Goal: Task Accomplishment & Management: Use online tool/utility

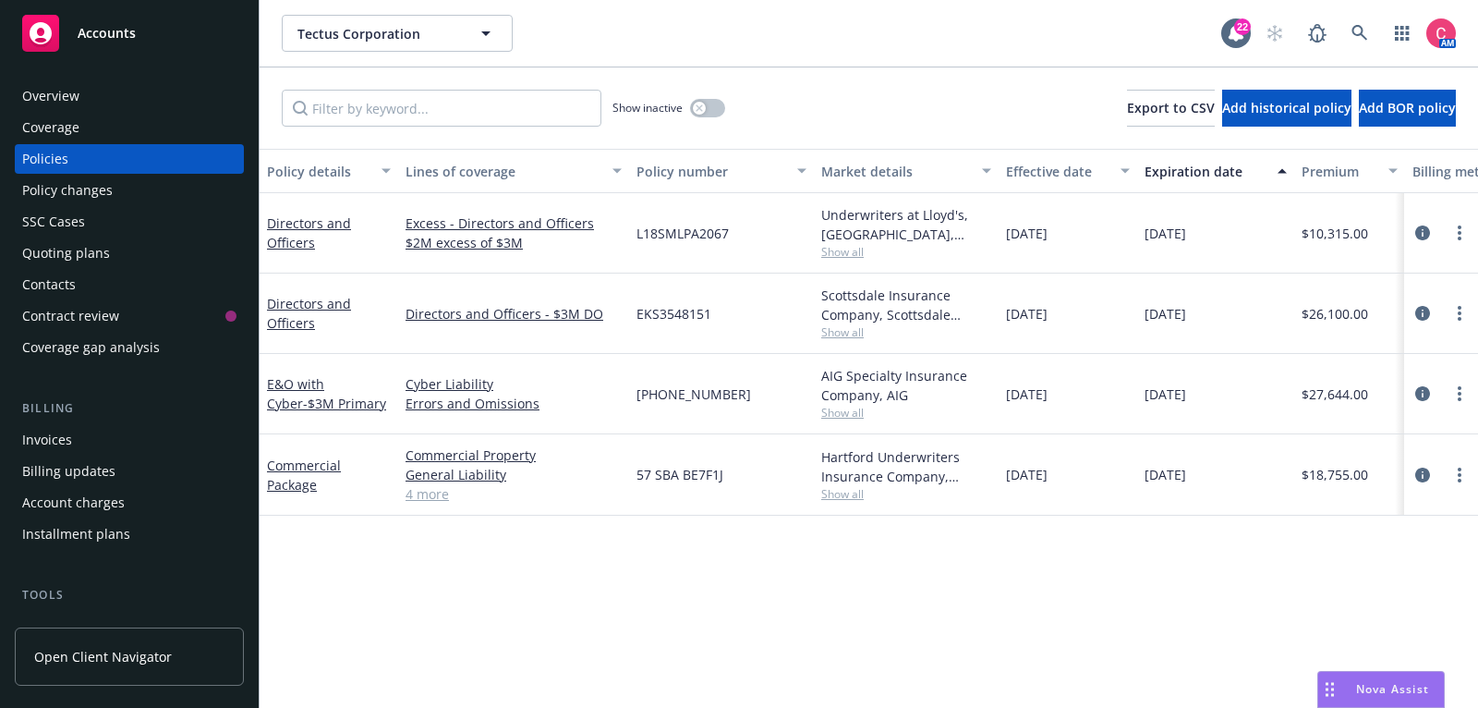
scroll to position [0, 71]
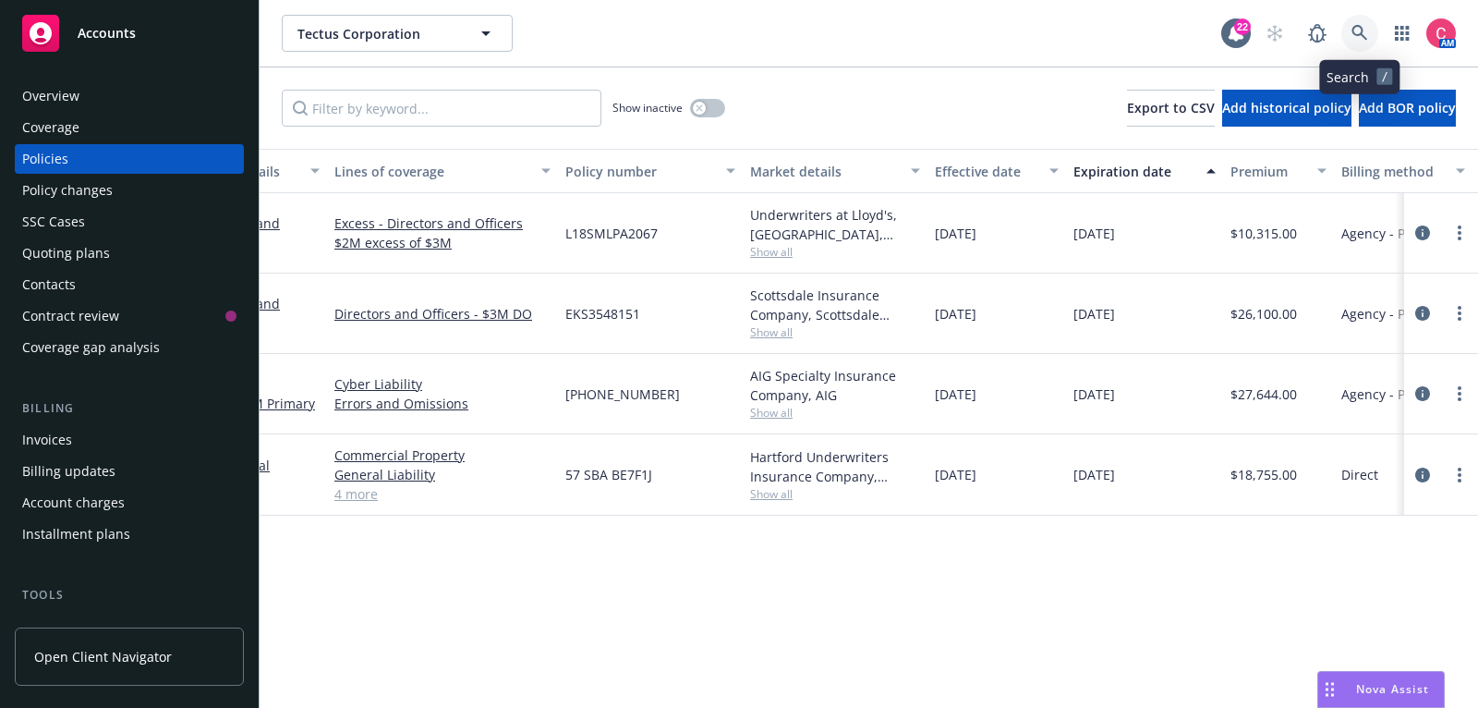
click at [1362, 39] on icon at bounding box center [1360, 33] width 17 height 17
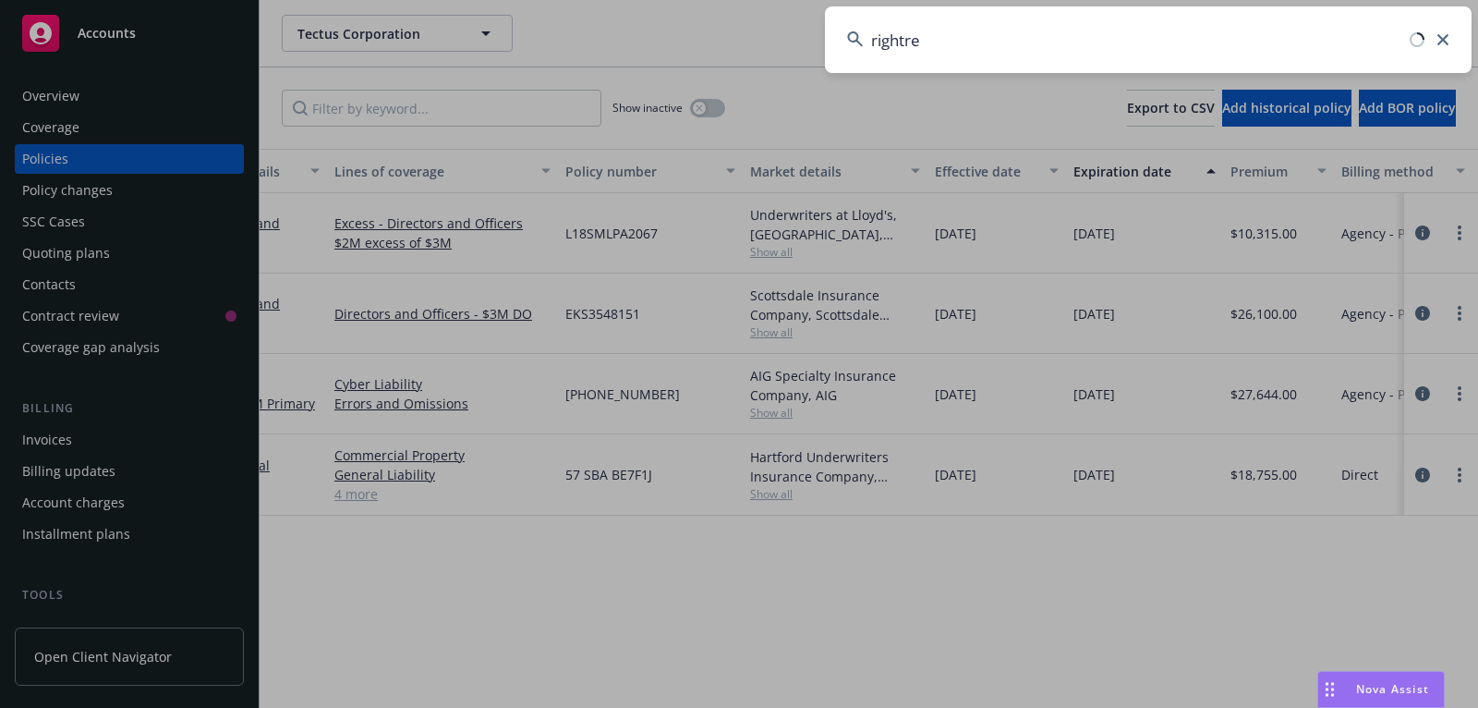
type input "rightrev"
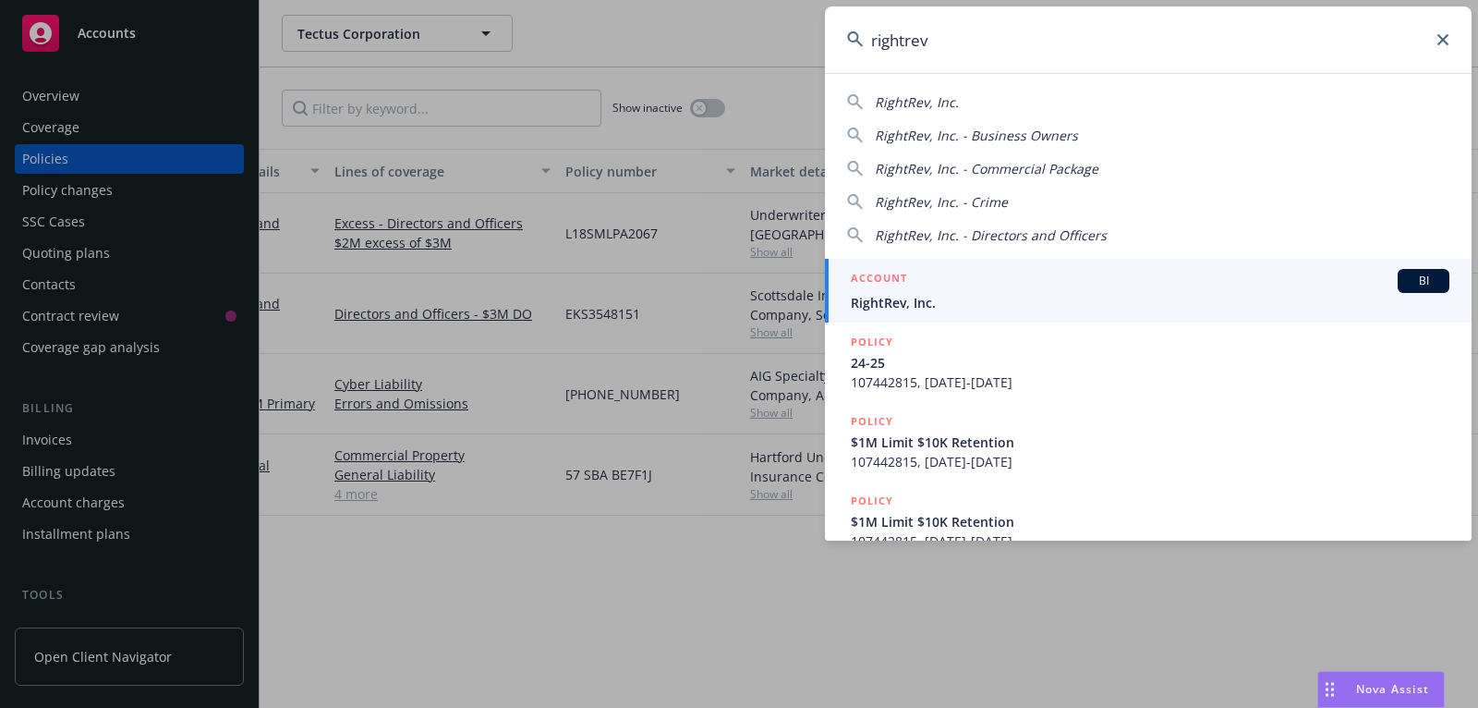
click at [1196, 284] on div "ACCOUNT BI" at bounding box center [1150, 281] width 599 height 24
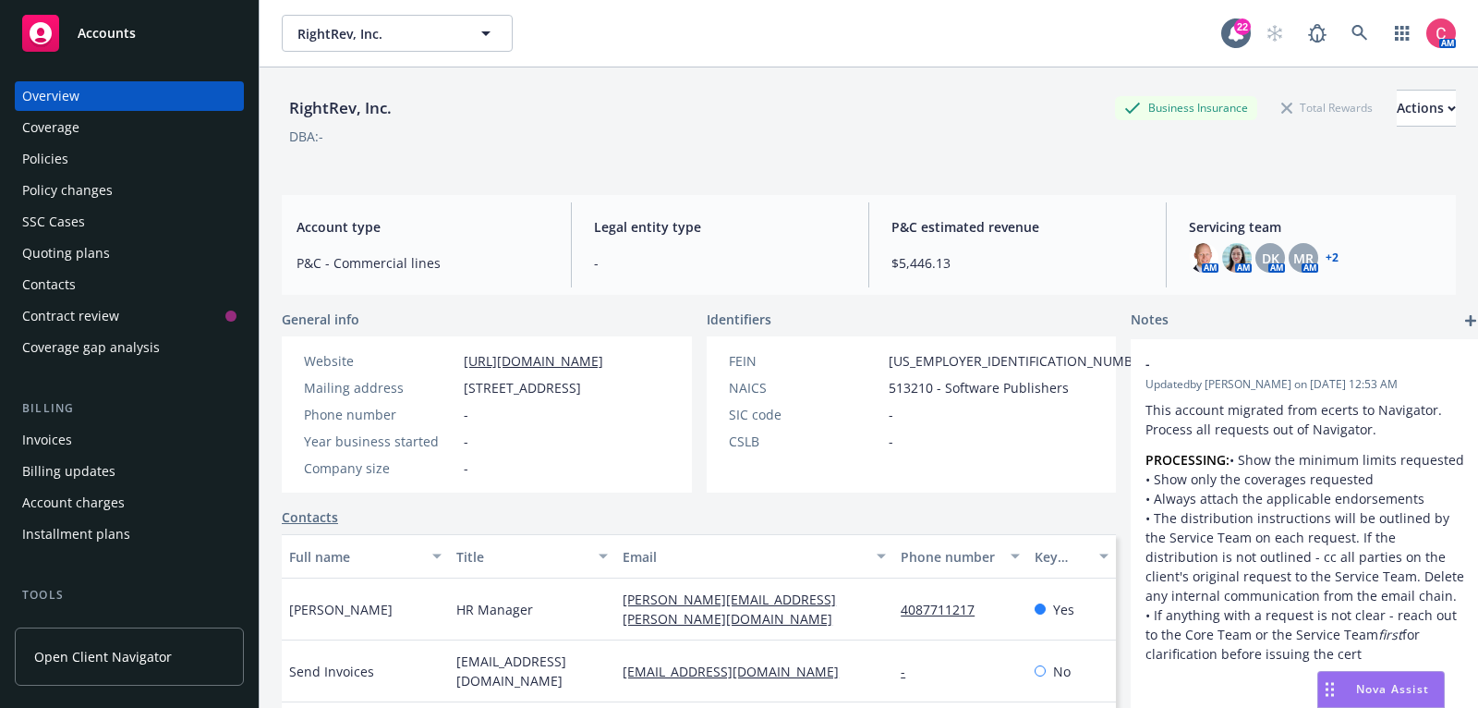
click at [170, 441] on div "Invoices" at bounding box center [129, 440] width 214 height 30
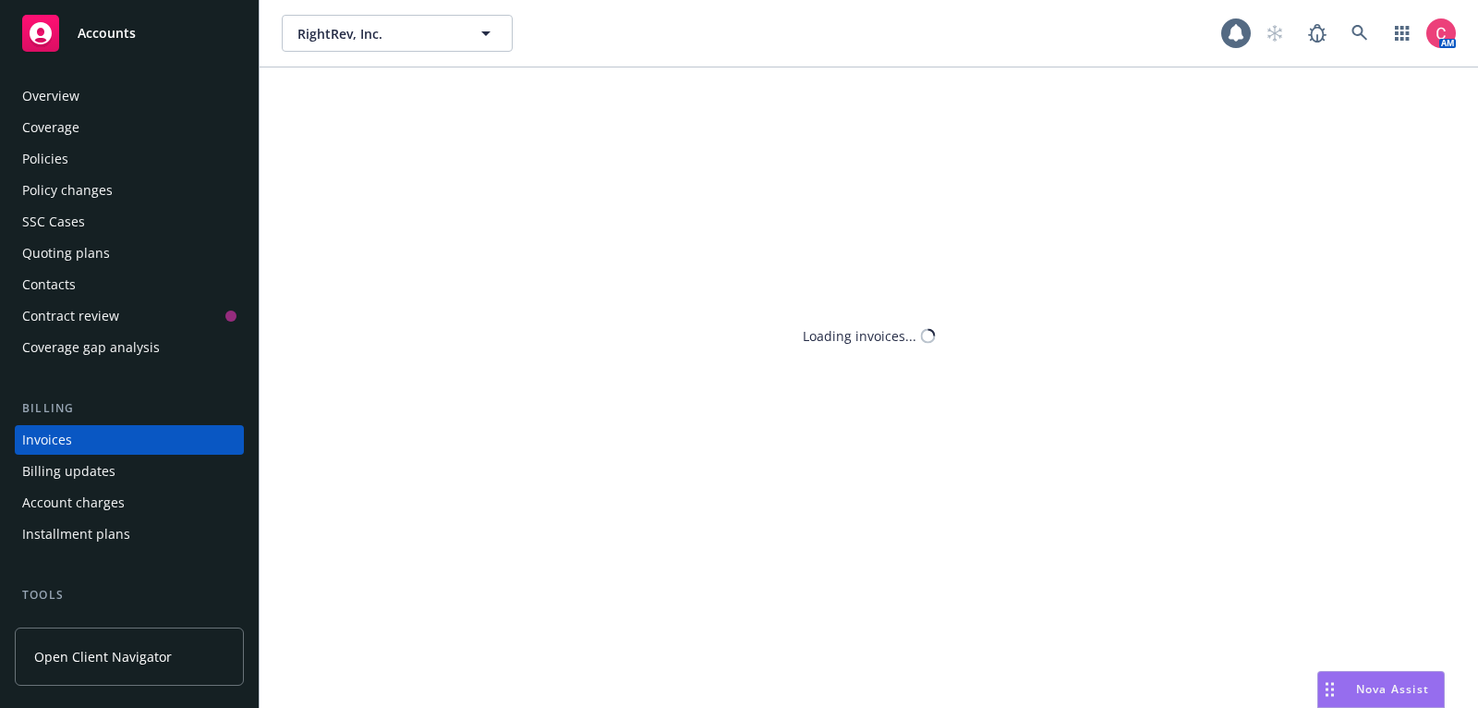
scroll to position [55, 0]
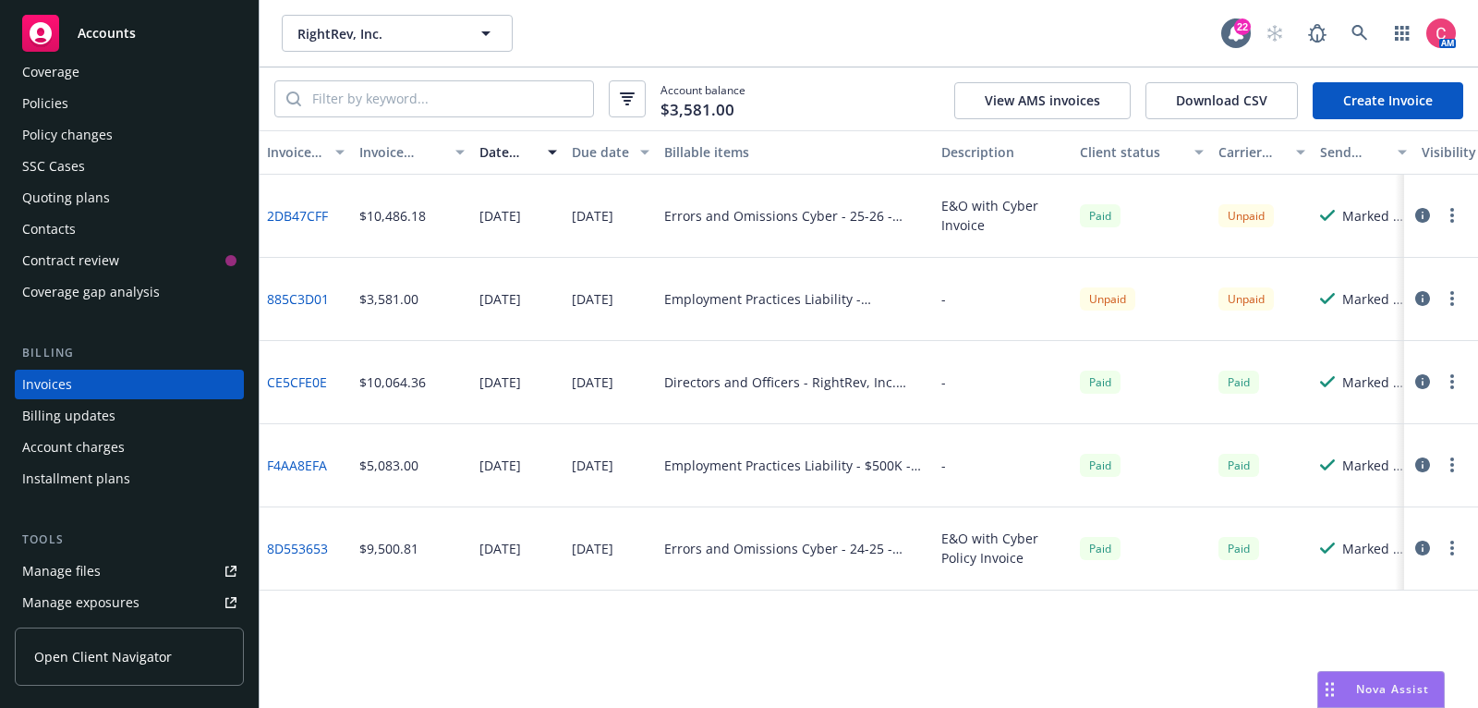
click at [1432, 212] on button "button" at bounding box center [1423, 215] width 22 height 22
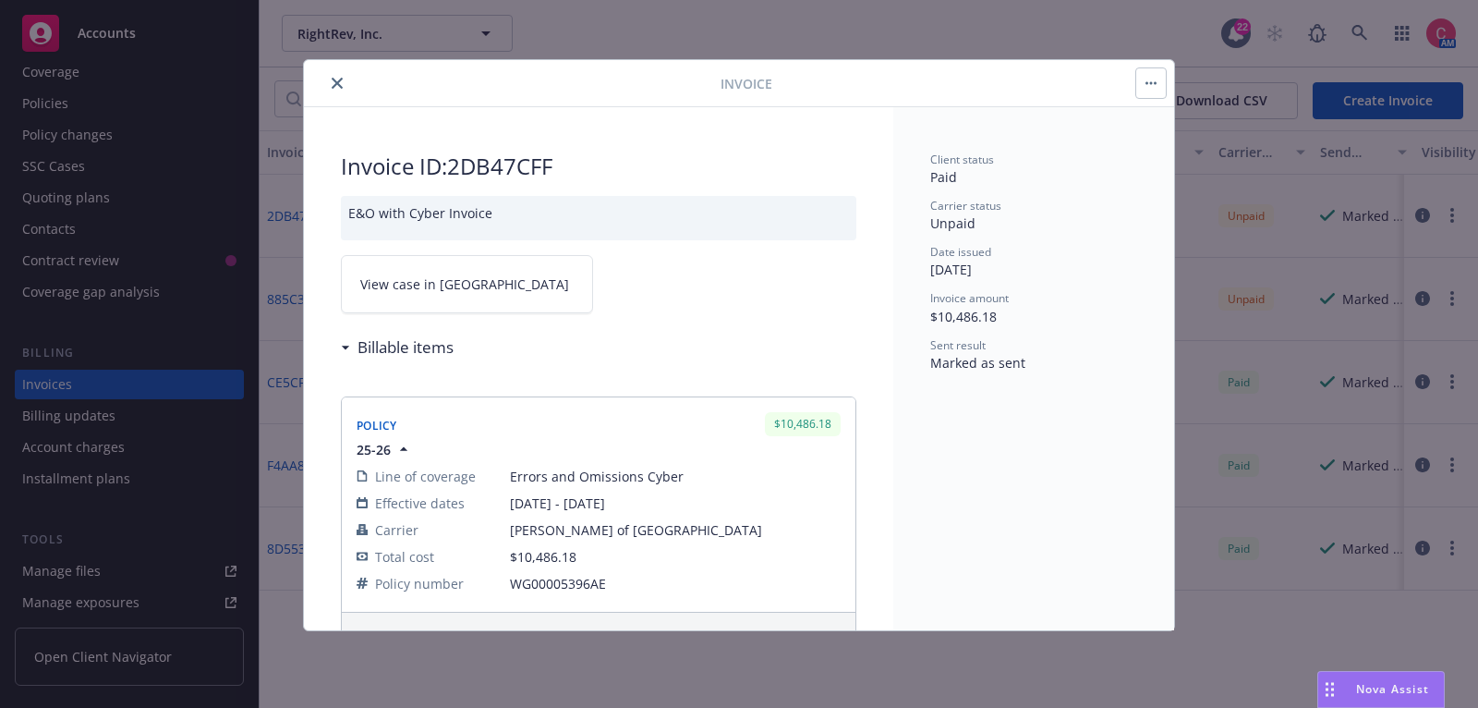
click at [404, 310] on div "Invoice ID: 2DB47CFF E&O with Cyber Invoice View case in SSC Billable items Pol…" at bounding box center [598, 528] width 589 height 843
click at [418, 296] on link "View case in SSC" at bounding box center [467, 284] width 252 height 58
click at [328, 89] on button "close" at bounding box center [337, 83] width 22 height 22
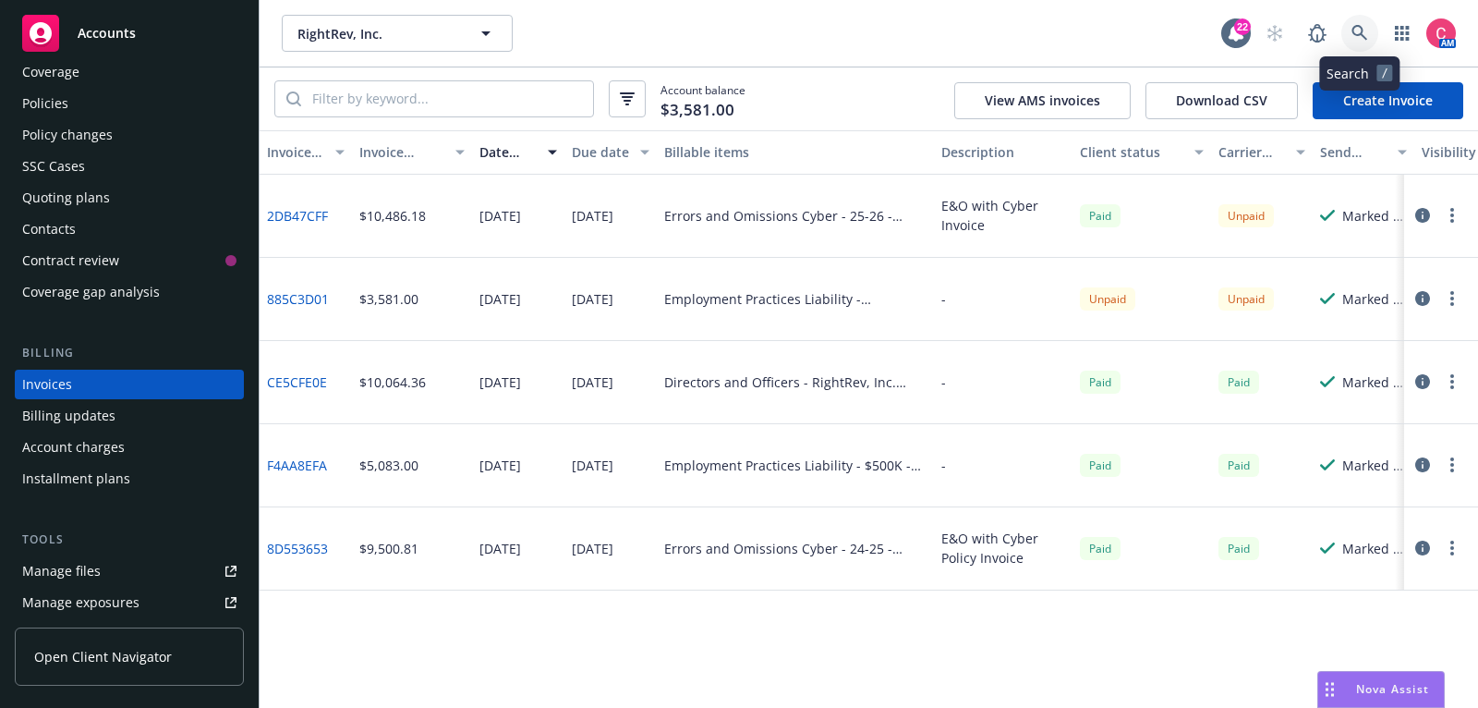
click at [1362, 39] on icon at bounding box center [1360, 33] width 17 height 17
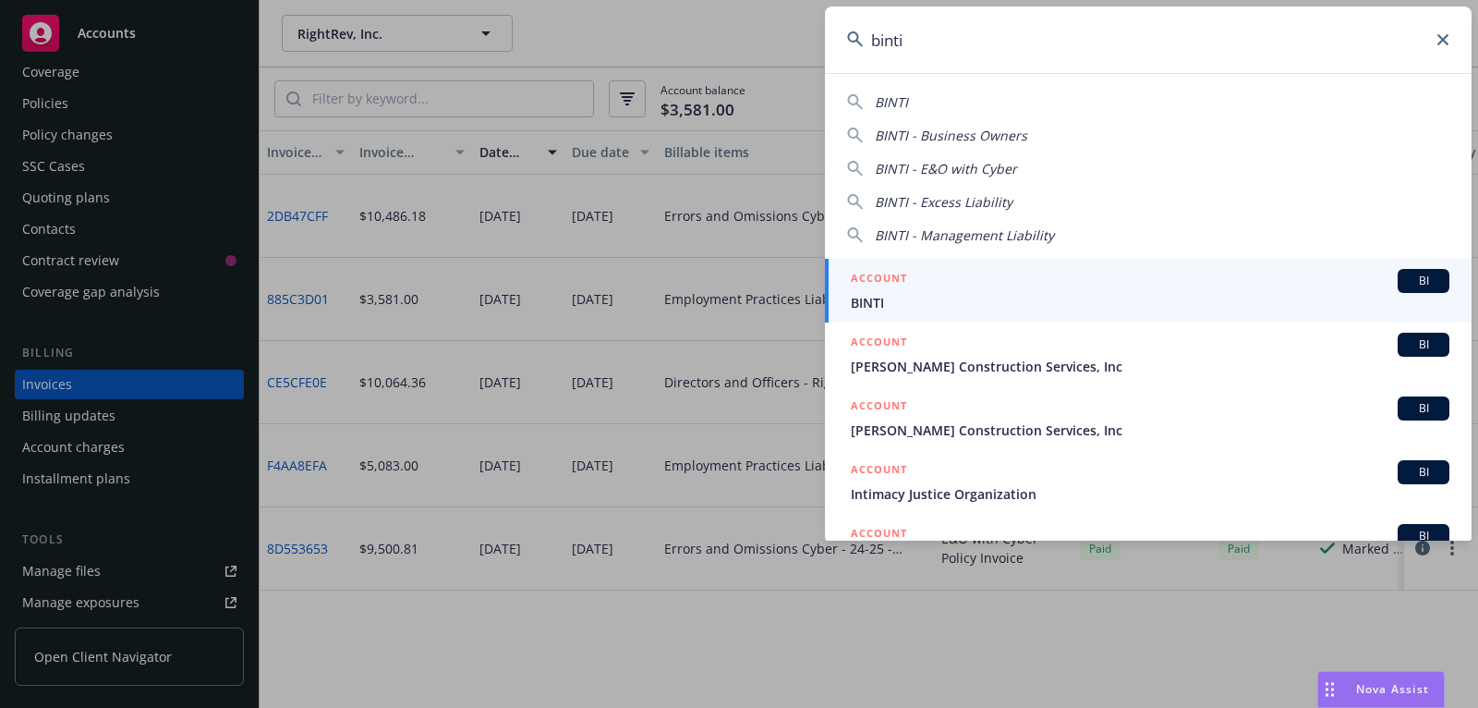
type input "binti"
click at [1158, 300] on span "BINTI" at bounding box center [1150, 302] width 599 height 19
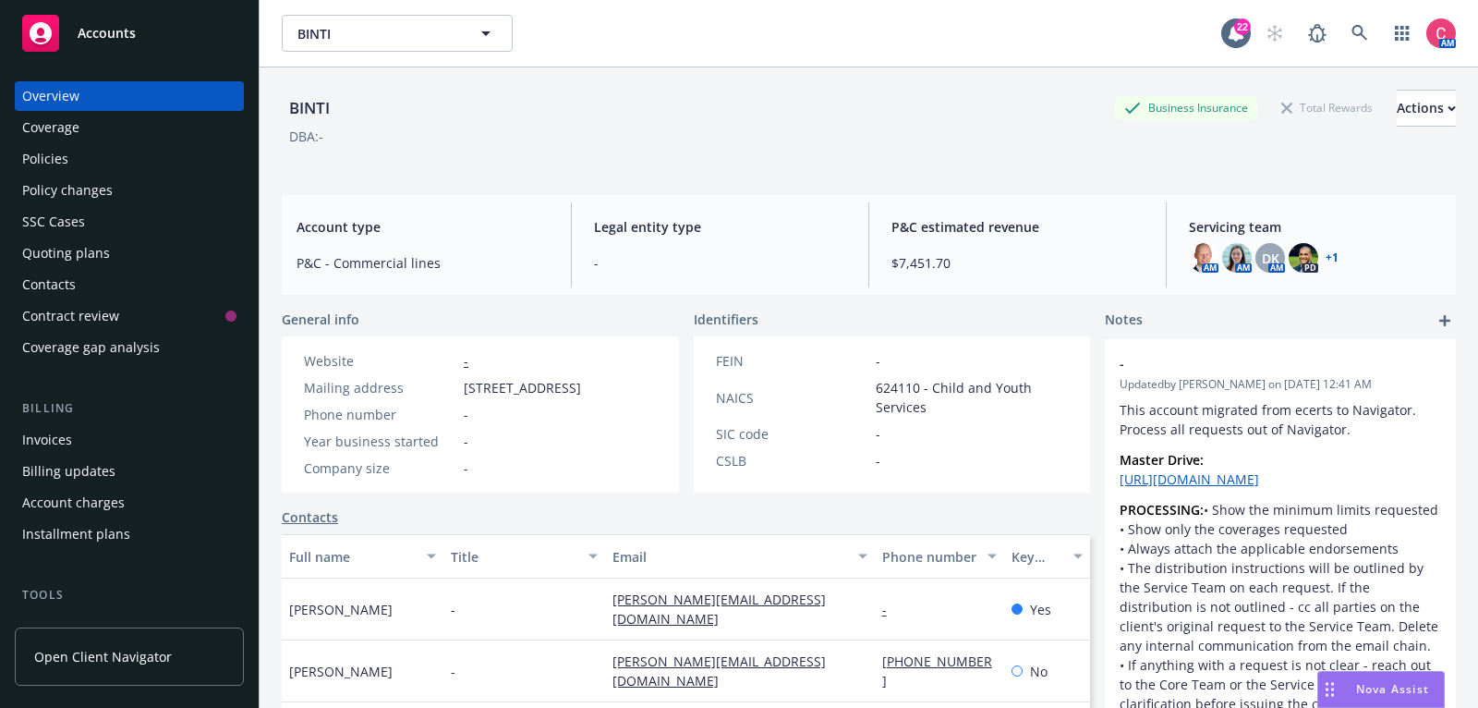
click at [127, 150] on div "Policies" at bounding box center [129, 159] width 214 height 30
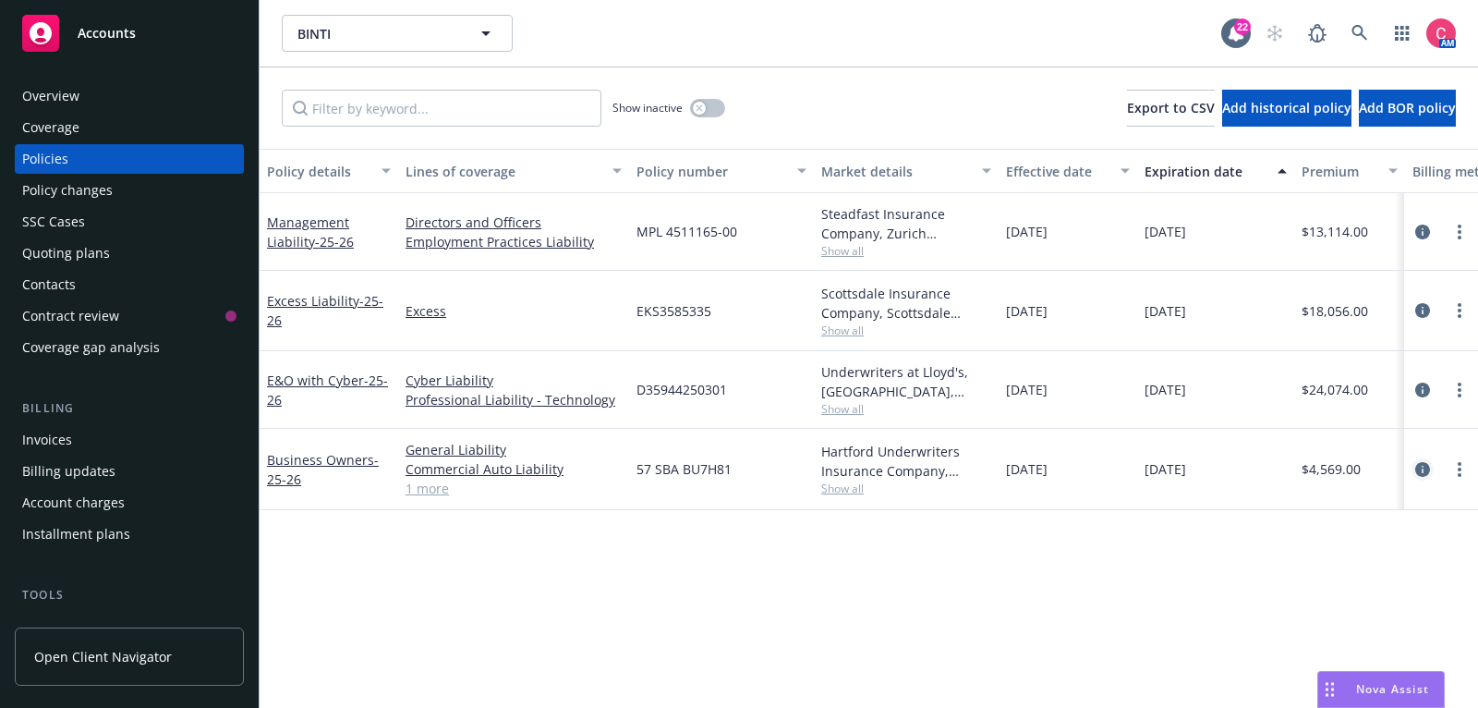
click at [1424, 471] on icon "circleInformation" at bounding box center [1422, 469] width 15 height 15
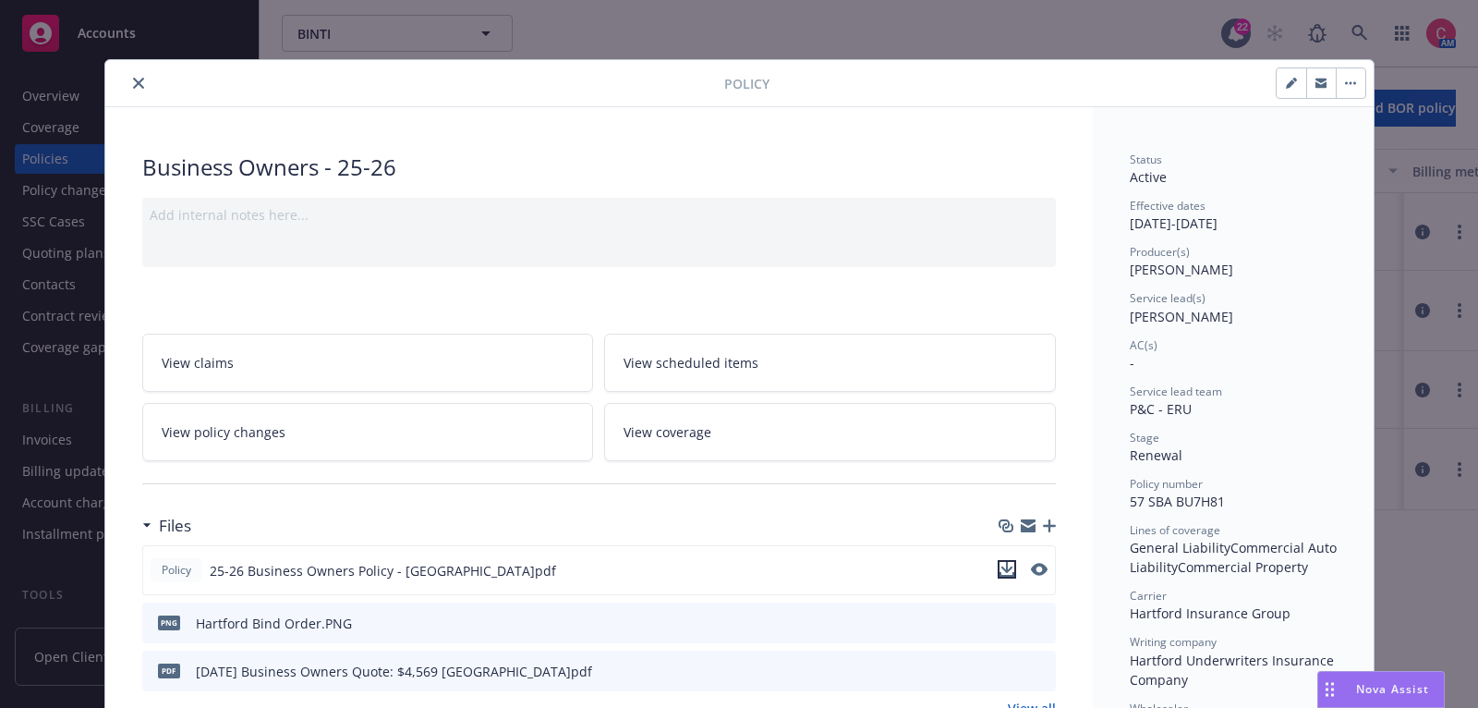
click at [1014, 568] on button "download file" at bounding box center [1007, 569] width 18 height 18
click at [140, 81] on icon "close" at bounding box center [138, 83] width 11 height 11
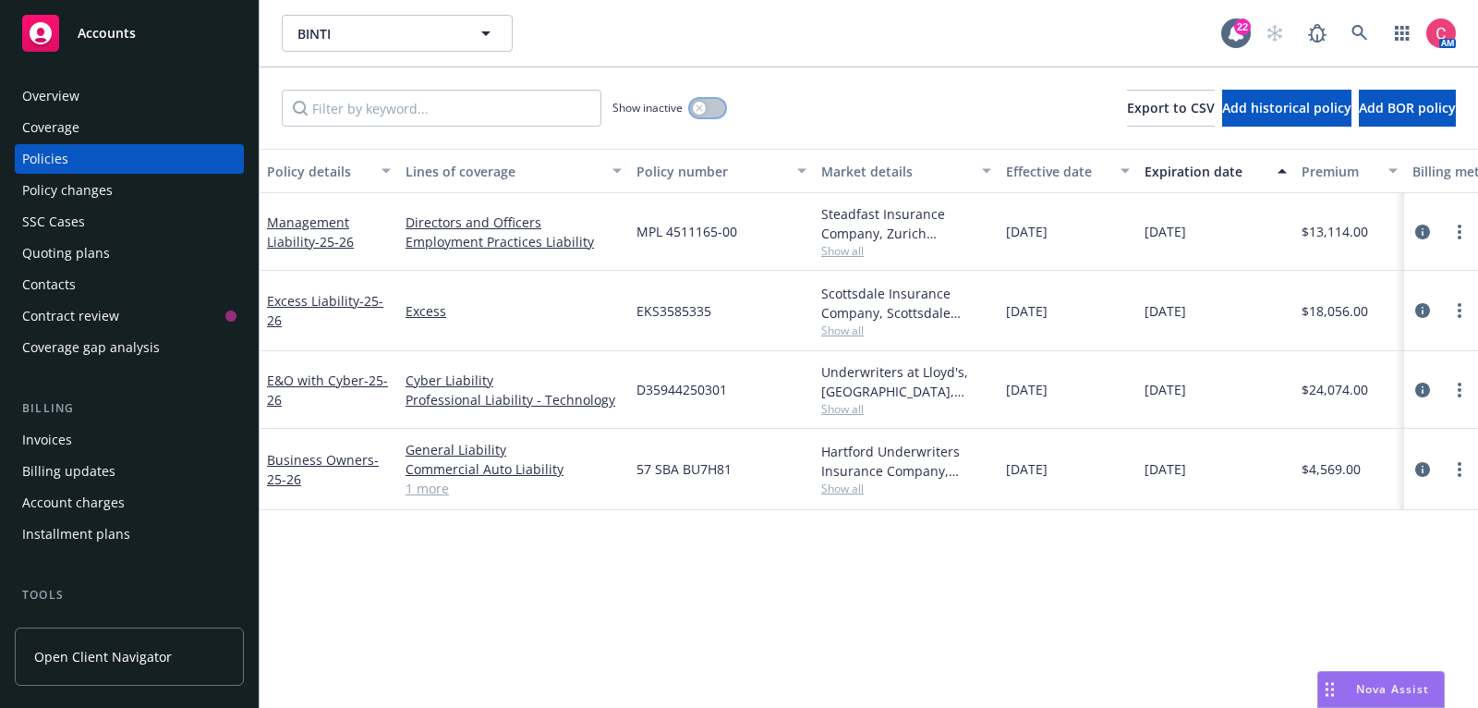
click at [702, 109] on div "button" at bounding box center [699, 108] width 13 height 13
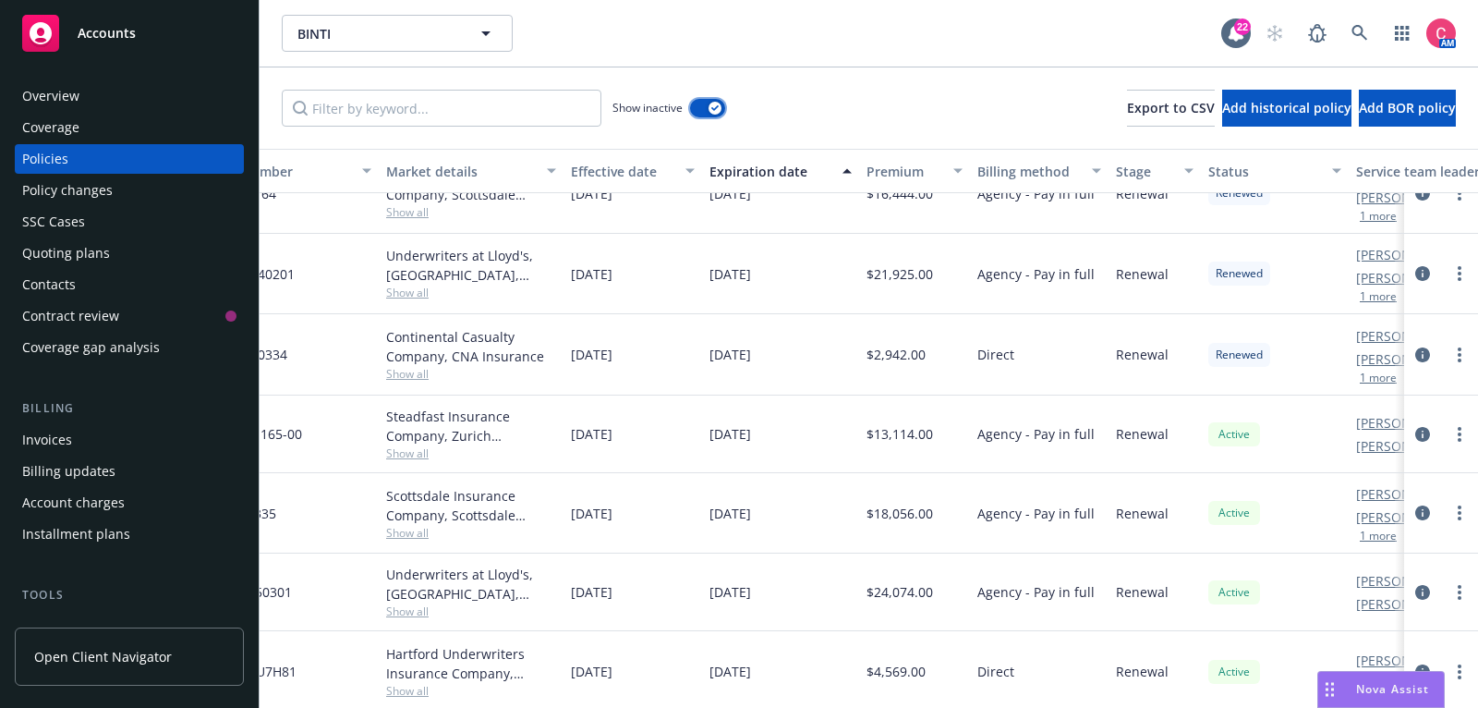
scroll to position [417, 441]
click at [407, 119] on input "Filter by keyword..." at bounding box center [442, 108] width 320 height 37
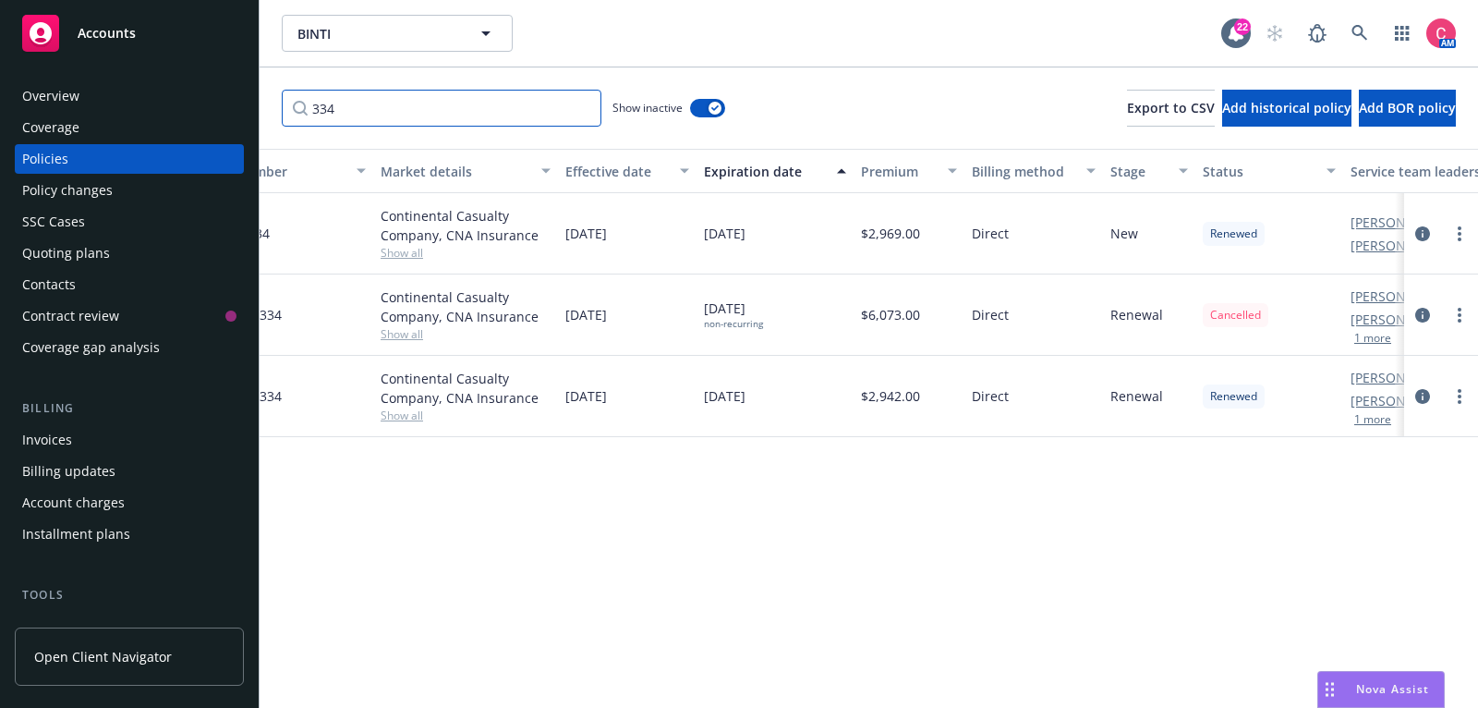
scroll to position [0, 441]
type input "334"
click at [1427, 314] on icon "circleInformation" at bounding box center [1422, 315] width 15 height 15
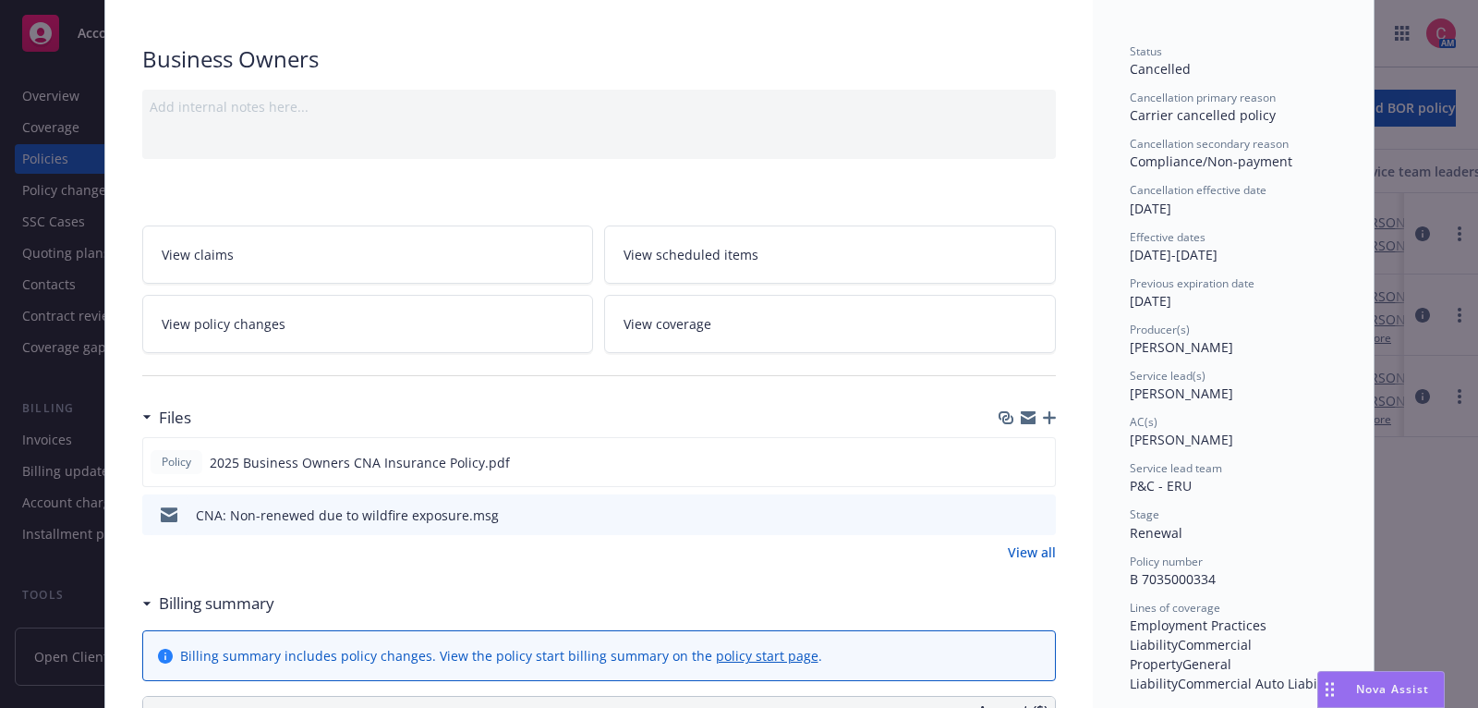
scroll to position [109, 0]
click at [536, 312] on link "View policy changes" at bounding box center [368, 323] width 452 height 58
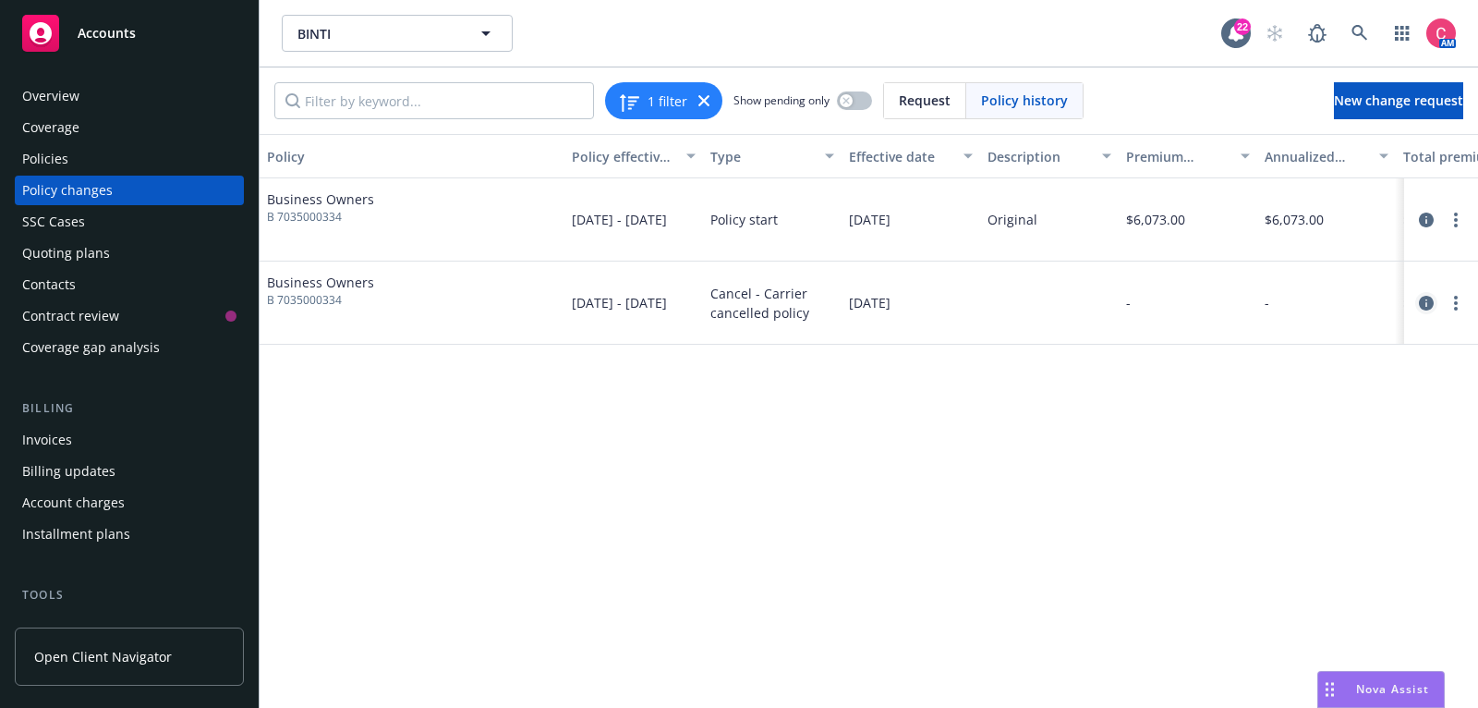
click at [1433, 296] on icon "circleInformation" at bounding box center [1426, 303] width 15 height 15
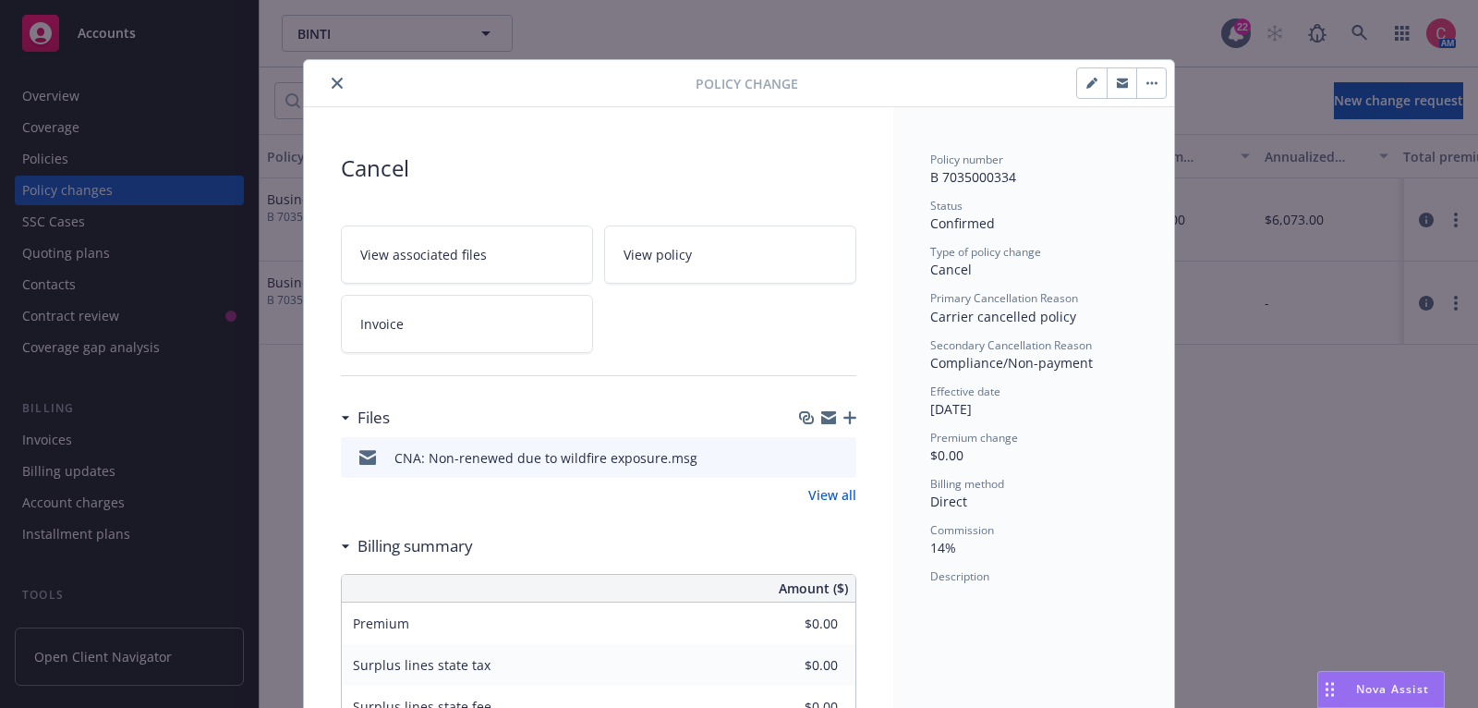
scroll to position [55, 0]
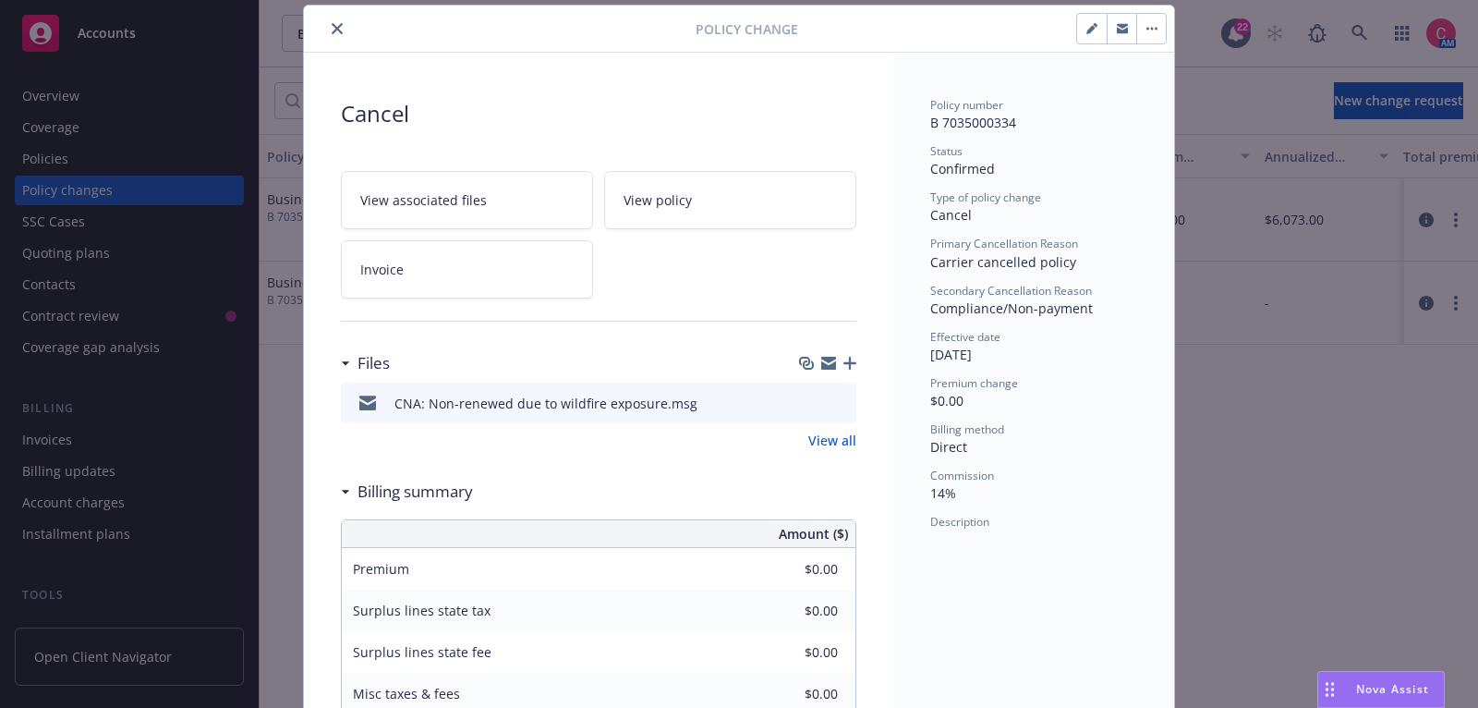
click at [1163, 29] on button "button" at bounding box center [1151, 29] width 30 height 30
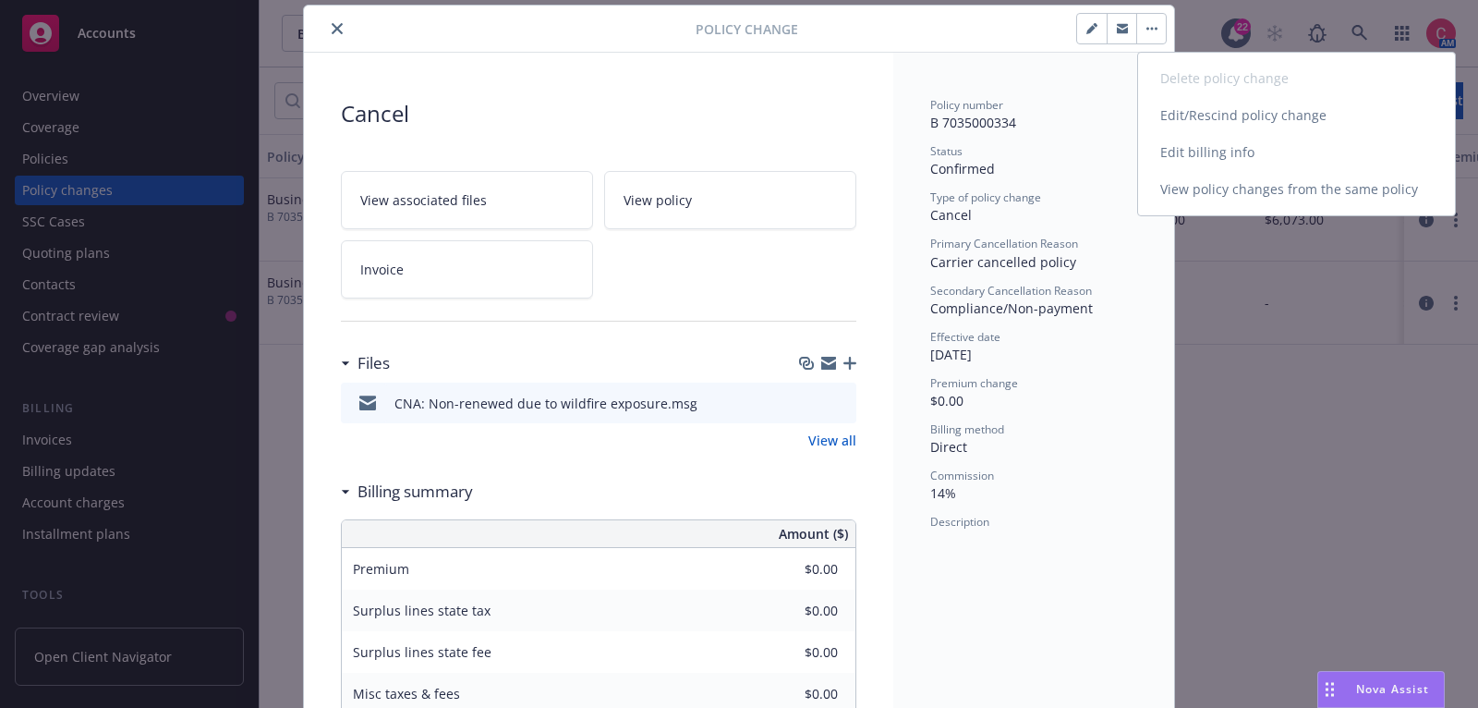
click at [1180, 148] on link "Edit billing info" at bounding box center [1296, 152] width 317 height 37
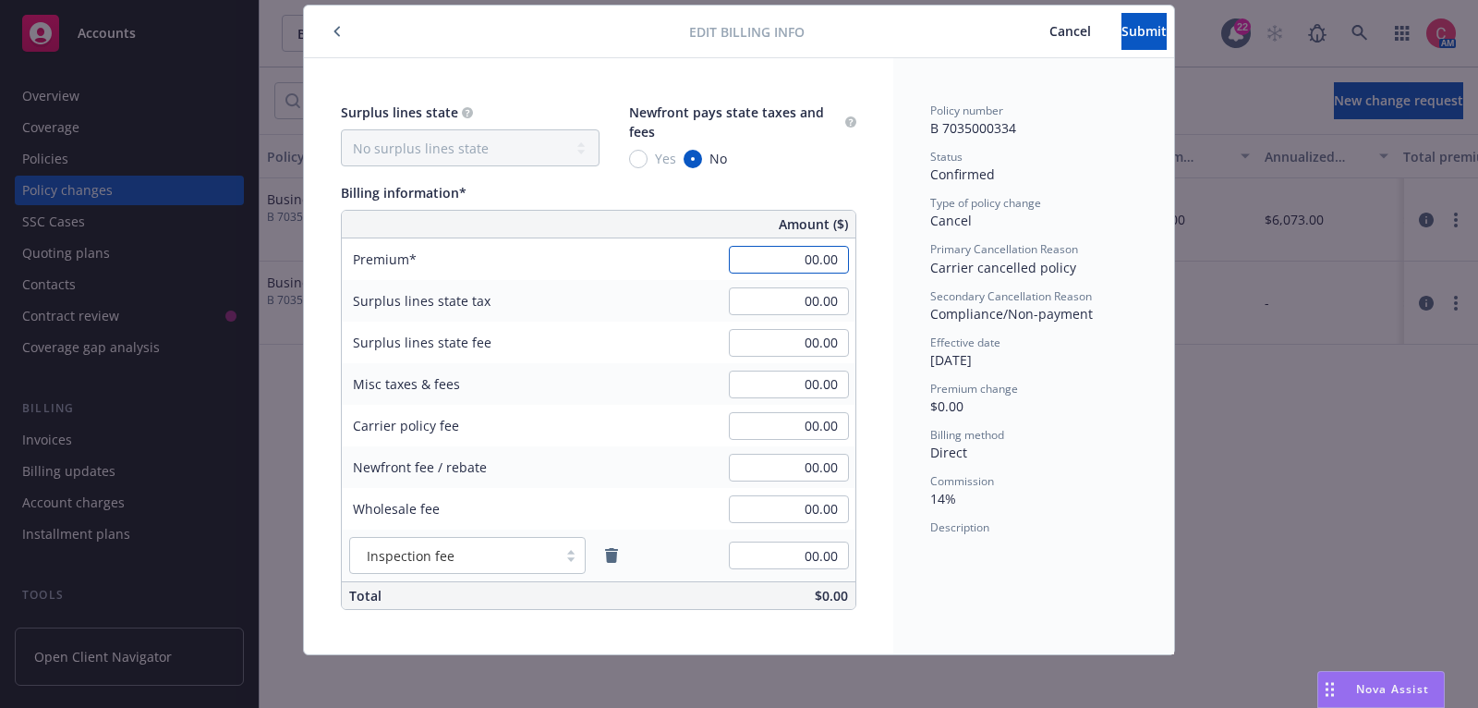
click at [829, 253] on input "00.00" at bounding box center [789, 260] width 120 height 28
type input "-6,073.00"
click at [1061, 445] on div "Billing method Direct" at bounding box center [1033, 444] width 207 height 35
click at [1122, 36] on button "Submit" at bounding box center [1144, 31] width 45 height 37
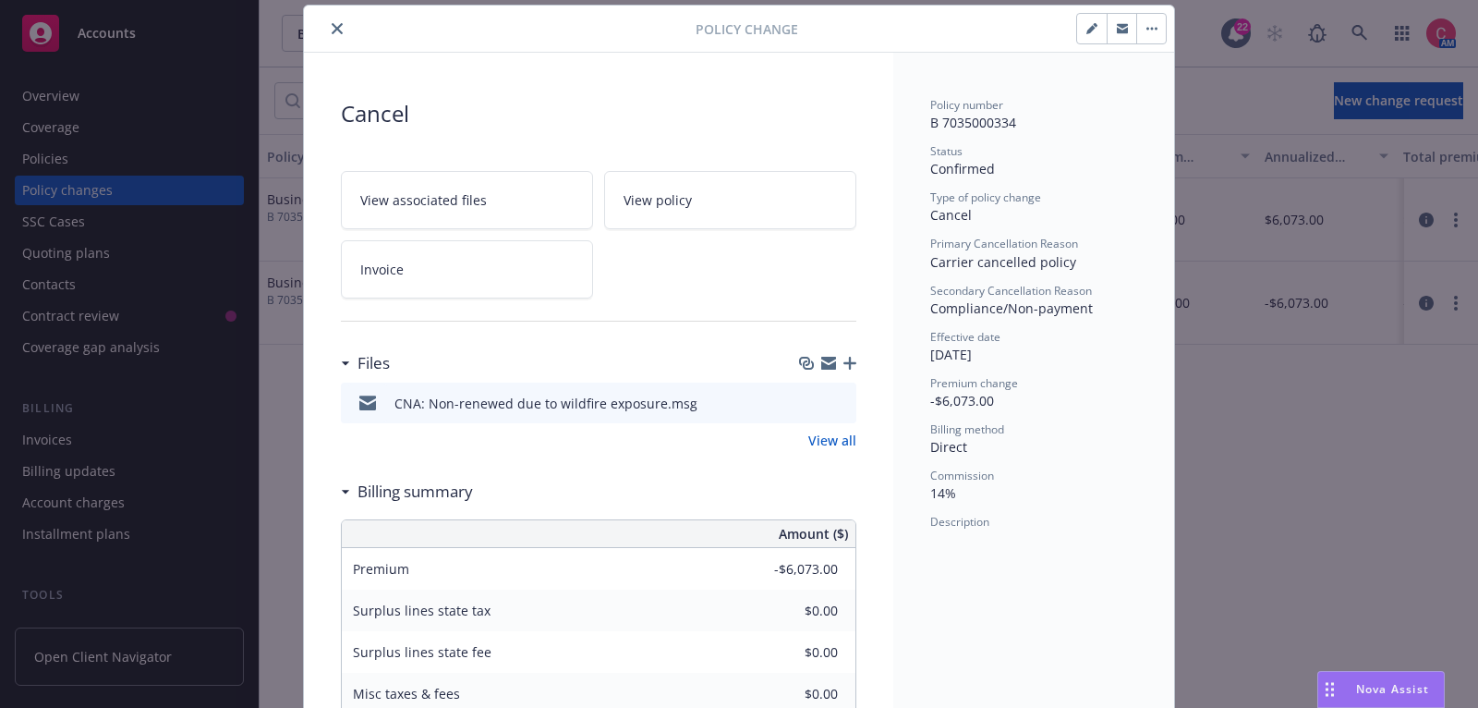
click at [848, 348] on div "Files" at bounding box center [599, 363] width 516 height 39
click at [862, 358] on div "Cancel View associated files View policy Invoice Files CNA: Non-renewed due to …" at bounding box center [598, 503] width 589 height 901
click at [856, 358] on div "Cancel View associated files View policy Invoice Files CNA: Non-renewed due to …" at bounding box center [598, 503] width 589 height 901
click at [853, 358] on icon "button" at bounding box center [849, 363] width 13 height 13
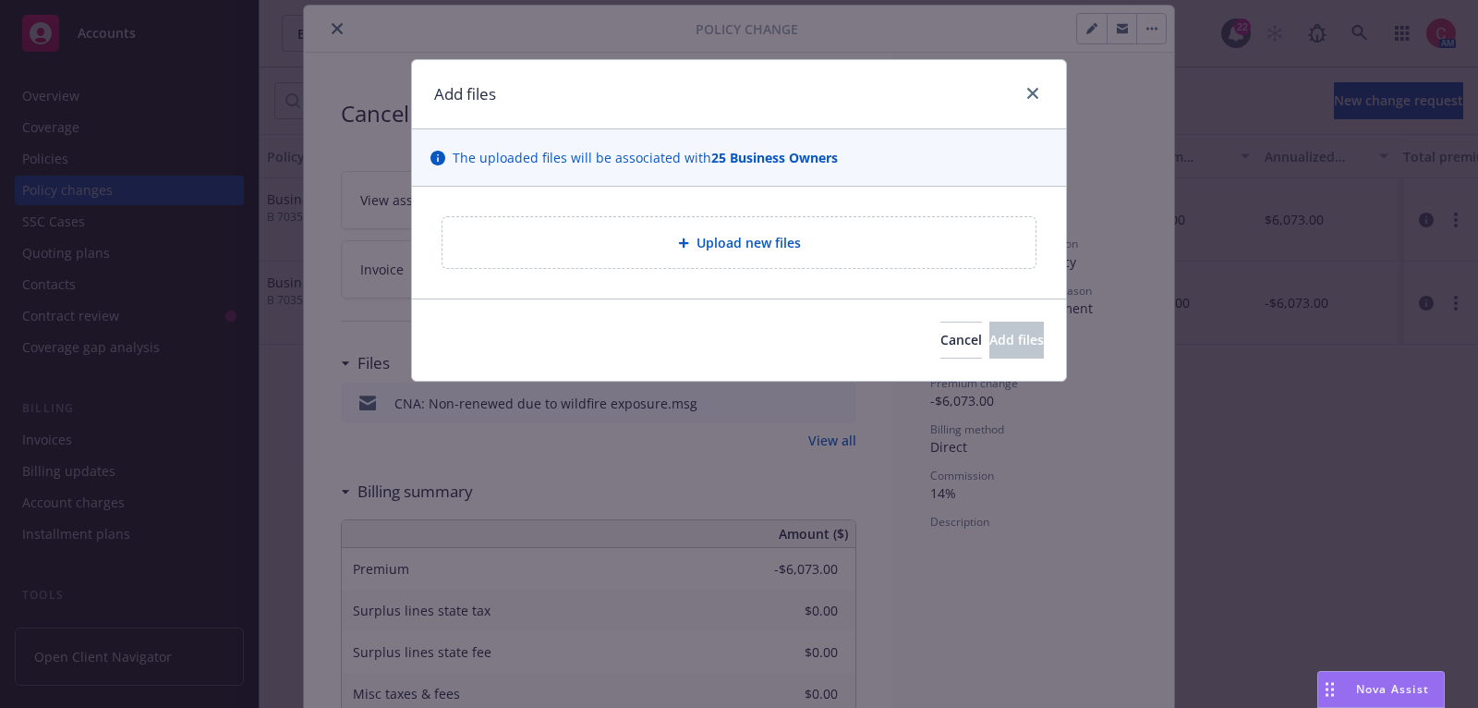
click at [781, 251] on div "Upload new files" at bounding box center [739, 242] width 564 height 21
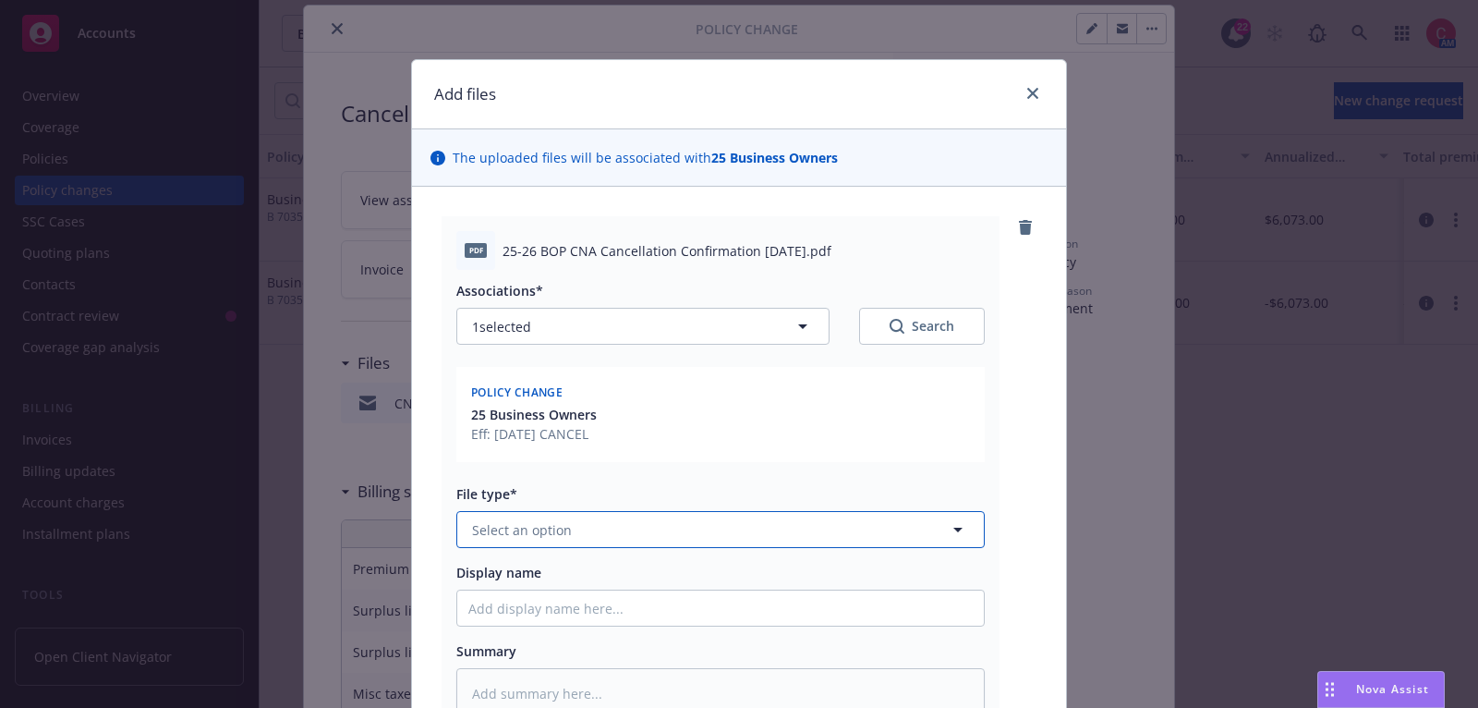
click at [868, 528] on button "Select an option" at bounding box center [720, 529] width 528 height 37
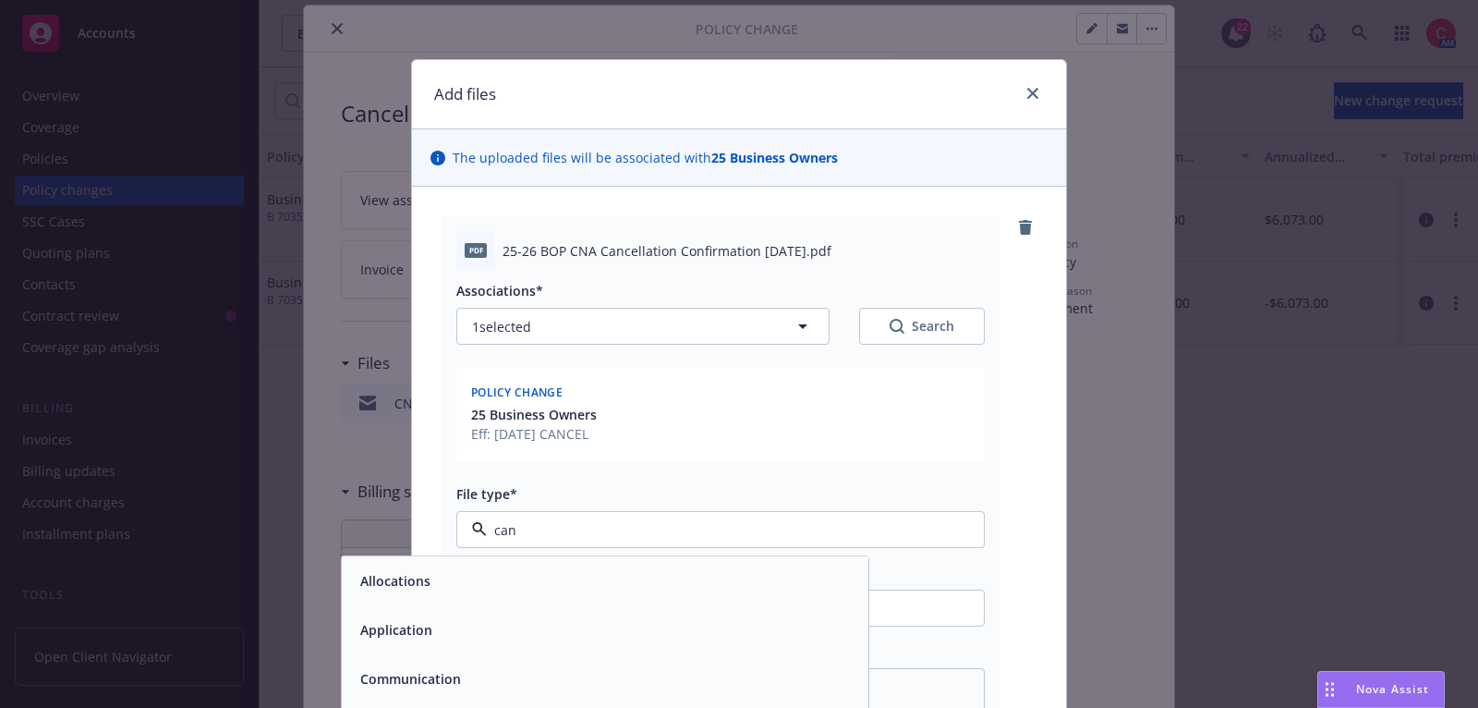
type input "canc"
click at [855, 570] on div "Cancellation Confirmation" at bounding box center [605, 580] width 504 height 27
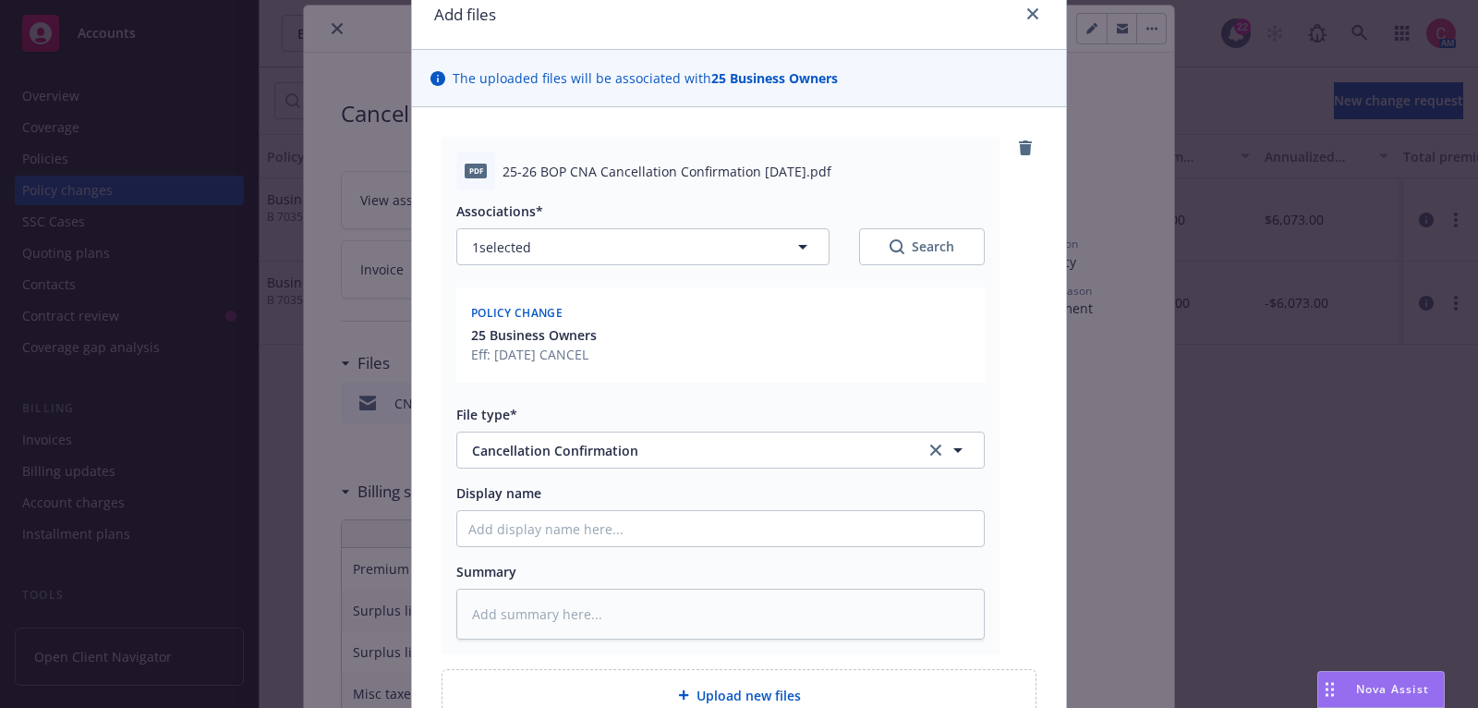
scroll to position [171, 0]
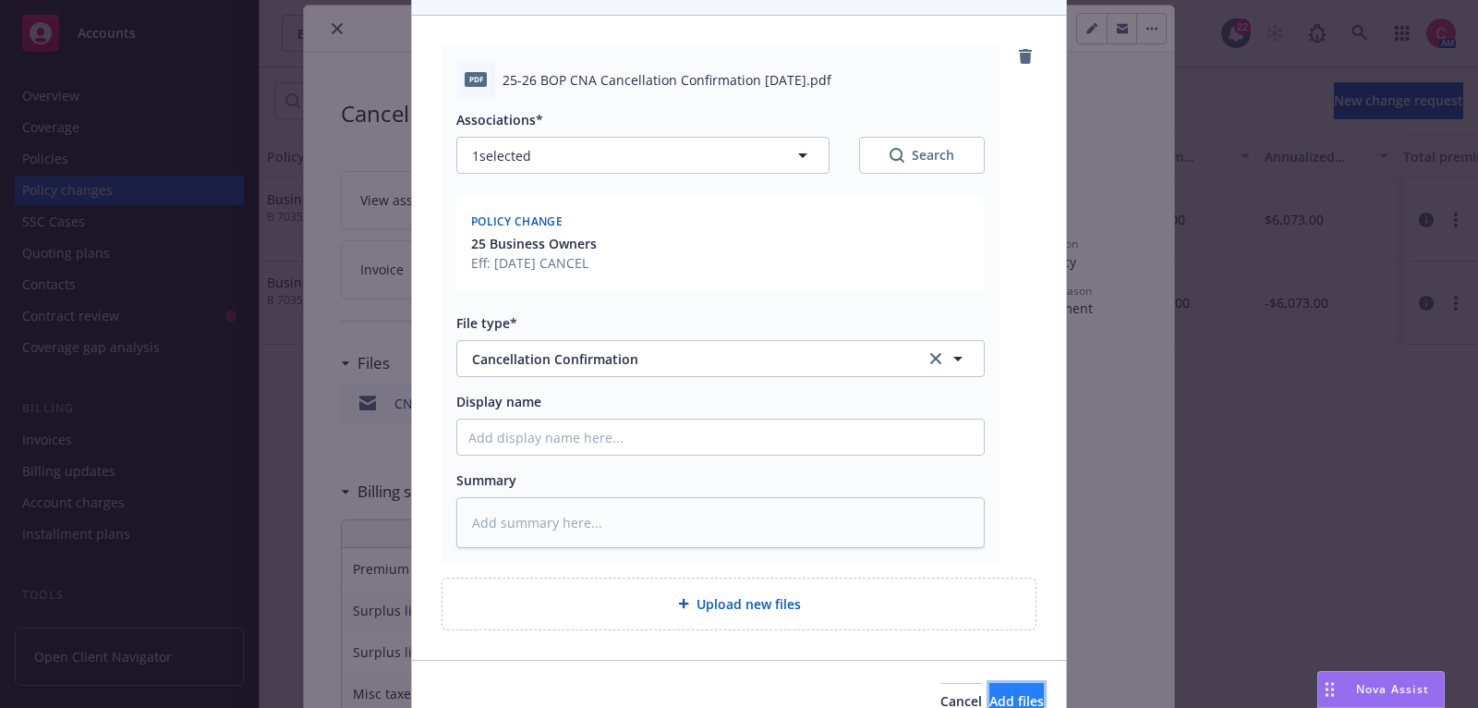
click at [989, 685] on button "Add files" at bounding box center [1016, 701] width 55 height 37
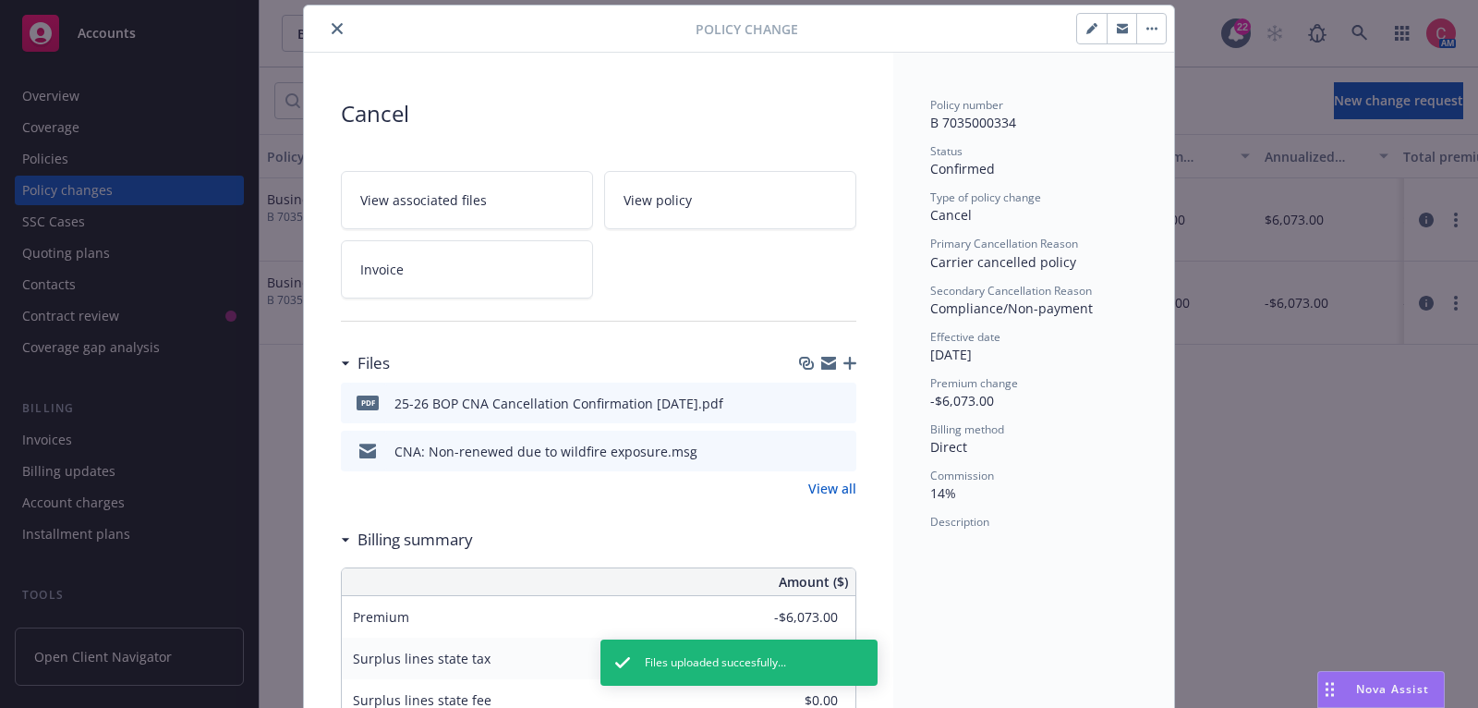
scroll to position [0, 0]
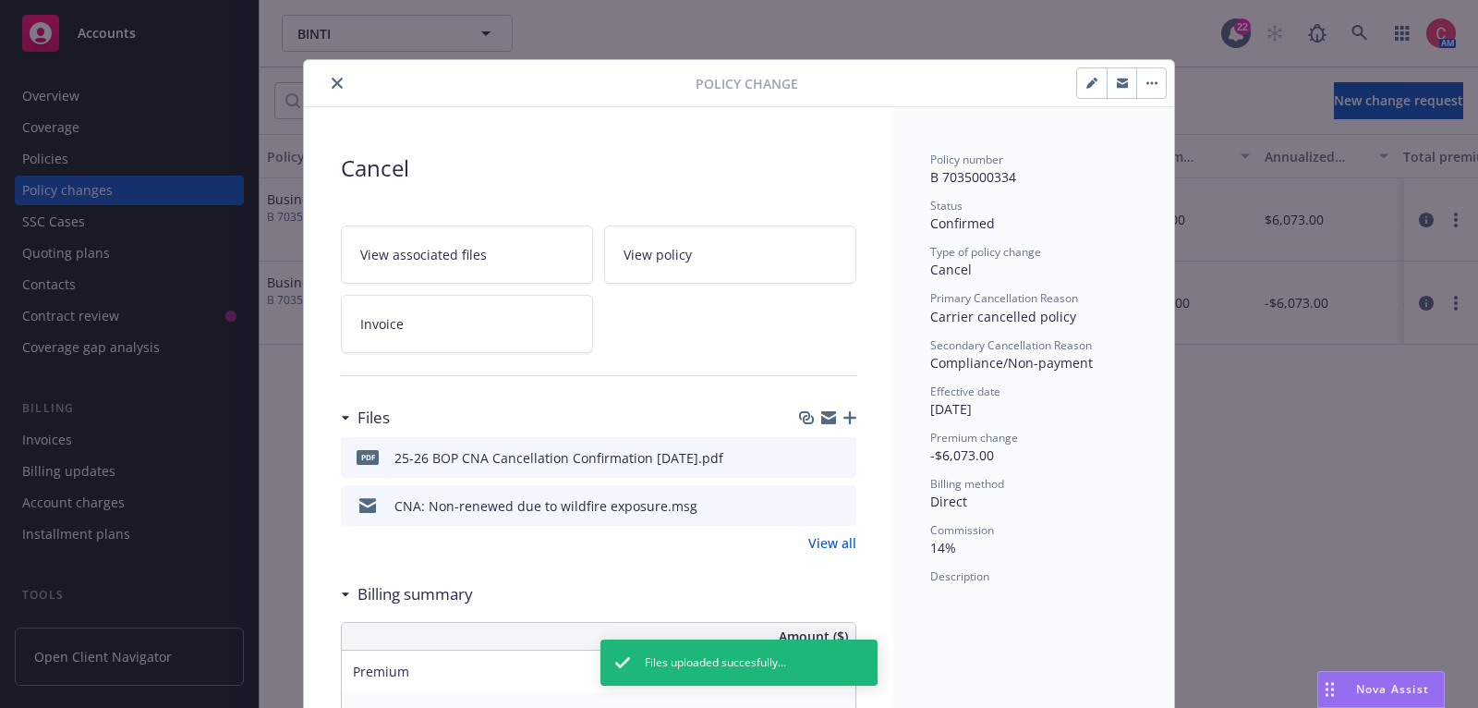
click at [336, 85] on icon "close" at bounding box center [337, 83] width 11 height 11
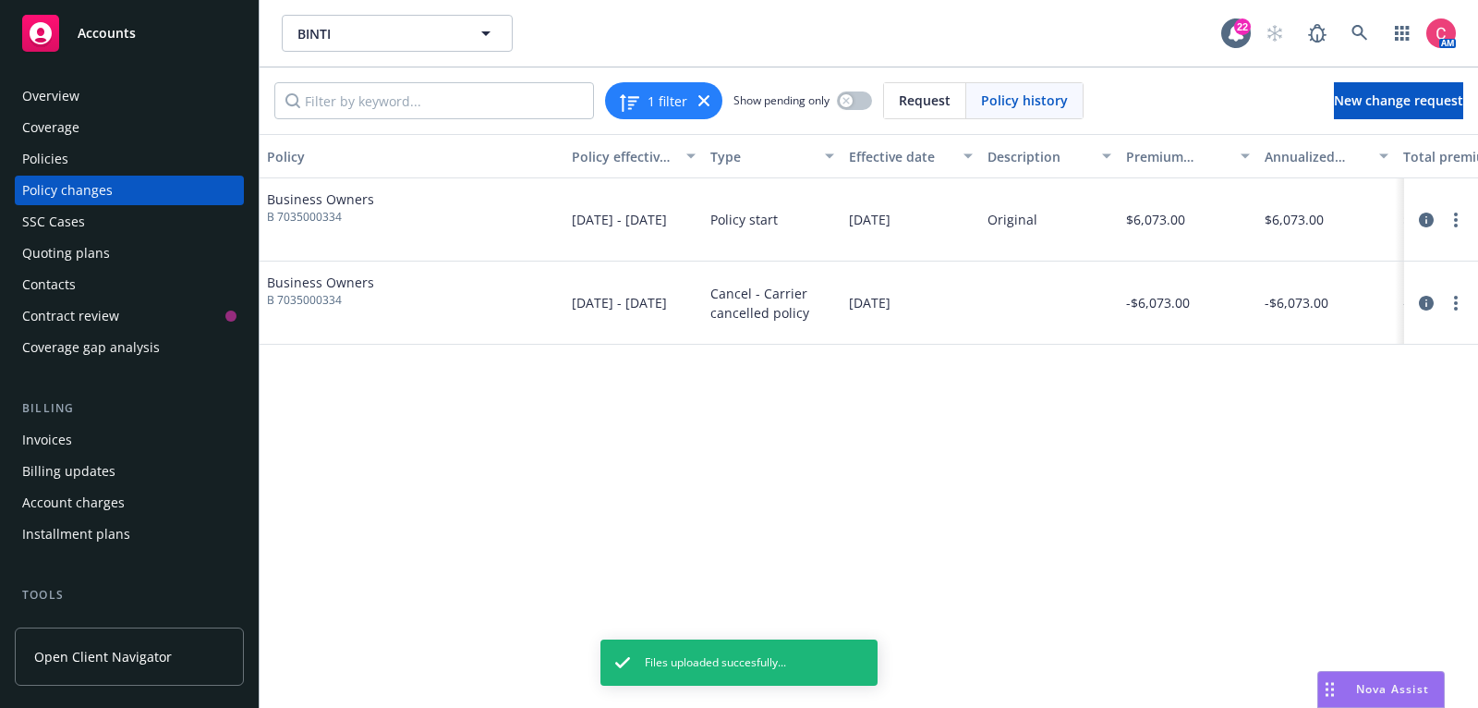
click at [107, 167] on div "Policies" at bounding box center [129, 159] width 214 height 30
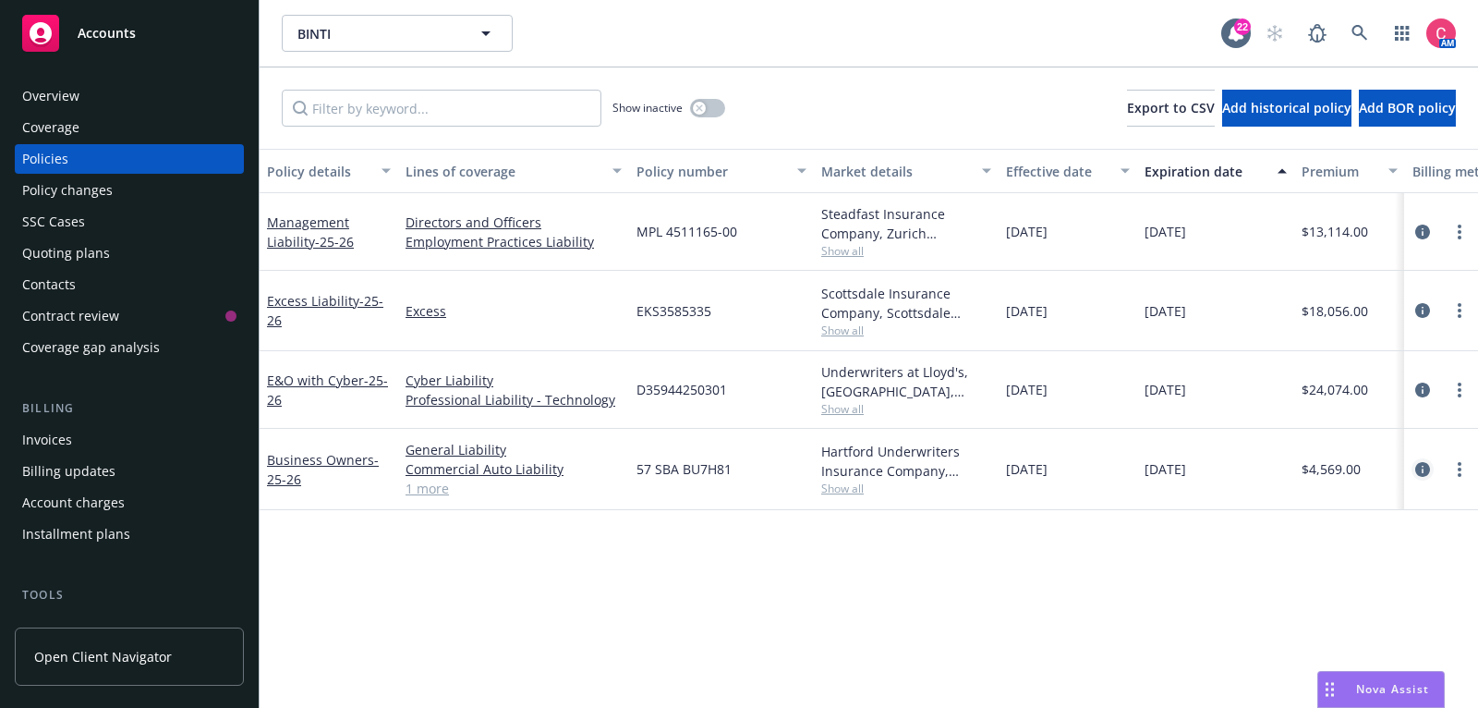
click at [1421, 474] on icon "circleInformation" at bounding box center [1422, 469] width 15 height 15
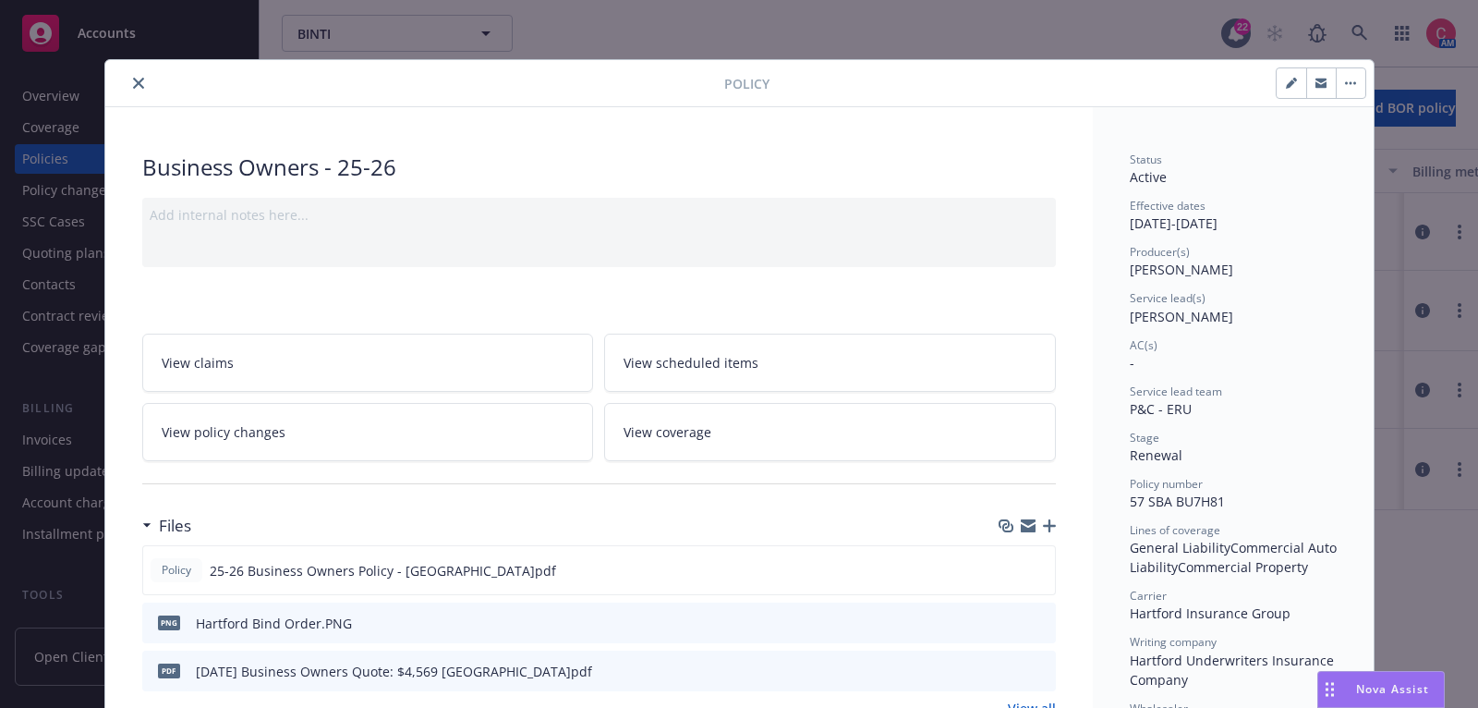
scroll to position [55, 0]
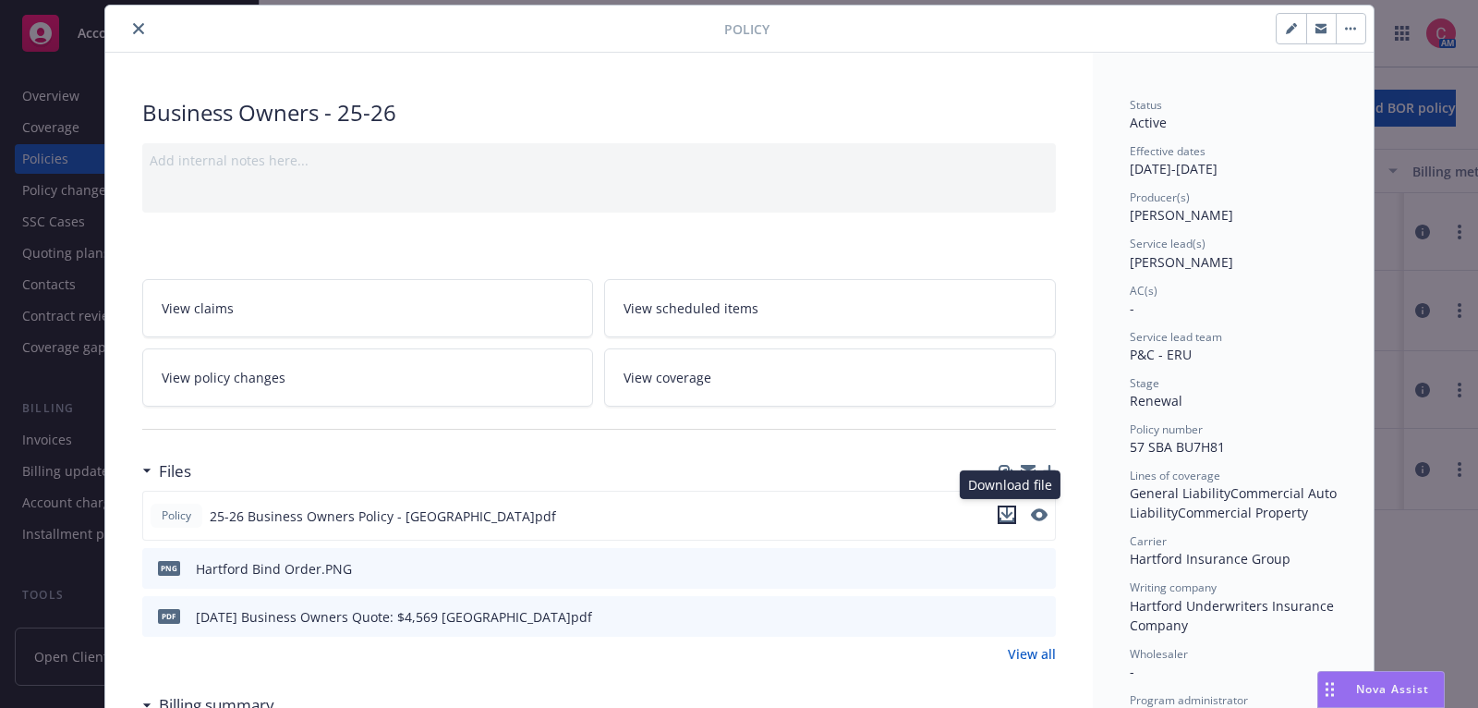
click at [1009, 515] on icon "download file" at bounding box center [1007, 514] width 15 height 15
click at [358, 379] on link "View policy changes" at bounding box center [368, 377] width 452 height 58
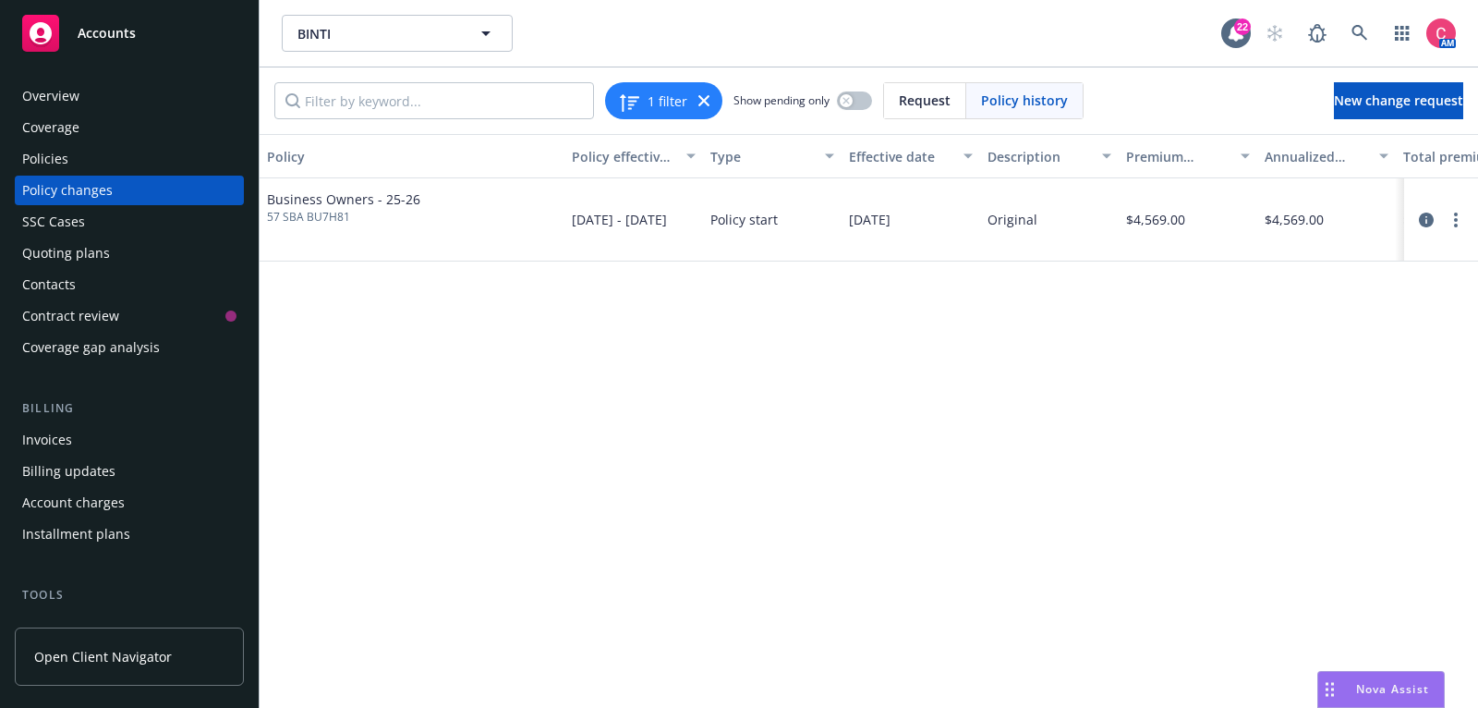
click at [202, 169] on div "Policies" at bounding box center [129, 159] width 214 height 30
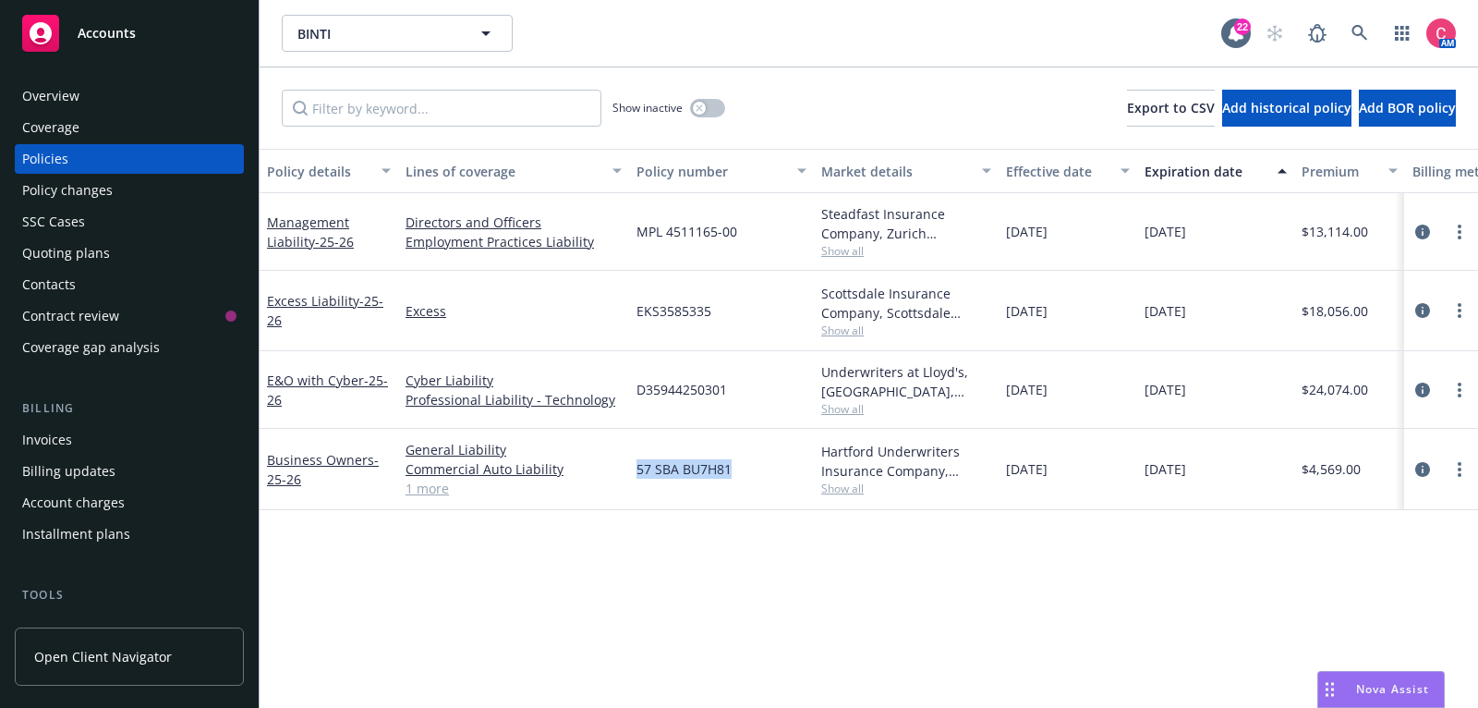
drag, startPoint x: 633, startPoint y: 469, endPoint x: 738, endPoint y: 474, distance: 105.4
click at [738, 474] on div "57 SBA BU7H81" at bounding box center [721, 469] width 185 height 81
copy span "57 SBA BU7H81"
click at [1424, 467] on icon "circleInformation" at bounding box center [1422, 469] width 15 height 15
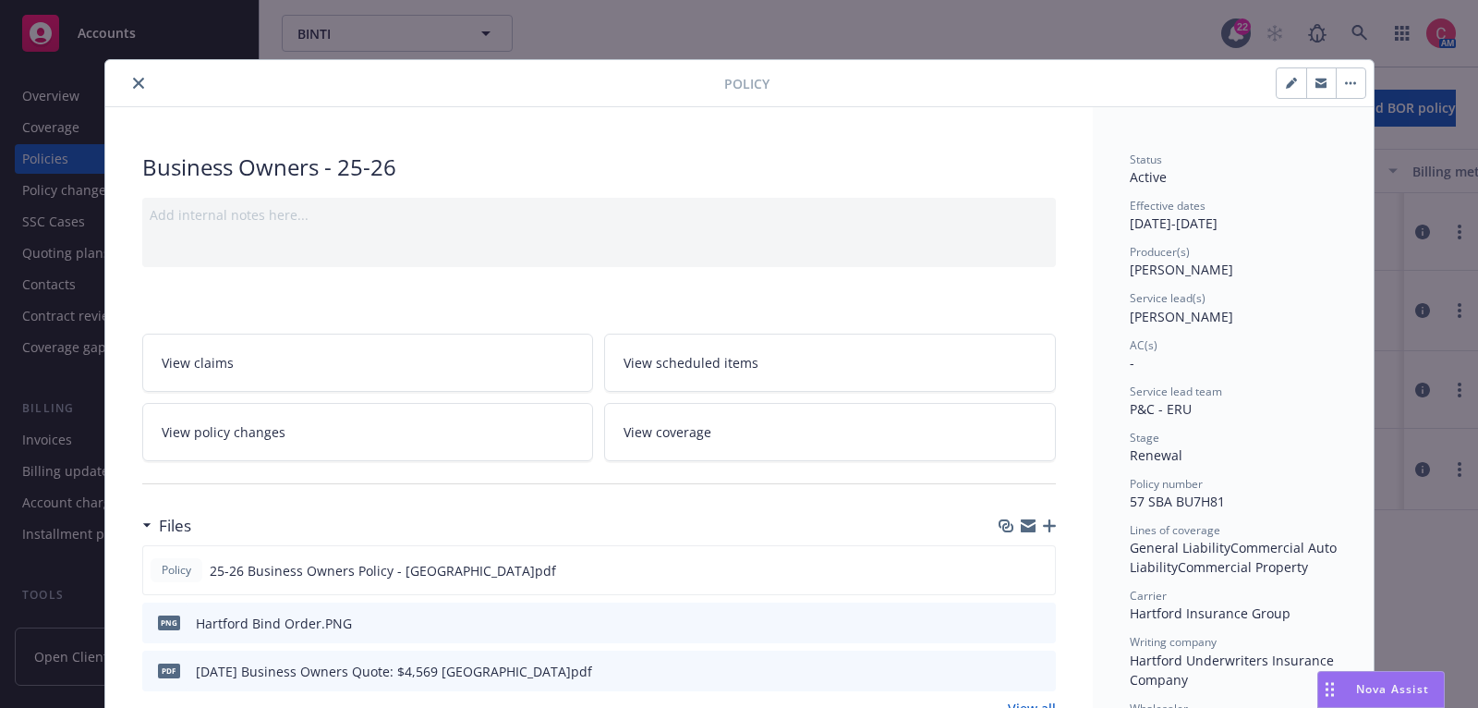
scroll to position [55, 0]
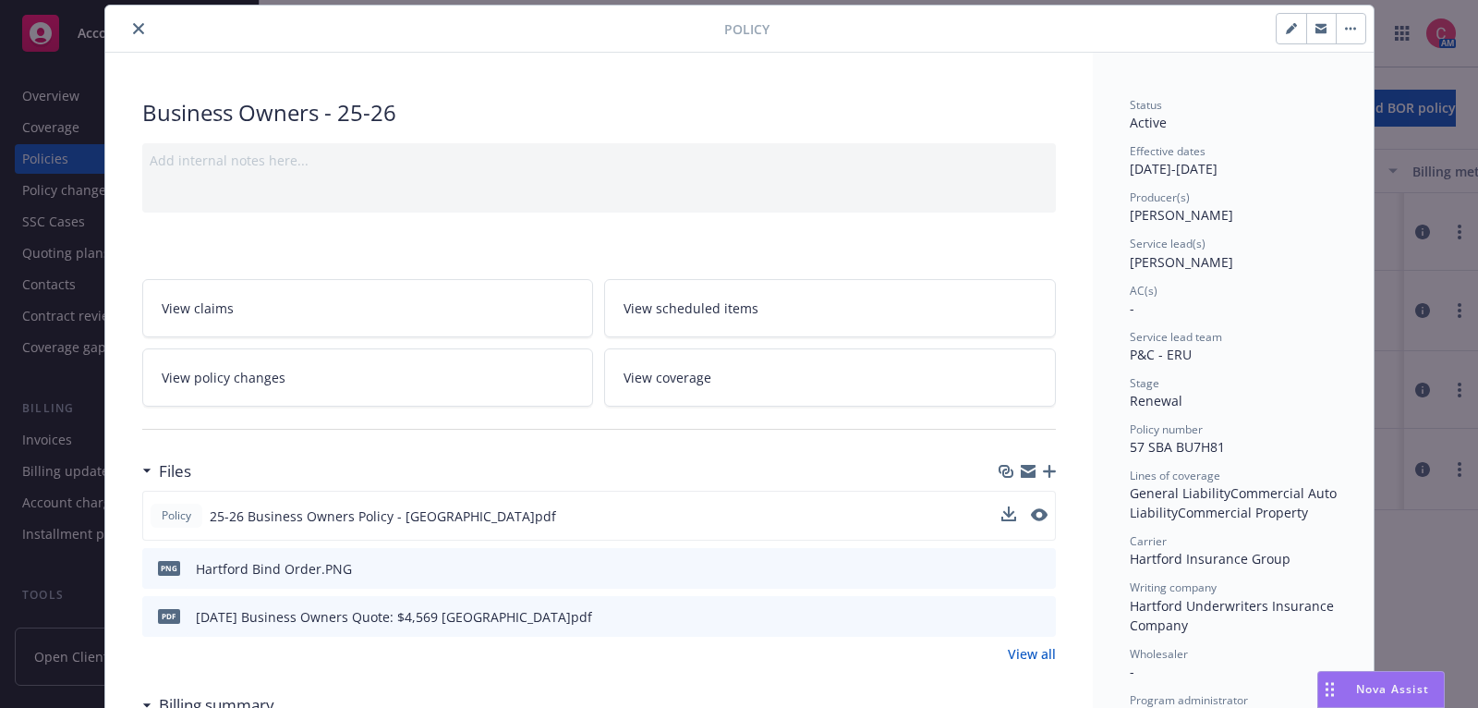
click at [1040, 517] on button at bounding box center [1039, 515] width 17 height 19
click at [1040, 512] on icon "preview file" at bounding box center [1037, 514] width 17 height 13
click at [130, 30] on button "close" at bounding box center [138, 29] width 22 height 22
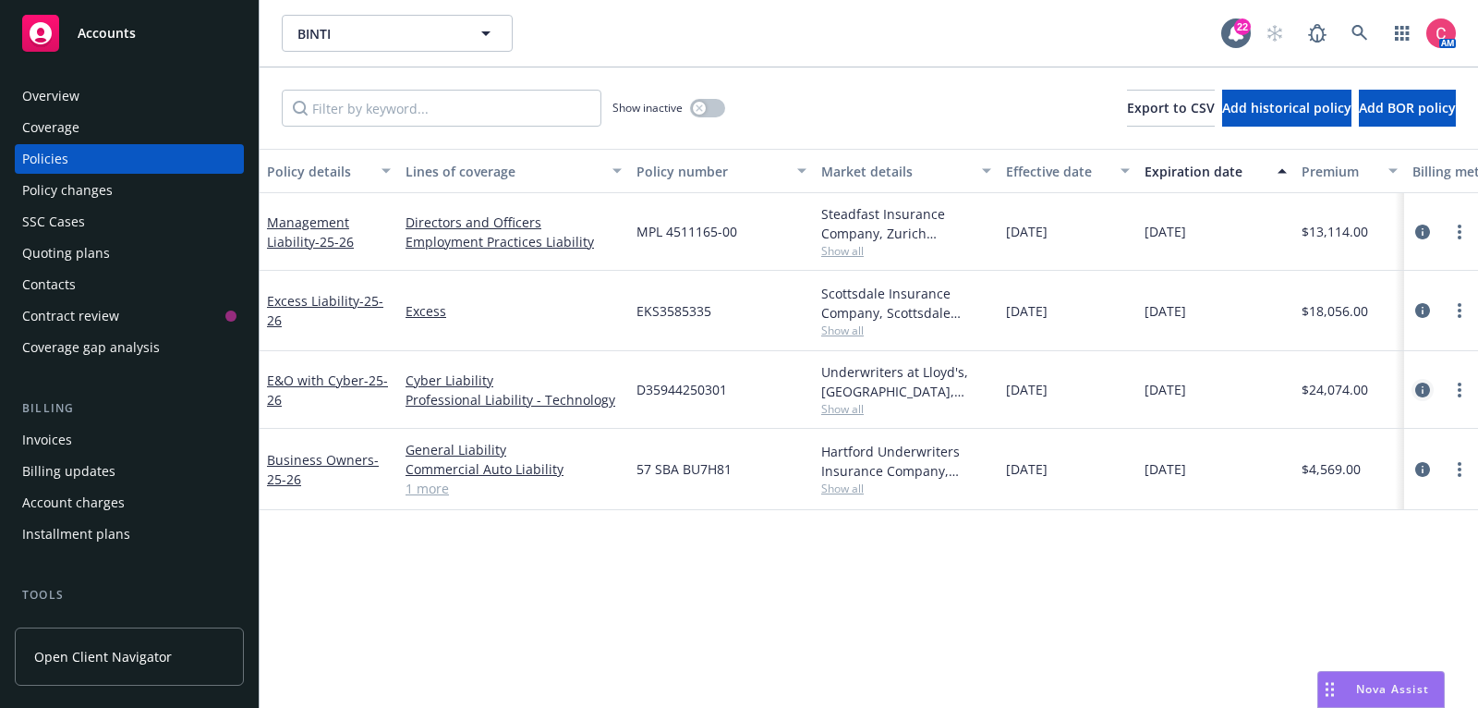
click at [1416, 389] on icon "circleInformation" at bounding box center [1422, 389] width 15 height 15
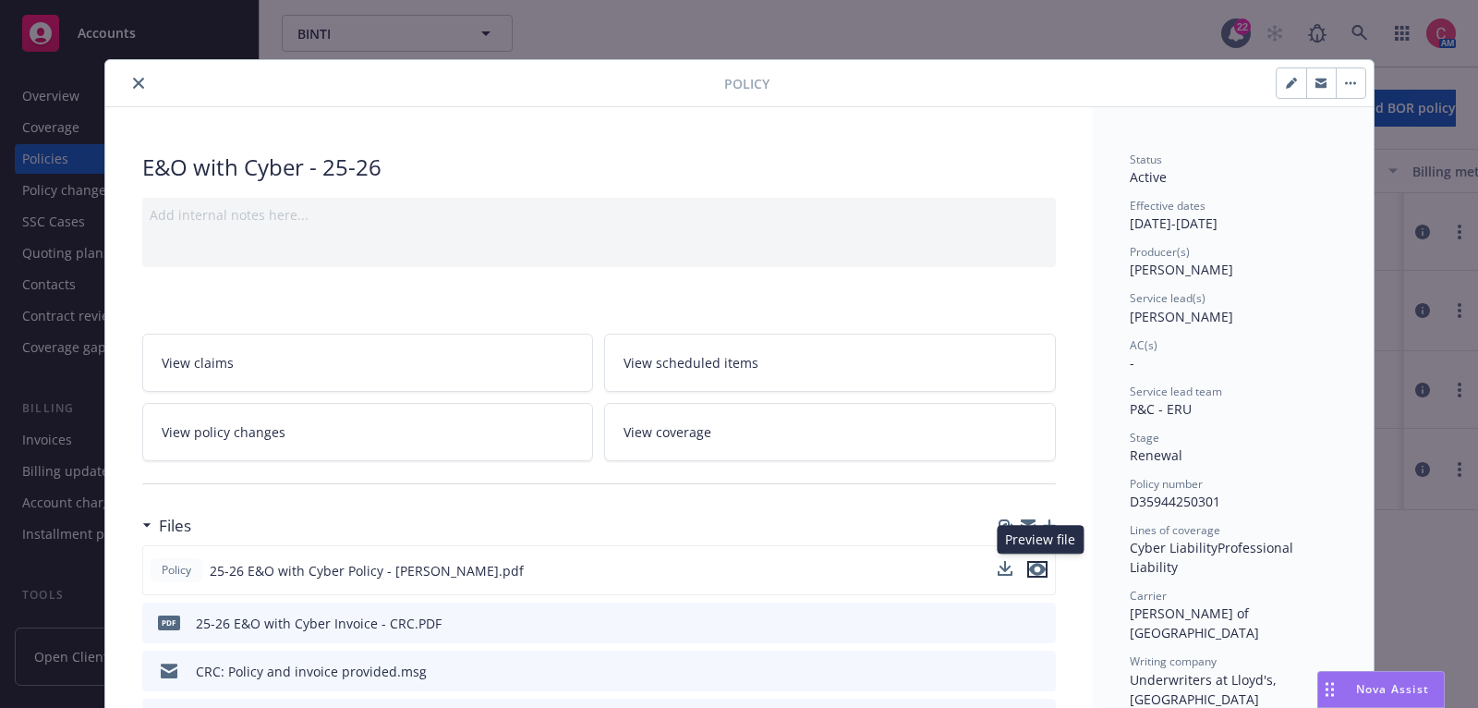
click at [1046, 566] on icon "preview file" at bounding box center [1037, 569] width 17 height 13
click at [133, 83] on icon "close" at bounding box center [138, 83] width 11 height 11
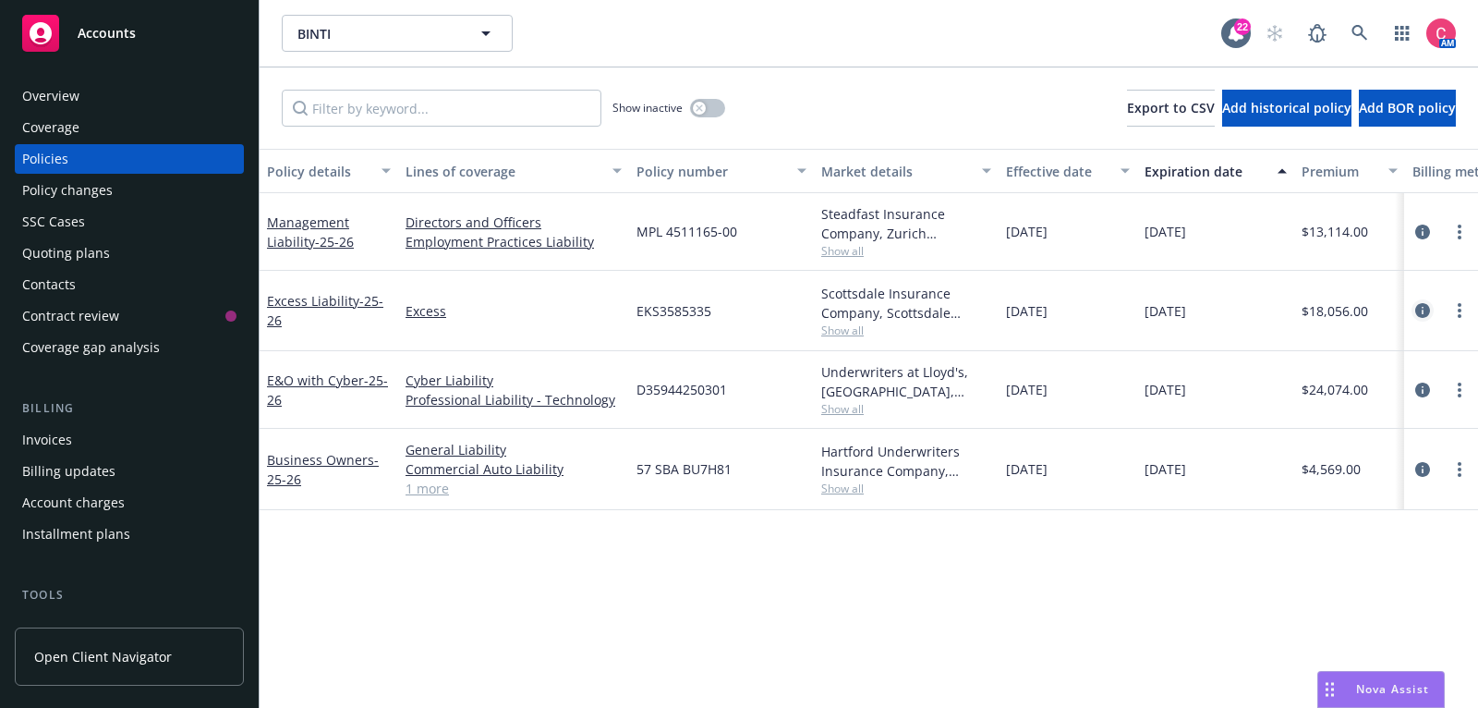
click at [1424, 303] on icon "circleInformation" at bounding box center [1422, 310] width 15 height 15
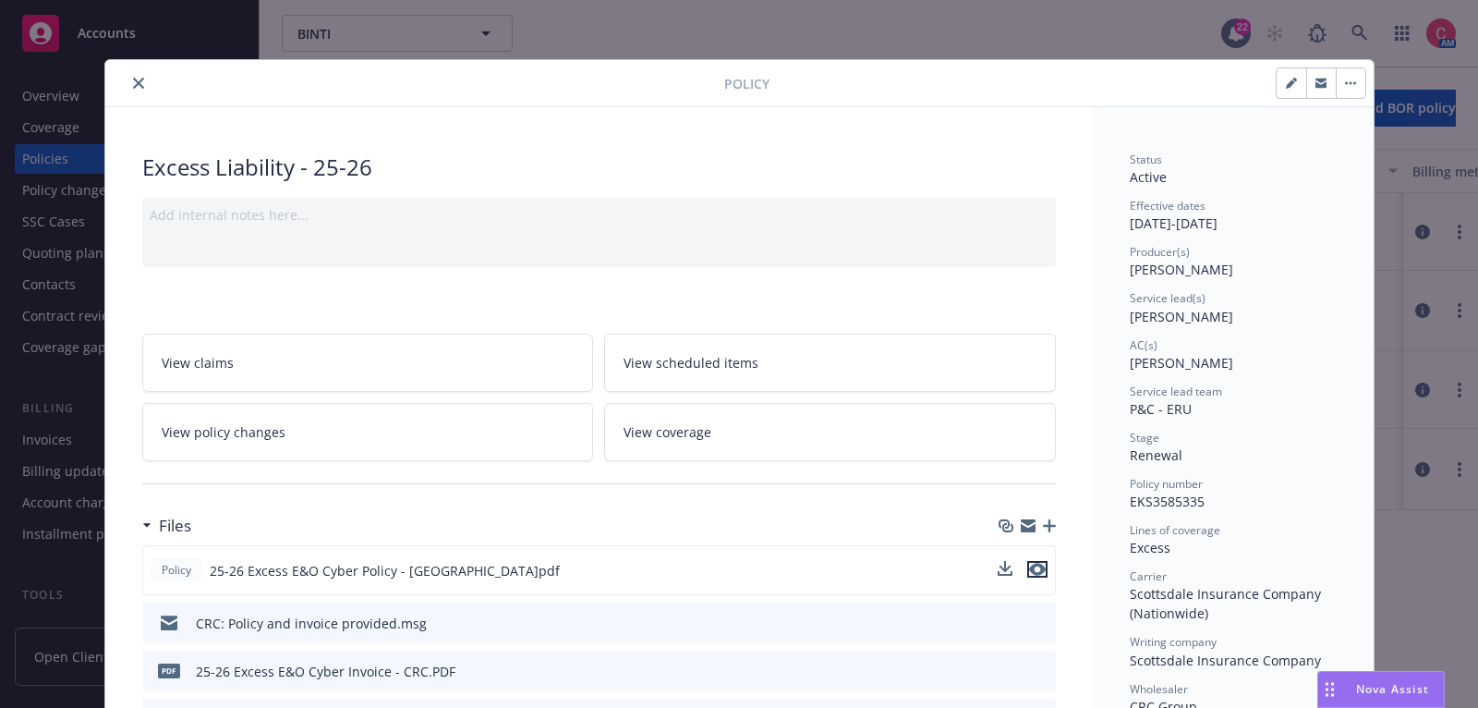
click at [1041, 563] on icon "preview file" at bounding box center [1037, 569] width 17 height 13
click at [139, 78] on icon "close" at bounding box center [138, 83] width 11 height 11
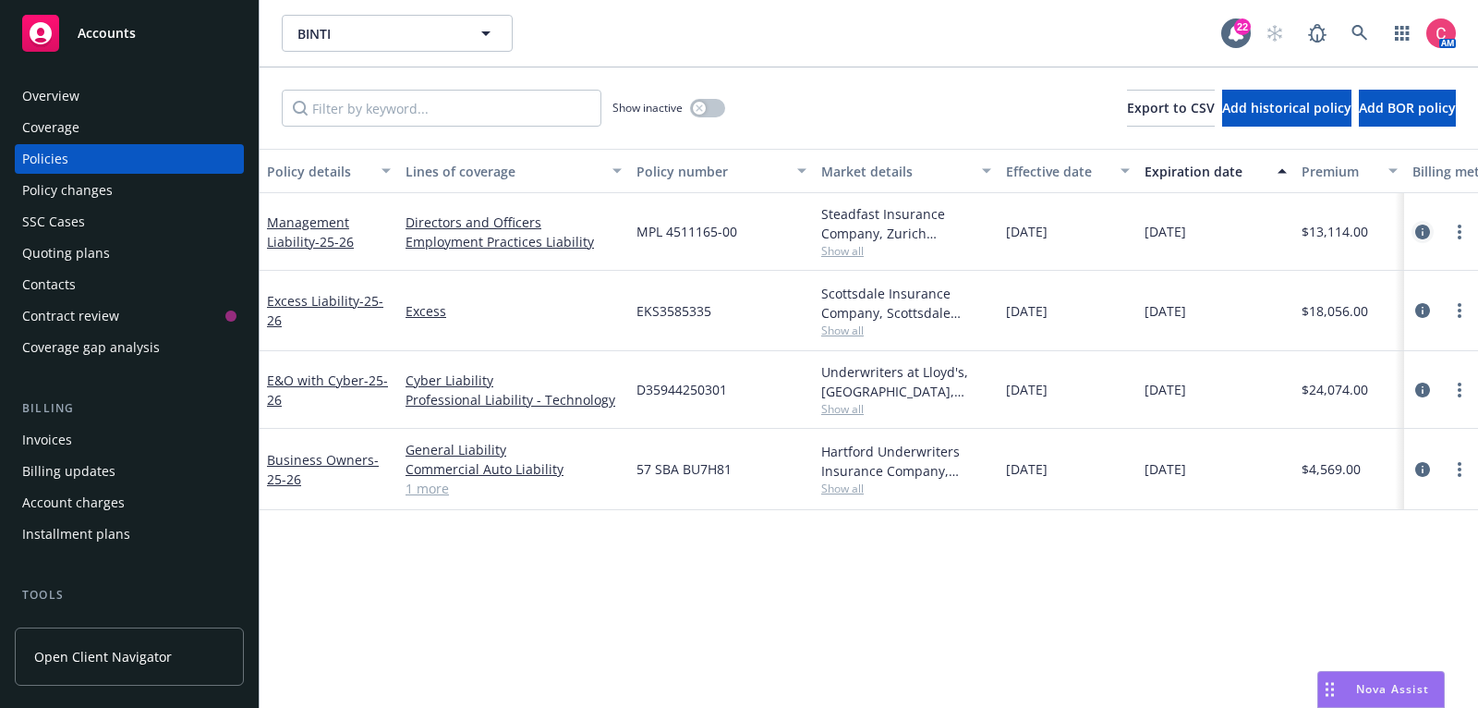
click at [1427, 227] on icon "circleInformation" at bounding box center [1422, 231] width 15 height 15
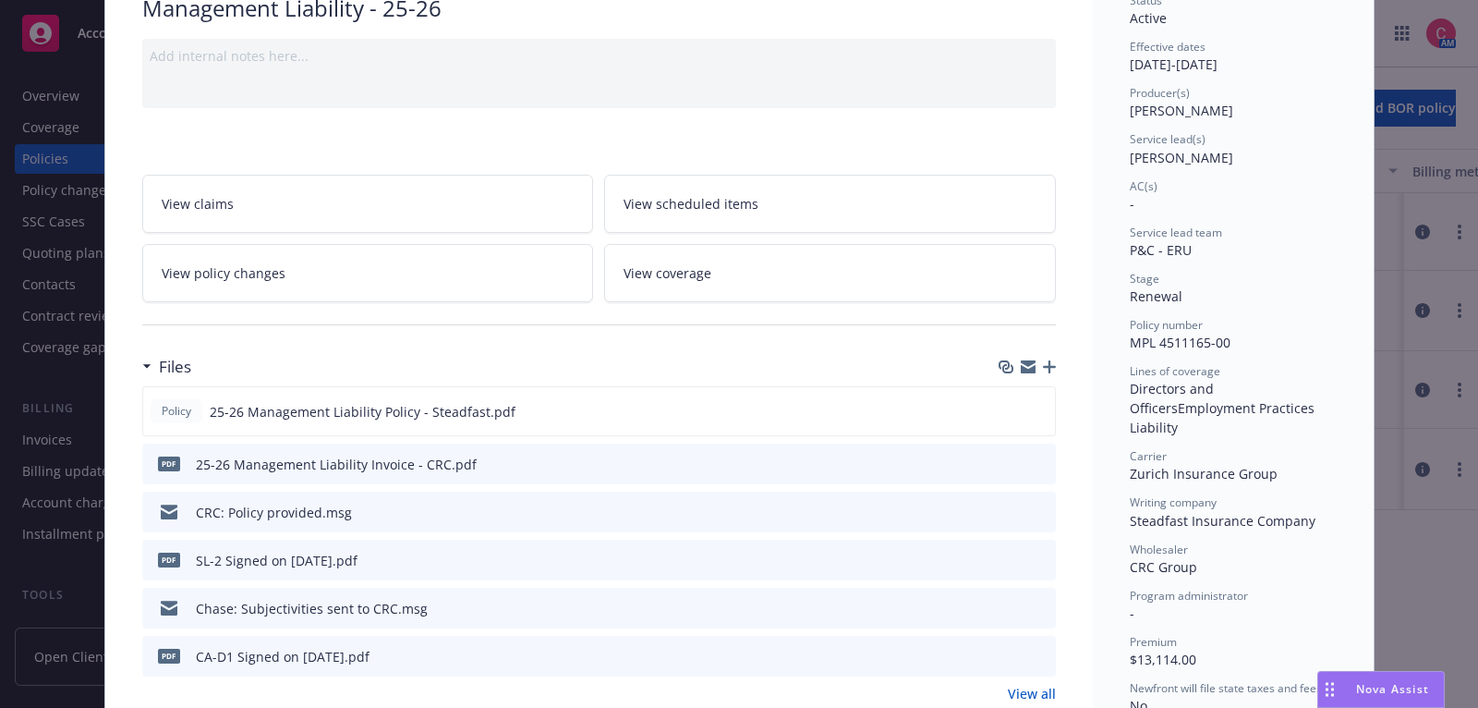
scroll to position [216, 0]
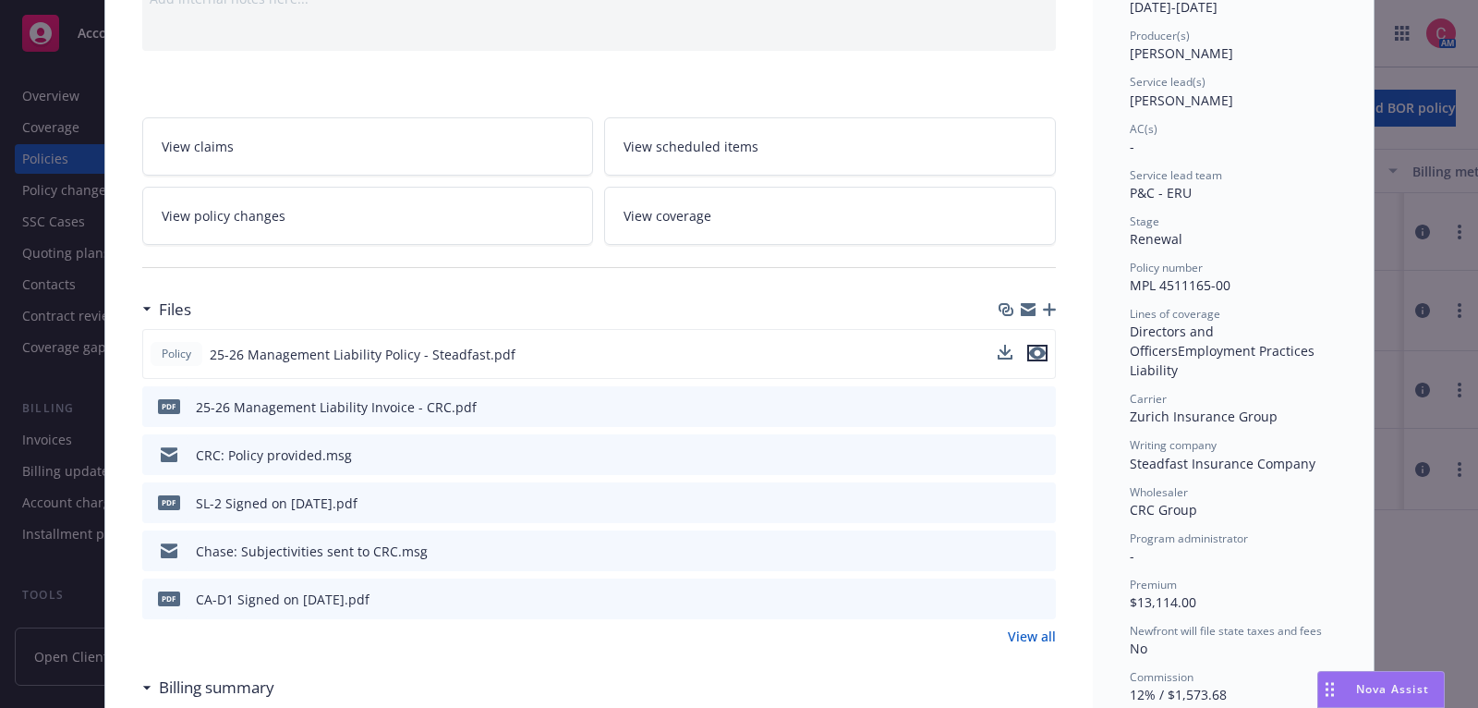
click at [1042, 351] on icon "preview file" at bounding box center [1037, 352] width 17 height 13
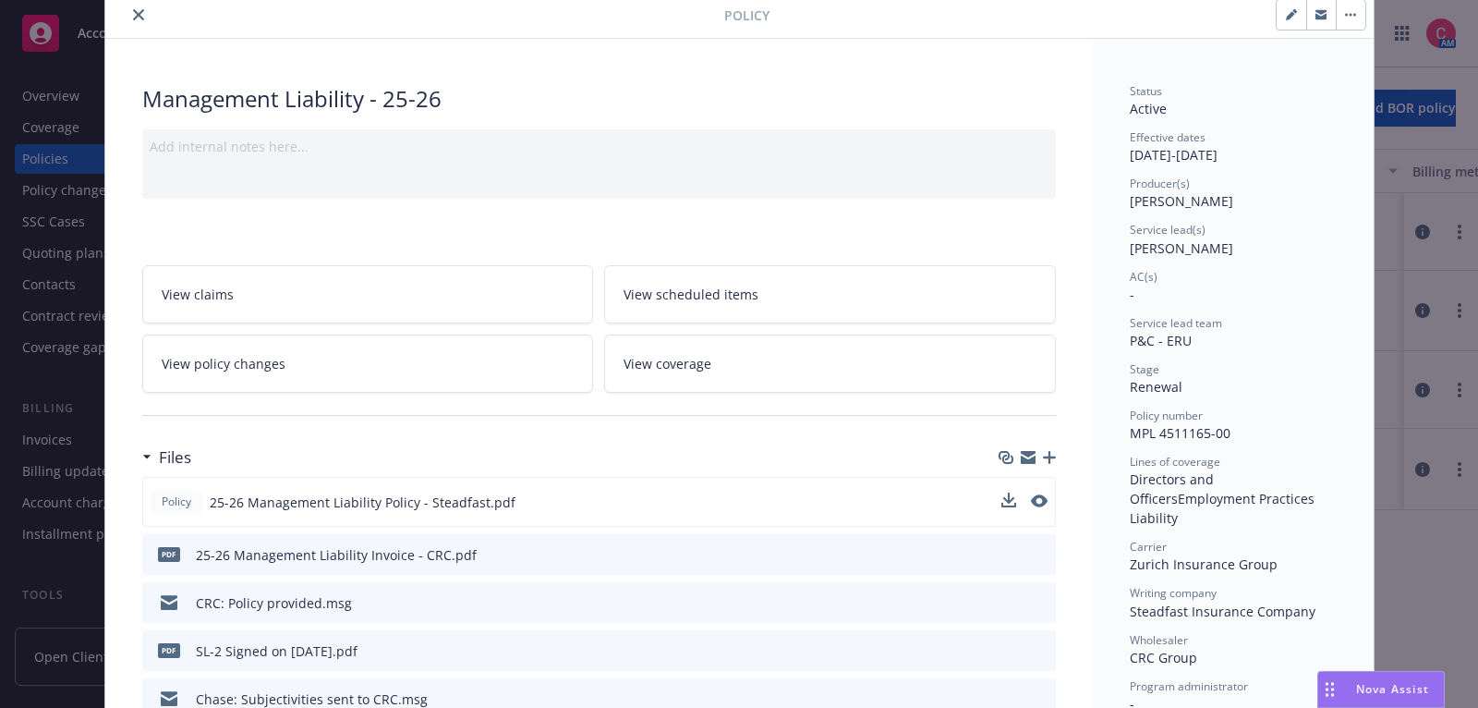
scroll to position [0, 0]
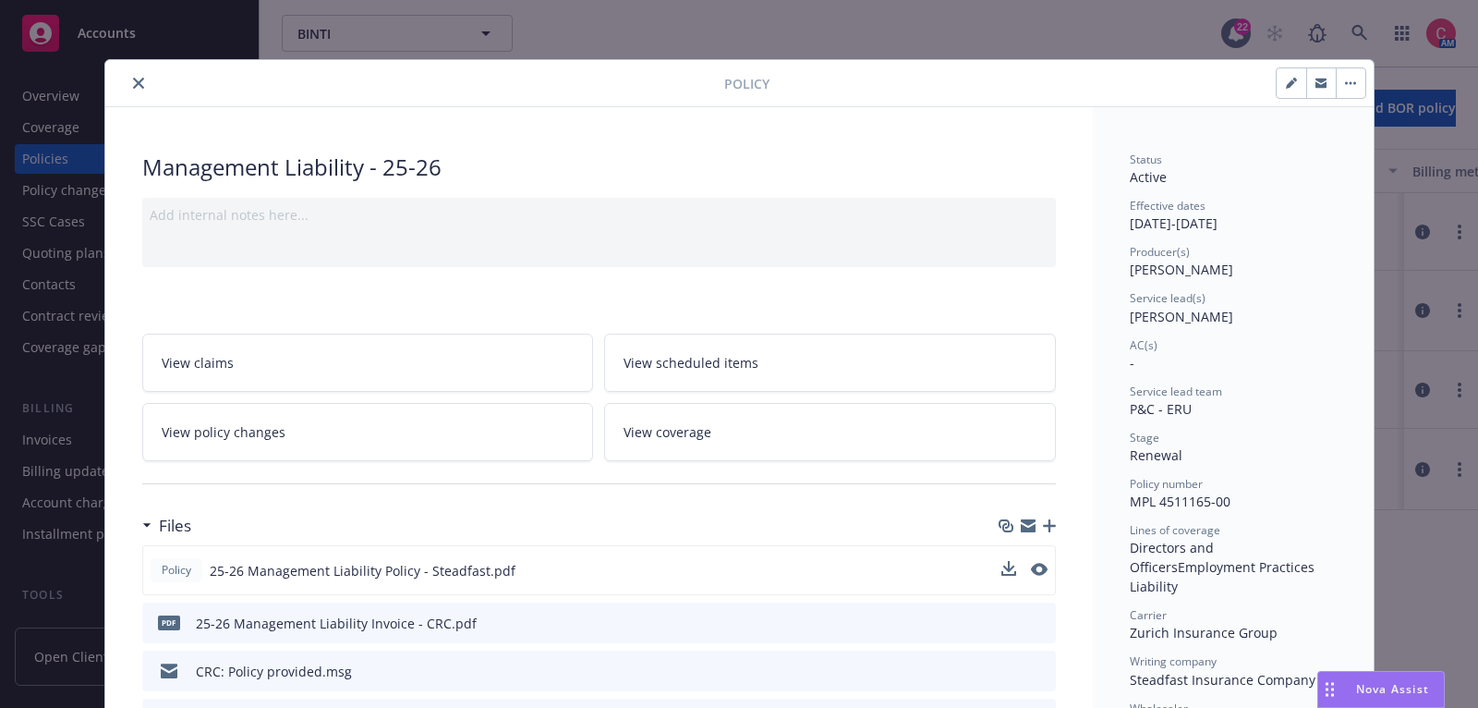
click at [140, 87] on icon "close" at bounding box center [138, 83] width 11 height 11
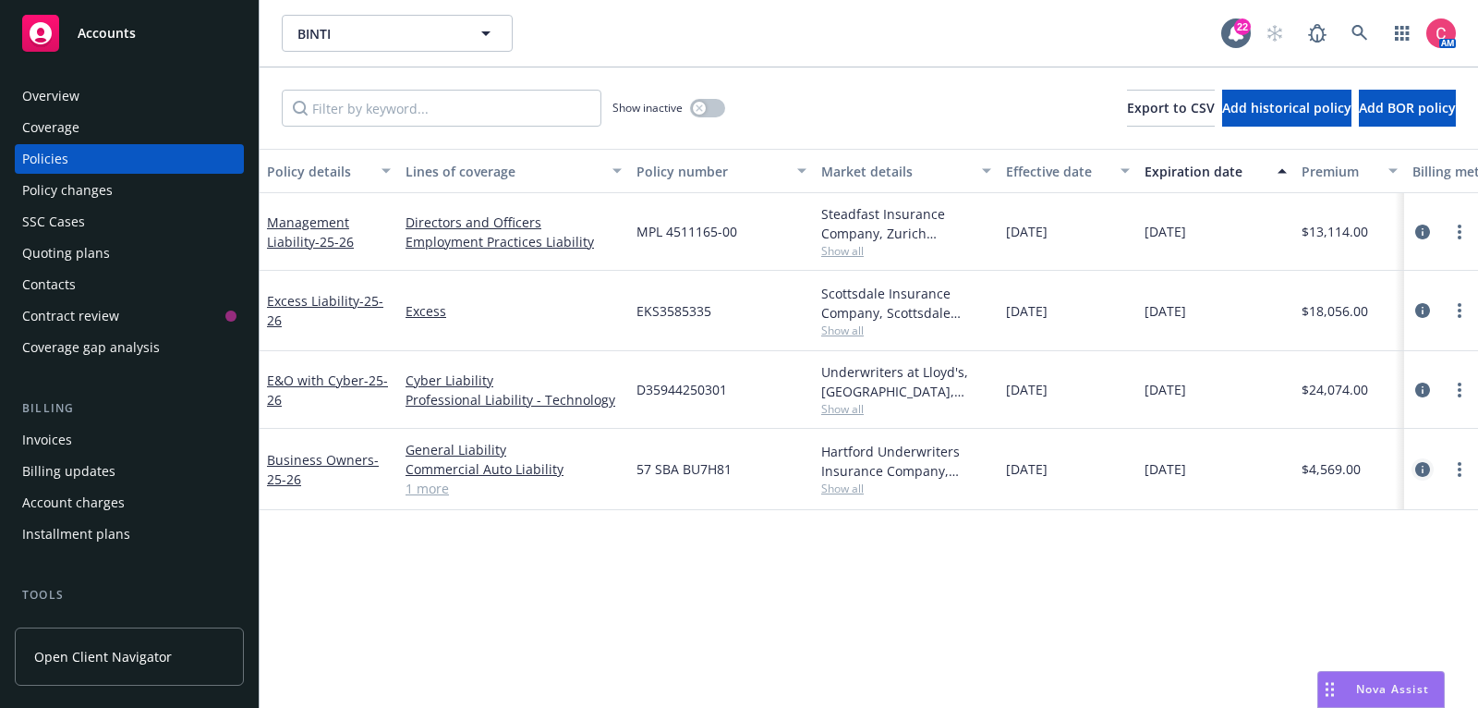
click at [1428, 468] on icon "circleInformation" at bounding box center [1422, 469] width 15 height 15
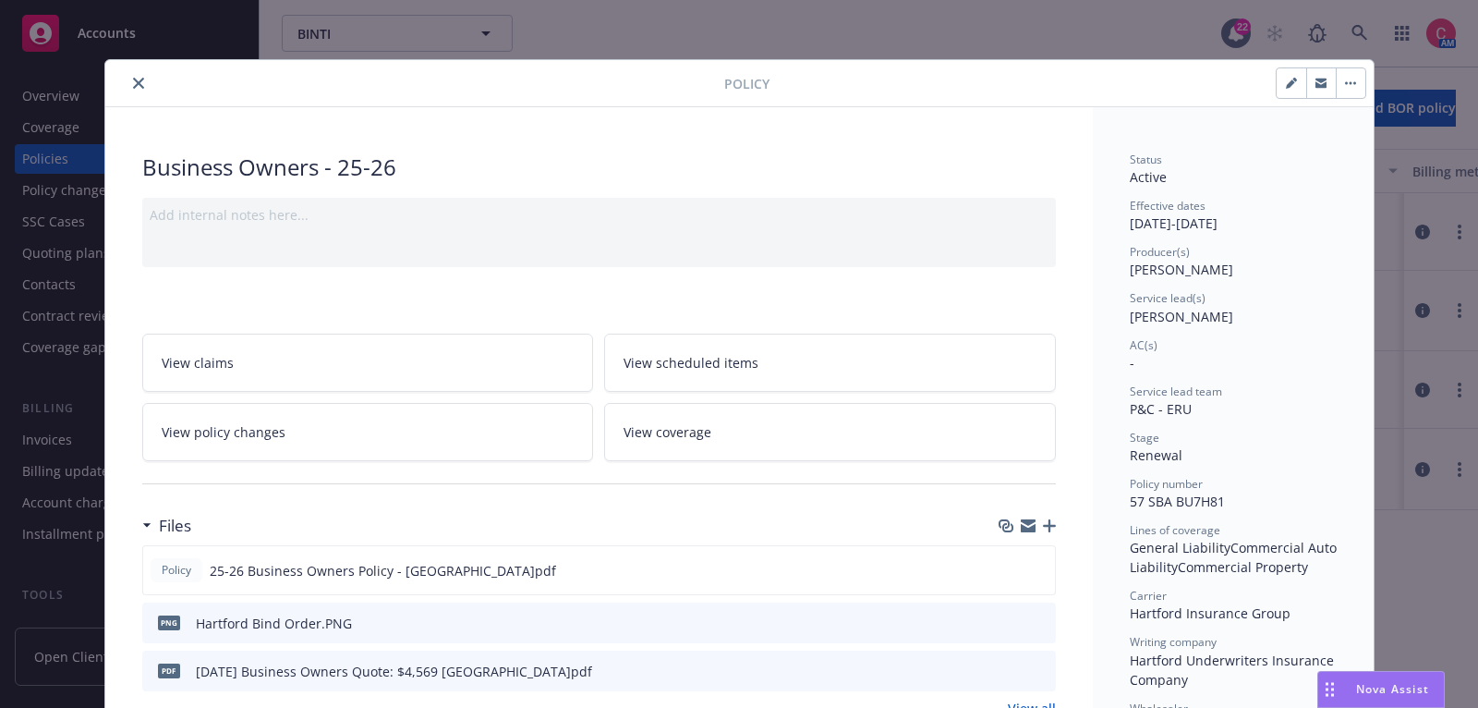
scroll to position [55, 0]
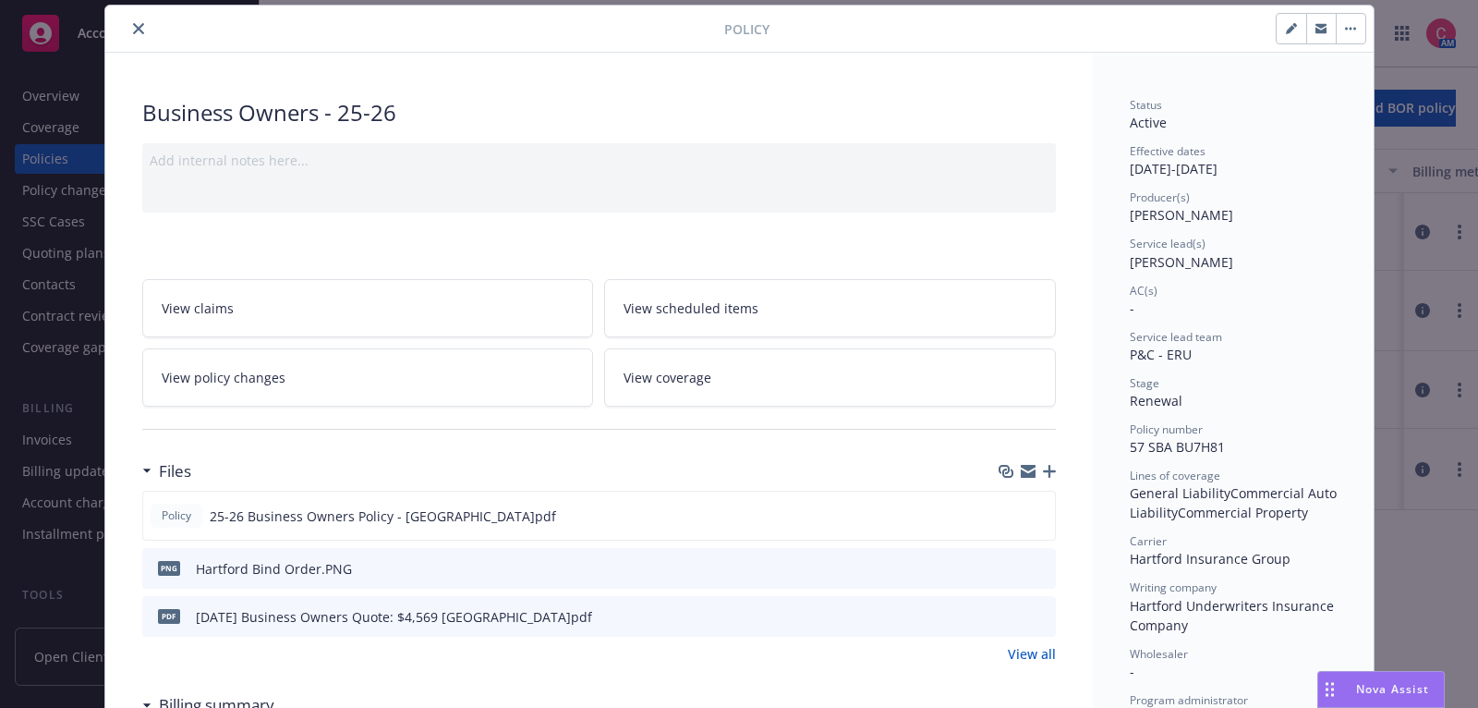
click at [130, 26] on button "close" at bounding box center [138, 29] width 22 height 22
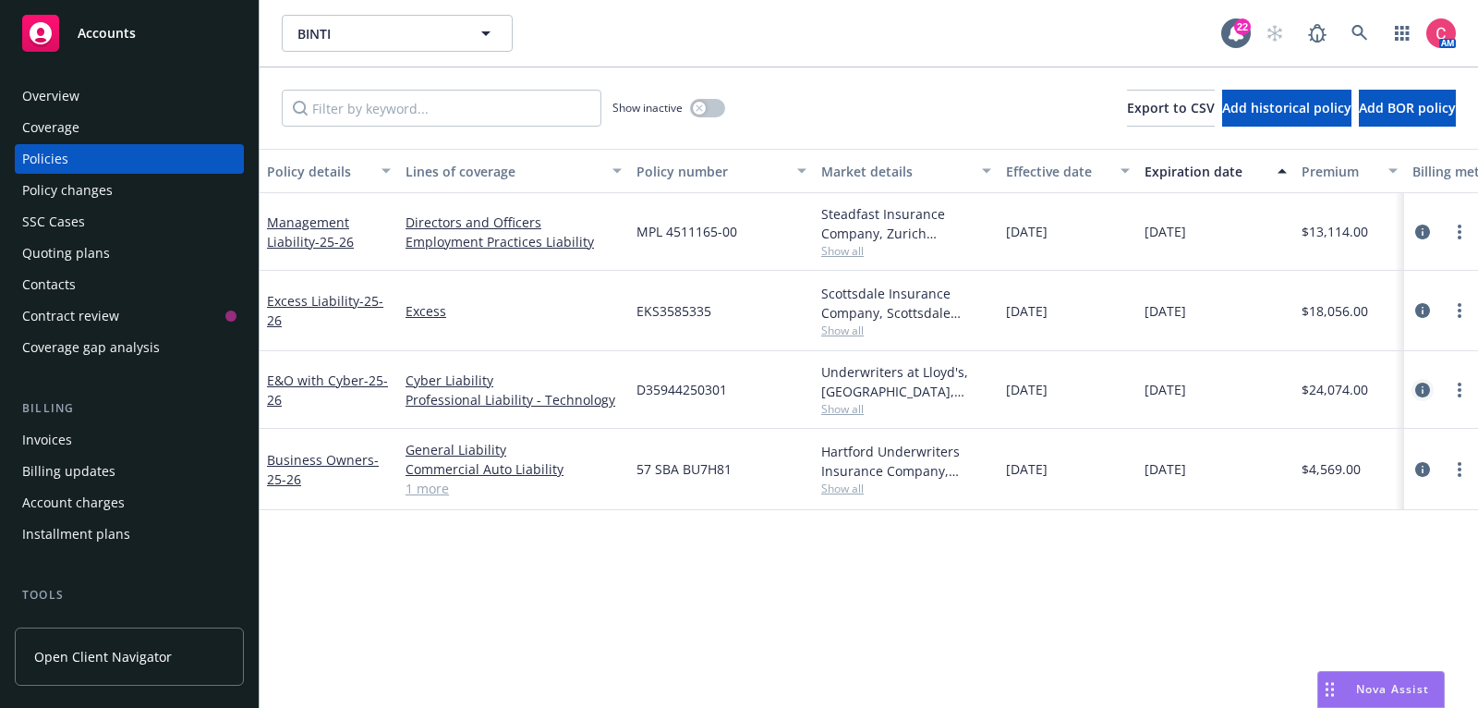
click at [1427, 388] on icon "circleInformation" at bounding box center [1422, 389] width 15 height 15
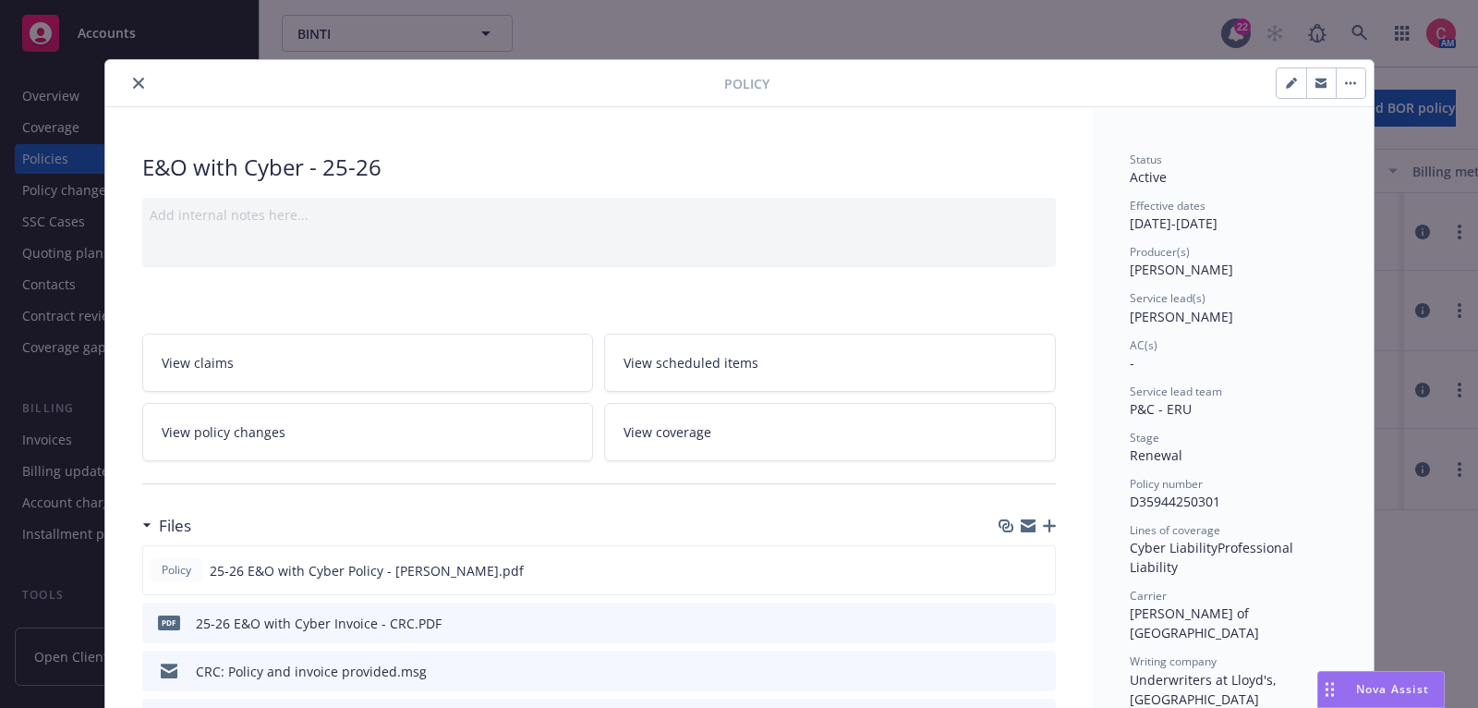
scroll to position [55, 0]
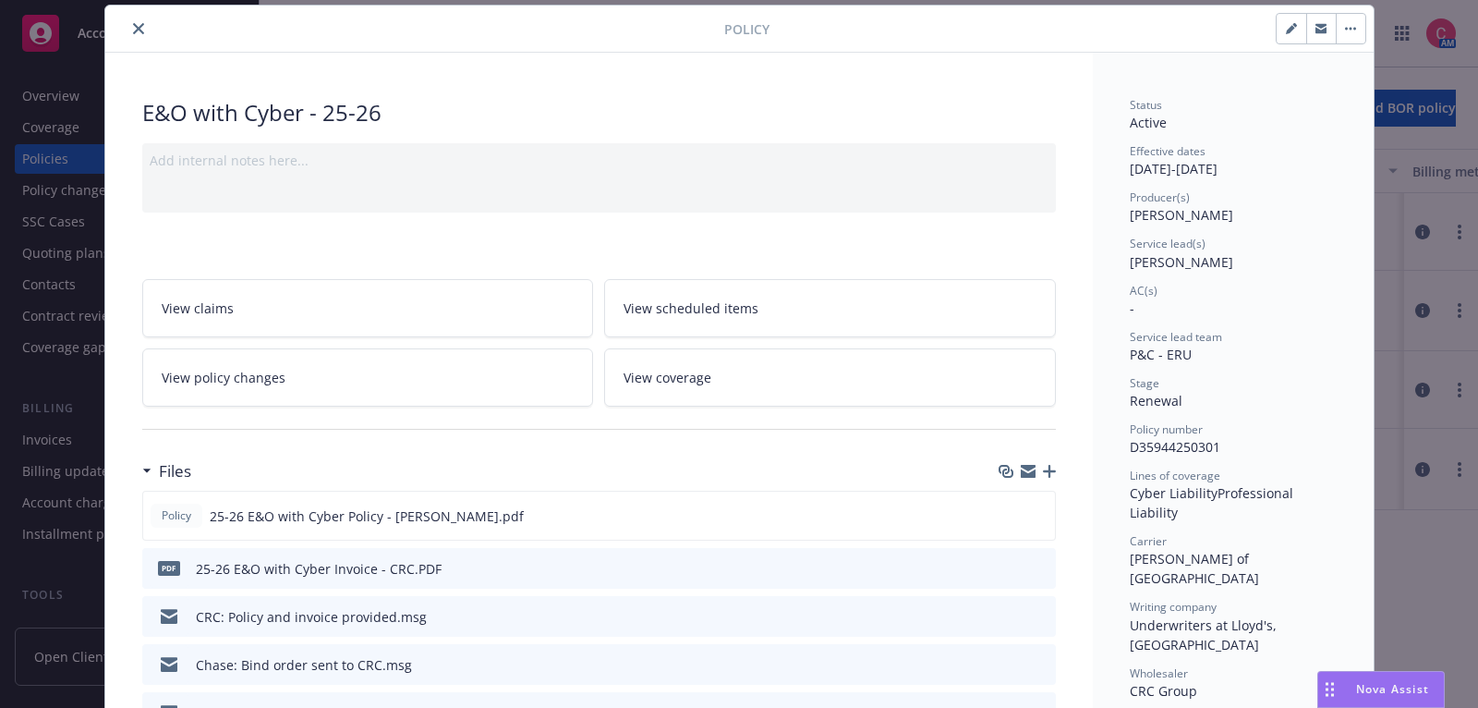
click at [146, 29] on button "close" at bounding box center [138, 29] width 22 height 22
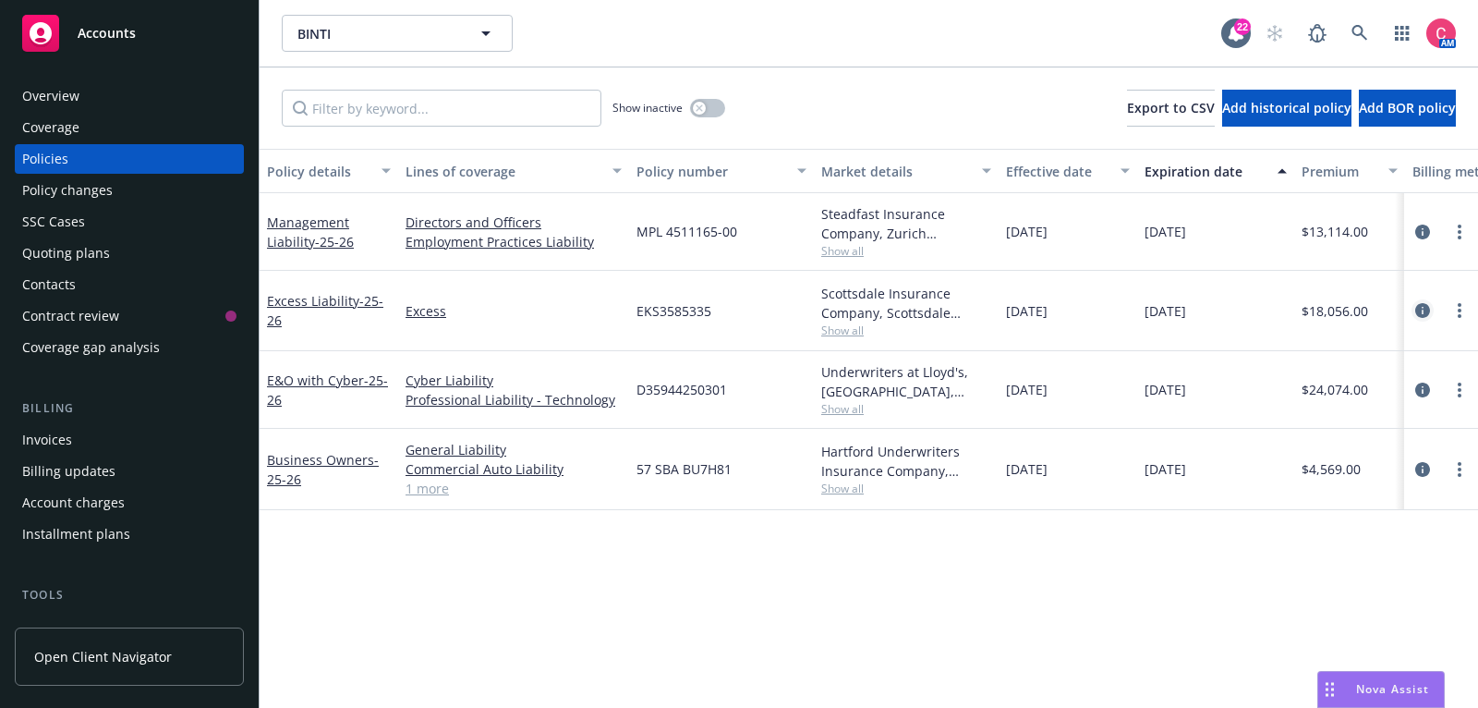
click at [1426, 303] on icon "circleInformation" at bounding box center [1422, 310] width 15 height 15
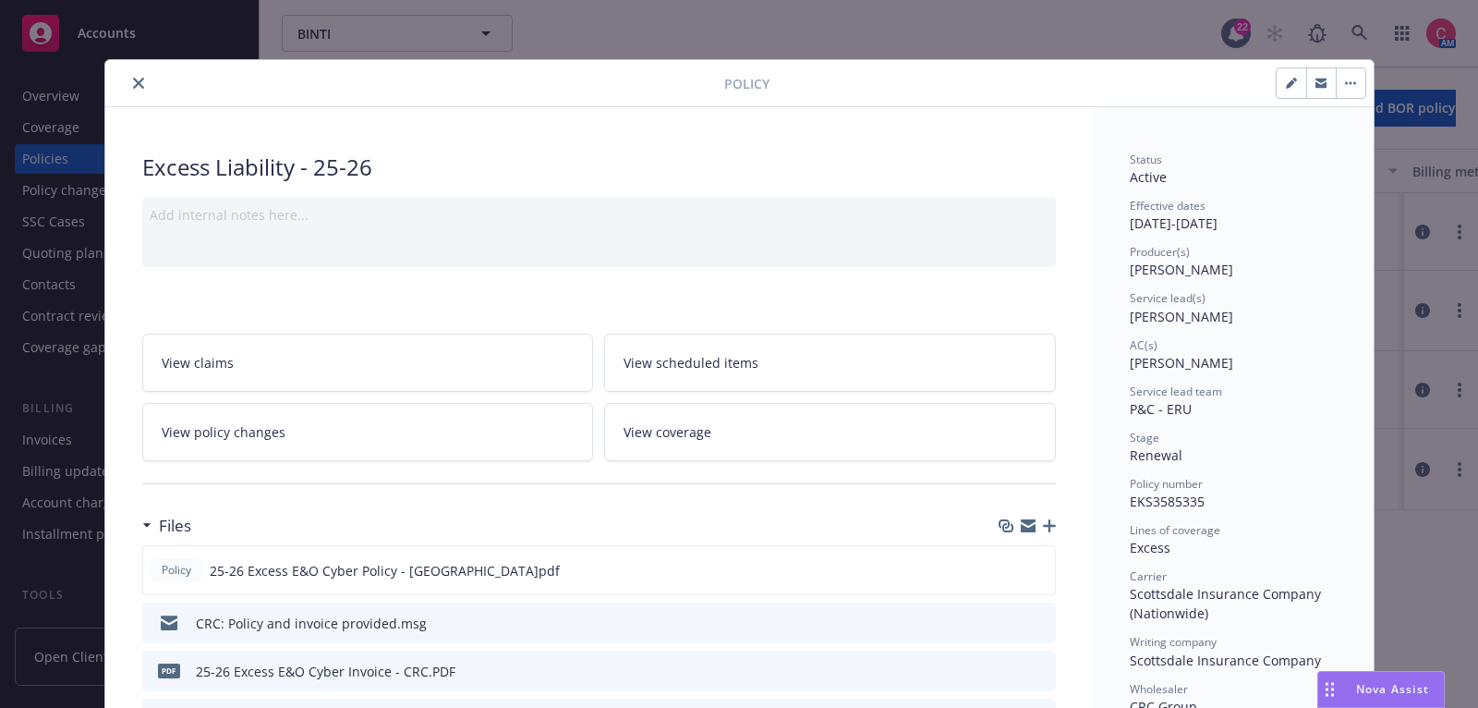
click at [138, 66] on div "Policy" at bounding box center [739, 83] width 1268 height 47
click at [138, 67] on div "Policy" at bounding box center [739, 83] width 1268 height 47
click at [138, 82] on icon "close" at bounding box center [138, 83] width 11 height 11
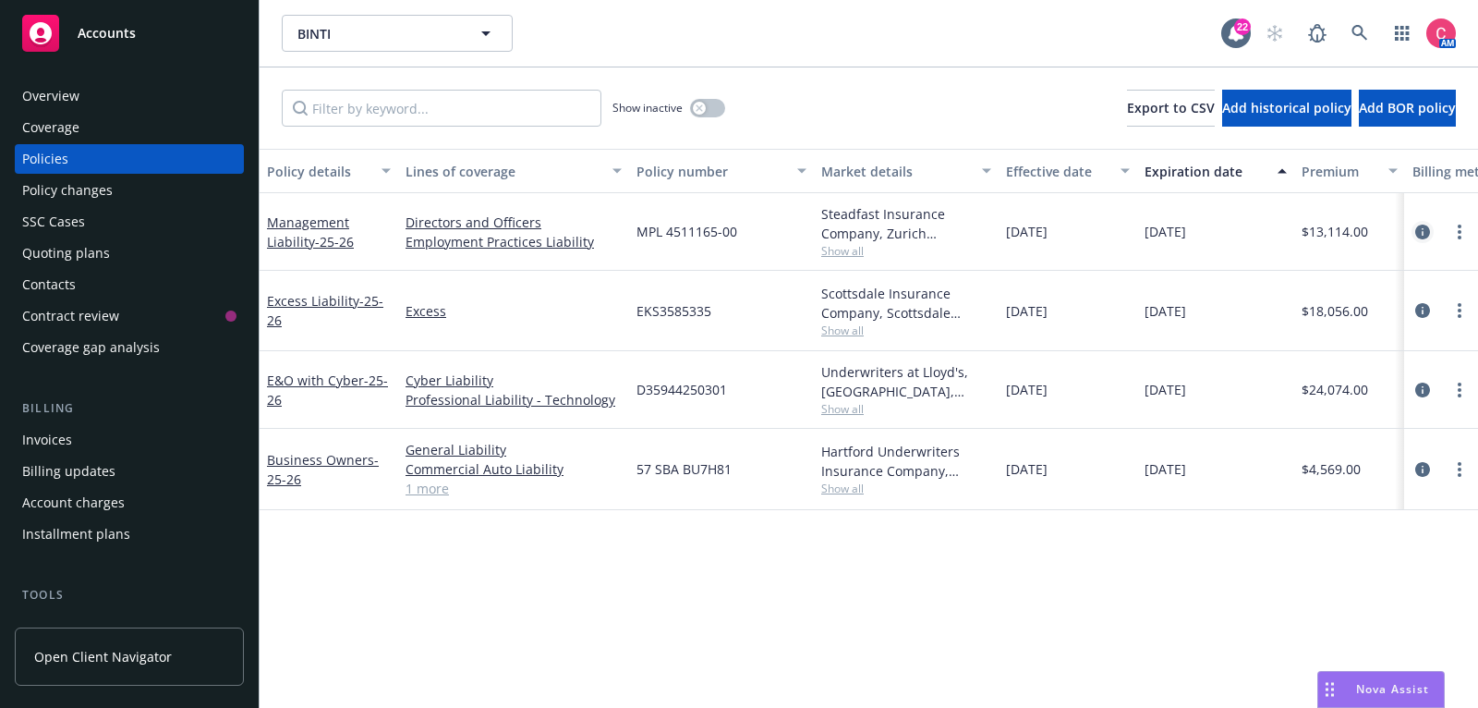
click at [1428, 227] on icon "circleInformation" at bounding box center [1422, 231] width 15 height 15
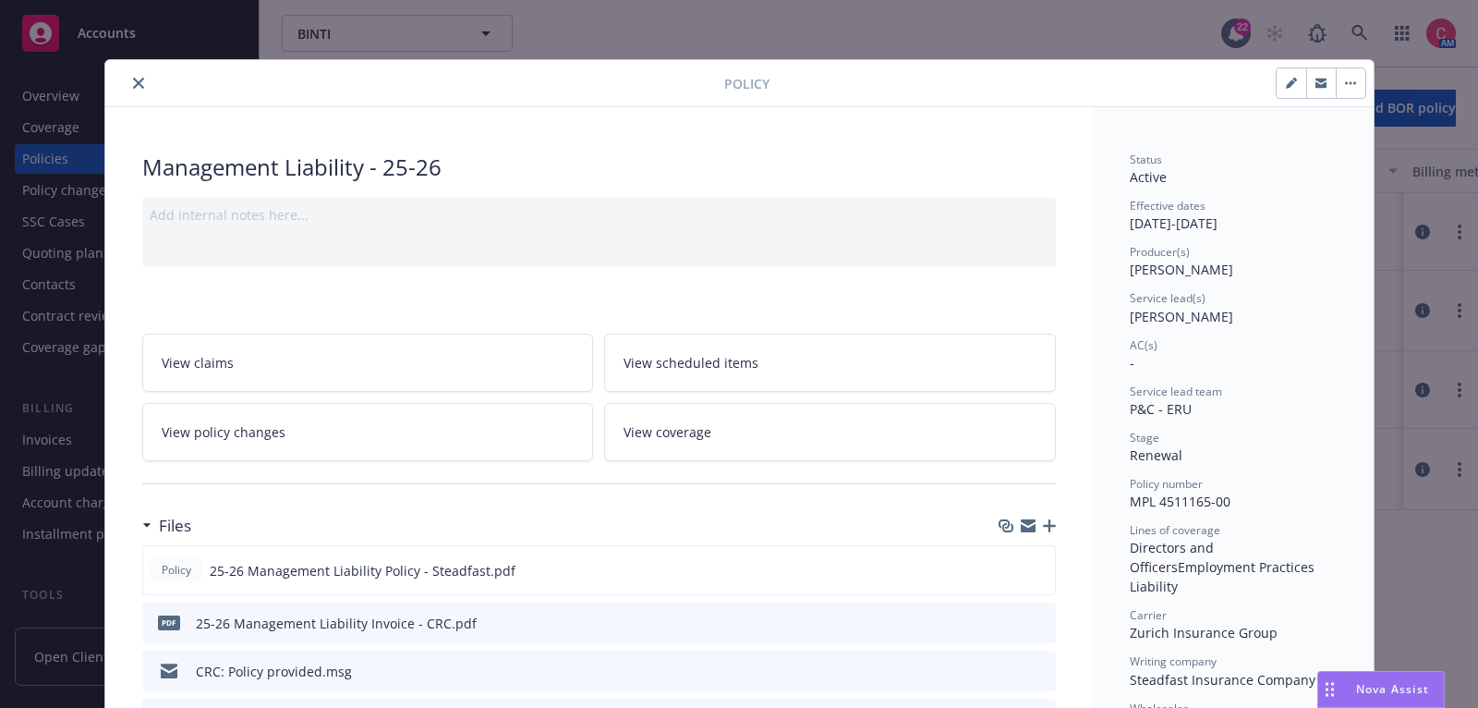
click at [150, 78] on div at bounding box center [419, 83] width 612 height 22
click at [139, 79] on icon "close" at bounding box center [138, 83] width 11 height 11
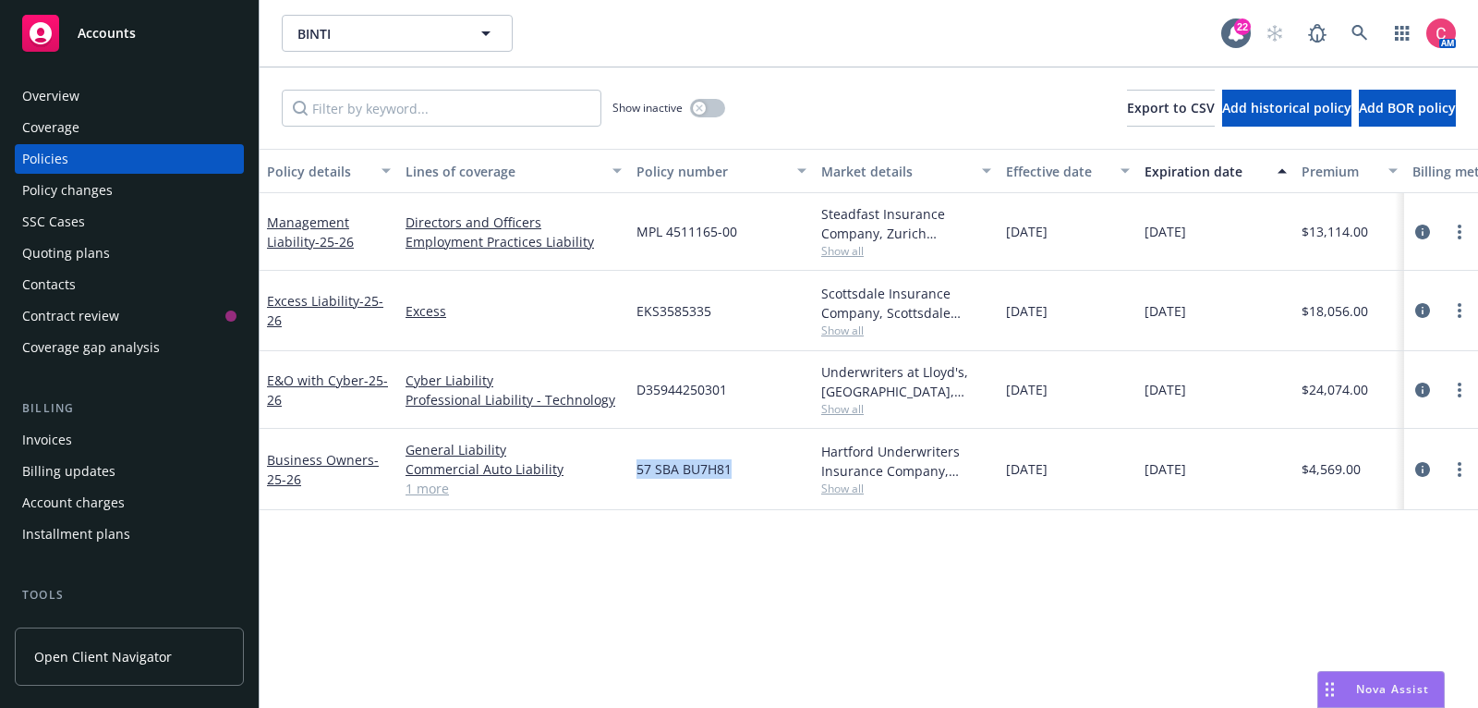
drag, startPoint x: 636, startPoint y: 468, endPoint x: 741, endPoint y: 478, distance: 105.7
click at [741, 478] on div "57 SBA BU7H81" at bounding box center [721, 469] width 185 height 81
copy span "57 SBA BU7H81"
click at [670, 385] on span "D35944250301" at bounding box center [682, 389] width 91 height 19
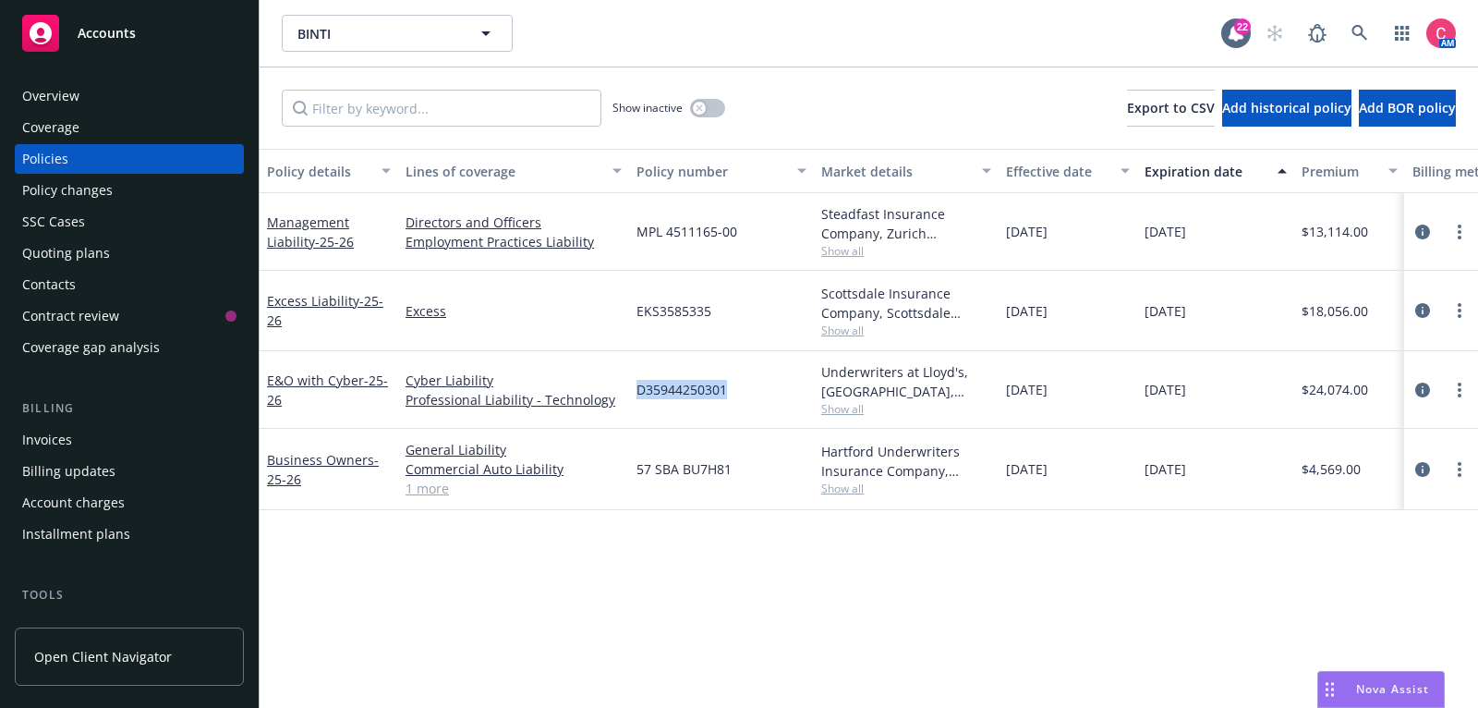
copy span "D35944250301"
click at [661, 309] on span "EKS3585335" at bounding box center [674, 310] width 75 height 19
copy span "EKS3585335"
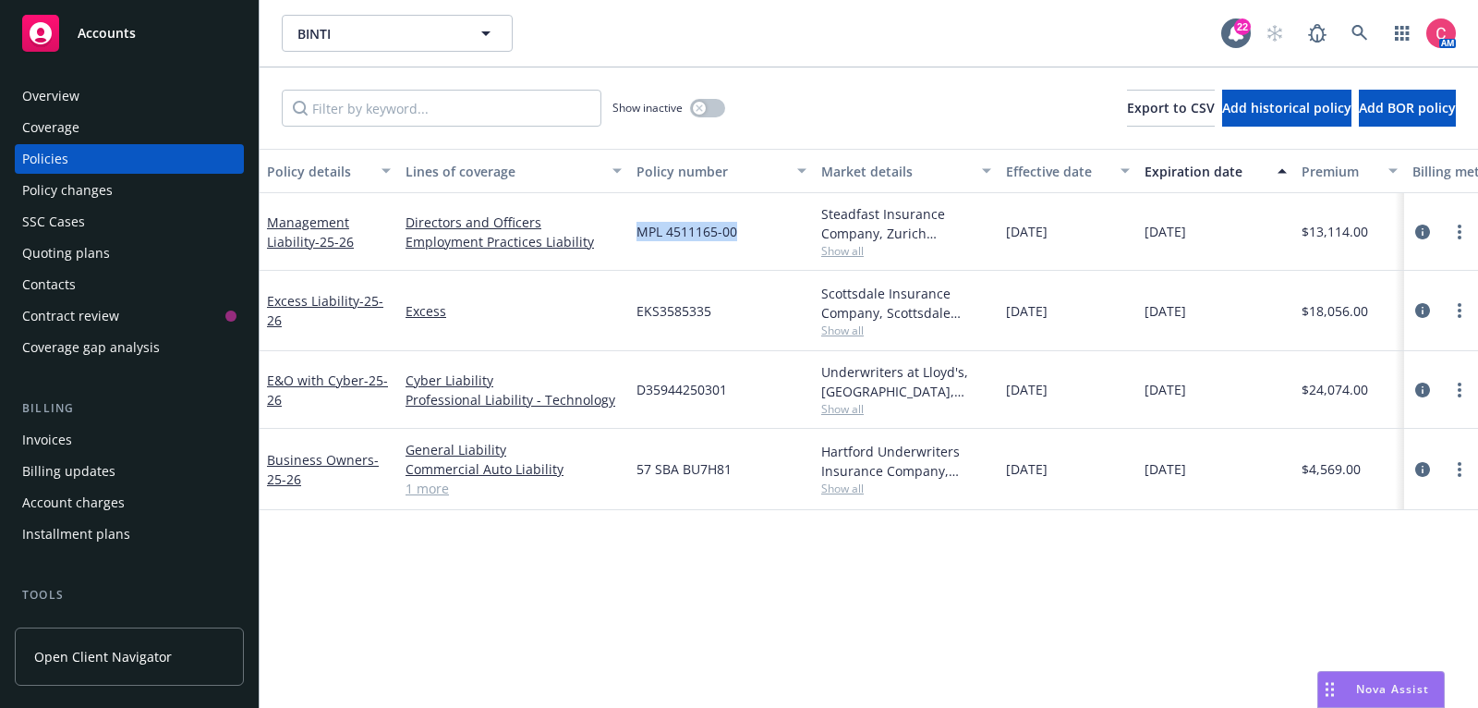
drag, startPoint x: 637, startPoint y: 229, endPoint x: 734, endPoint y: 229, distance: 96.1
click at [734, 229] on span "MPL 4511165-00" at bounding box center [687, 231] width 101 height 19
copy span "MPL 4511165-00"
click at [1431, 468] on link "circleInformation" at bounding box center [1423, 469] width 22 height 22
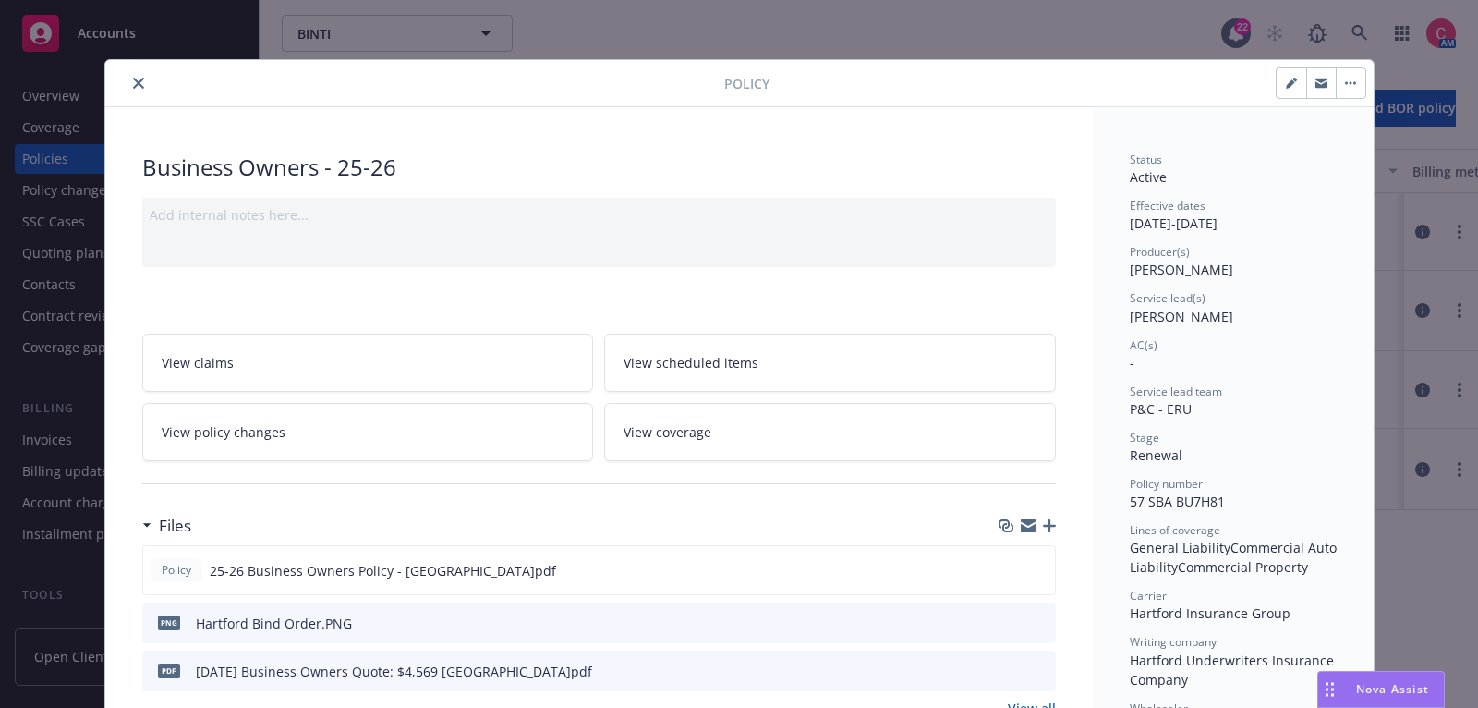
click at [1053, 523] on icon "button" at bounding box center [1049, 525] width 13 height 13
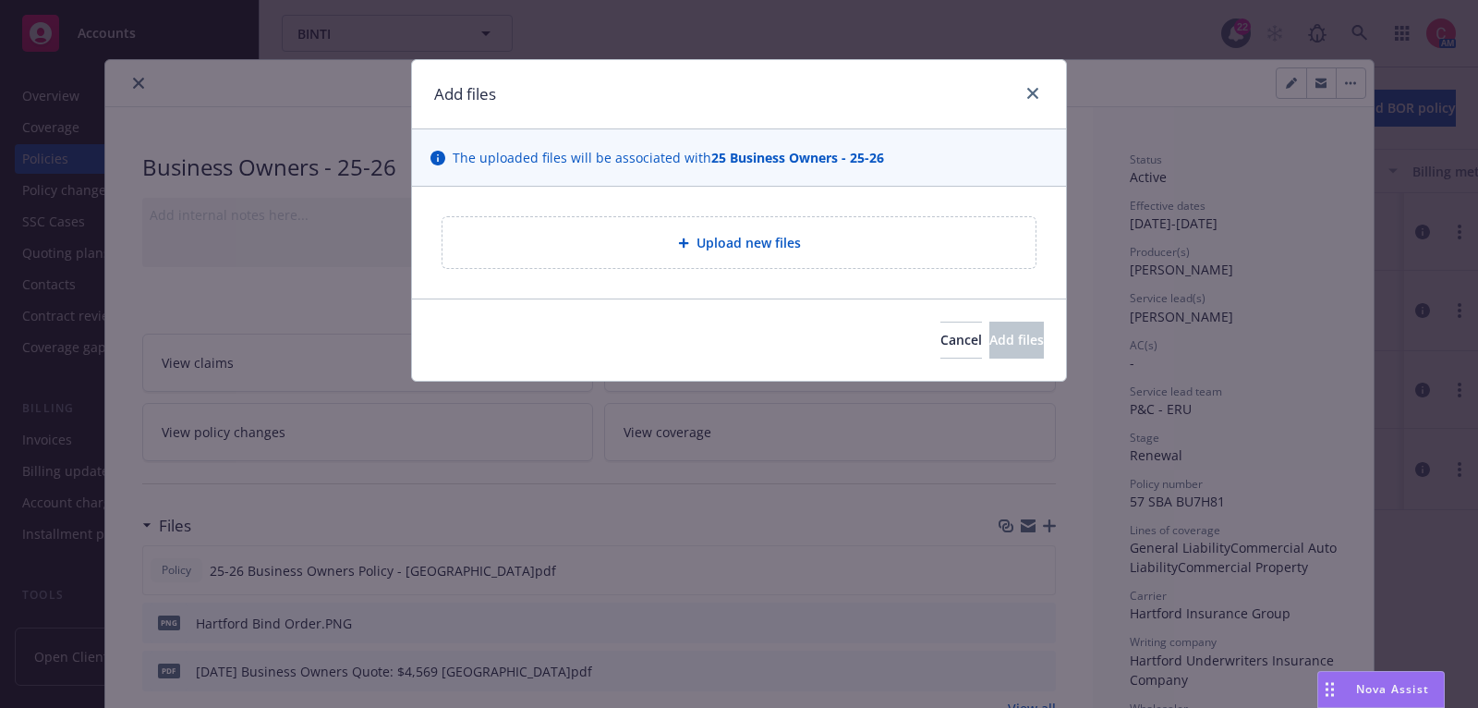
click at [795, 204] on div "Upload new files" at bounding box center [739, 243] width 654 height 112
click at [792, 249] on span "Upload new files" at bounding box center [749, 242] width 104 height 19
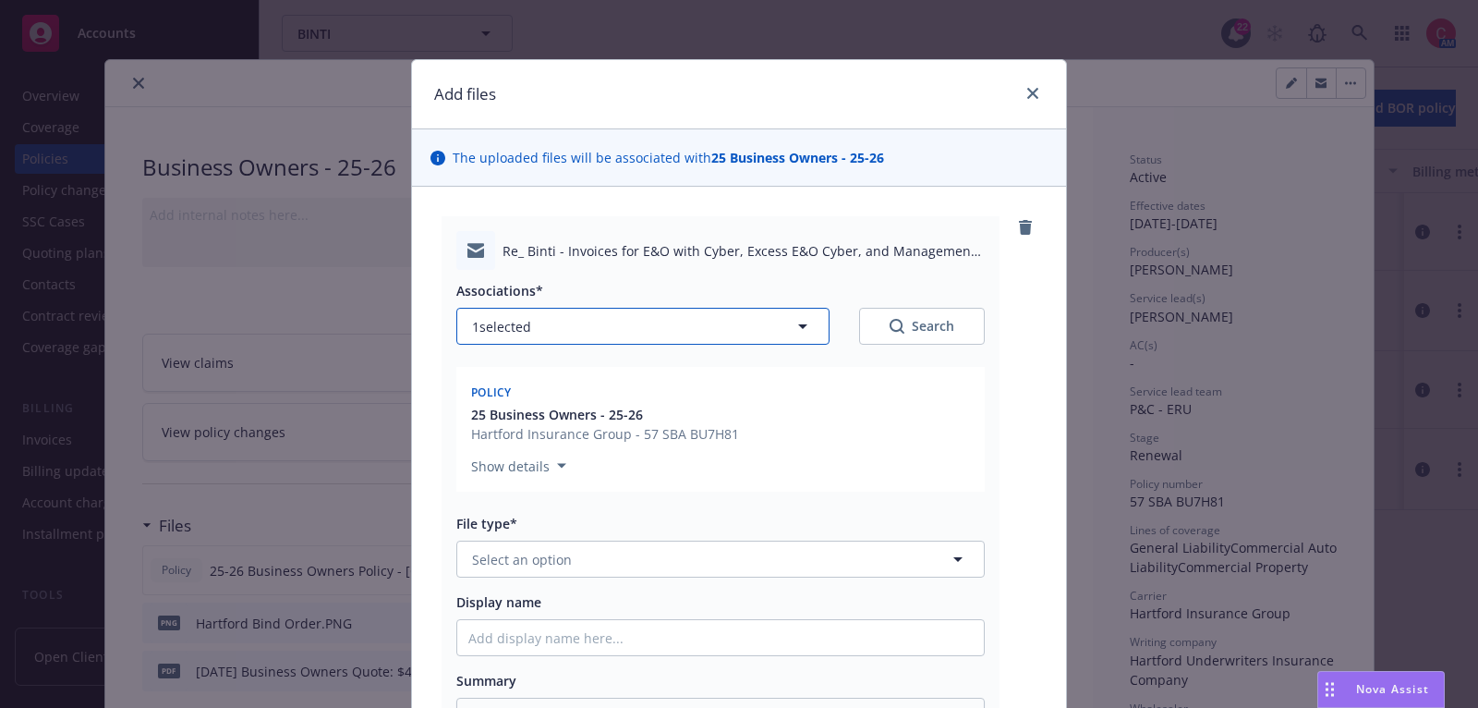
click at [727, 321] on button "1 selected" at bounding box center [642, 326] width 373 height 37
type textarea "x"
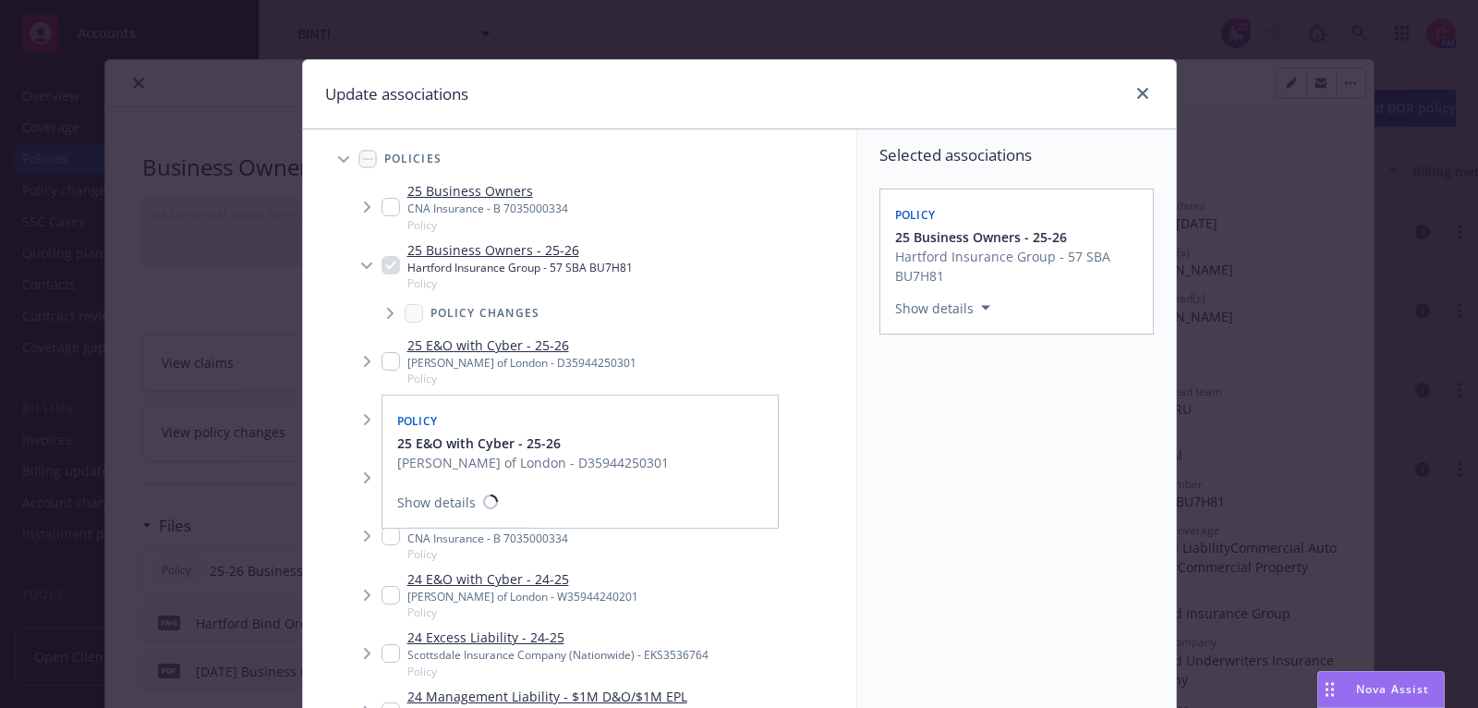
click at [397, 359] on input "Tree Example" at bounding box center [391, 361] width 18 height 18
checkbox input "true"
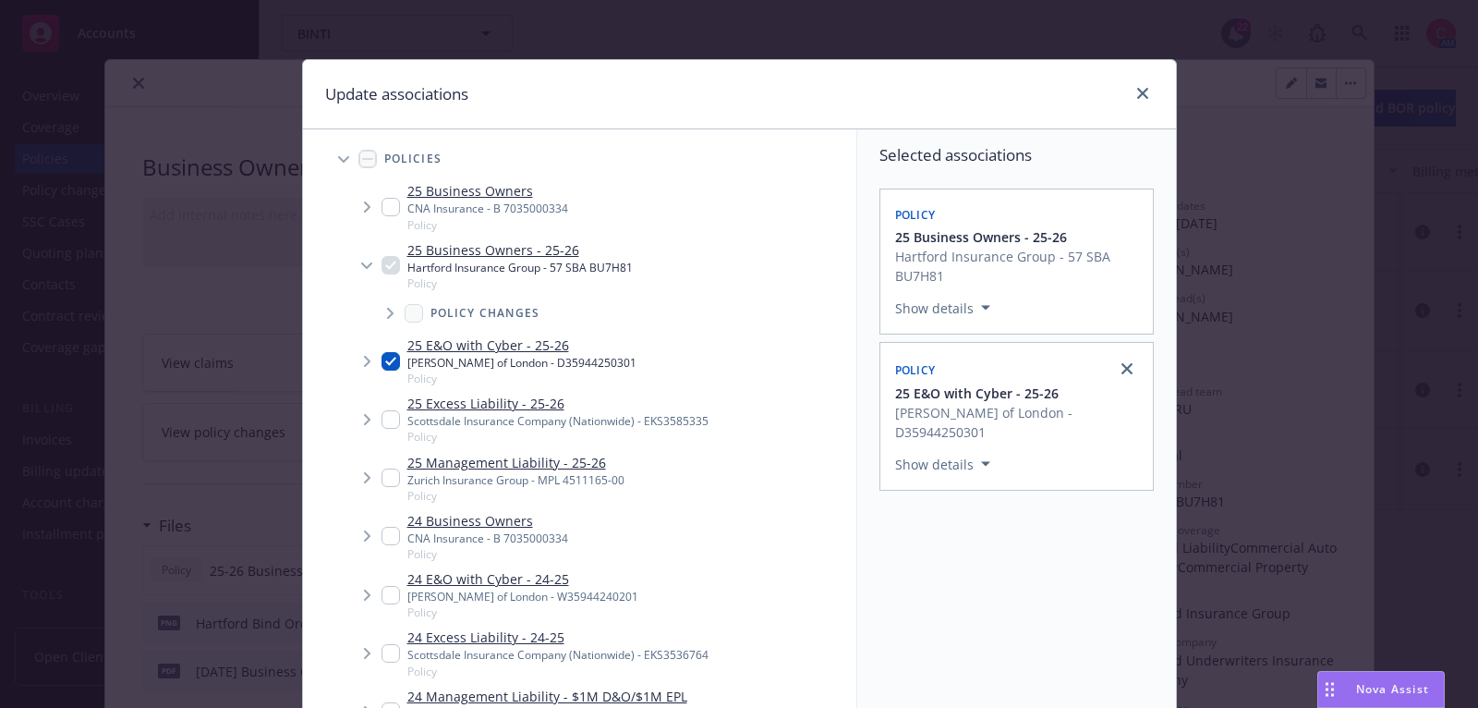
click at [393, 418] on input "Tree Example" at bounding box center [391, 419] width 18 height 18
checkbox input "true"
click at [394, 471] on input "Tree Example" at bounding box center [391, 477] width 18 height 18
checkbox input "true"
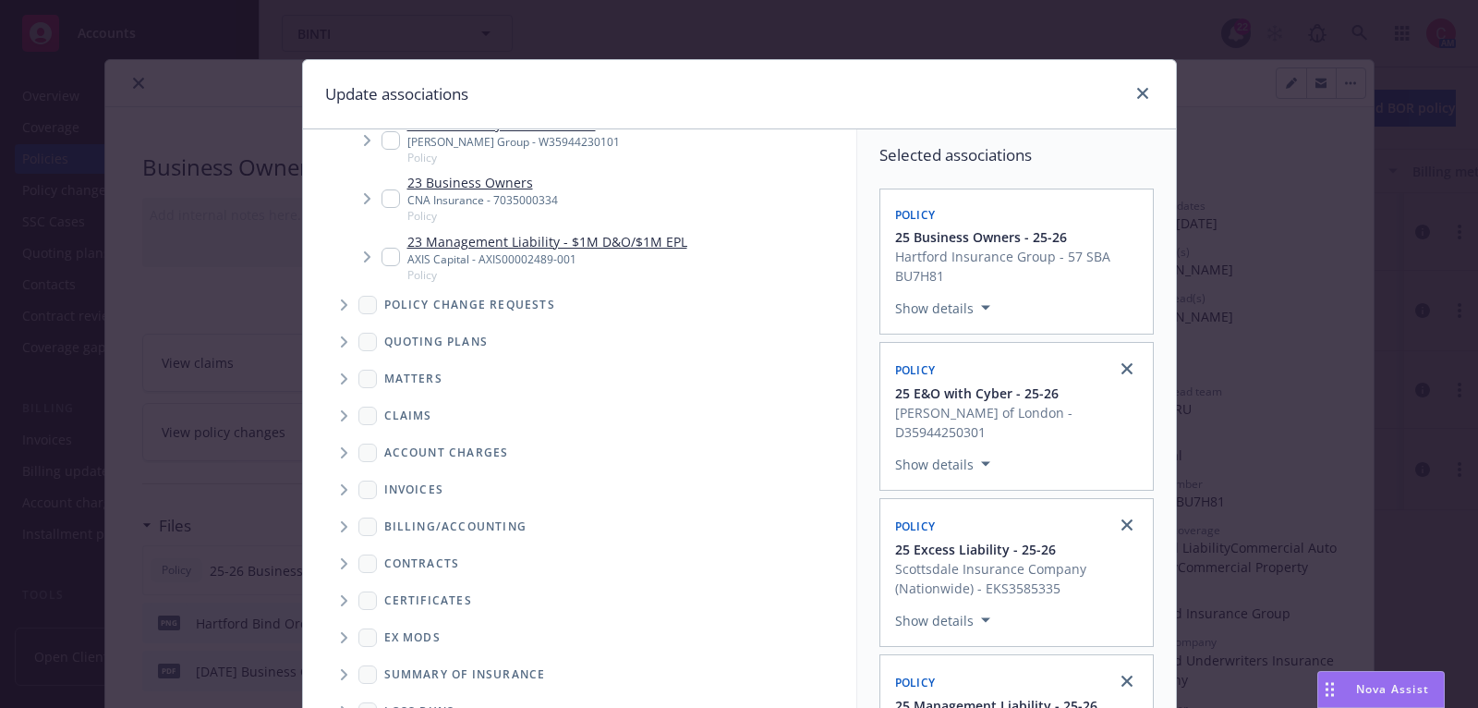
scroll to position [209, 0]
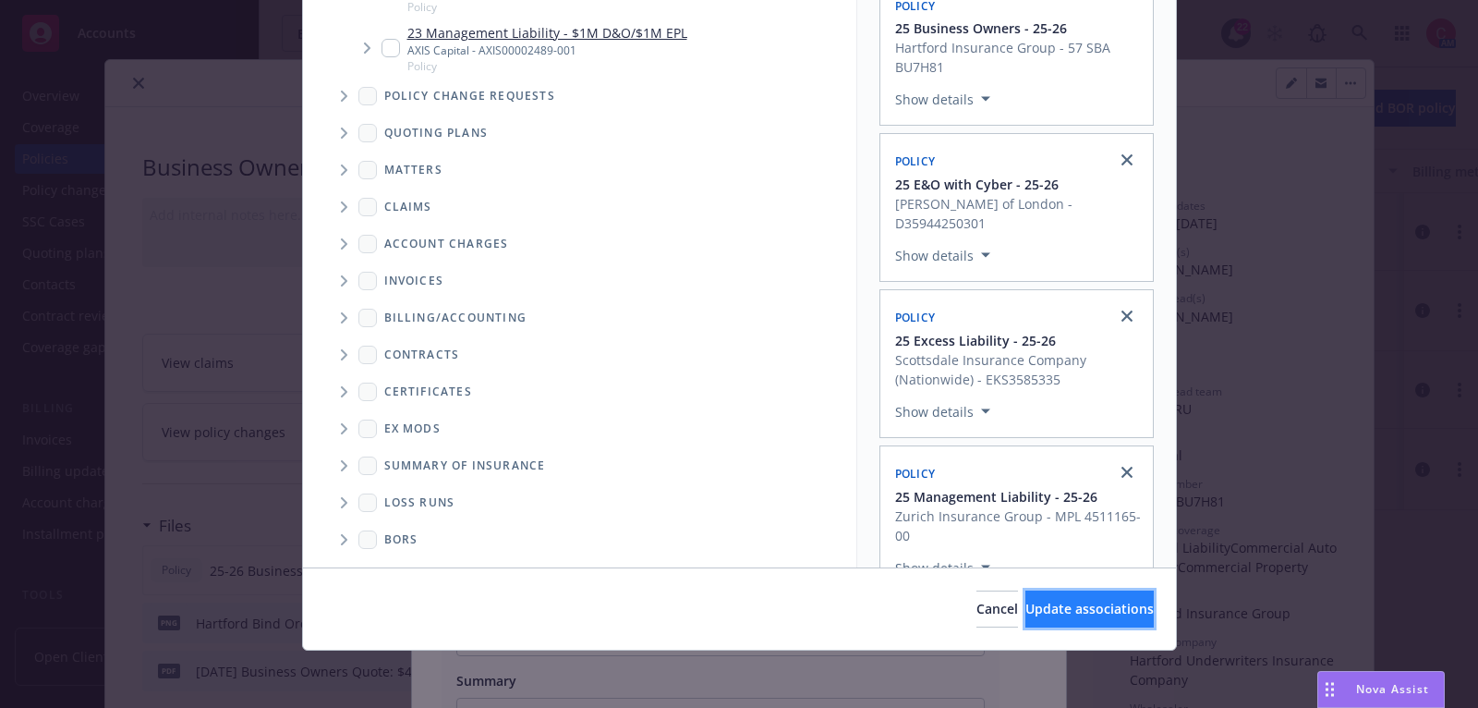
click at [1107, 623] on button "Update associations" at bounding box center [1089, 608] width 128 height 37
type textarea "x"
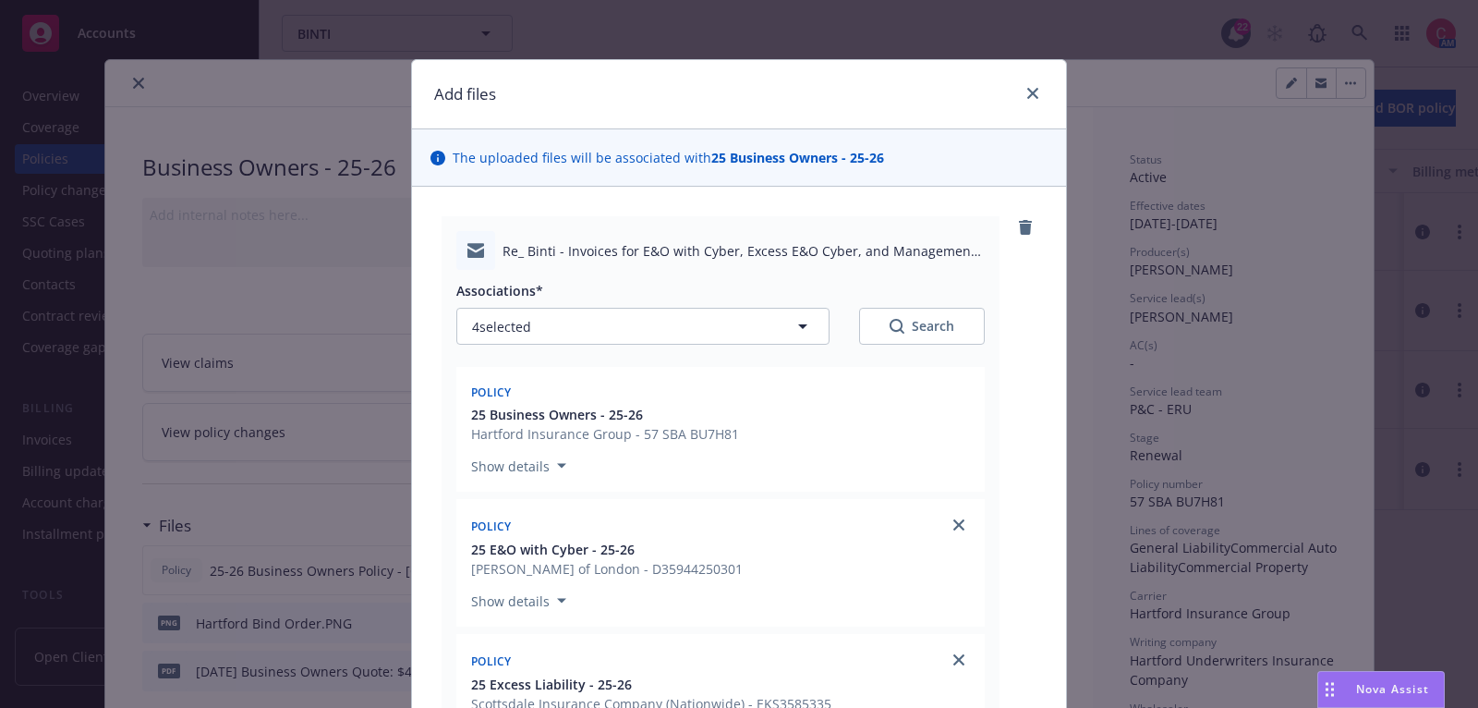
scroll to position [695, 0]
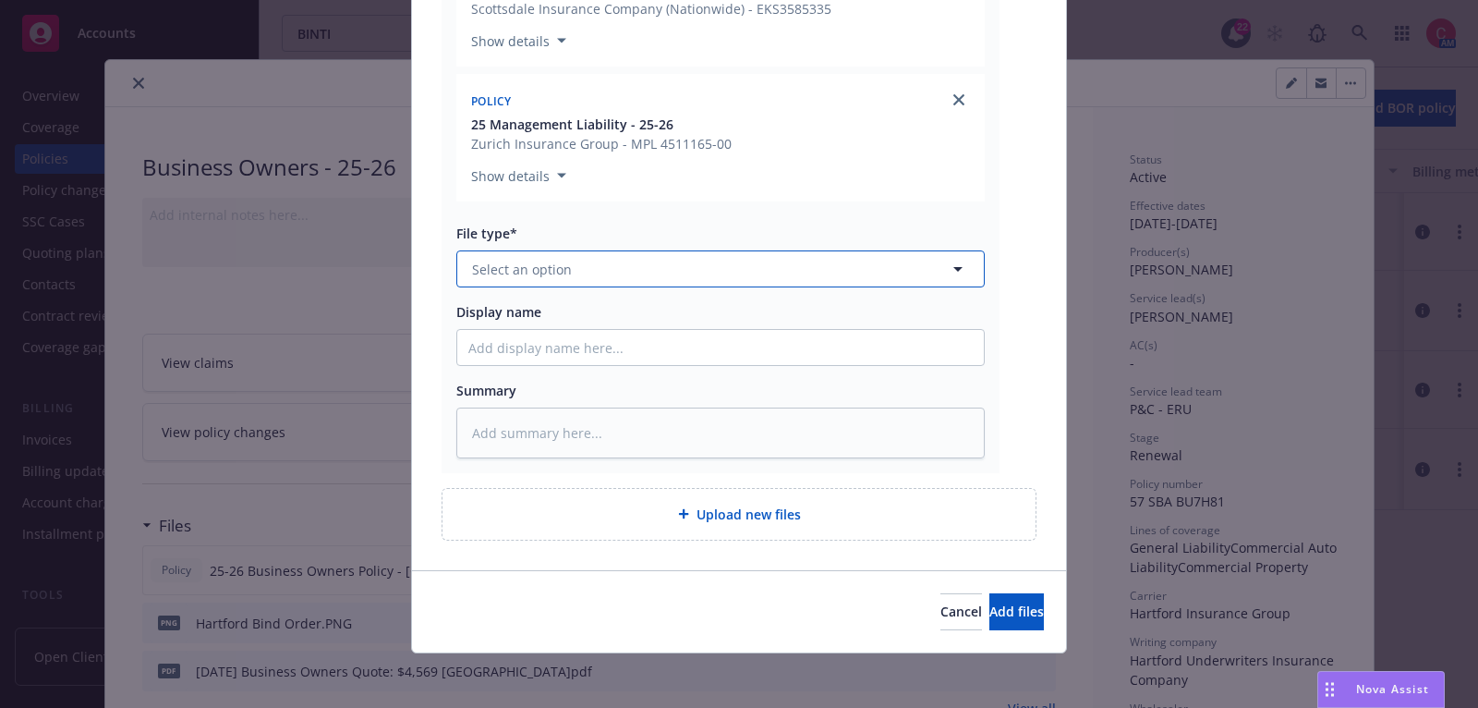
click at [804, 263] on button "Select an option" at bounding box center [720, 268] width 528 height 37
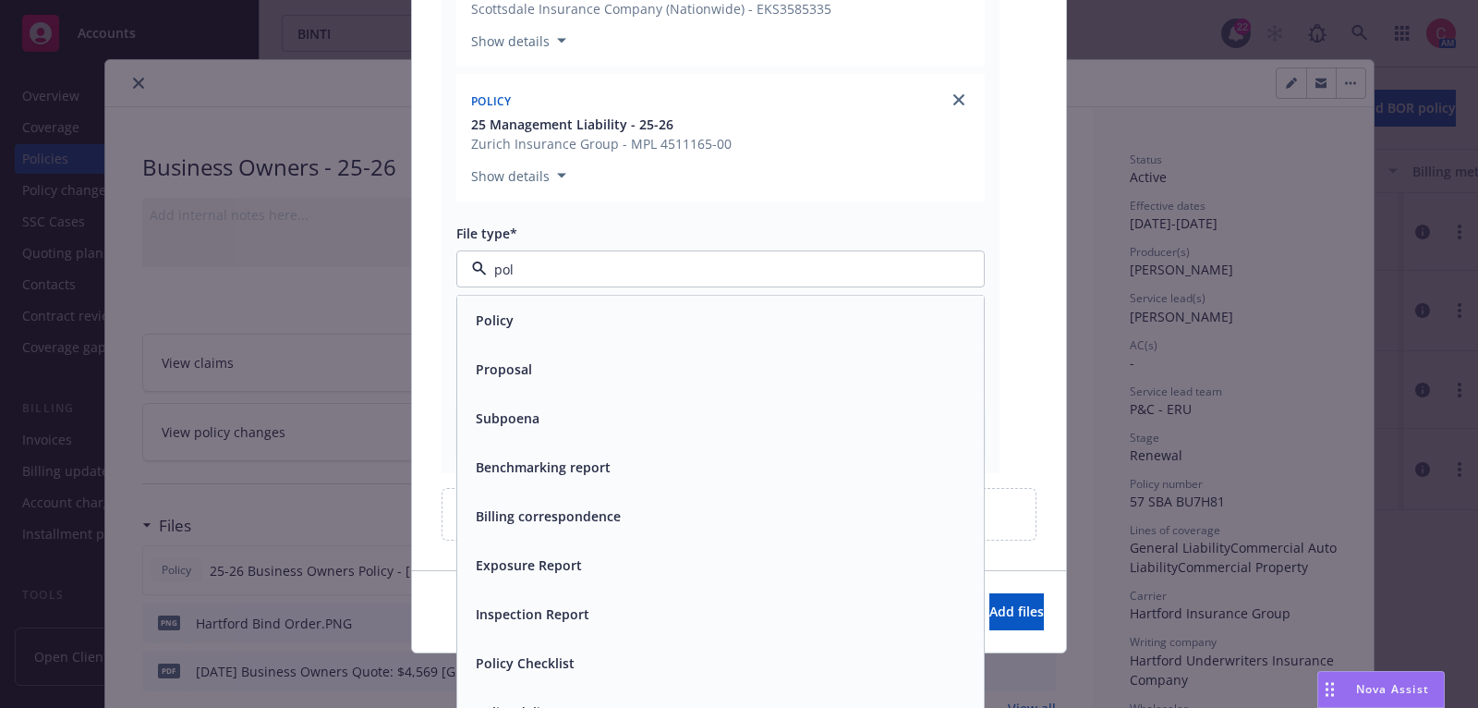
type input "poli"
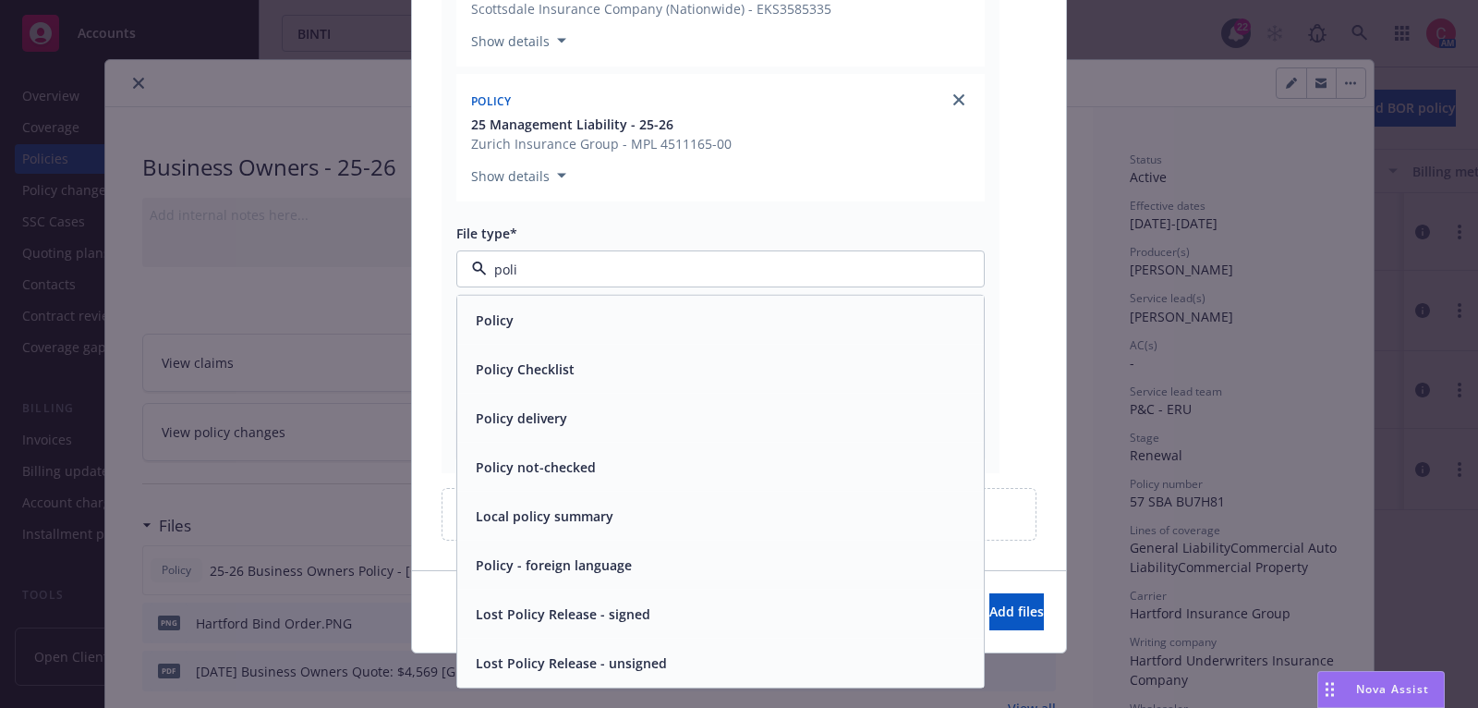
click at [777, 397] on div "Policy delivery" at bounding box center [720, 418] width 527 height 49
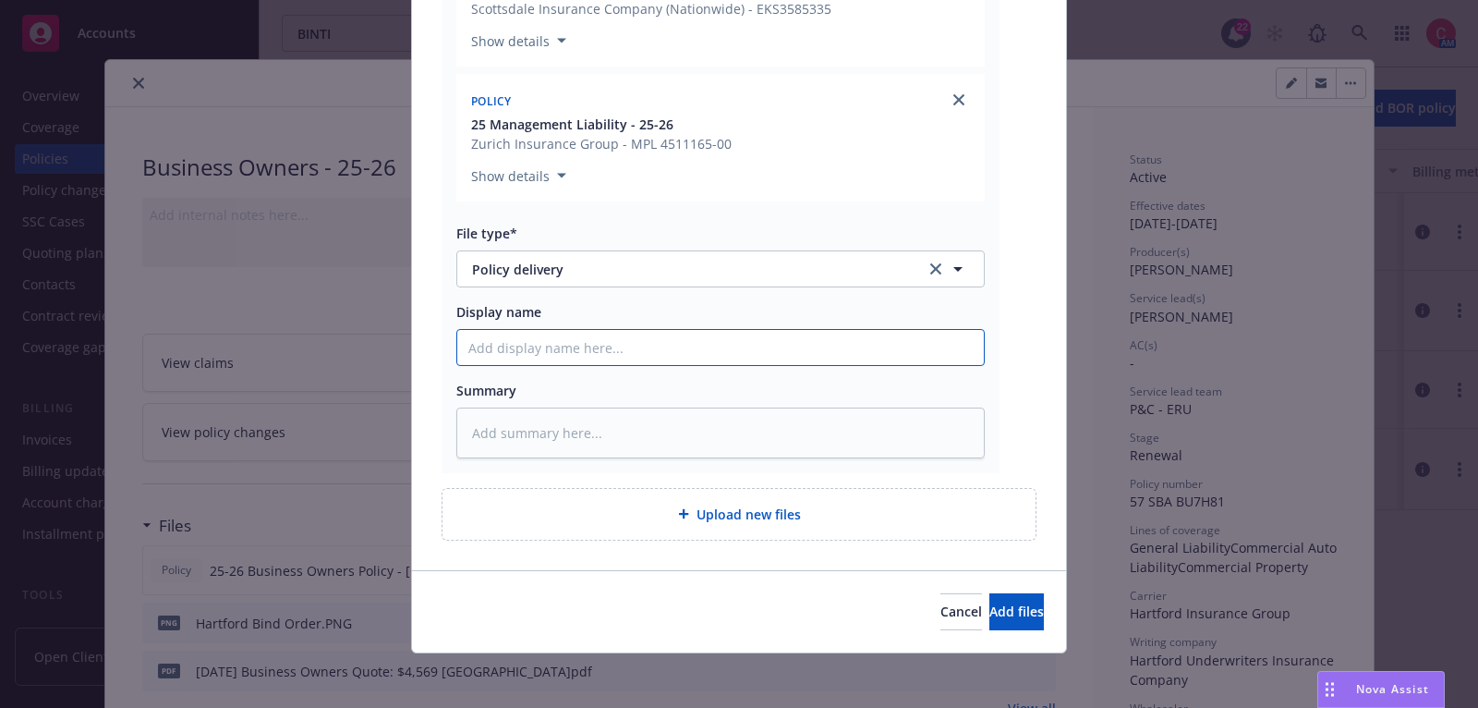
click at [780, 360] on input "Display name" at bounding box center [720, 347] width 527 height 35
type textarea "x"
type input "2"
type textarea "x"
type input "25"
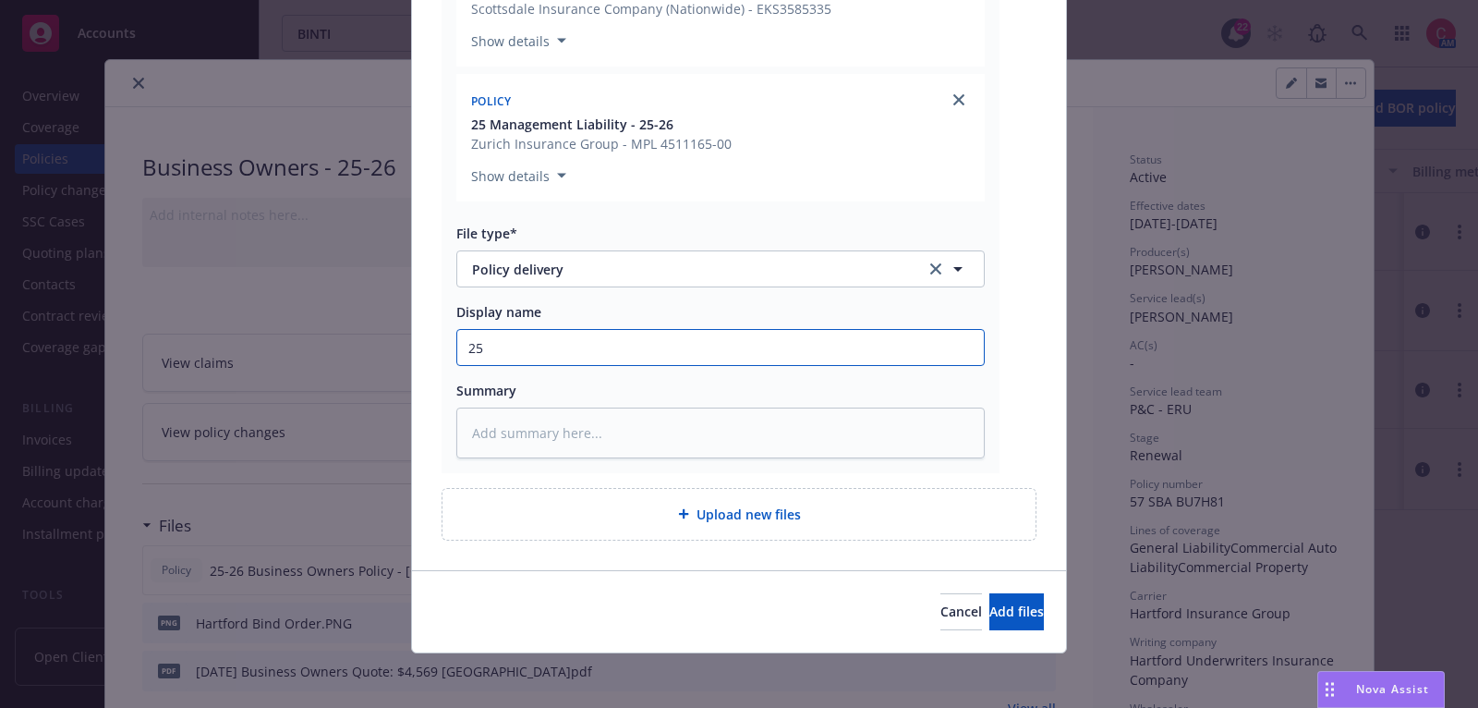
type textarea "x"
type input "25"
type textarea "x"
type input "25 B"
type textarea "x"
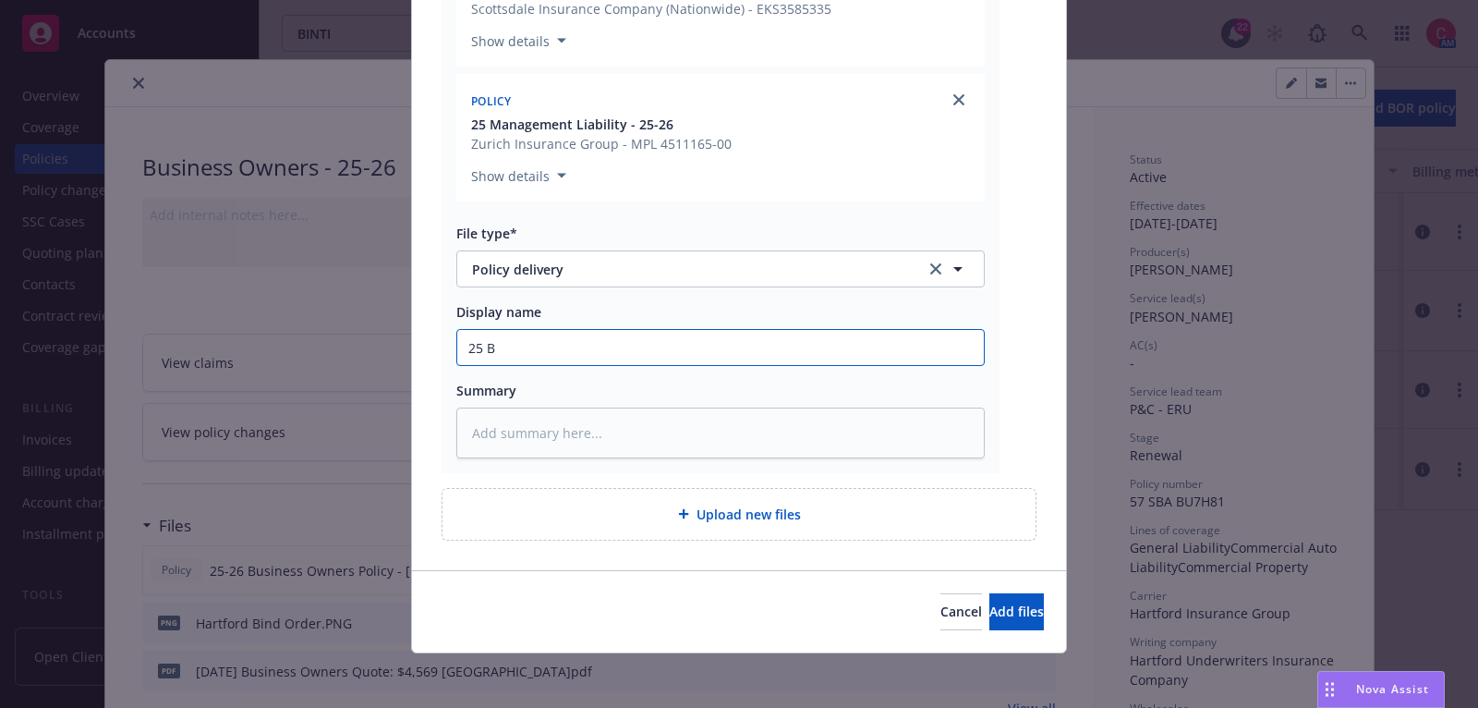
type input "25 BO"
type textarea "x"
type input "25 BOP"
type textarea "x"
type input "25 BOP,"
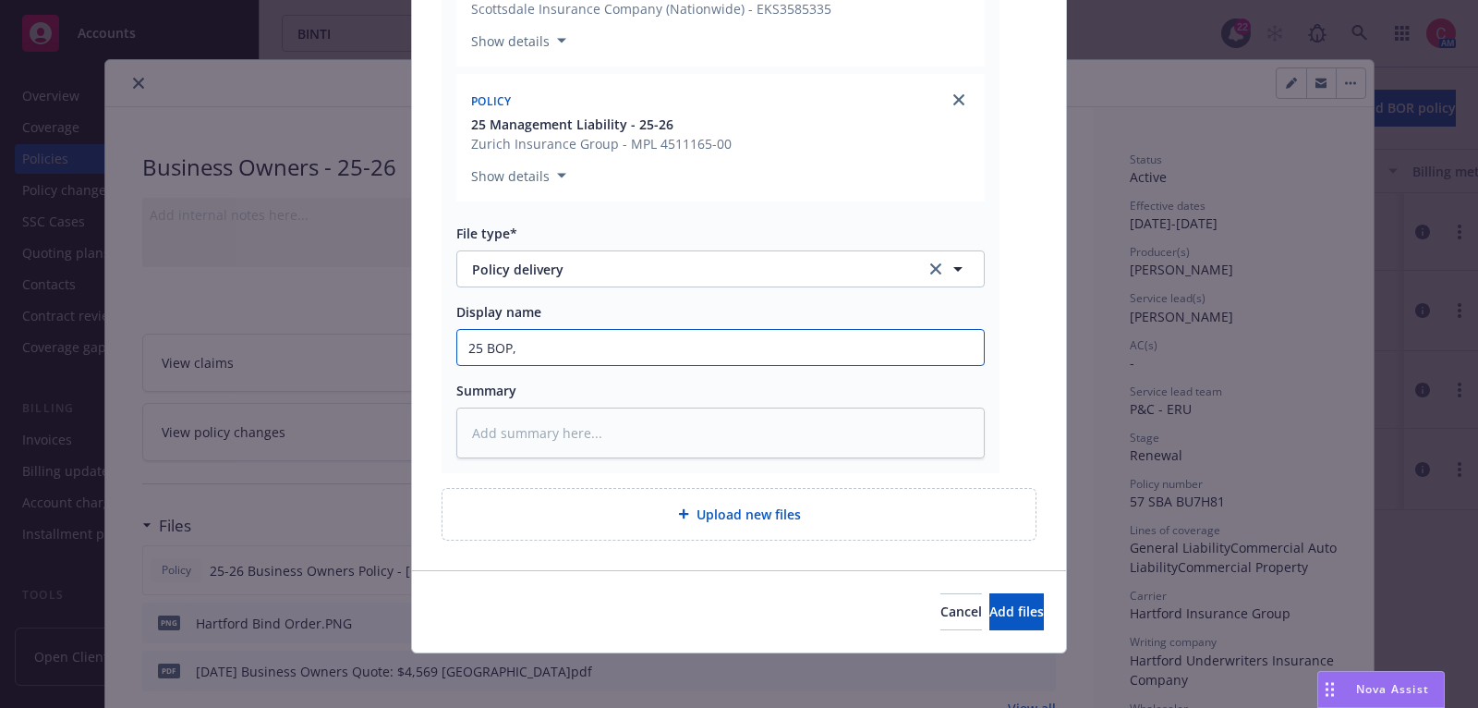
type textarea "x"
type input "25 BOP,"
type textarea "x"
type input "25 BOP, E"
type textarea "x"
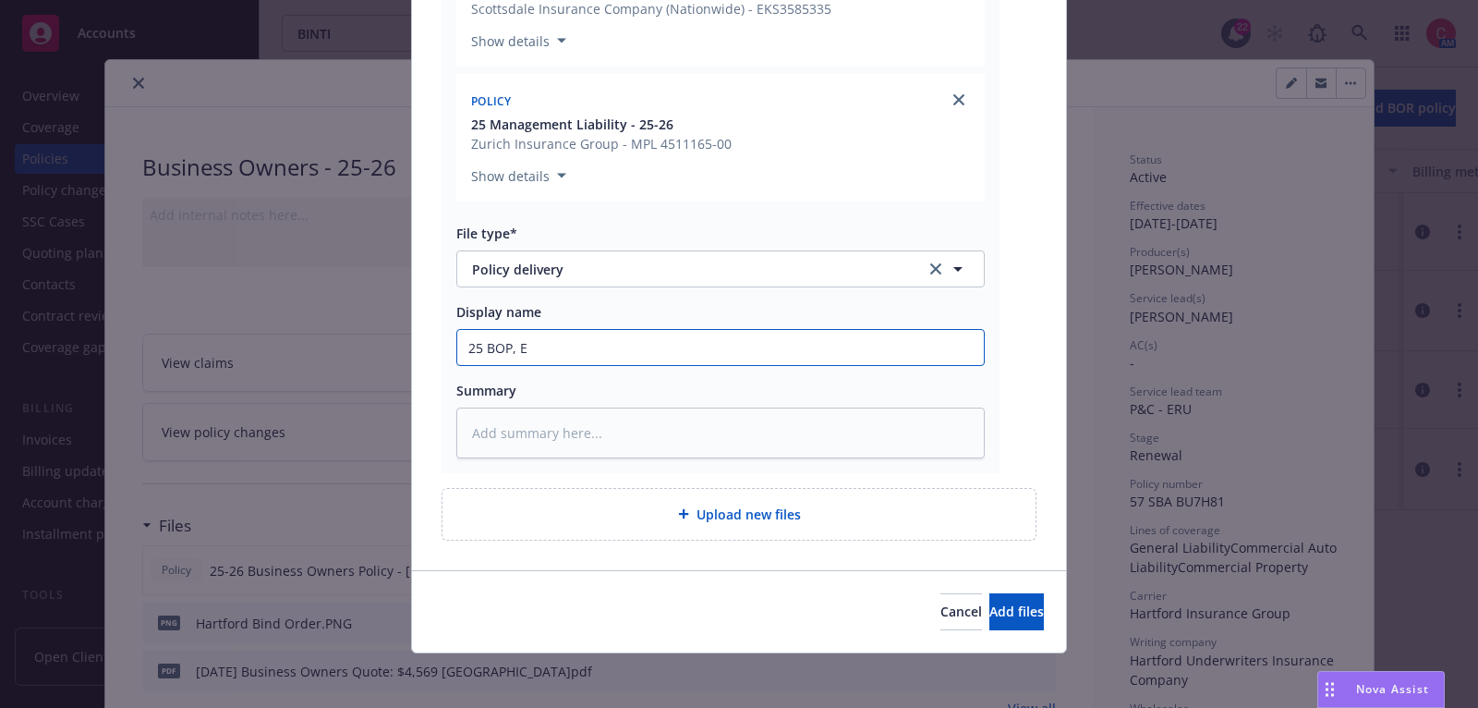
type input "25 BOP, E&"
type textarea "x"
type input "25 BOP, E&O"
type textarea "x"
type input "25 BOP, E&O-"
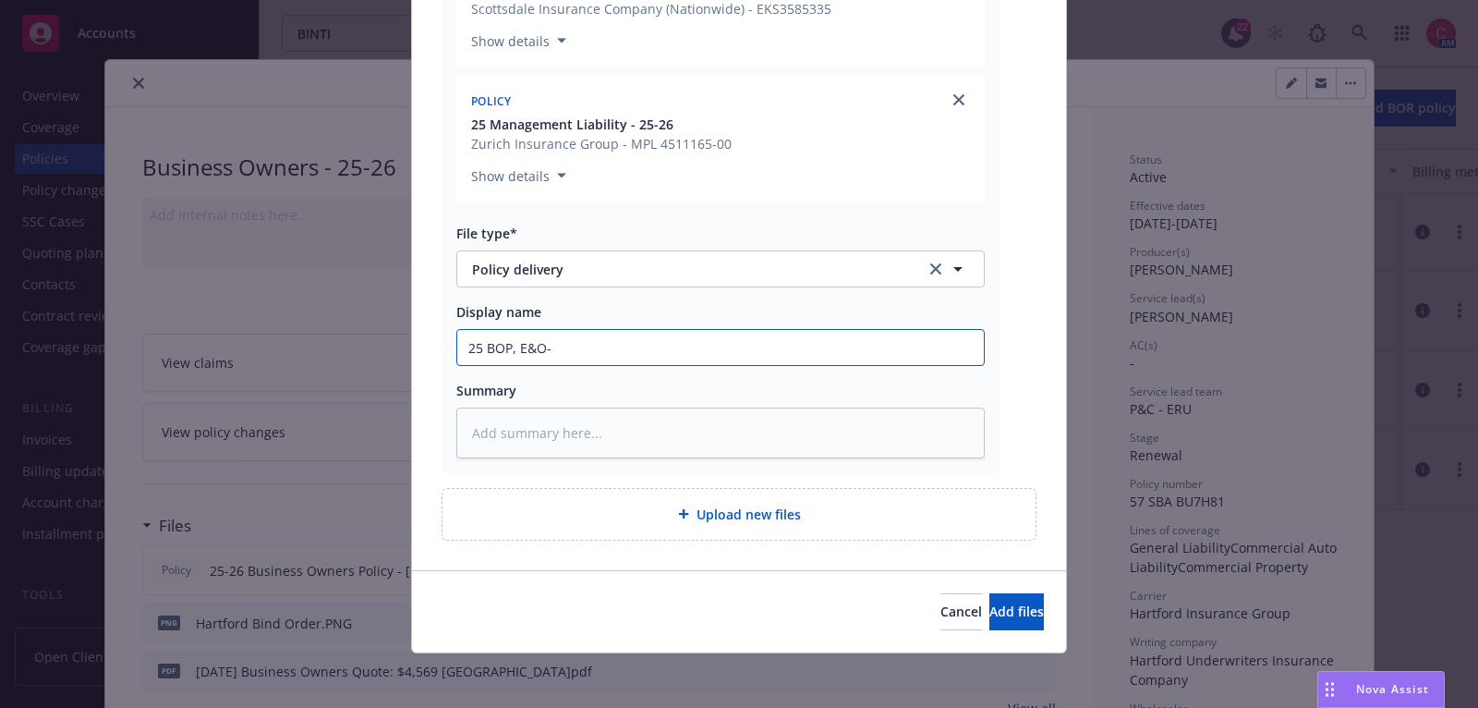
type textarea "x"
type input "25 BOP, E&O-C"
type textarea "x"
type input "25 BOP, E&O-Cy"
type textarea "x"
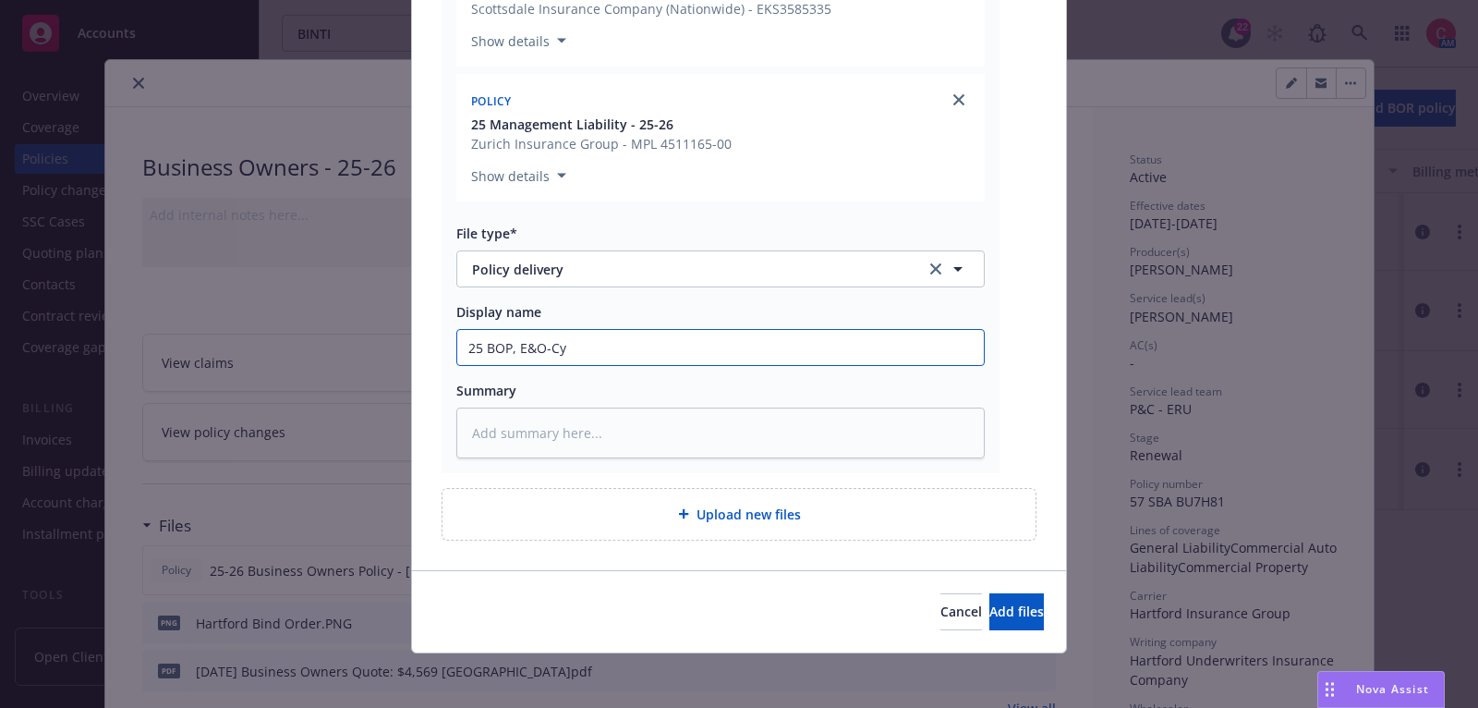
type input "25 BOP, E&O-Cyb"
type textarea "x"
type input "25 BOP, E&O-Cyber"
type textarea "x"
type input "25 BOP, E&O-Cyber,"
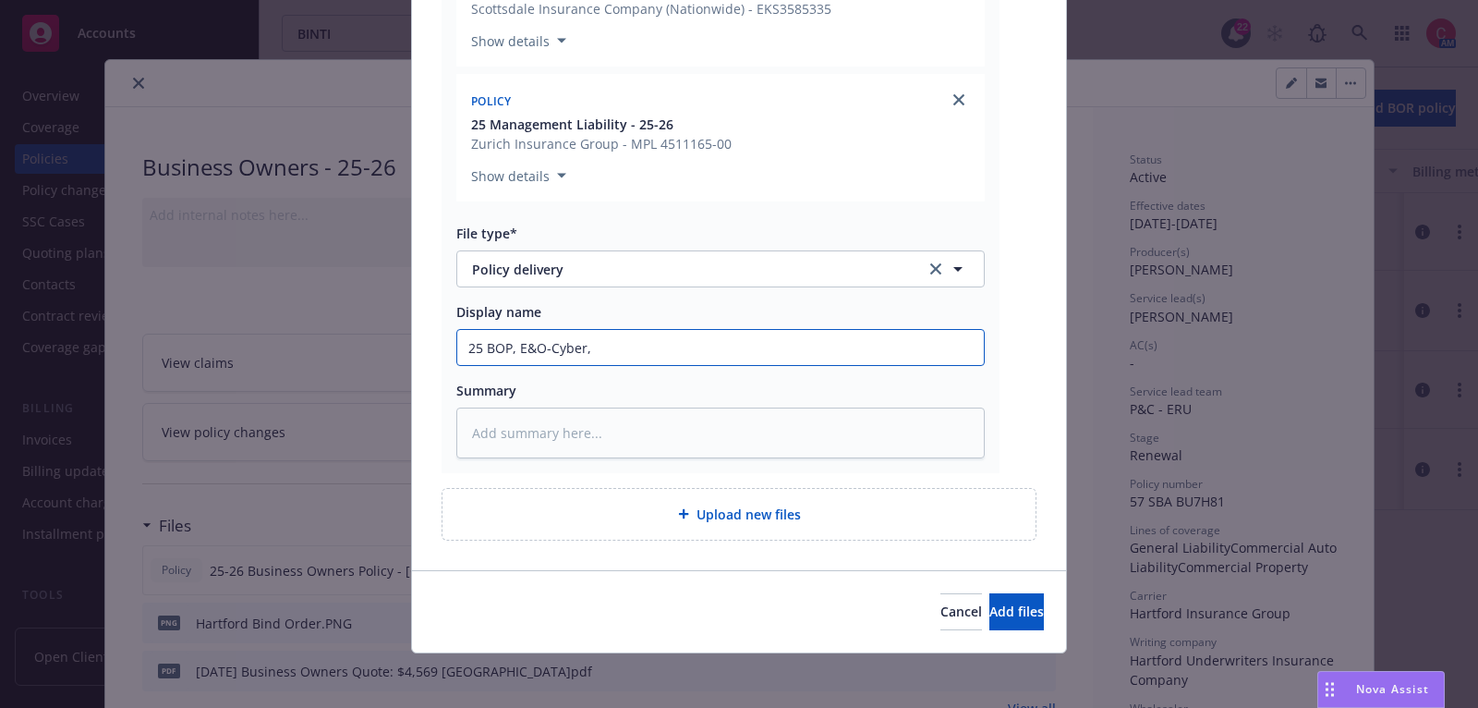
type textarea "x"
type input "25 BOP, E&O-Cyber,"
type textarea "x"
type input "25 BOP, E&O-Cyber, E"
type textarea "x"
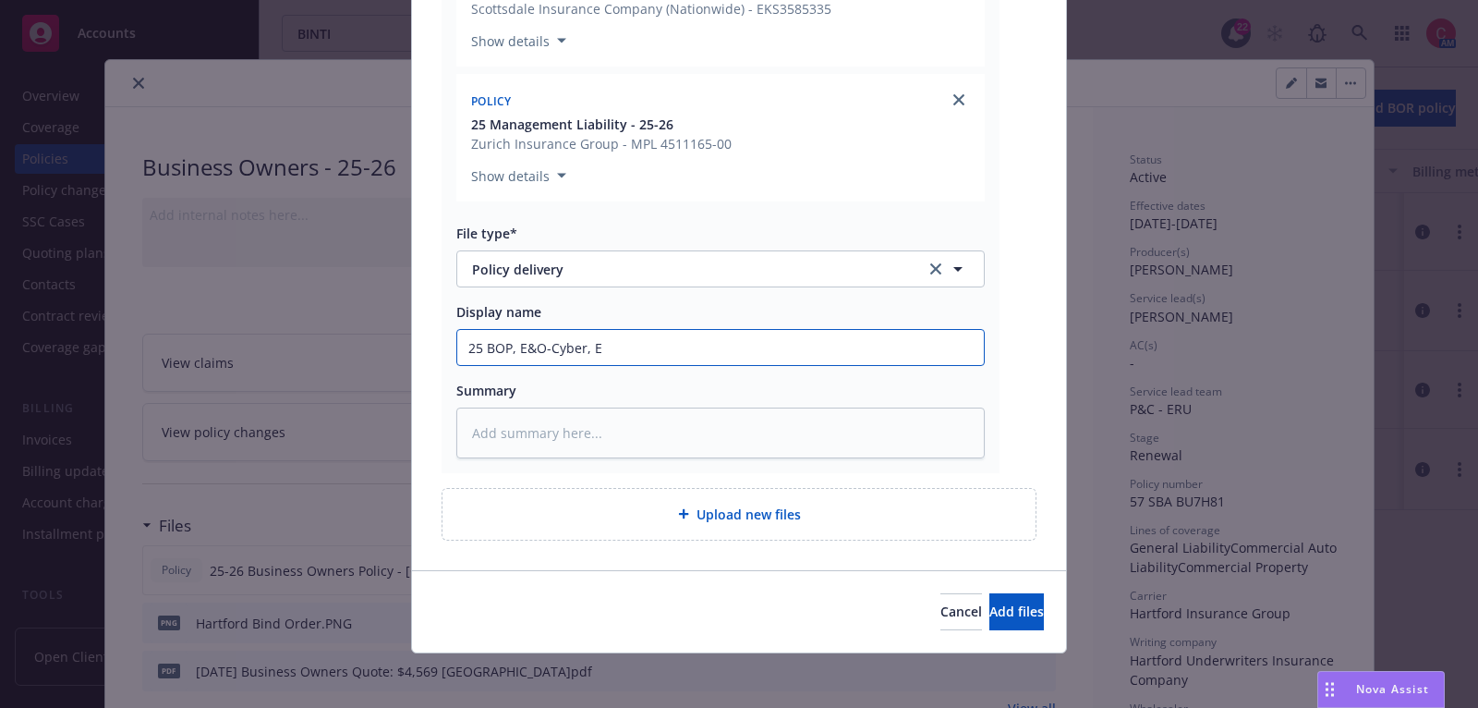
type input "25 BOP, E&O-Cyber, E&"
type textarea "x"
type input "25 BOP, E&O-Cyber, E&O"
type textarea "x"
type input "25 BOP, E&O-Cyber, E&O-"
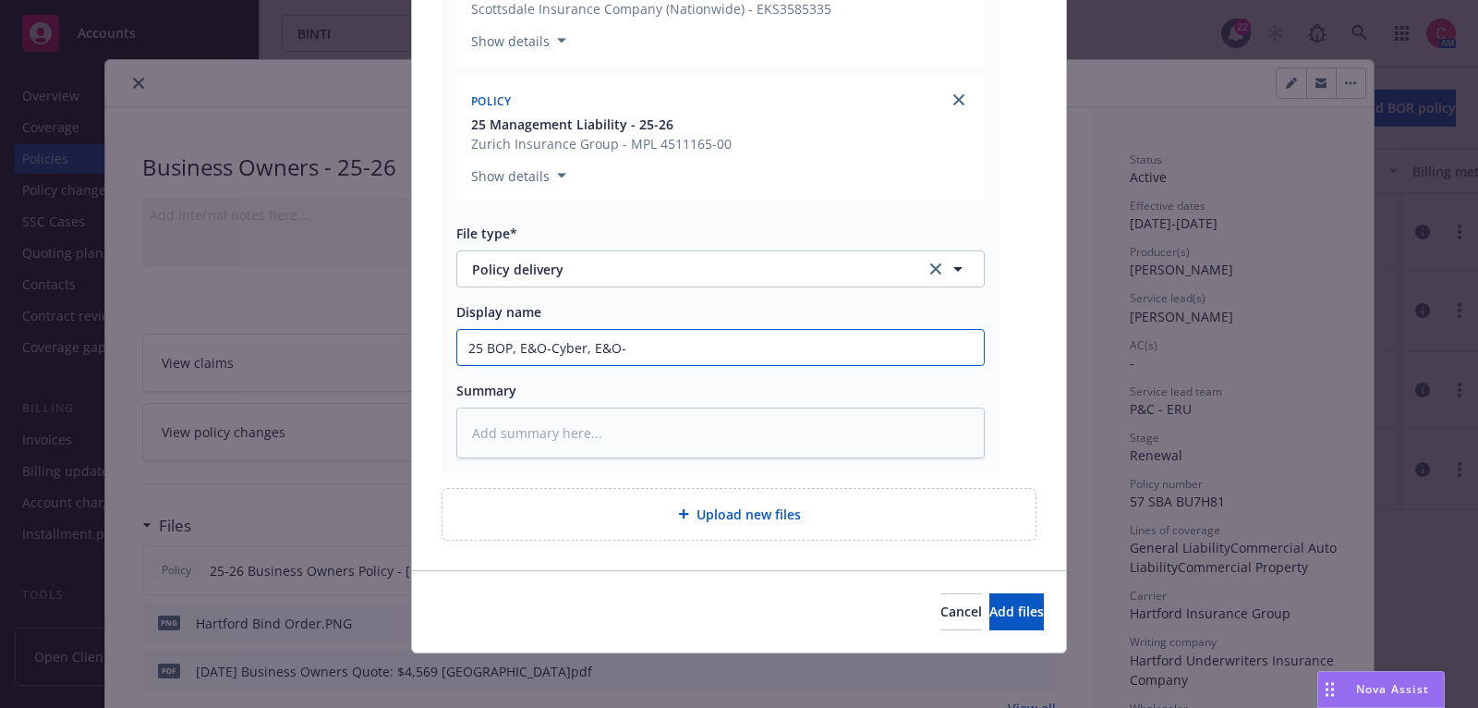
type textarea "x"
type input "25 BOP, E&O-Cyber, E&O-C"
type textarea "x"
type input "25 BOP, E&O-Cyber, E&O-Cy"
type textarea "x"
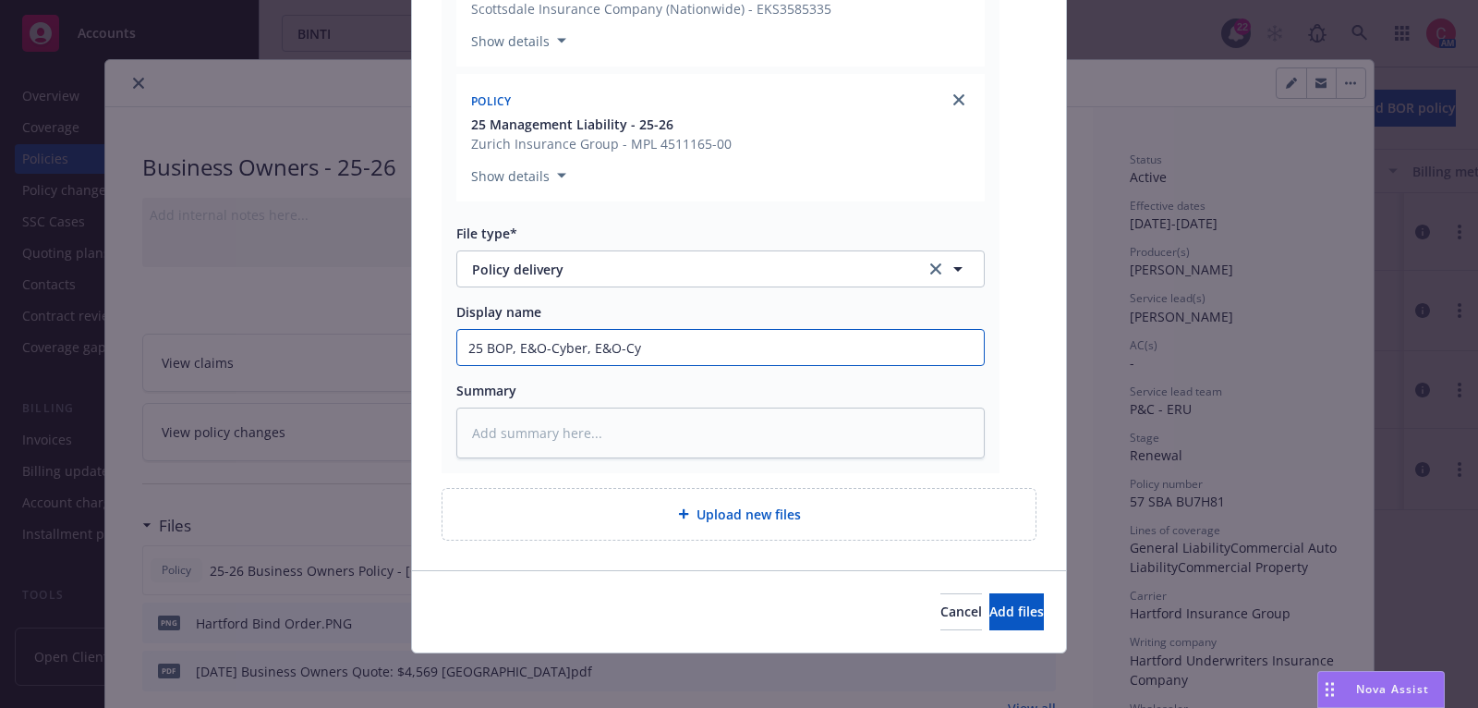
type input "25 BOP, E&O-Cyber, E&O-Cyb"
type textarea "x"
type input "25 BOP, E&O-Cyber, E&O-Cyber"
type textarea "x"
type input "25 BOP, E&O-Cyber, E&O-Cyber"
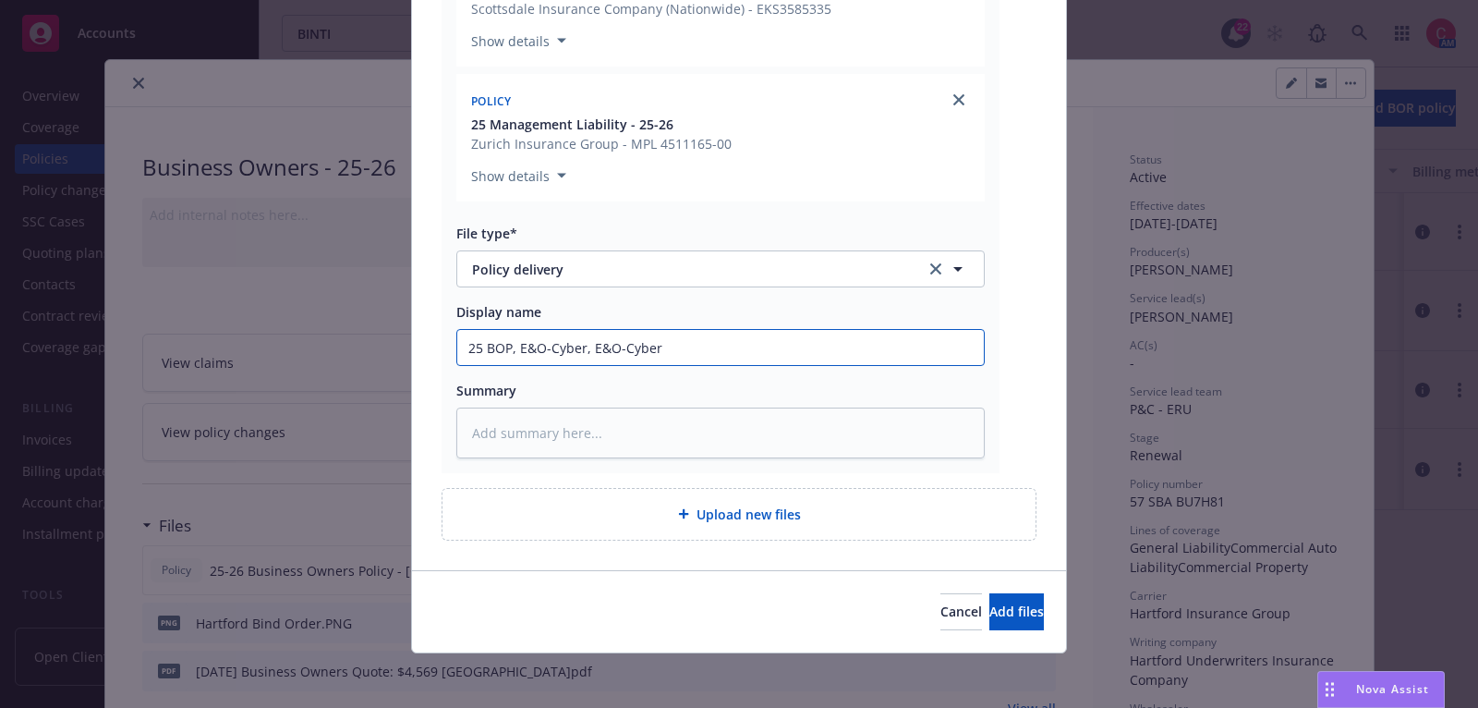
type textarea "x"
type input "25 BOP, E&O-Cyber, E&O-Cyber Ec"
type textarea "x"
type input "25 BOP, E&O-Cyber, E&O-Cyber E"
type textarea "x"
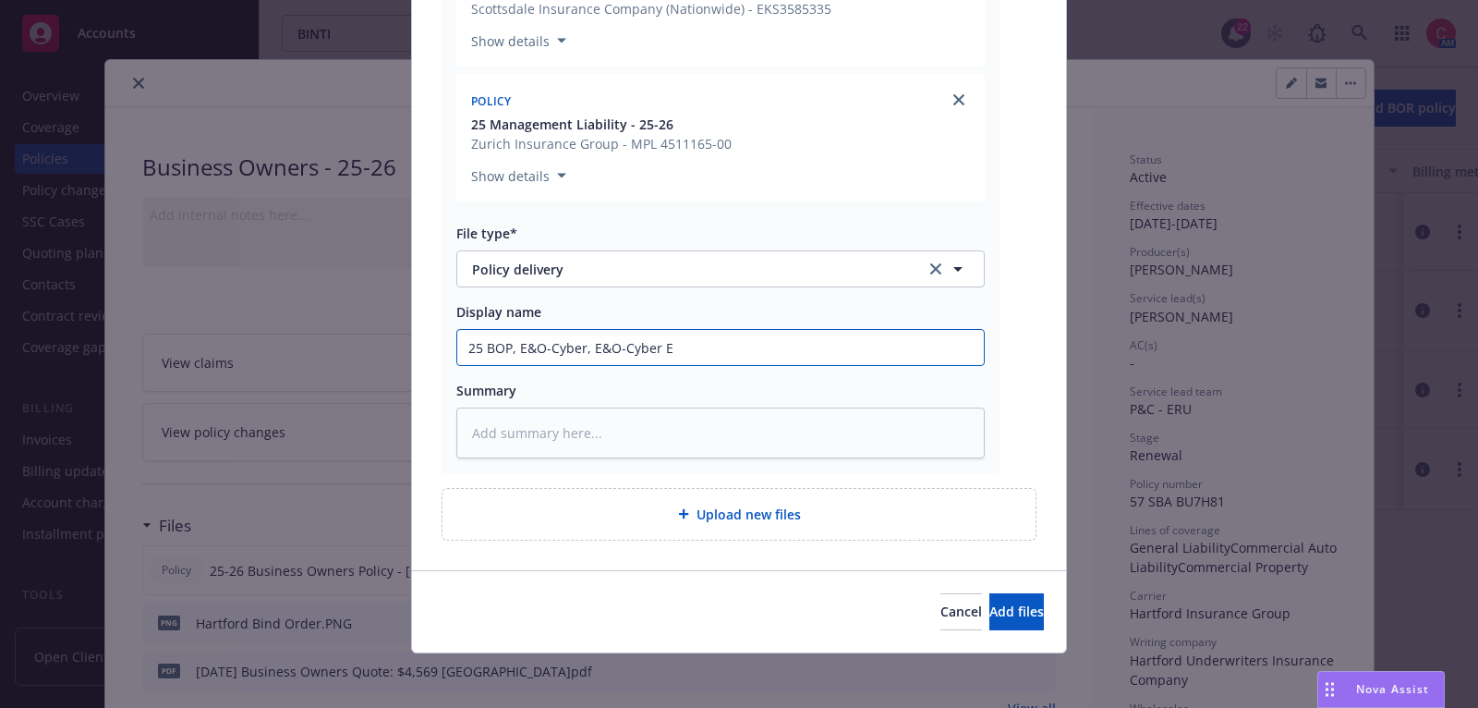
type input "25 BOP, E&O-Cyber, E&O-Cyber Ex"
type textarea "x"
type input "25 BOP, E&O-Cyber, E&O-Cyber Exc"
type textarea "x"
type input "25 BOP, E&O-Cyber, E&O-Cyber Exce"
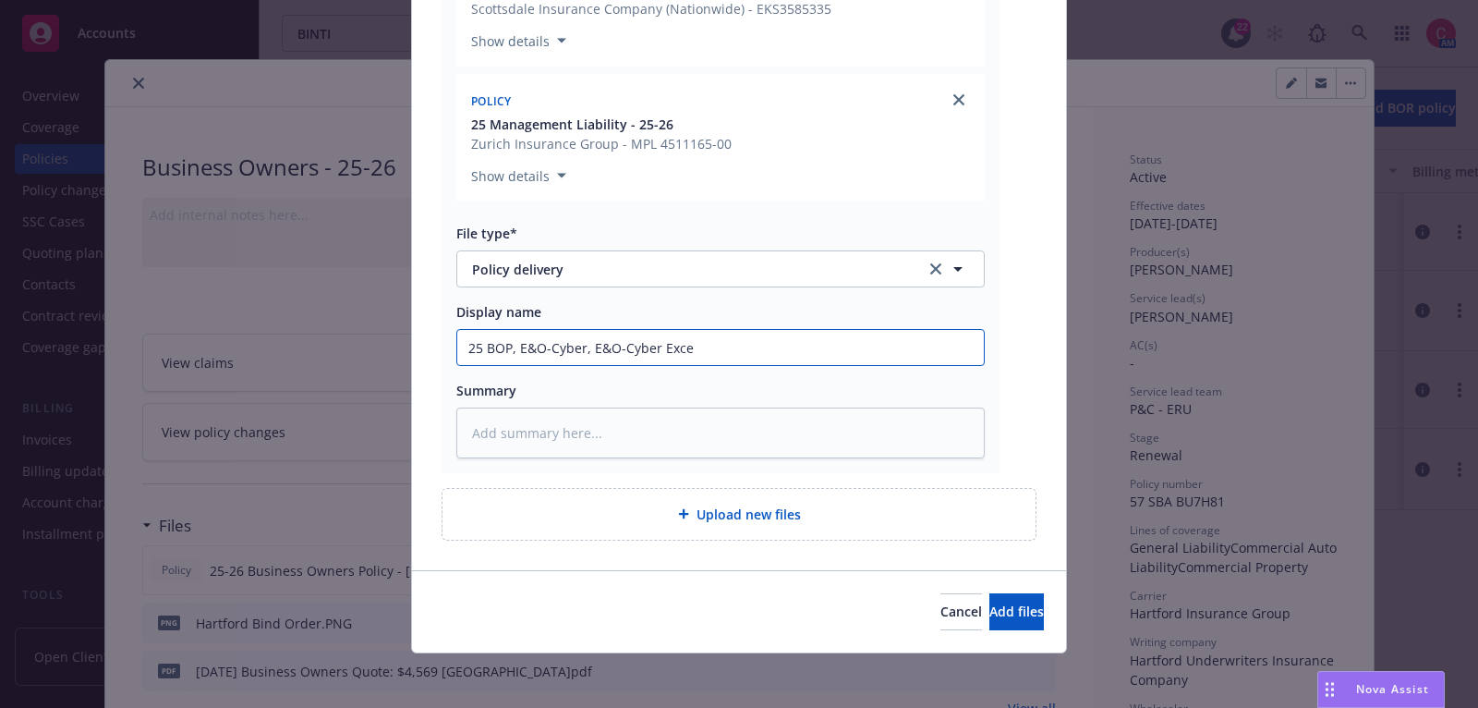
type textarea "x"
type input "25 BOP, E&O-Cyber, E&O-Cyber Exces"
type textarea "x"
type input "25 BOP, E&O-Cyber, E&O-Cyber Excess"
type textarea "x"
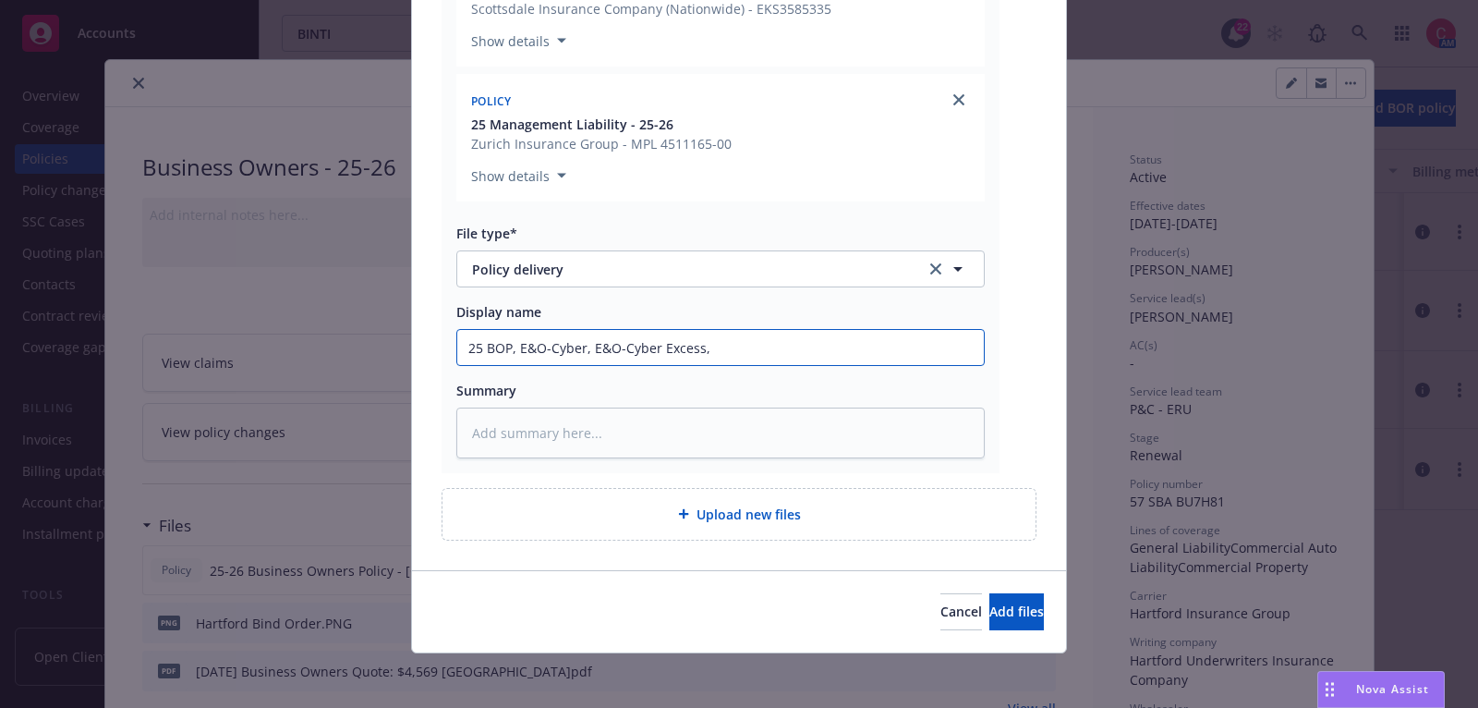
type input "25 BOP, E&O-Cyber, E&O-Cyber Excess,"
type textarea "x"
type input "25 BOP, E&O-Cyber, E&O-Cyber Excess, M"
type textarea "x"
type input "25 BOP, E&O-Cyber, E&O-Cyber Excess, MG"
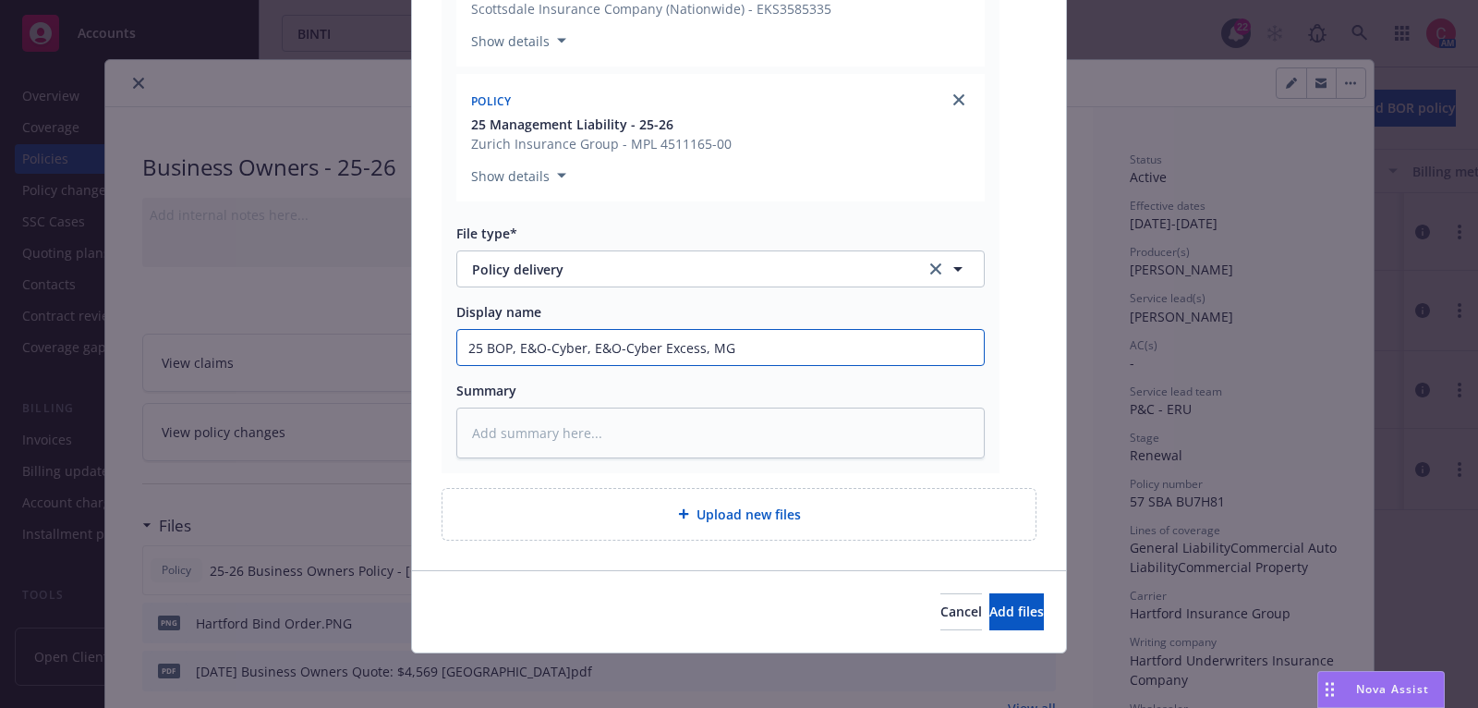
type textarea "x"
type input "25 BOP, E&O-Cyber, E&O-Cyber Excess, MGM"
type textarea "x"
type input "25 BOP, E&O-Cyber, E&O-Cyber Excess, MGMT"
type textarea "x"
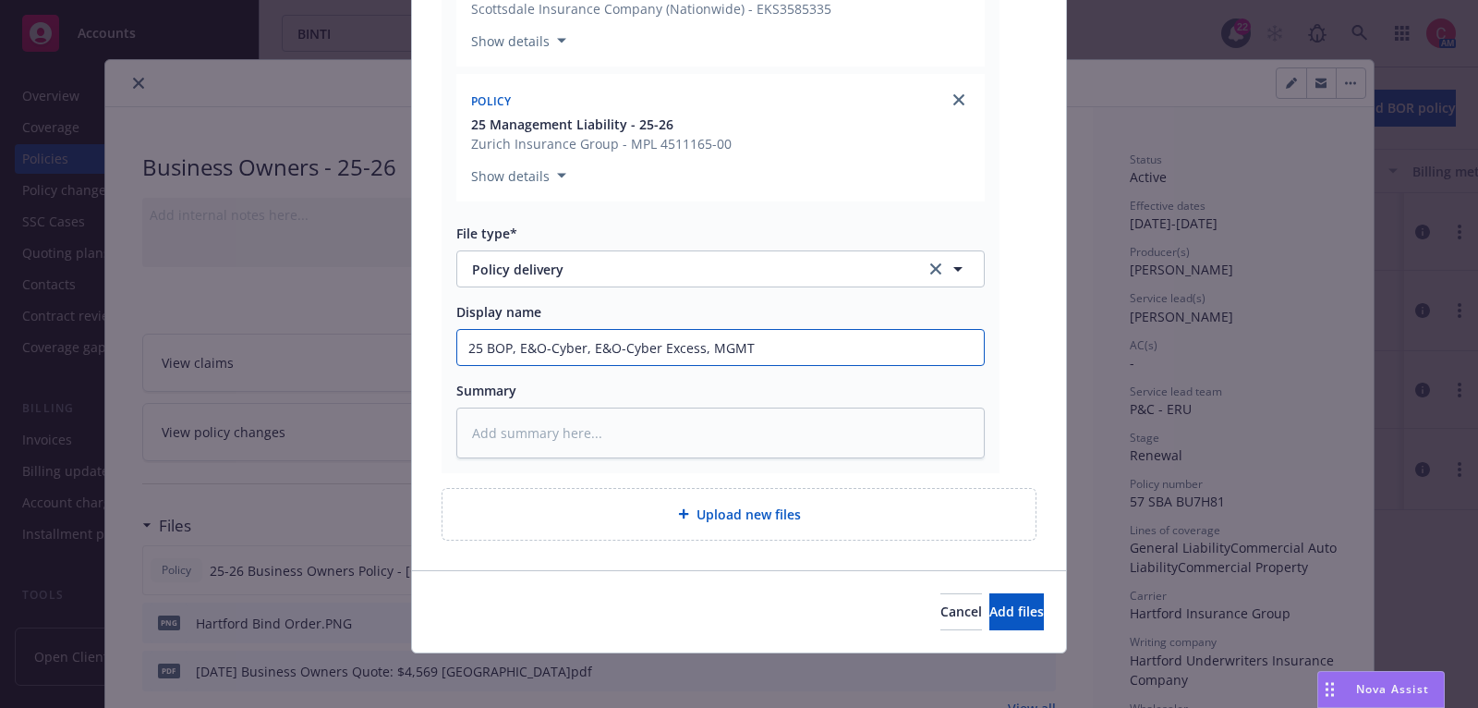
type input "25 BOP, E&O-Cyber, E&O-Cyber Excess, MGMT P"
type textarea "x"
type input "25 BOP, E&O-Cyber, E&O-Cyber Excess, MGMT Po"
type textarea "x"
type input "25 BOP, E&O-Cyber, E&O-Cyber Excess, MGMT Pol"
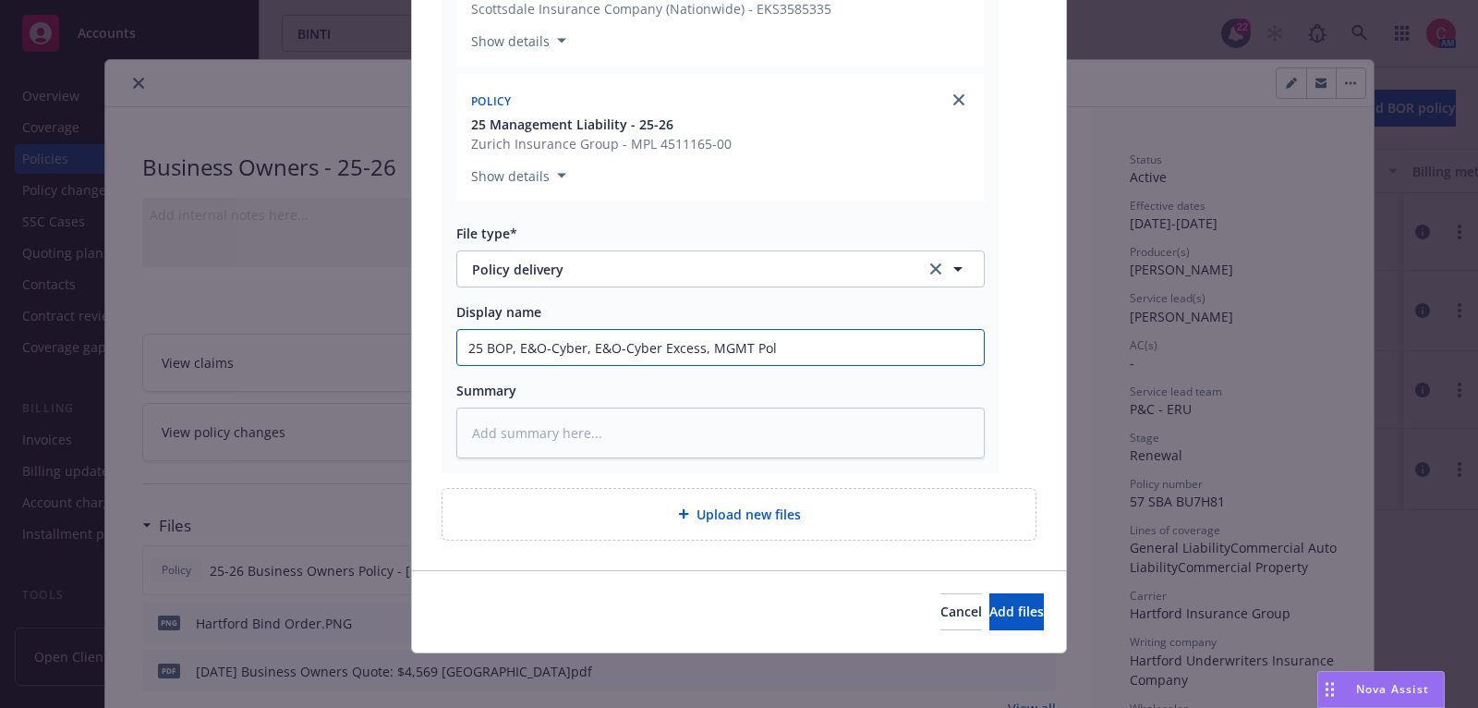
type textarea "x"
type input "25 BOP, E&O-Cyber, E&O-Cyber Excess, MGMT Poli"
type textarea "x"
type input "25 BOP, E&O-Cyber, E&O-Cyber Excess, MGMT Polic"
type textarea "x"
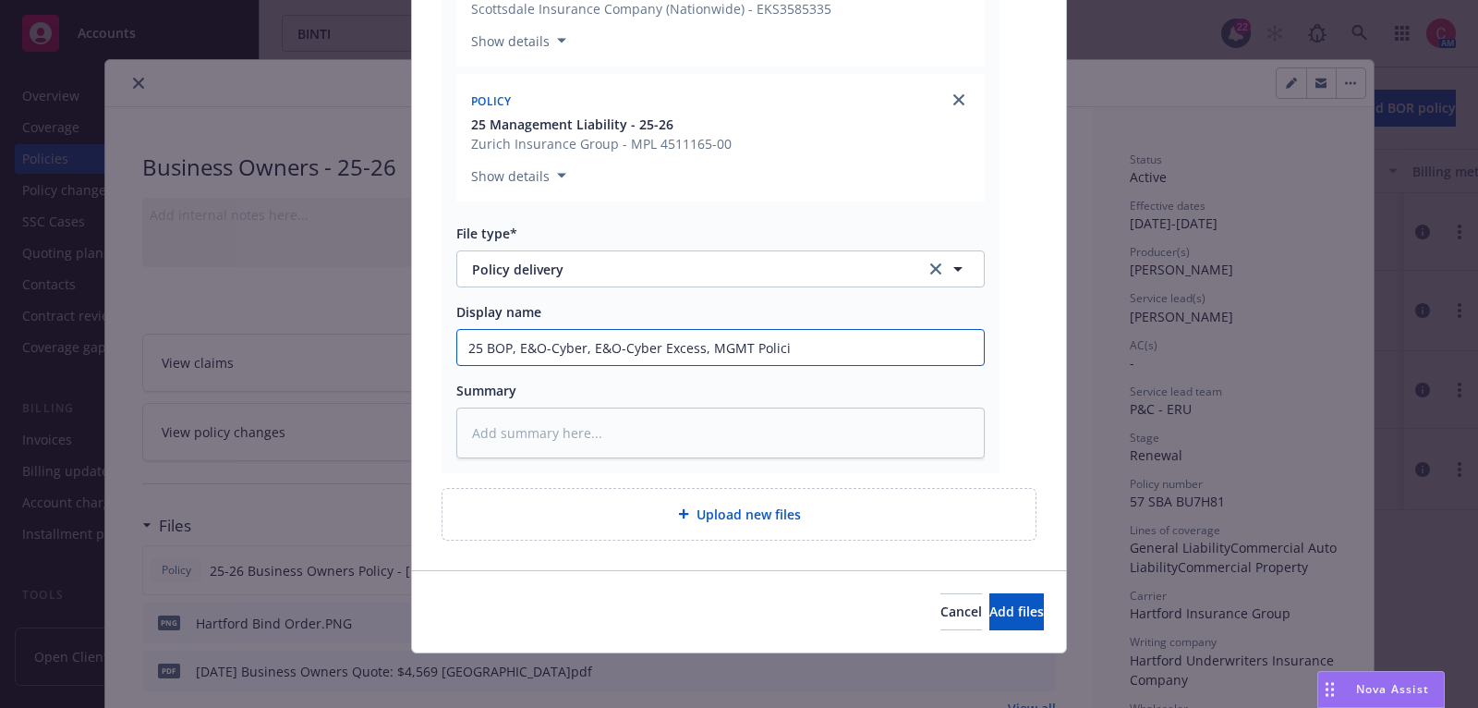
type input "25 BOP, E&O-Cyber, E&O-Cyber Excess, MGMT Policie"
type textarea "x"
type input "25 BOP, E&O-Cyber, E&O-Cyber Excess, MGMT Policies"
type textarea "x"
type input "25 BOP, E&O-Cyber, E&O-Cyber Excess, MGMT Policies"
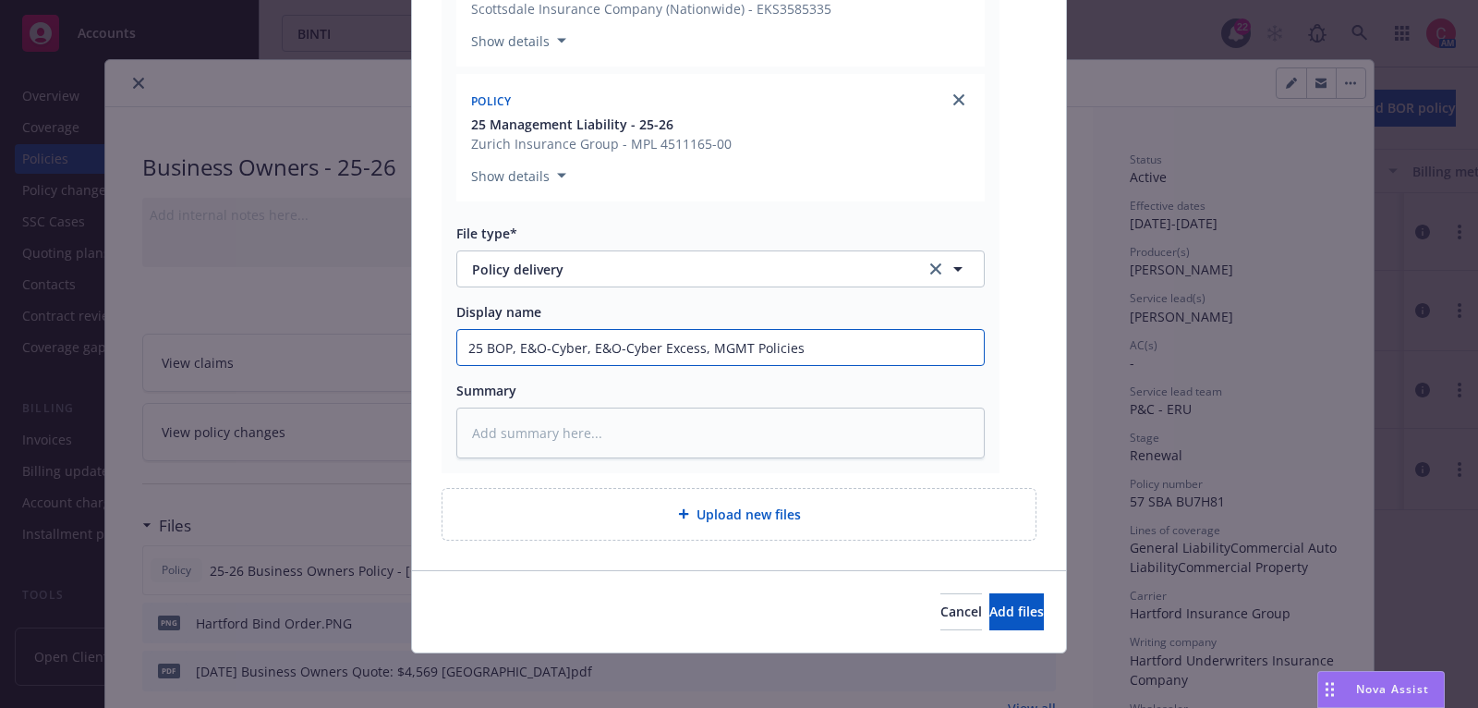
type textarea "x"
type input "25 BOP, E&O-Cyber, E&O-Cyber Excess, MGMT Policies D"
type textarea "x"
type input "25 BOP, E&O-Cyber, E&O-Cyber Excess, MGMT Policies De"
type textarea "x"
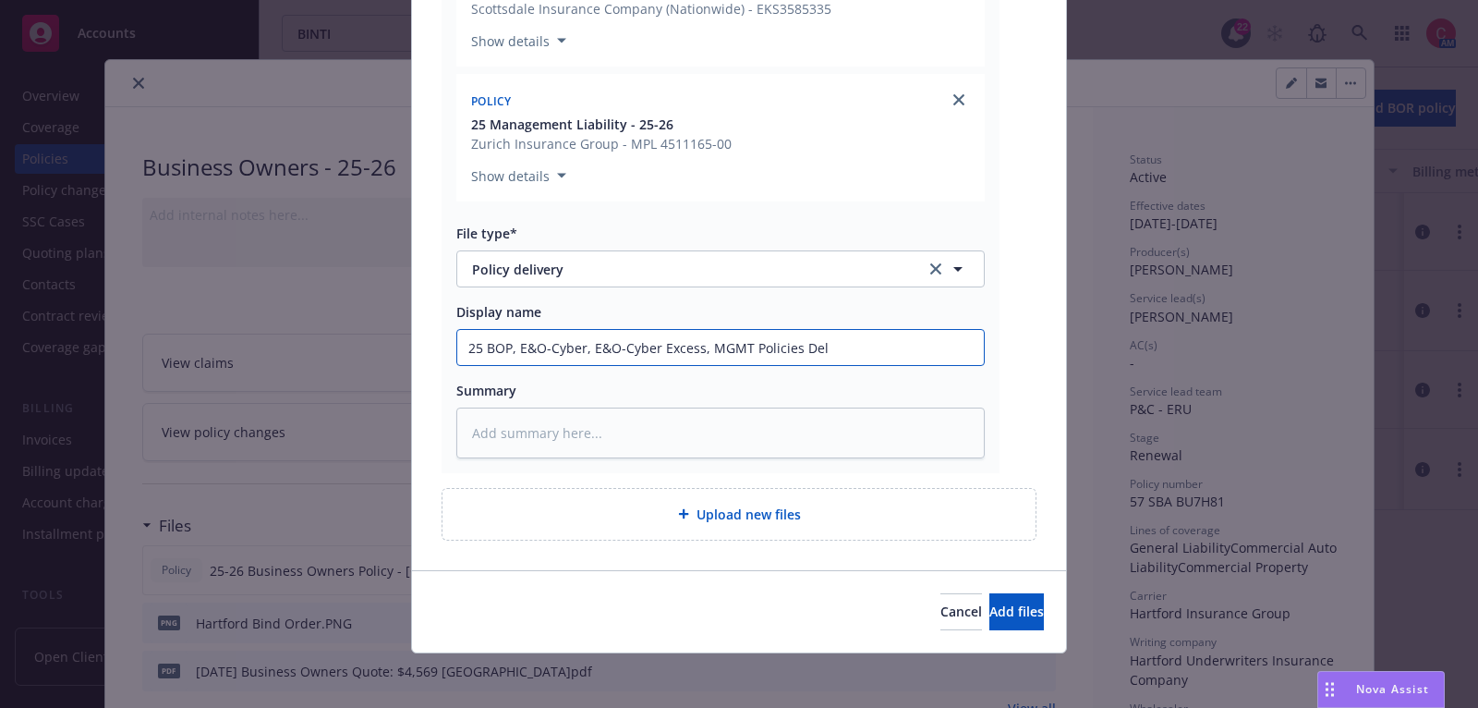
type input "25 BOP, E&O-Cyber, E&O-Cyber Excess, MGMT Policies Deli"
type textarea "x"
type input "25 BOP, E&O-Cyber, E&O-Cyber Excess, MGMT Policies Deliv"
type textarea "x"
type input "25 BOP, E&O-Cyber, E&O-Cyber Excess, MGMT Policies Delive"
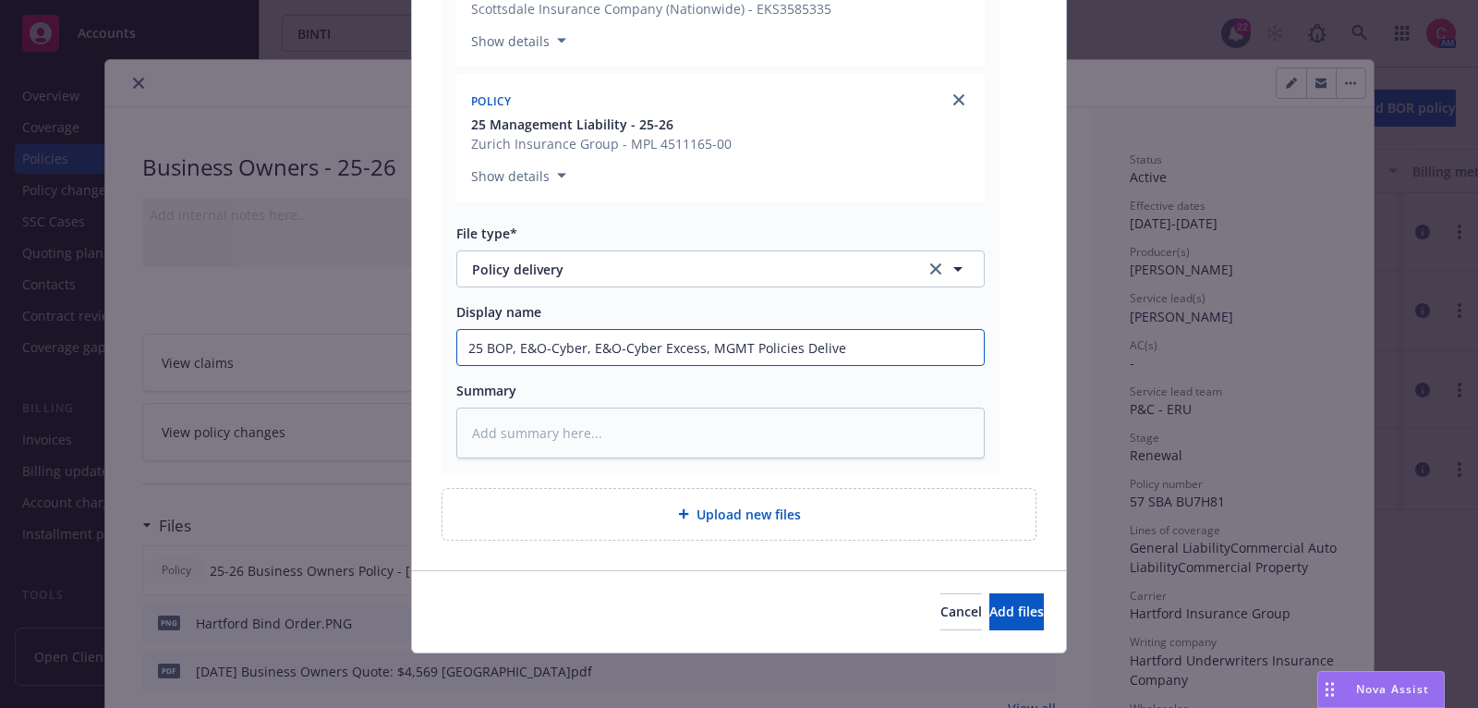
type textarea "x"
type input "25 BOP, E&O-Cyber, E&O-Cyber Excess, MGMT Policies Deliver"
type textarea "x"
type input "25 BOP, E&O-Cyber, E&O-Cyber Excess, MGMT Policies Delivere"
type textarea "x"
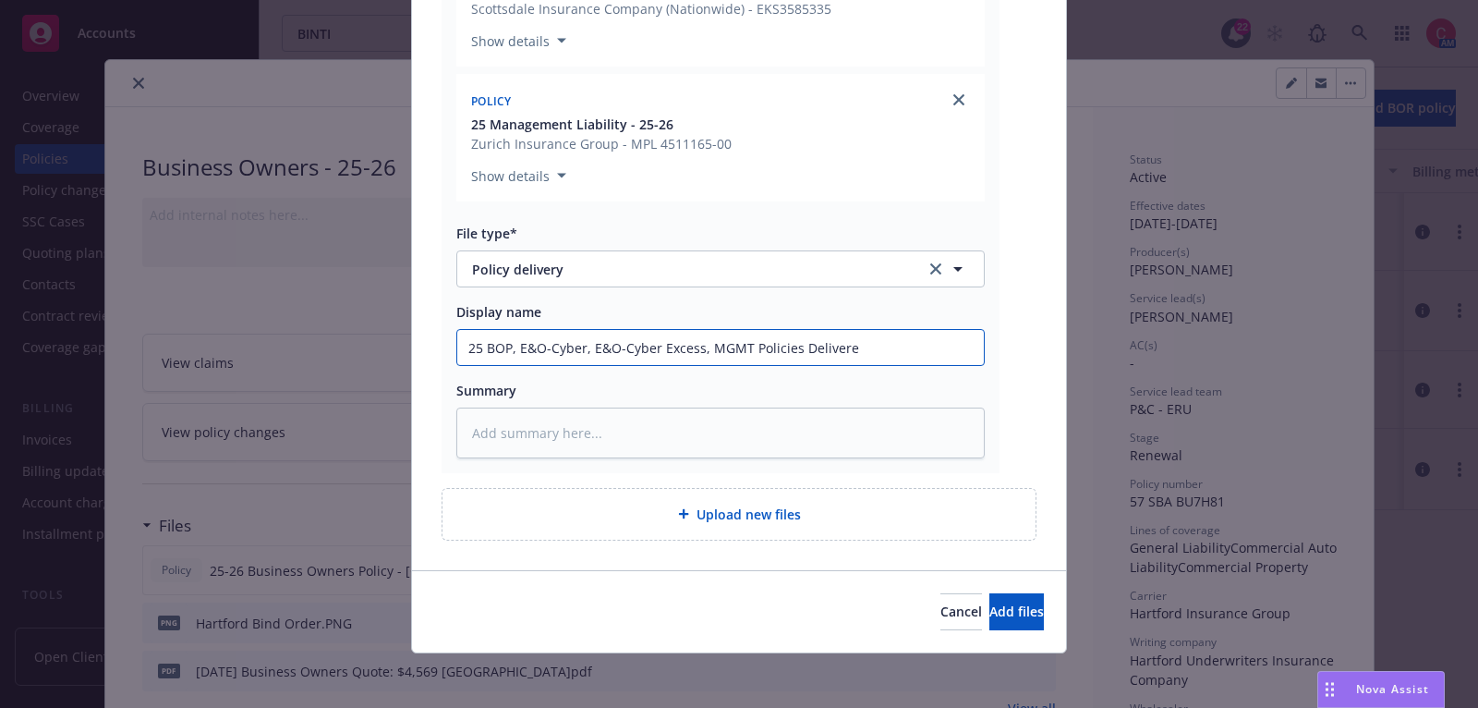
type input "25 BOP, E&O-Cyber, E&O-Cyber Excess, MGMT Policies Delivered"
type textarea "x"
type input "25 BOP, E&O-Cyber, E&O-Cyber Excess, MGMT Policies Delivered t"
type textarea "x"
type input "25 BOP, E&O-Cyber, E&O-Cyber Excess, MGMT Policies Delivered to"
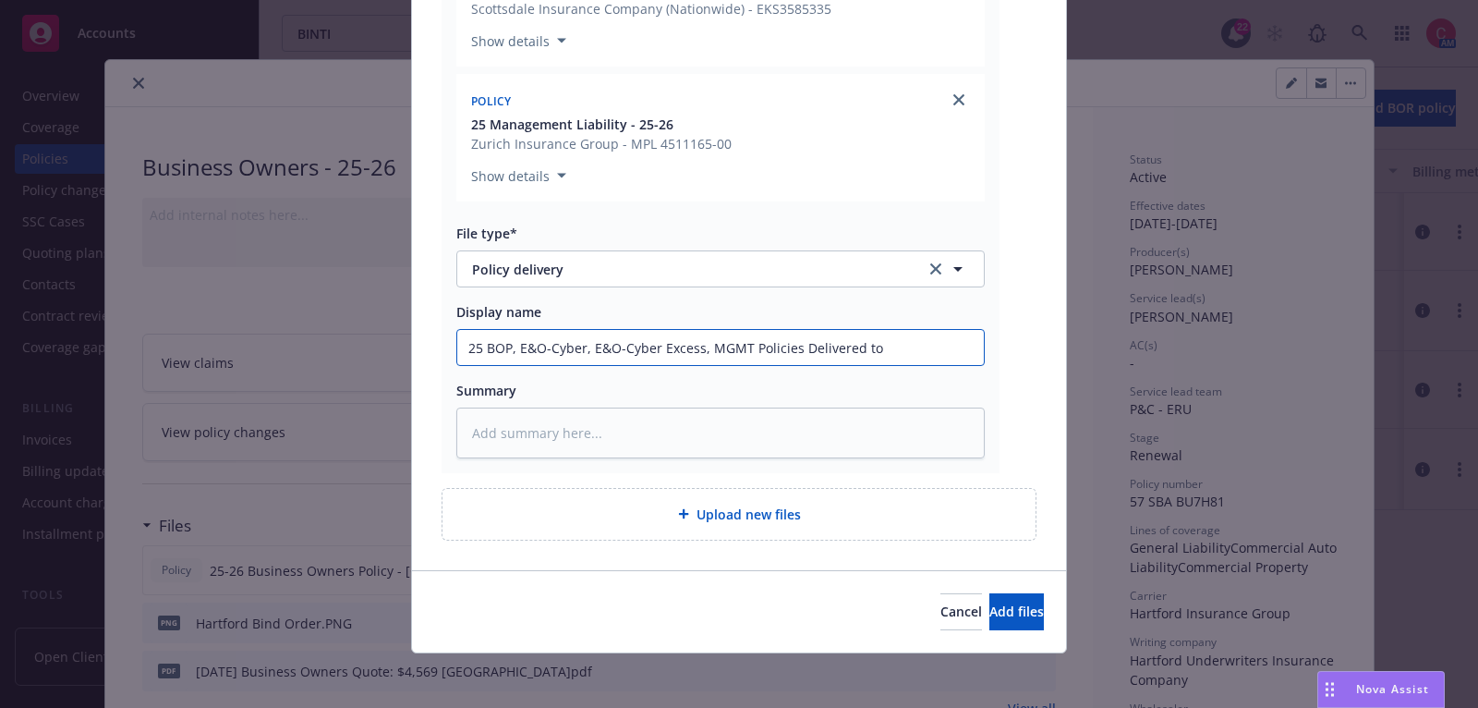
type textarea "x"
type input "25 BOP, E&O-Cyber, E&O-Cyber Excess, MGMT Policies Delivered to"
type textarea "x"
type input "25 BOP, E&O-Cyber, E&O-Cyber Excess, MGMT Policies Delivered to i"
type textarea "x"
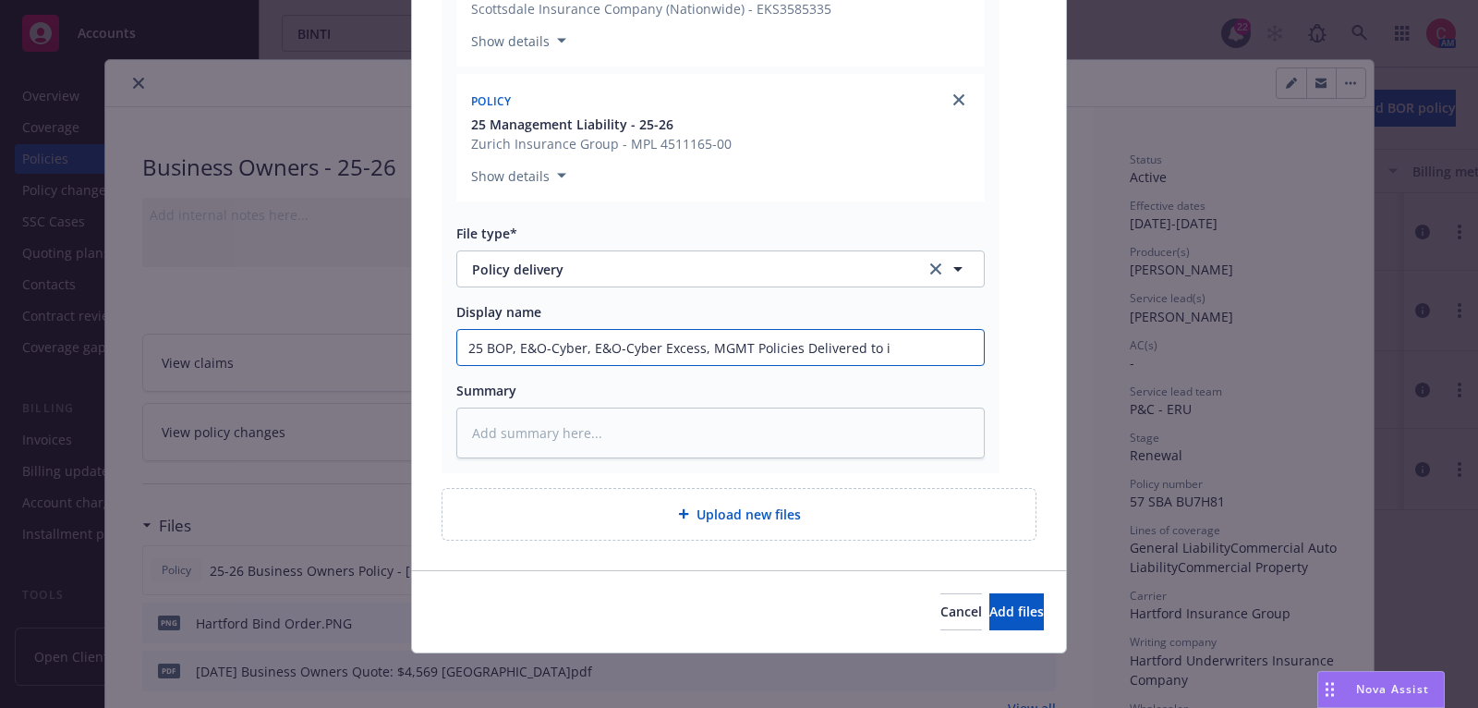
type input "25 BOP, E&O-Cyber, E&O-Cyber Excess, MGMT Policies Delivered to in"
type textarea "x"
type input "25 BOP, E&O-Cyber, E&O-Cyber Excess, MGMT Policies Delivered to ins"
type textarea "x"
type input "25 BOP, E&O-Cyber, E&O-Cyber Excess, MGMT Policies Delivered to insu"
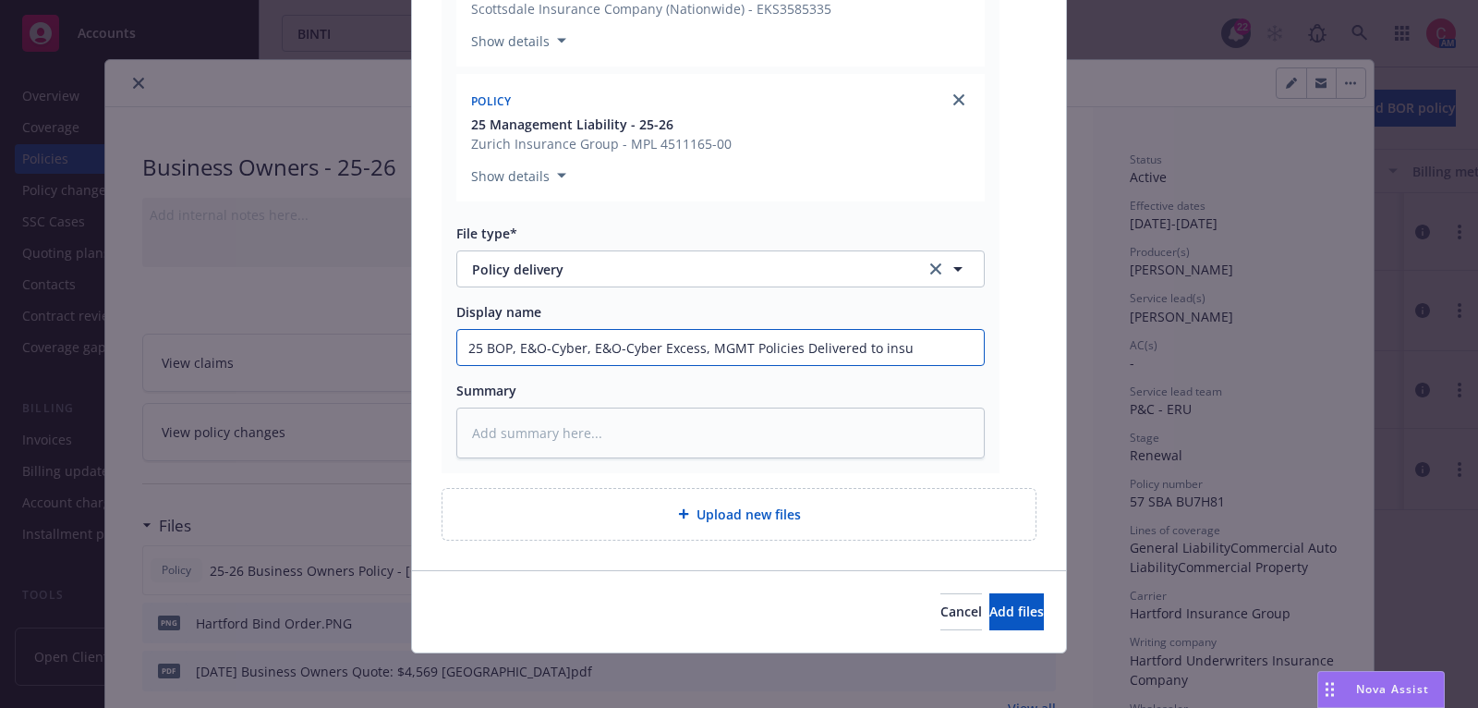
type textarea "x"
type input "25 BOP, E&O-Cyber, E&O-Cyber Excess, MGMT Policies Delivered to insure"
type textarea "x"
type input "25 BOP, E&O-Cyber, E&O-Cyber Excess, MGMT Policies Delivered to insur"
type textarea "x"
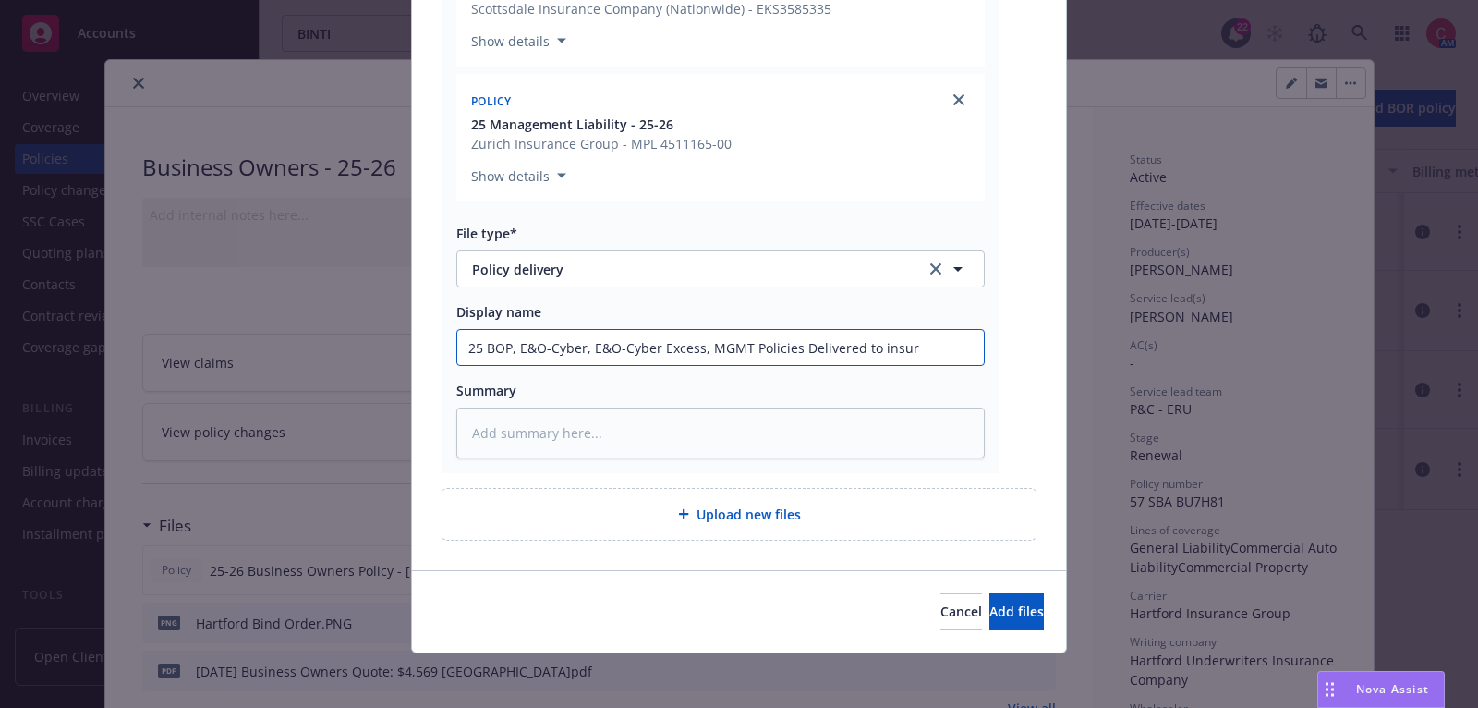
type input "25 BOP, E&O-Cyber, E&O-Cyber Excess, MGMT Policies Delivered to insu"
type textarea "x"
type input "25 BOP, E&O-Cyber, E&O-Cyber Excess, MGMT Policies Delivered to ins"
type textarea "x"
type input "25 BOP, E&O-Cyber, E&O-Cyber Excess, MGMT Policies Delivered to in"
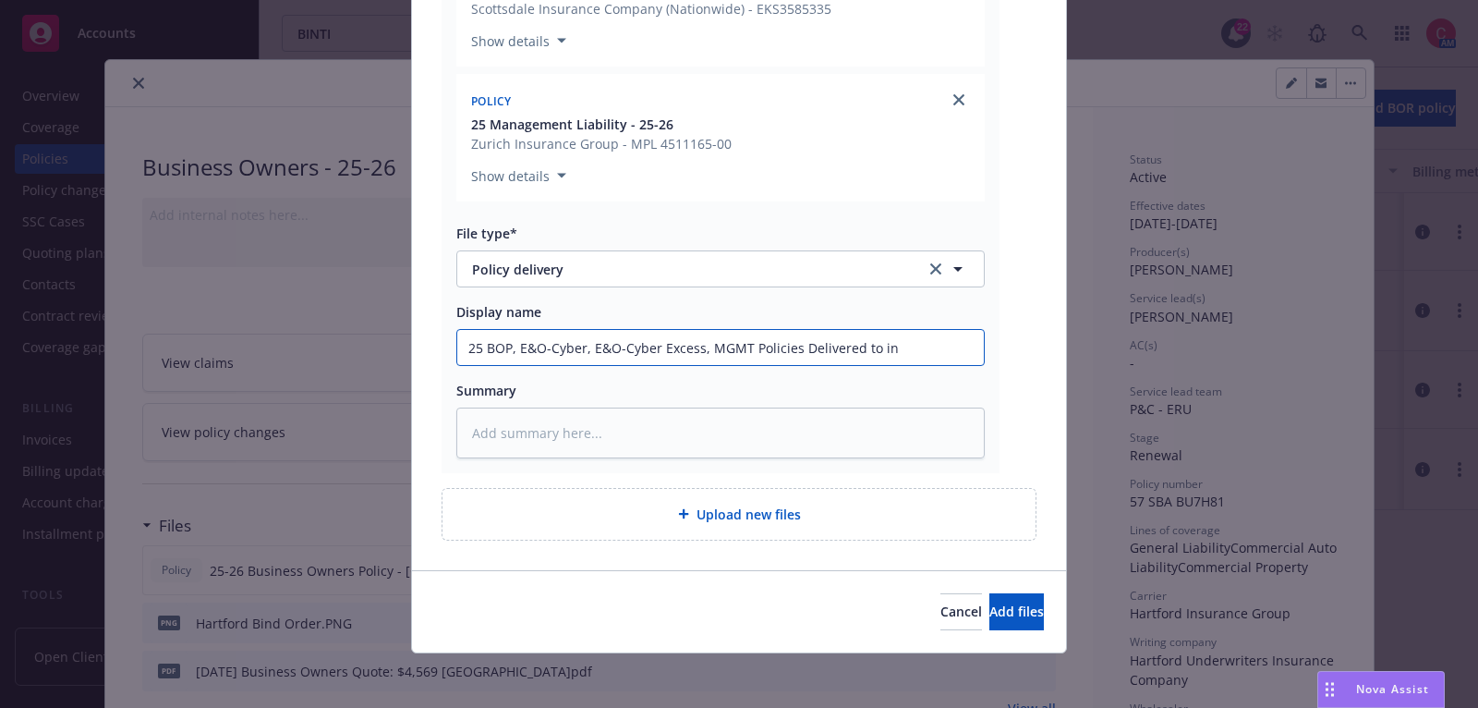
type textarea "x"
type input "25 BOP, E&O-Cyber, E&O-Cyber Excess, MGMT Policies Delivered to i"
type textarea "x"
type input "25 BOP, E&O-Cyber, E&O-Cyber Excess, MGMT Policies Delivered to"
type textarea "x"
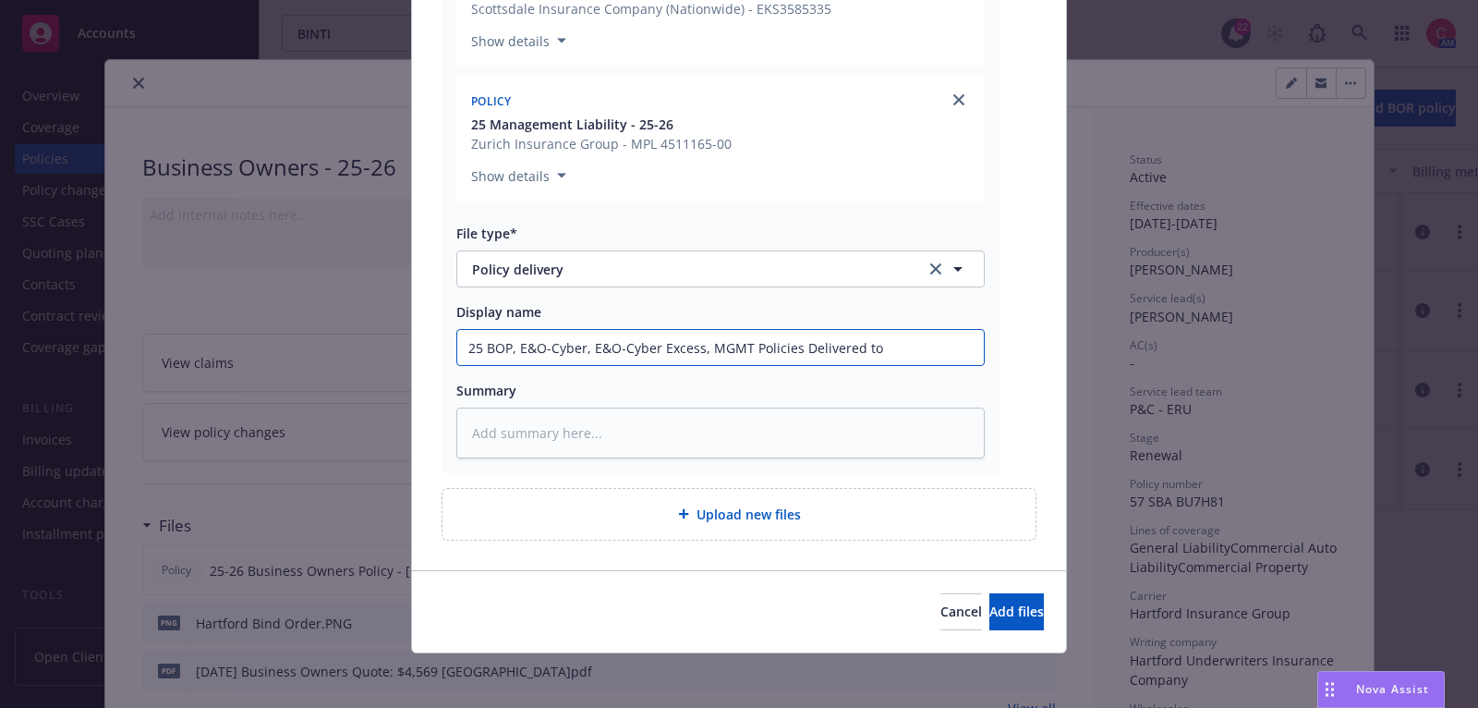
type input "25 BOP, E&O-Cyber, E&O-Cyber Excess, MGMT Policies Delivered to I"
type textarea "x"
type input "25 BOP, E&O-Cyber, E&O-Cyber Excess, MGMT Policies Delivered to In"
type textarea "x"
type input "25 BOP, E&O-Cyber, E&O-Cyber Excess, MGMT Policies Delivered to Insu"
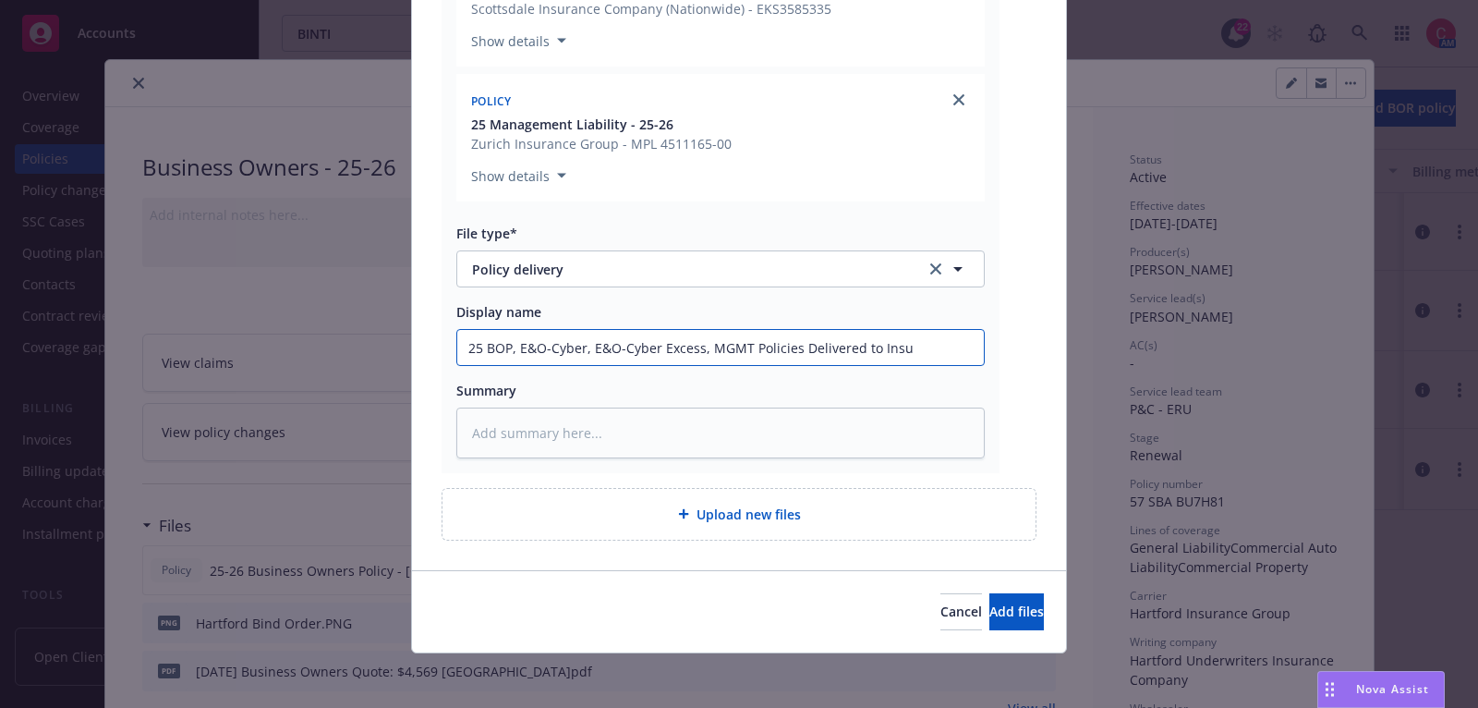
type textarea "x"
type input "25 BOP, E&O-Cyber, E&O-Cyber Excess, MGMT Policies Delivered to Insur"
type textarea "x"
type input "25 BOP, E&O-Cyber, E&O-Cyber Excess, MGMT Policies Delivered to Insure"
type textarea "x"
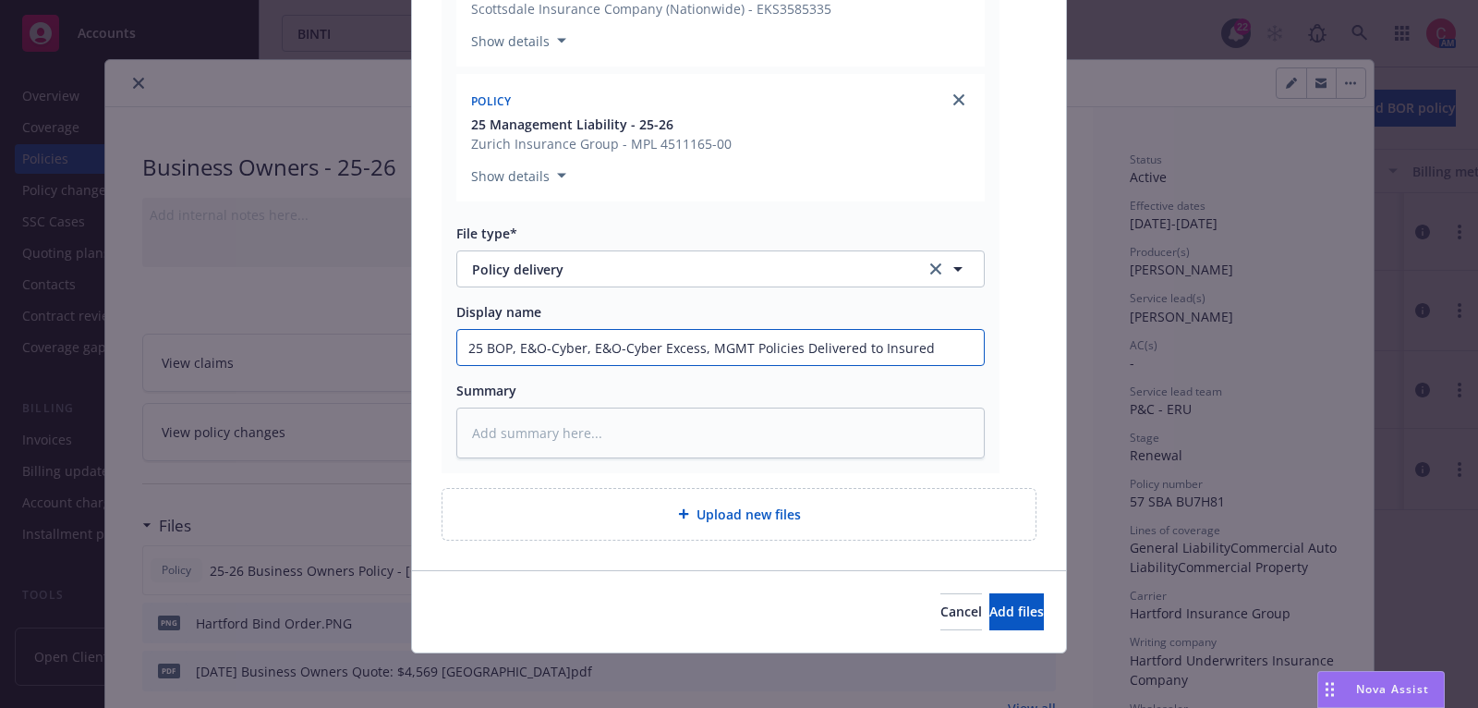
type input "25 BOP, E&O-Cyber, E&O-Cyber Excess, MGMT Policies Delivered to Insured"
click at [991, 586] on div "Cancel Add files" at bounding box center [739, 611] width 654 height 82
click at [991, 607] on span "Add files" at bounding box center [1016, 611] width 55 height 18
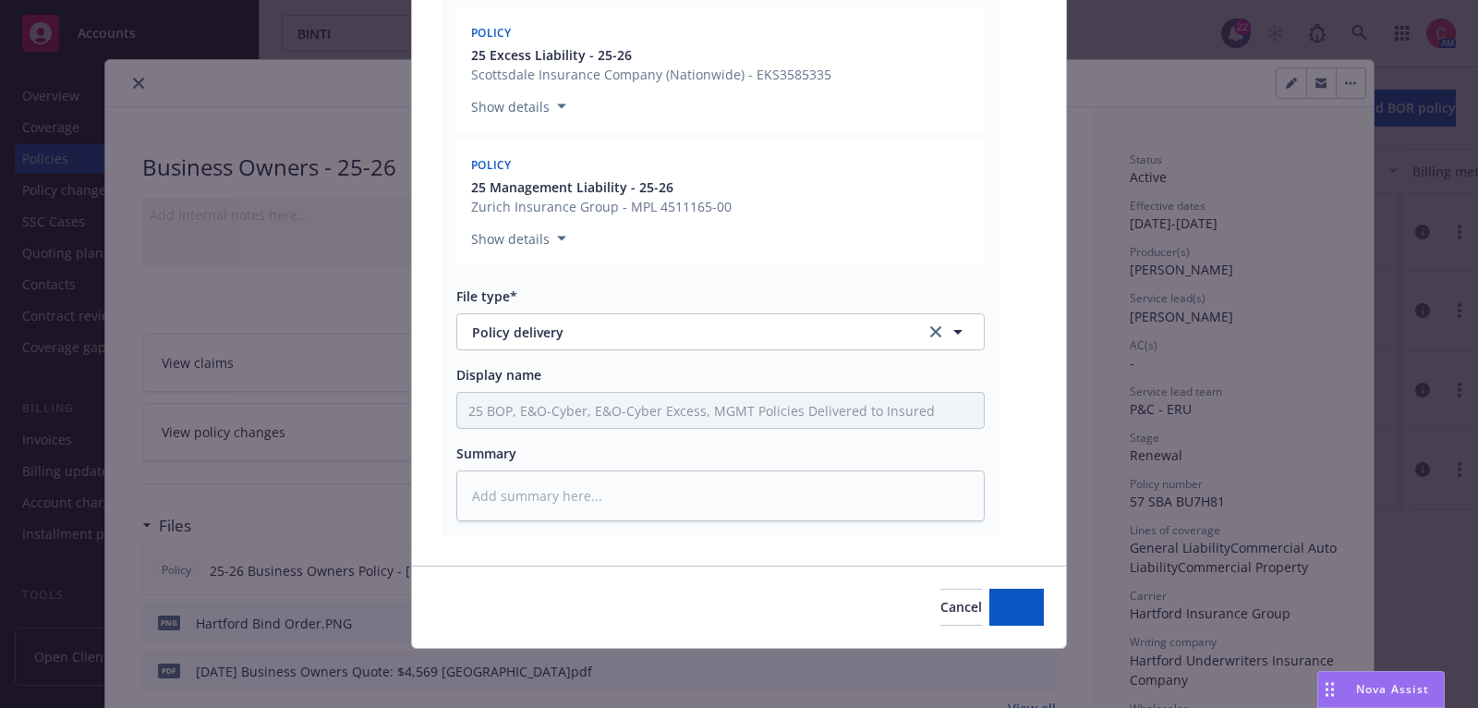
scroll to position [620, 0]
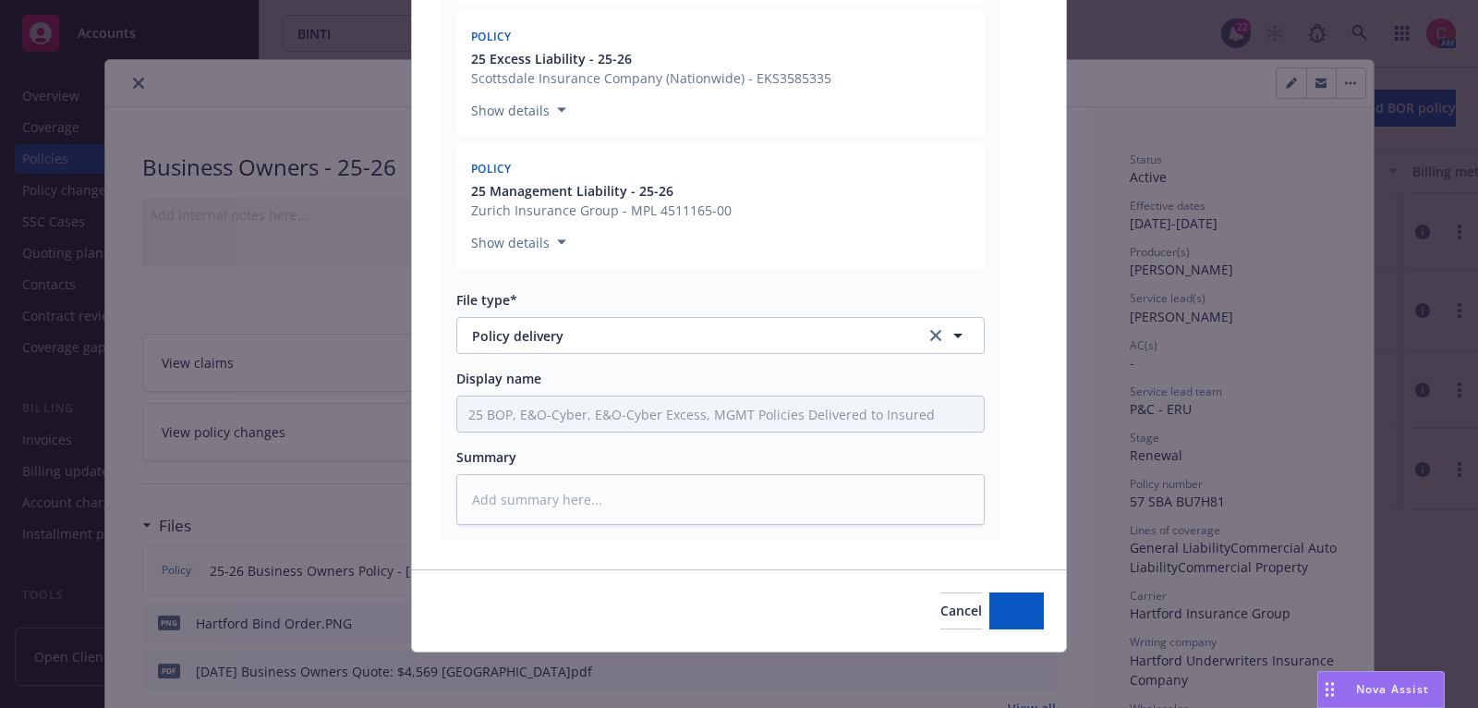
type textarea "x"
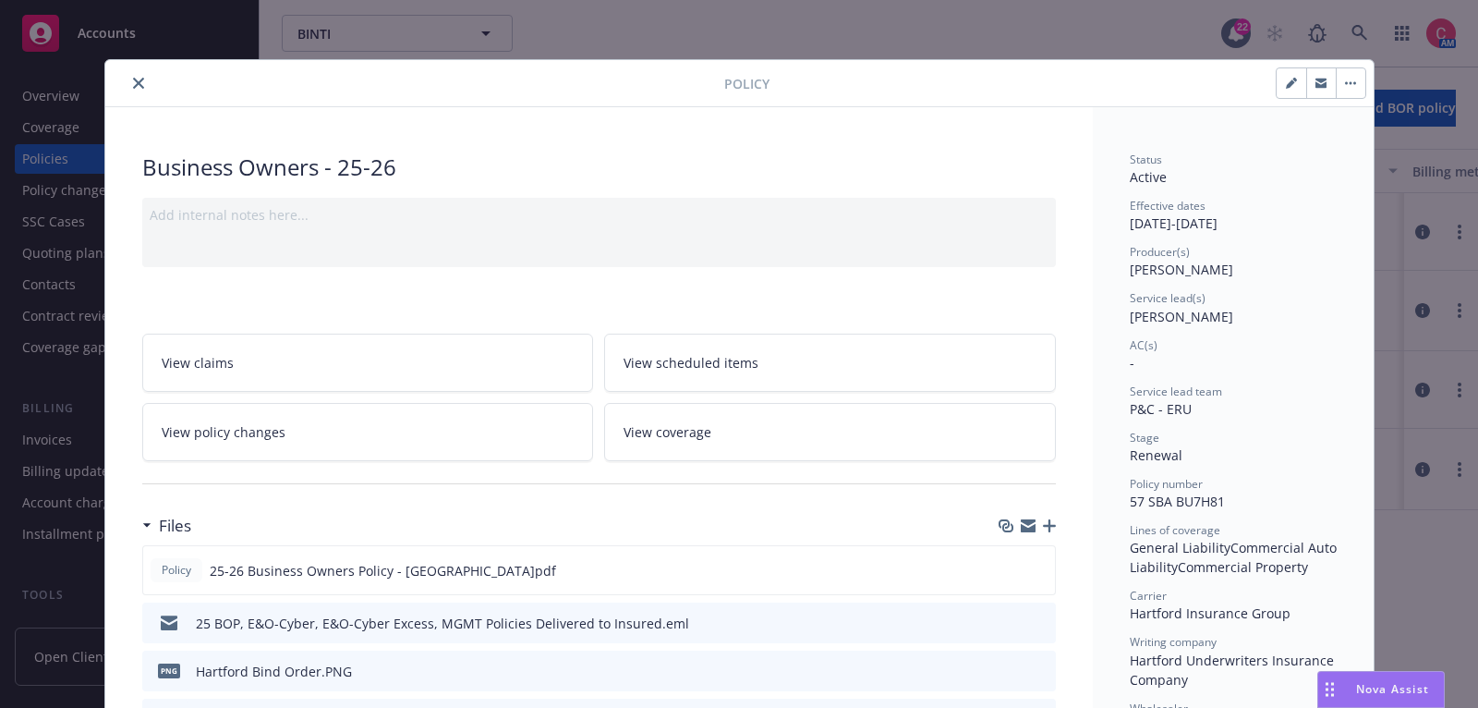
click at [141, 82] on icon "close" at bounding box center [138, 83] width 11 height 11
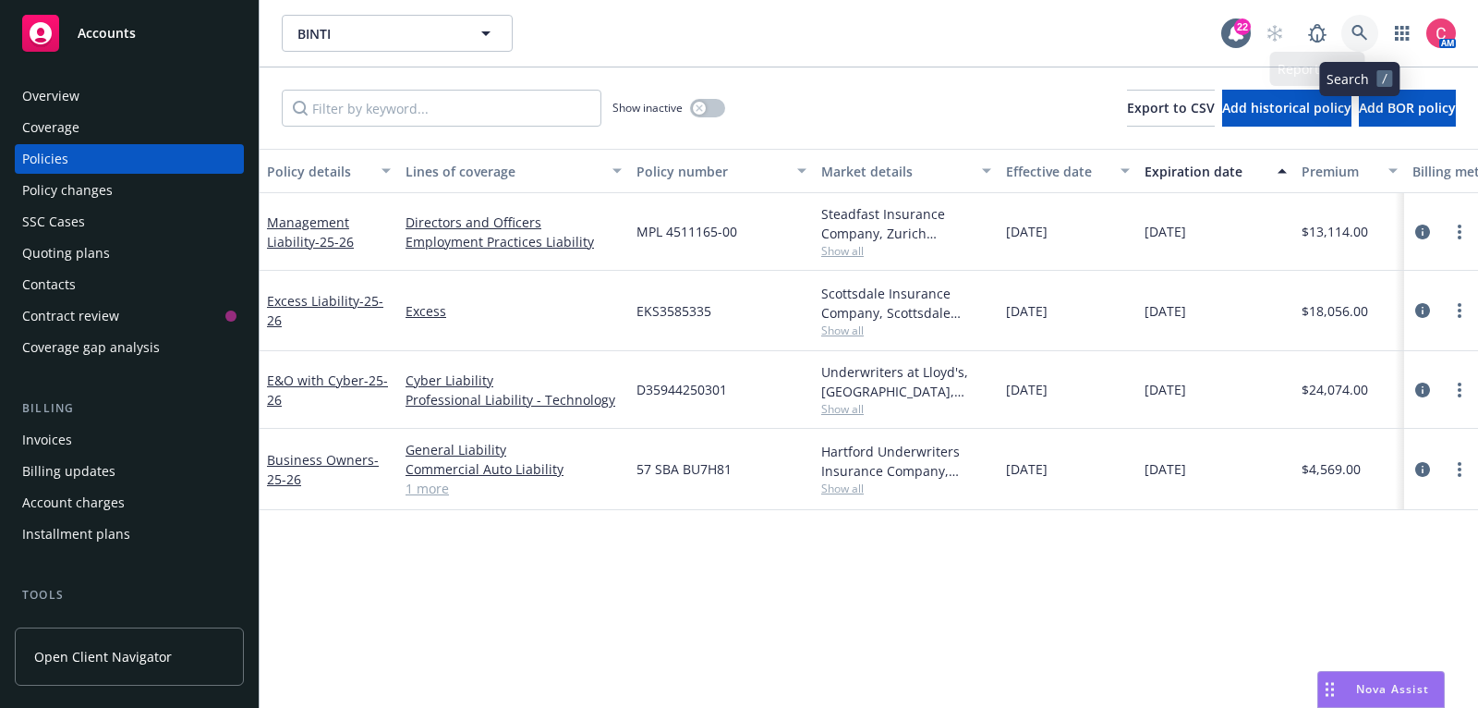
click at [1357, 38] on icon at bounding box center [1360, 33] width 17 height 17
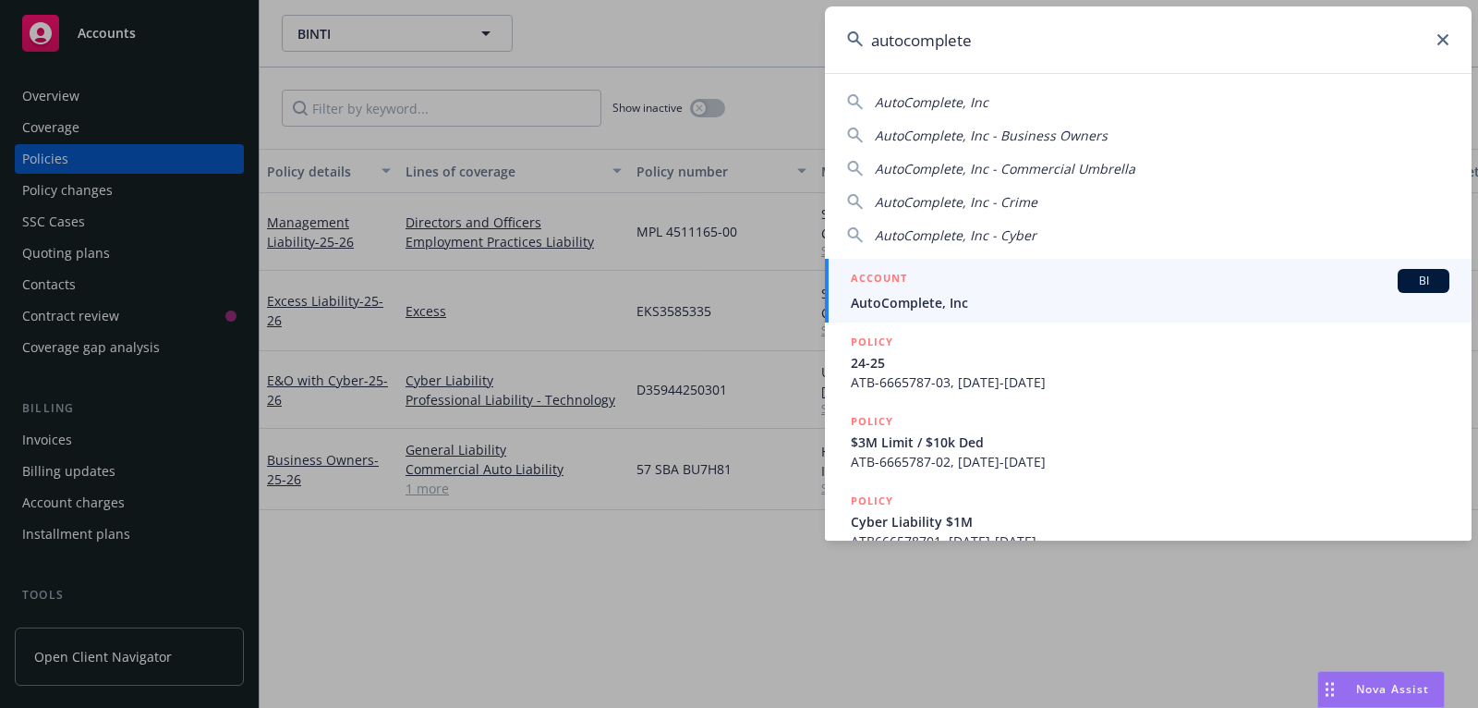
type input "autocomplete"
click at [1155, 282] on div "ACCOUNT BI" at bounding box center [1150, 281] width 599 height 24
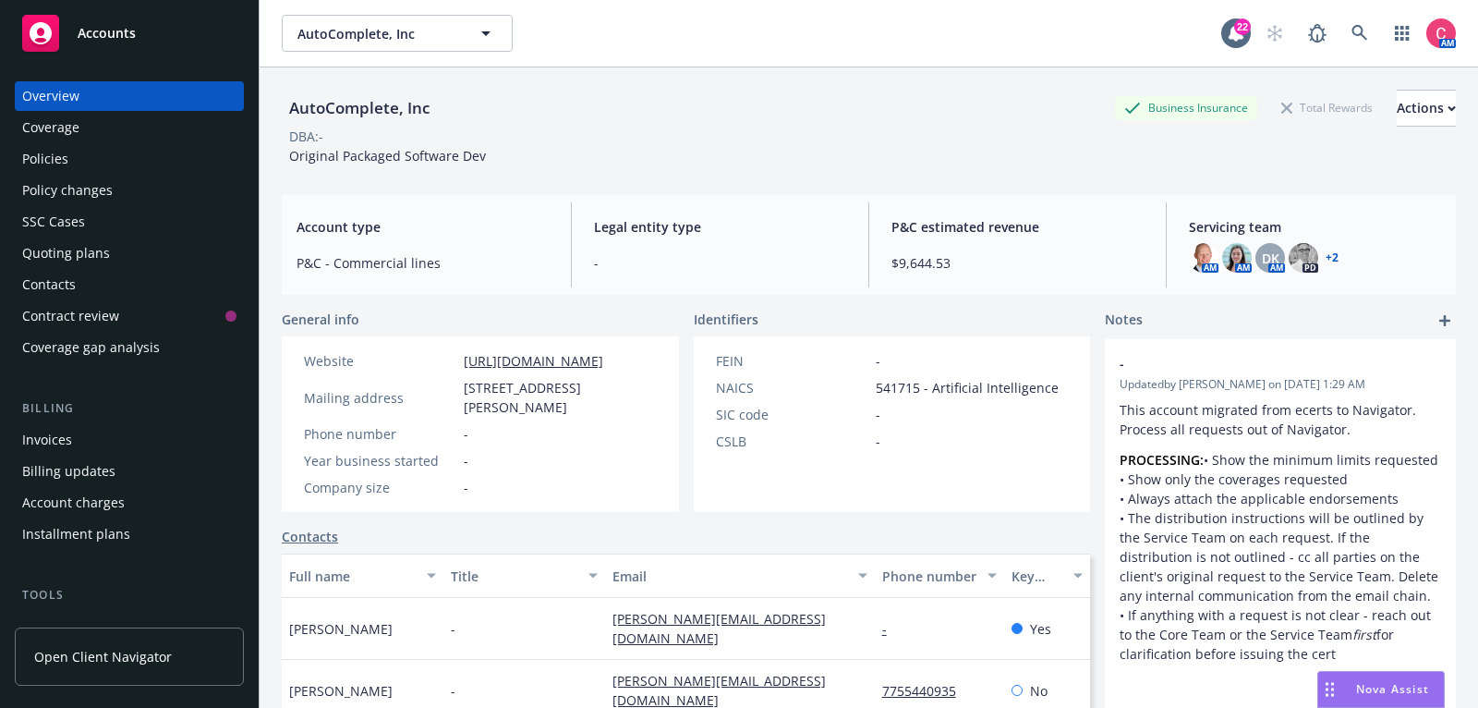
click at [111, 173] on div "Policies" at bounding box center [129, 159] width 214 height 30
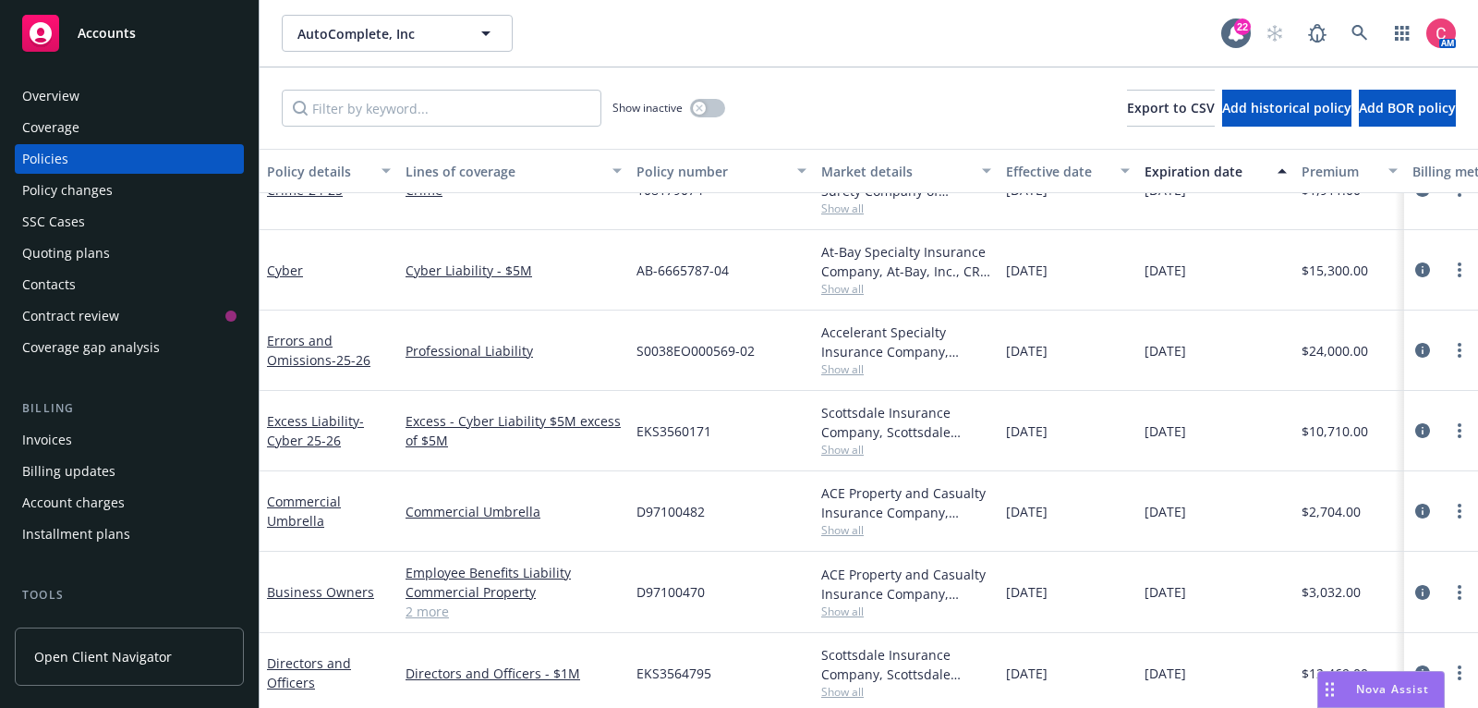
scroll to position [0, 2]
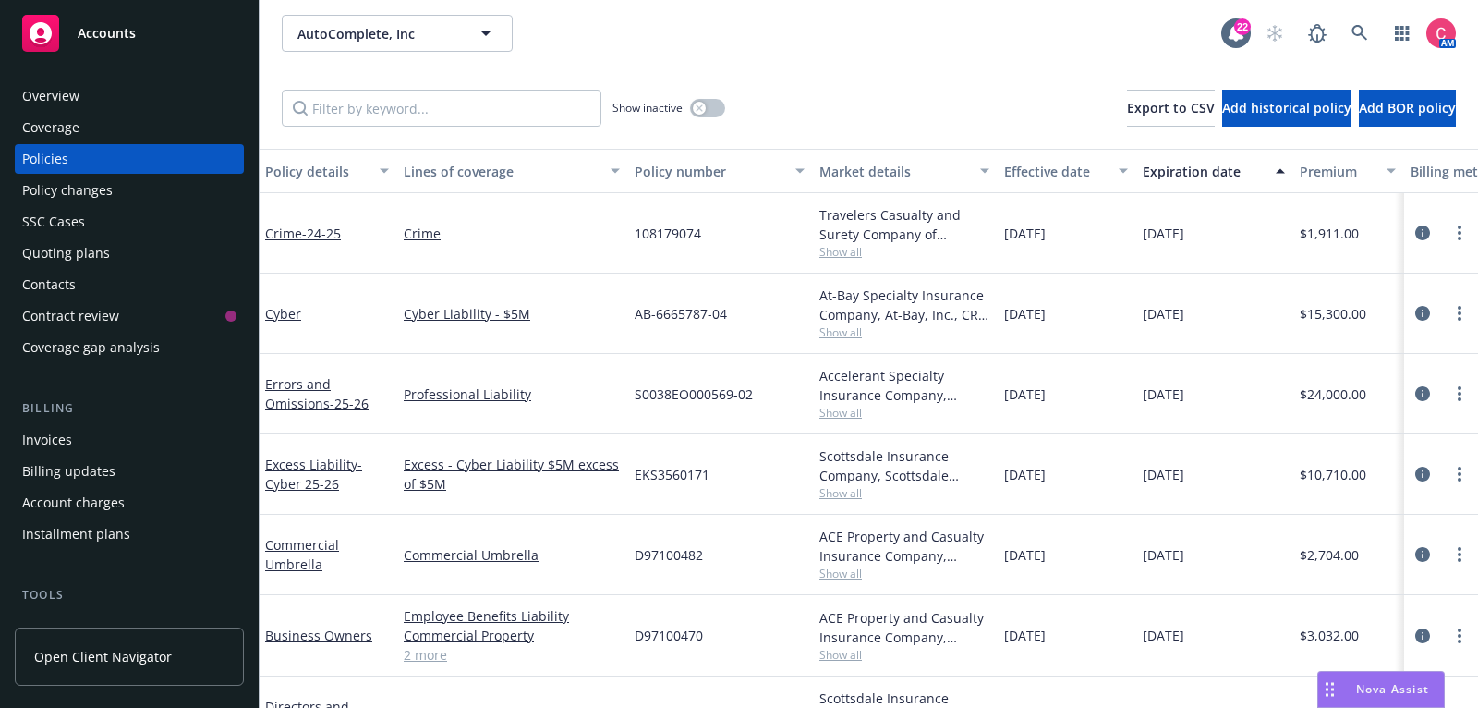
click at [822, 250] on span "Show all" at bounding box center [904, 252] width 170 height 16
click at [1435, 232] on div at bounding box center [1441, 233] width 59 height 22
click at [1425, 232] on icon "circleInformation" at bounding box center [1422, 232] width 15 height 15
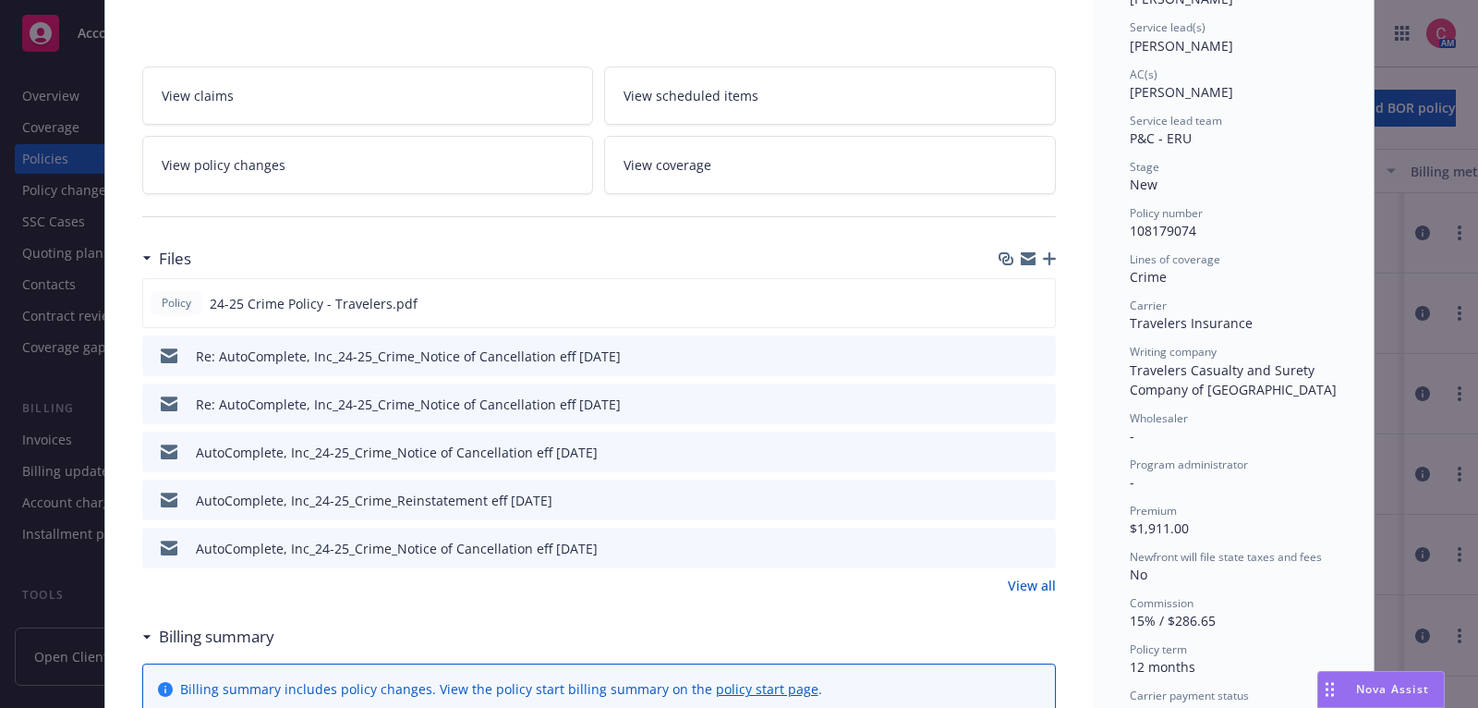
scroll to position [280, 0]
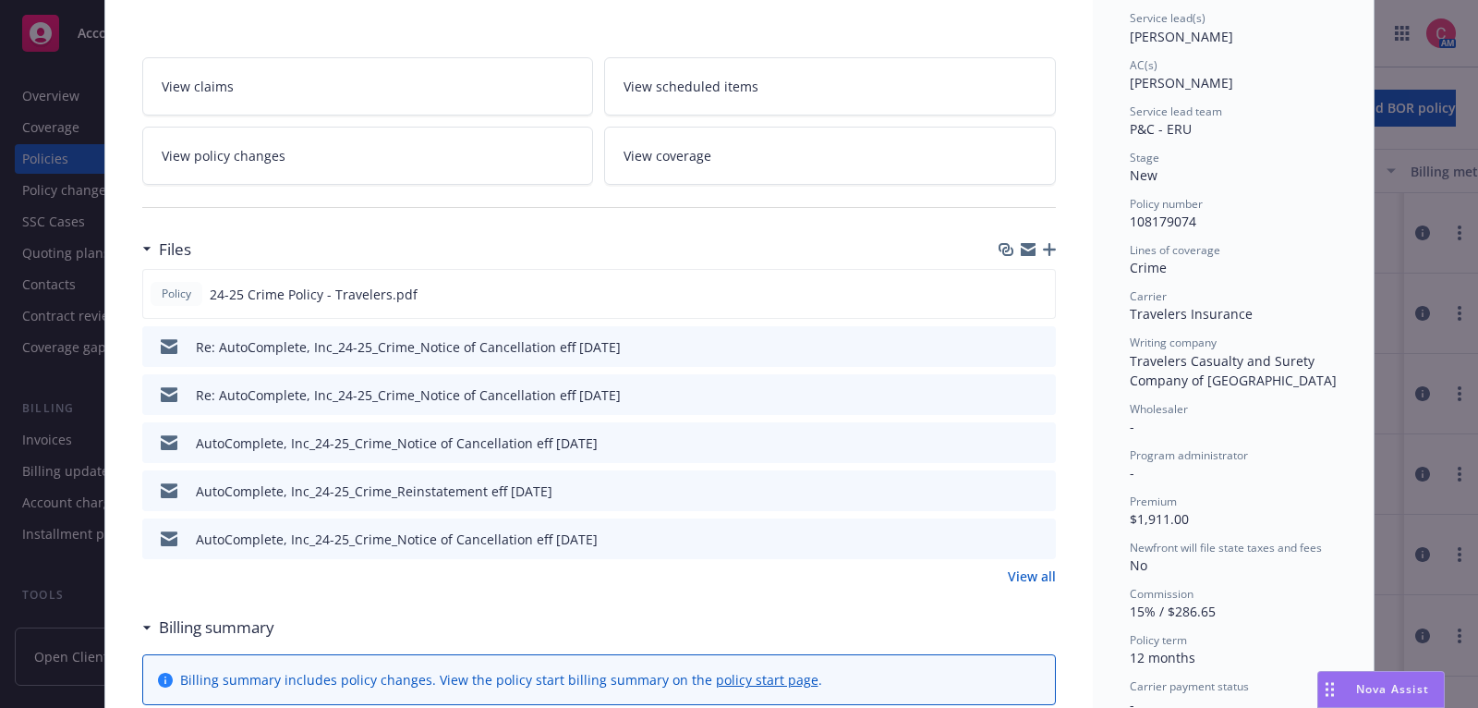
click at [1020, 585] on div "Files Policy 24-25 Crime Policy - Travelers.pdf Re: AutoComplete, Inc_24-25_Cri…" at bounding box center [599, 419] width 914 height 378
click at [1020, 576] on link "View all" at bounding box center [1032, 575] width 48 height 19
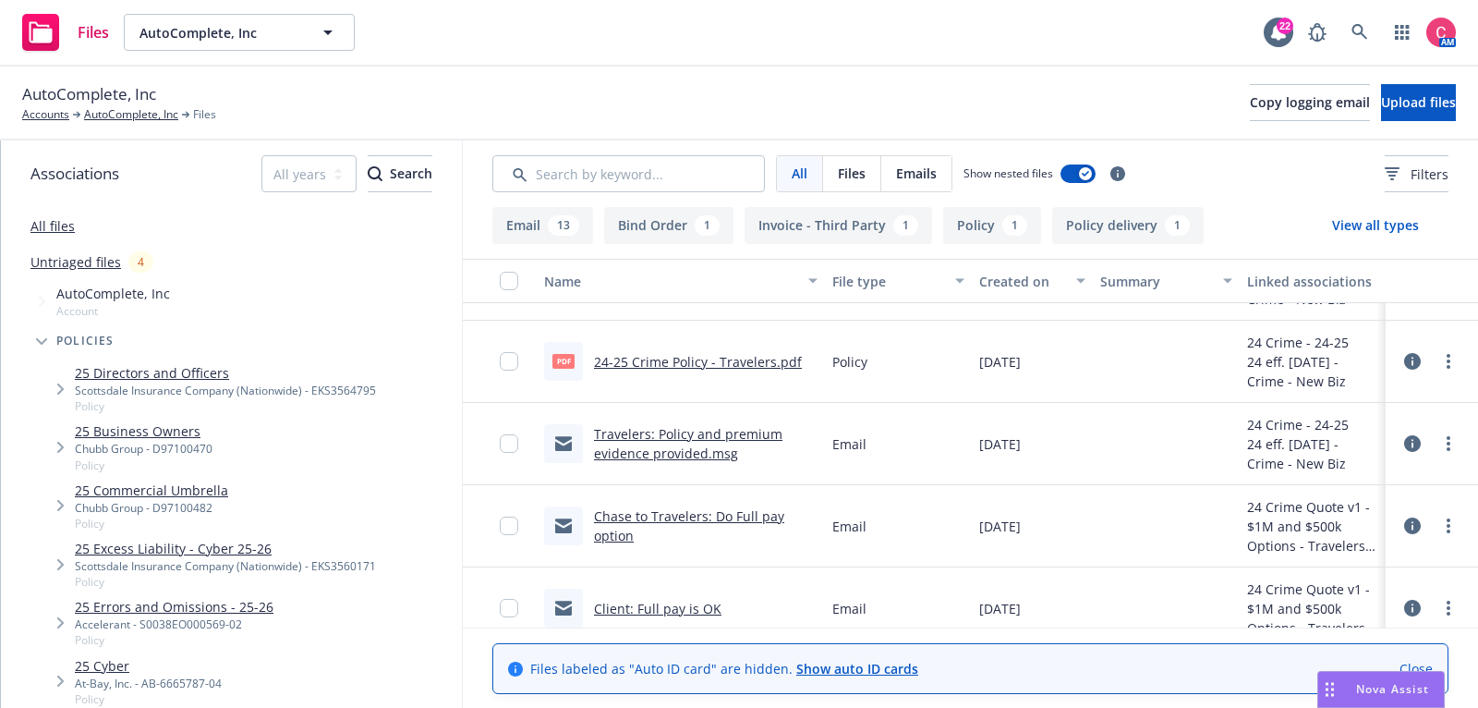
scroll to position [798, 0]
click at [759, 425] on link "Travelers: Policy and premium evidence provided.msg" at bounding box center [688, 442] width 188 height 37
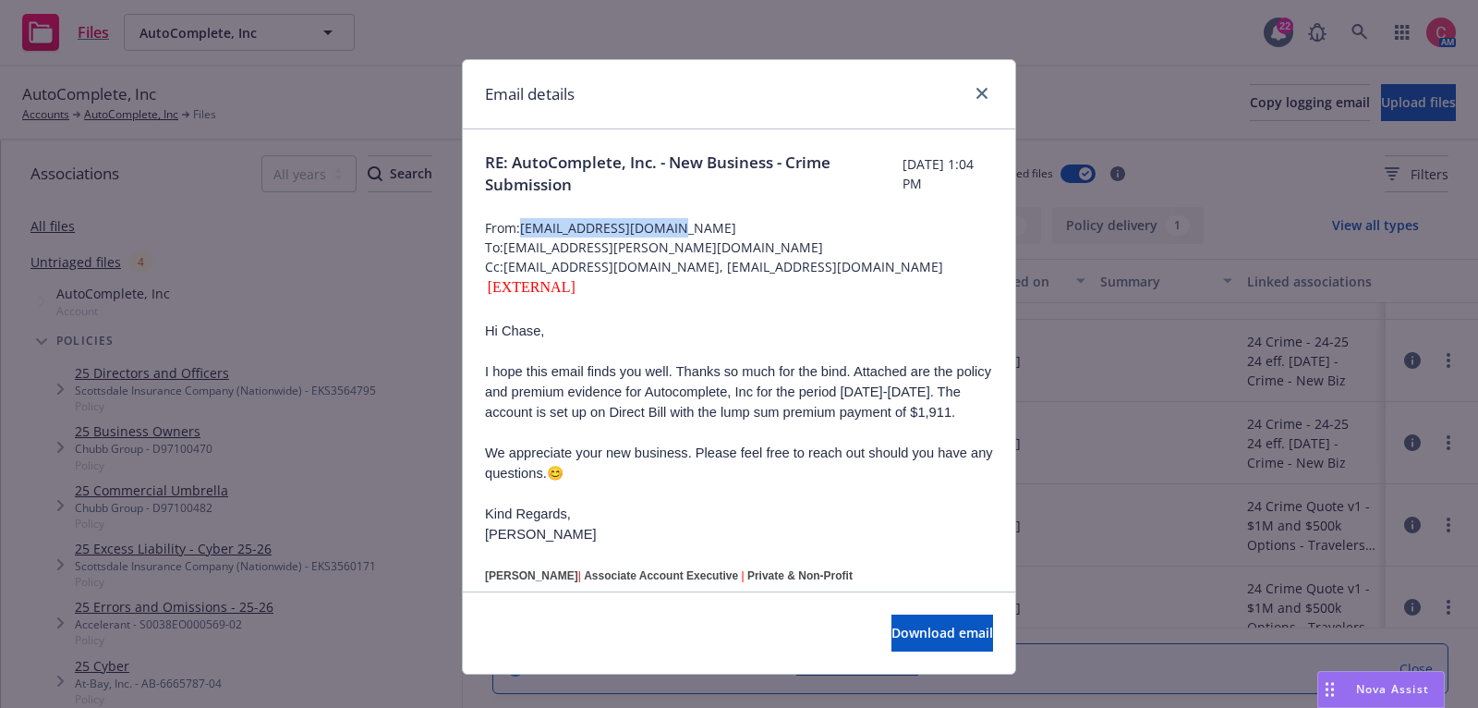
drag, startPoint x: 688, startPoint y: 225, endPoint x: 525, endPoint y: 234, distance: 163.7
click at [525, 234] on span "From: MESPINO2@travelers.com" at bounding box center [739, 227] width 508 height 19
copy span "MESPINO2@travelers.com"
drag, startPoint x: 664, startPoint y: 268, endPoint x: 508, endPoint y: 274, distance: 156.3
click at [508, 274] on span "Cc: AWOOTEN@travelers.com, ABIMAR@travelers.com" at bounding box center [739, 266] width 508 height 19
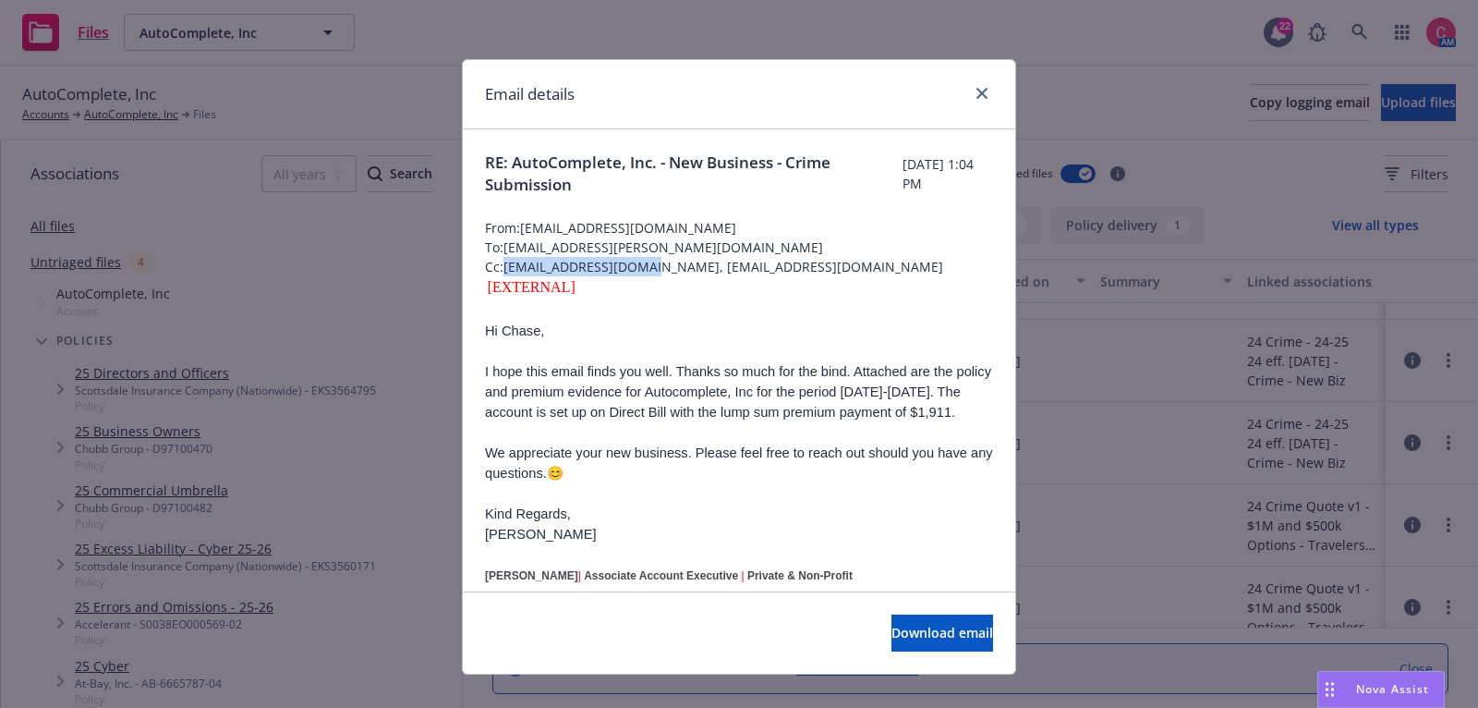
copy span "AWOOTEN@travelers.com"
drag, startPoint x: 815, startPoint y: 263, endPoint x: 674, endPoint y: 262, distance: 140.4
click at [674, 262] on span "Cc: AWOOTEN@travelers.com, ABIMAR@travelers.com" at bounding box center [739, 266] width 508 height 19
copy span "ABIMAR@travelers.com"
click at [985, 88] on icon "close" at bounding box center [981, 93] width 11 height 11
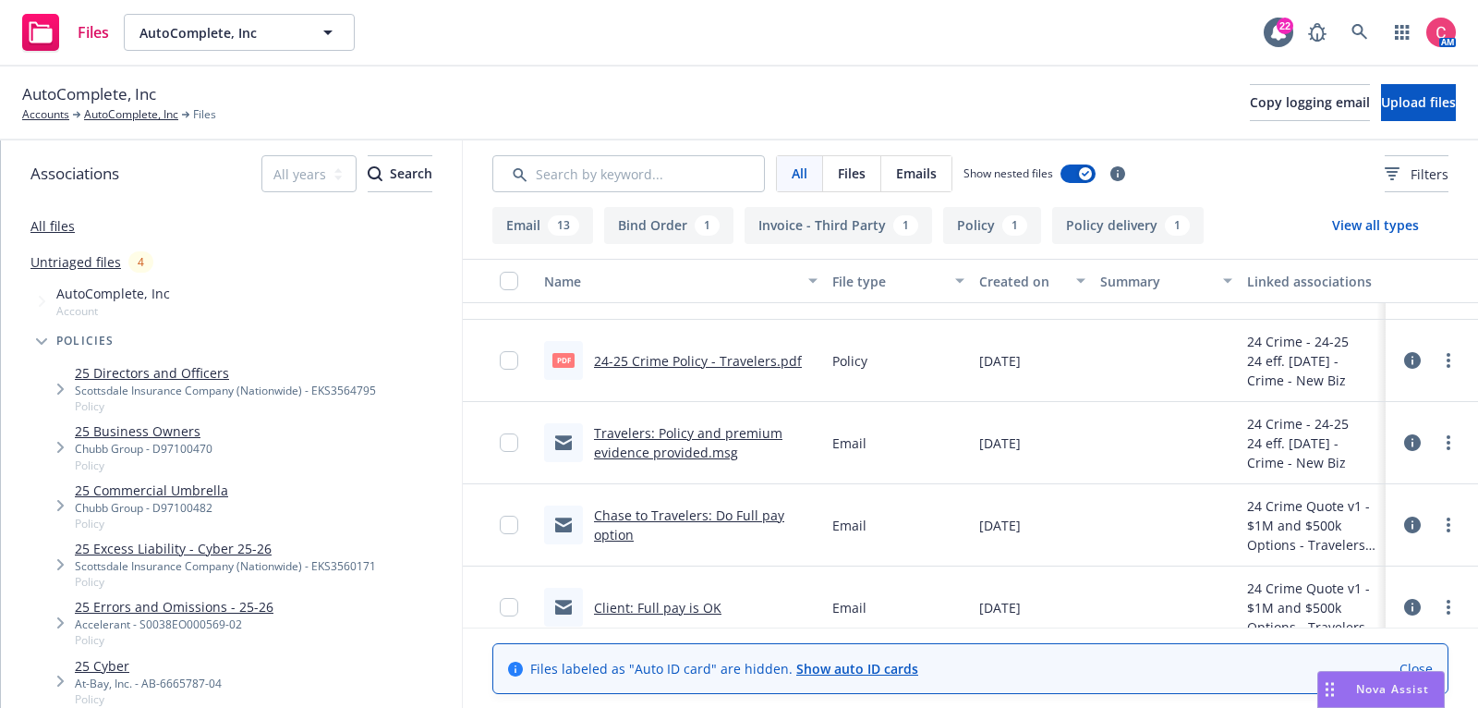
click at [128, 124] on div "AutoComplete, Inc Accounts AutoComplete, Inc Files Copy logging email Upload fi…" at bounding box center [739, 104] width 1478 height 74
click at [128, 116] on link "AutoComplete, Inc" at bounding box center [131, 114] width 94 height 17
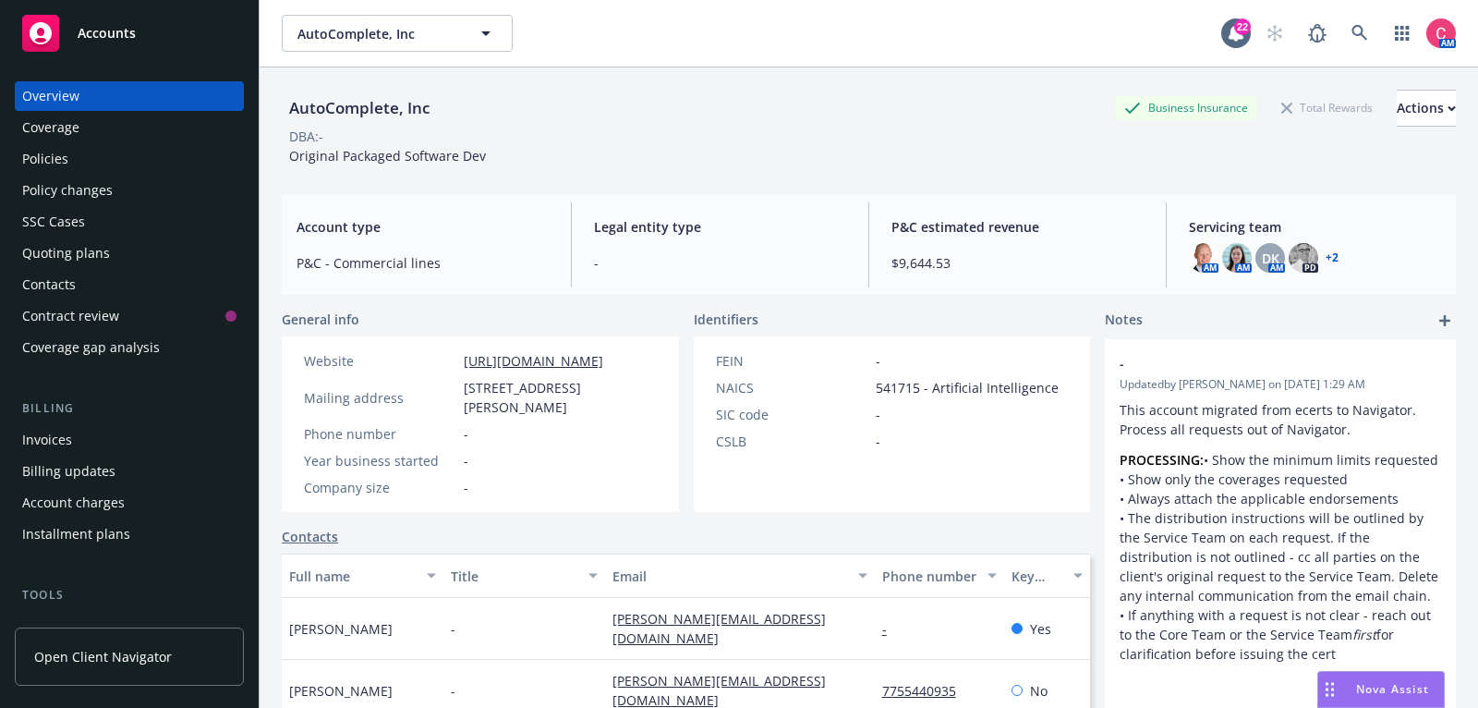
click at [124, 246] on div "Quoting plans" at bounding box center [129, 253] width 214 height 30
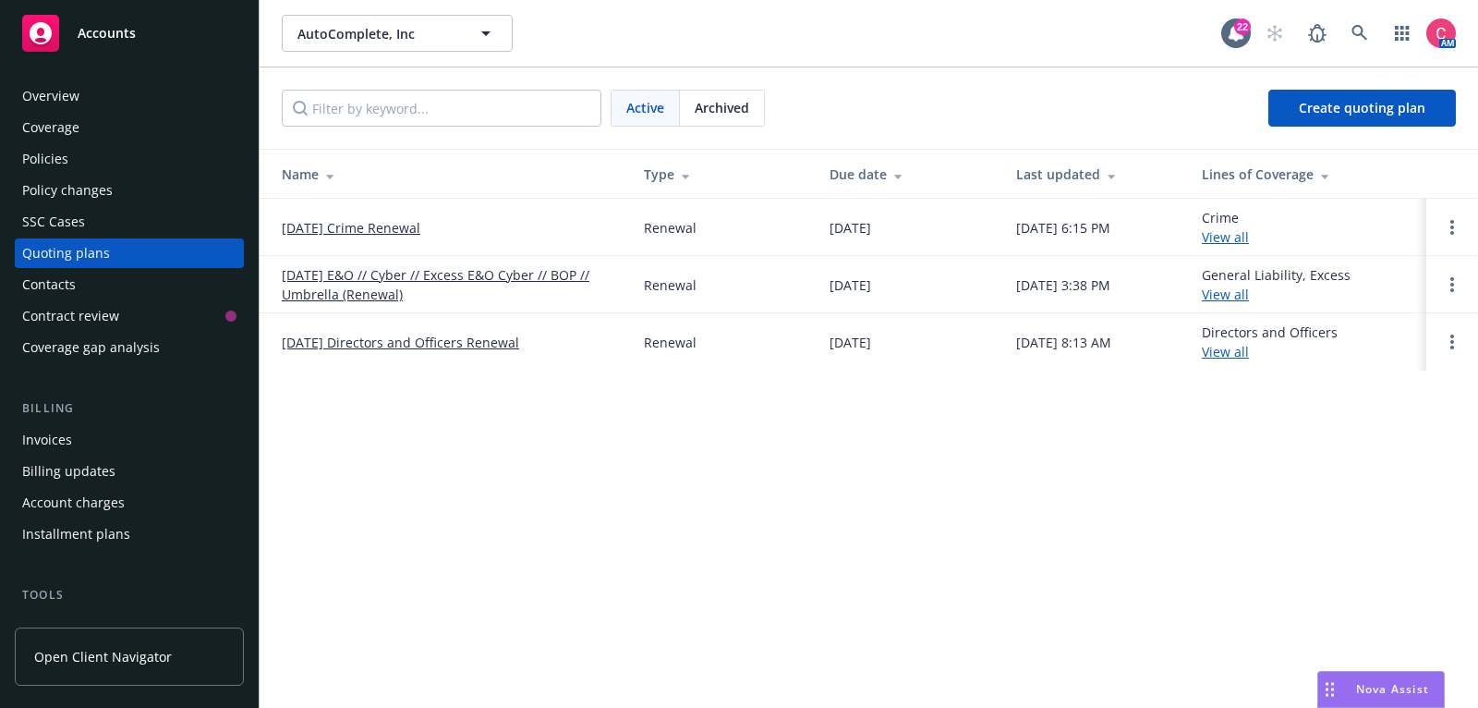
click at [324, 235] on link "[DATE] Crime Renewal" at bounding box center [351, 227] width 139 height 19
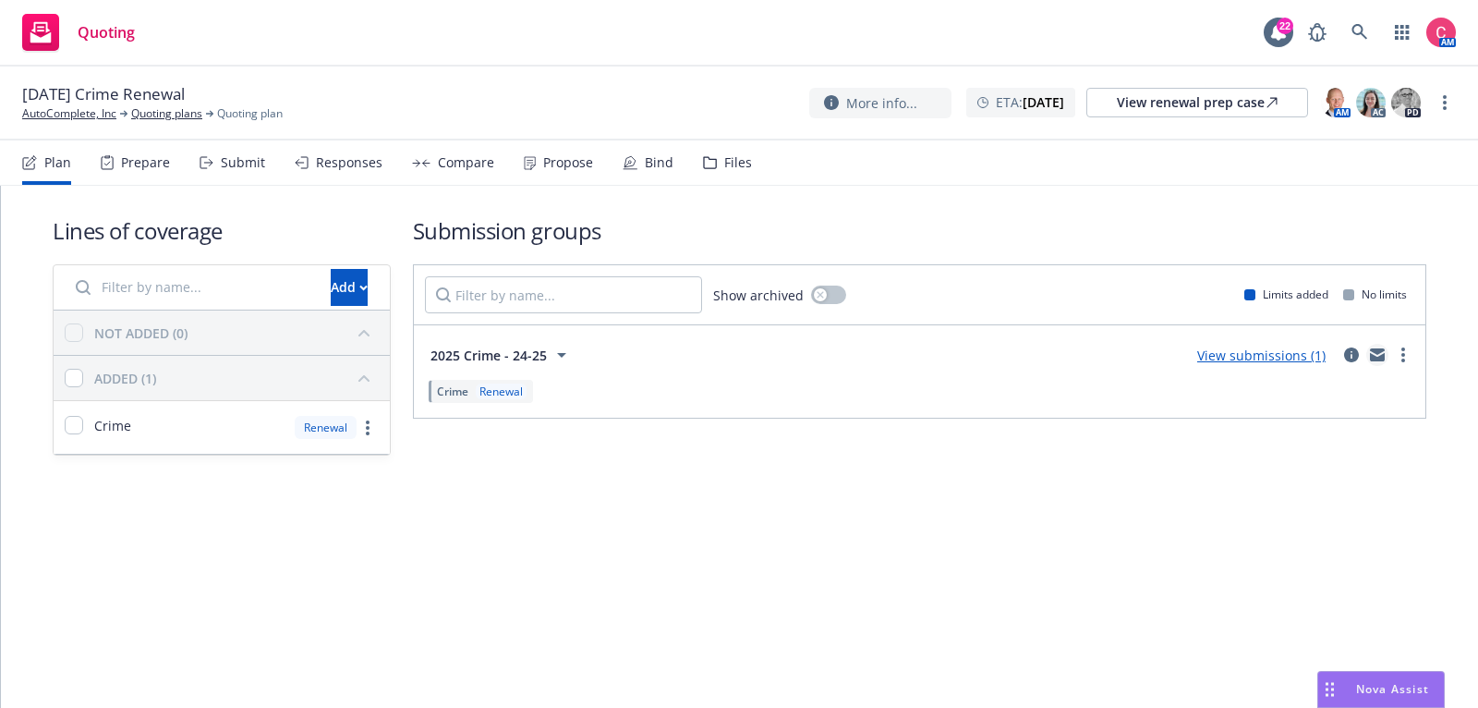
click at [1377, 360] on link "mail" at bounding box center [1377, 355] width 22 height 22
click at [115, 113] on link "AutoComplete, Inc" at bounding box center [69, 113] width 94 height 17
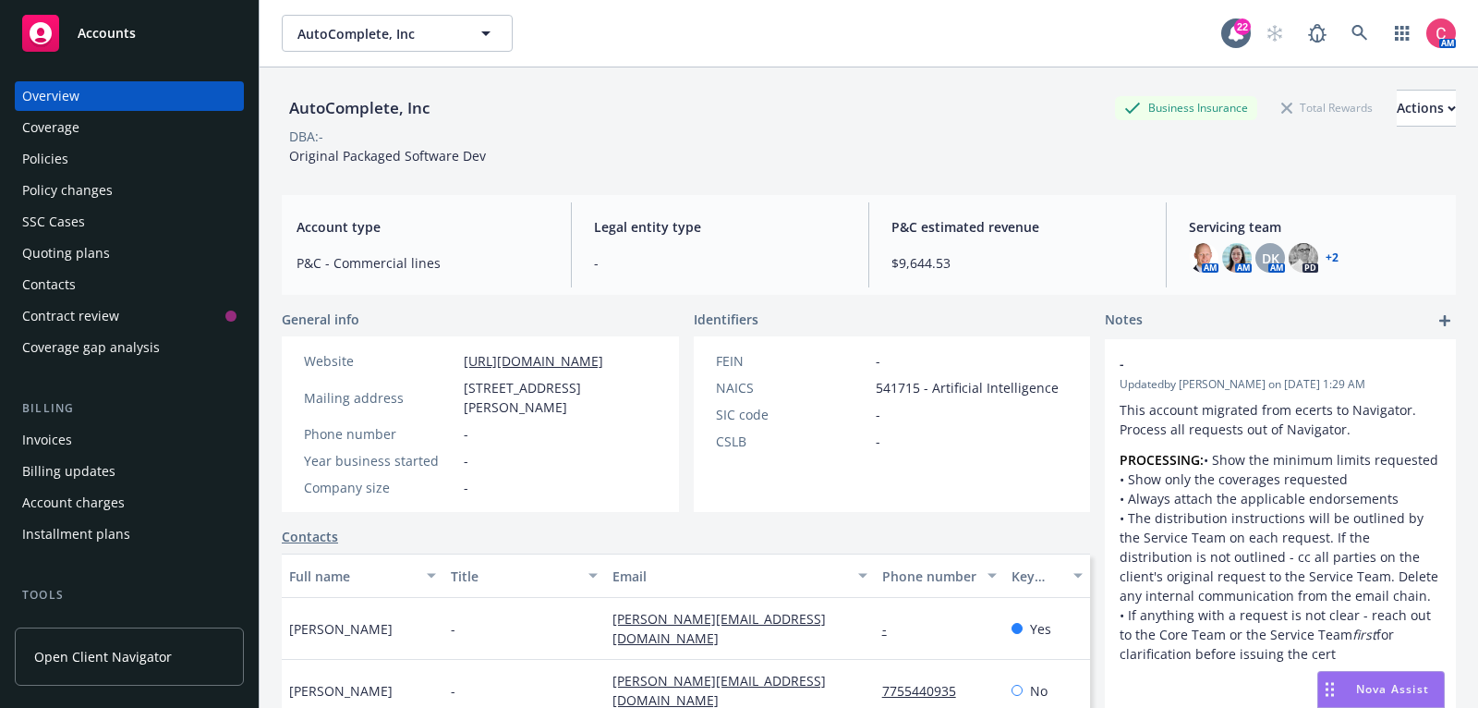
click at [112, 158] on div "Policies" at bounding box center [129, 159] width 214 height 30
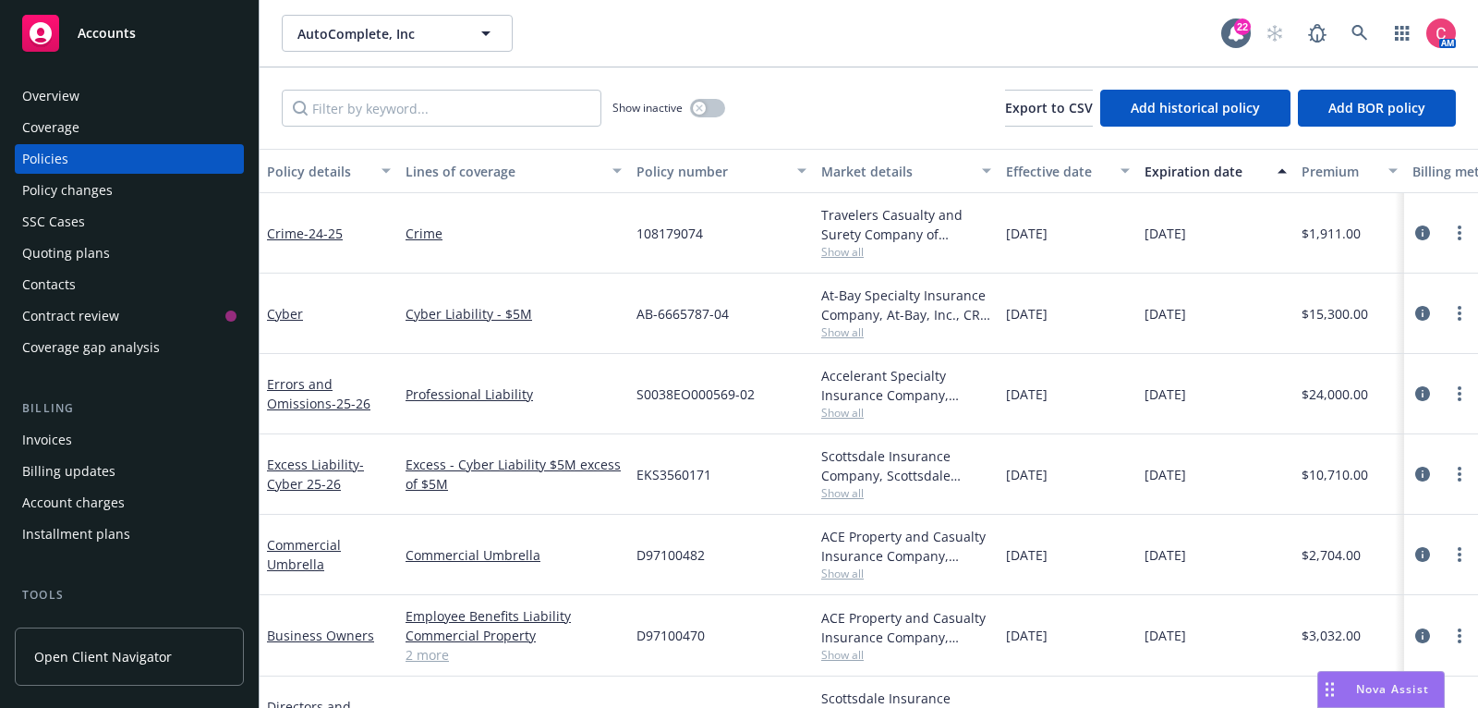
click at [653, 224] on span "108179074" at bounding box center [670, 233] width 67 height 19
copy span "108179074"
click at [1358, 37] on icon at bounding box center [1360, 33] width 17 height 17
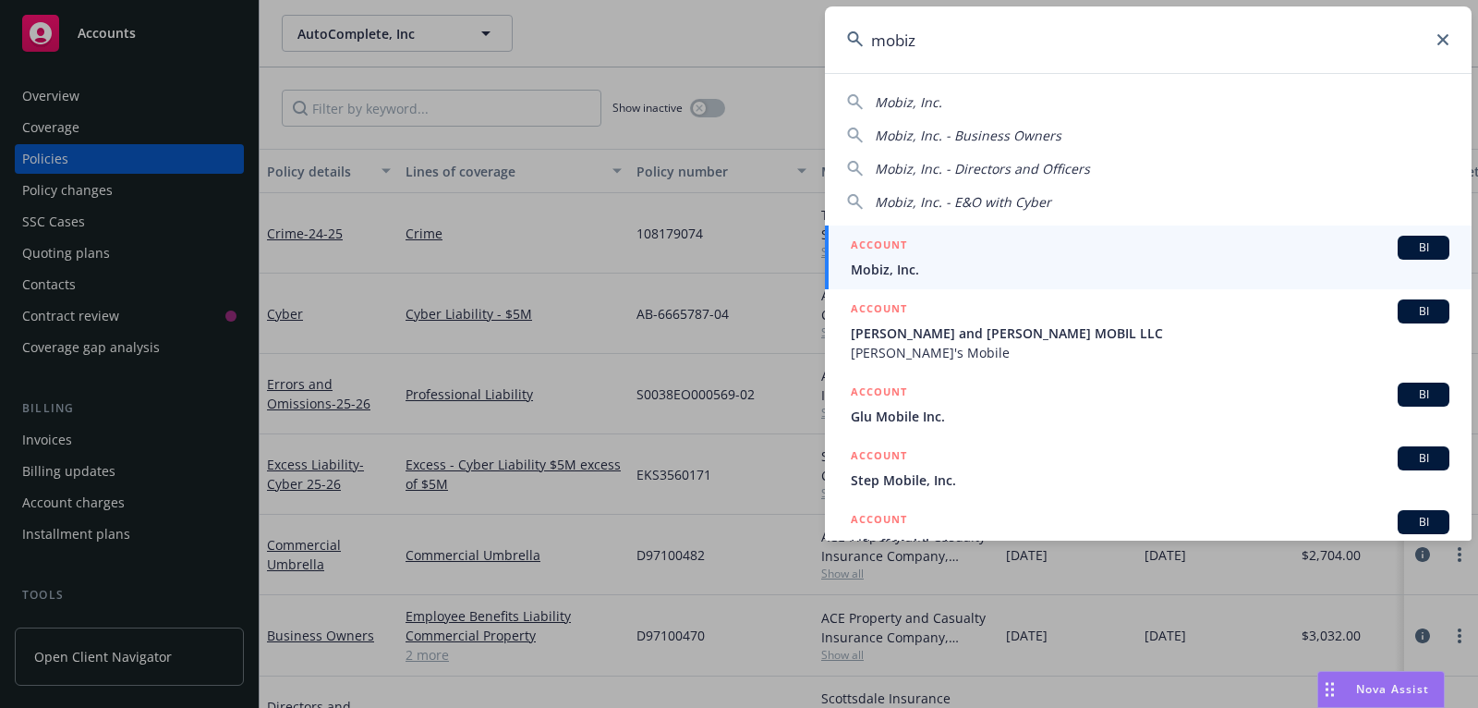
type input "mobiz"
click at [1172, 269] on span "Mobiz, Inc." at bounding box center [1150, 269] width 599 height 19
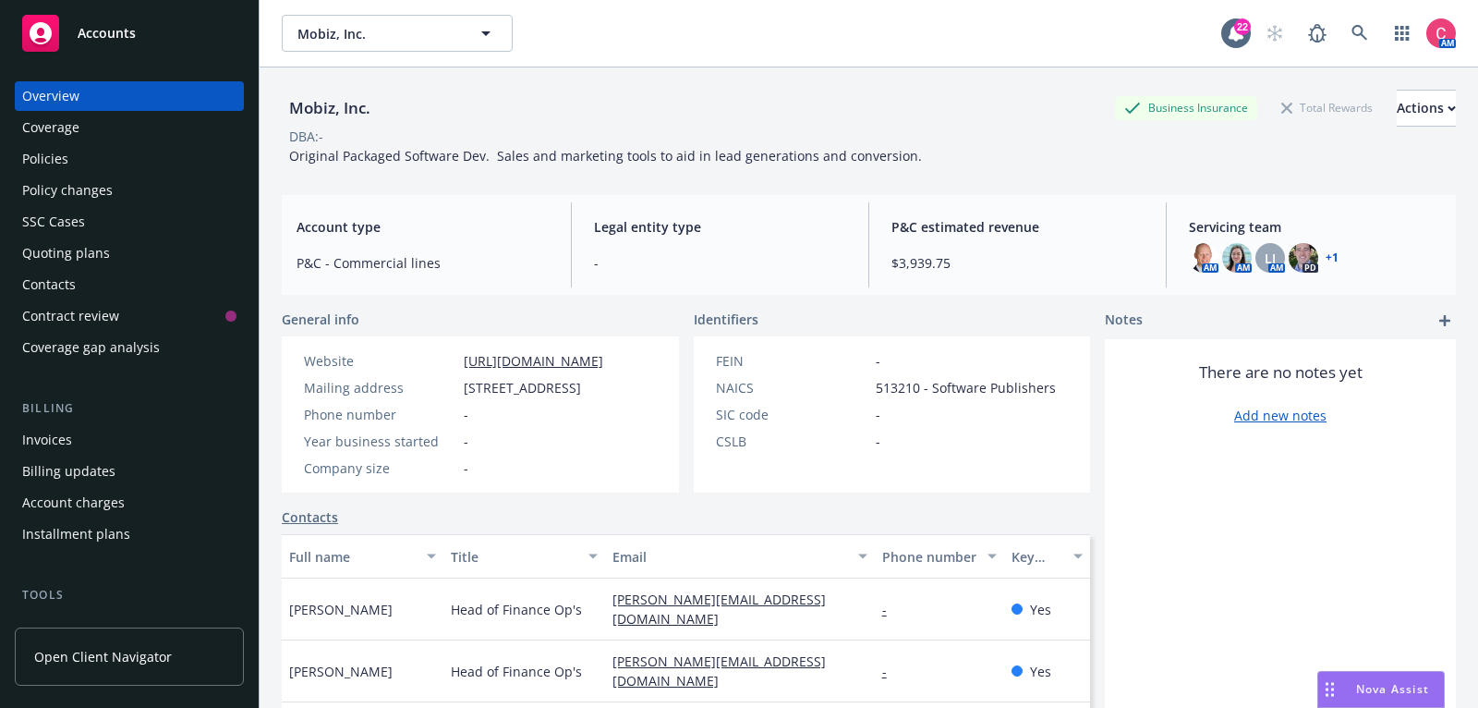
click at [199, 154] on div "Policies" at bounding box center [129, 159] width 214 height 30
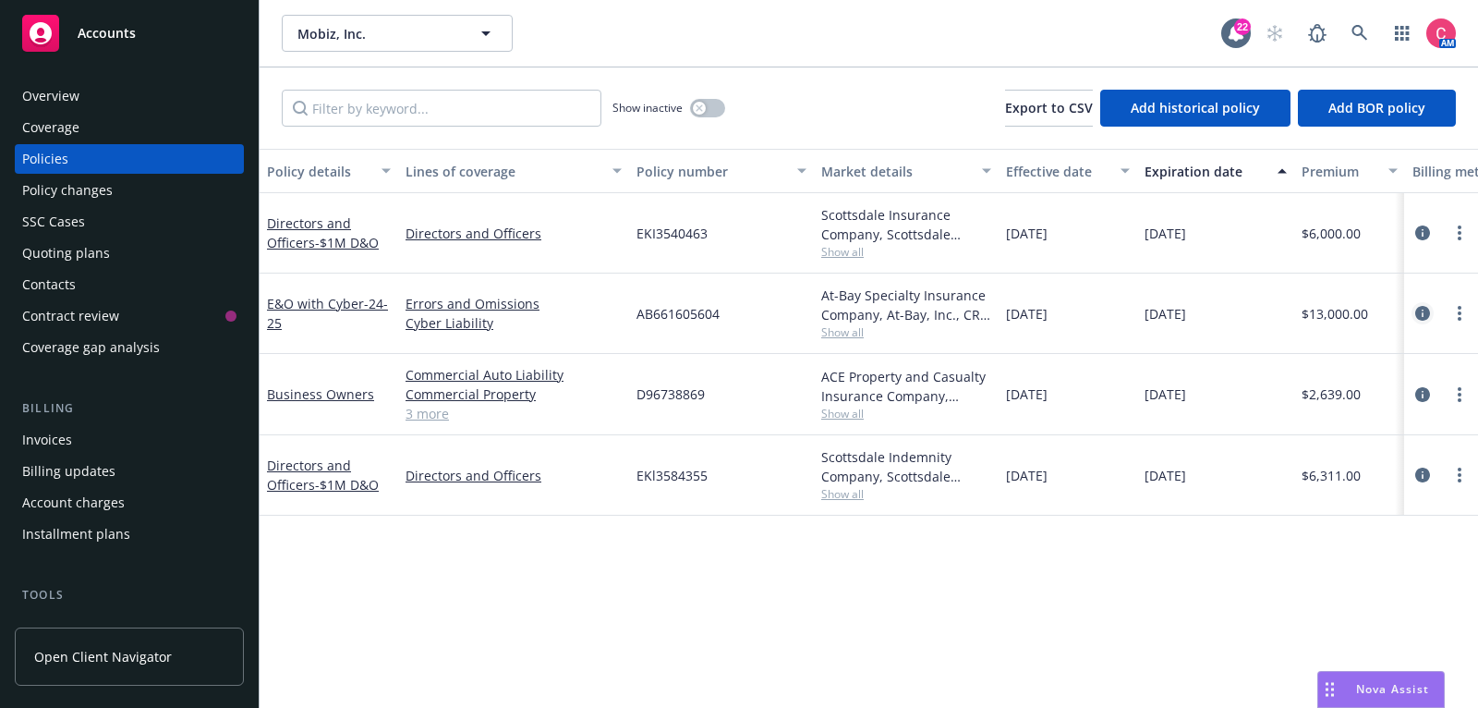
click at [1421, 316] on icon "circleInformation" at bounding box center [1422, 313] width 15 height 15
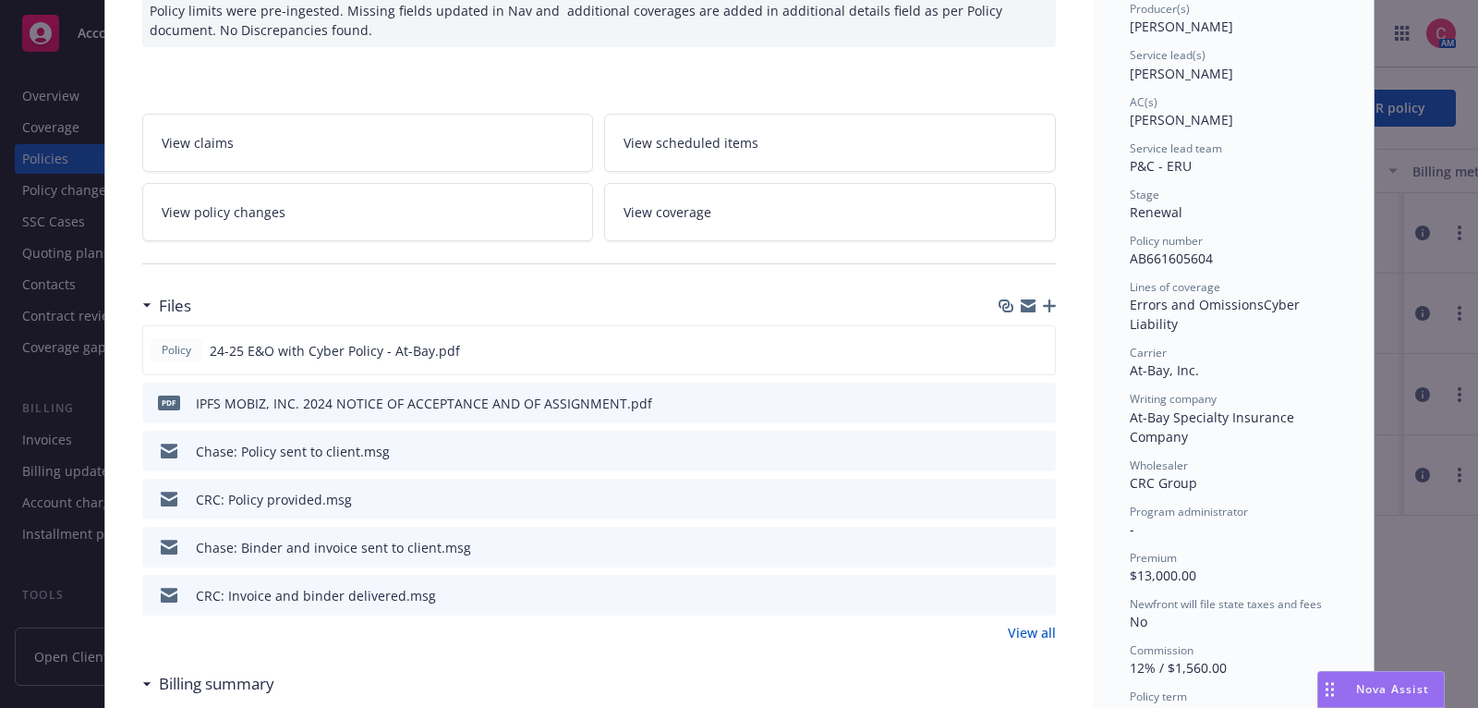
scroll to position [245, 0]
click at [1024, 621] on link "View all" at bounding box center [1032, 630] width 48 height 19
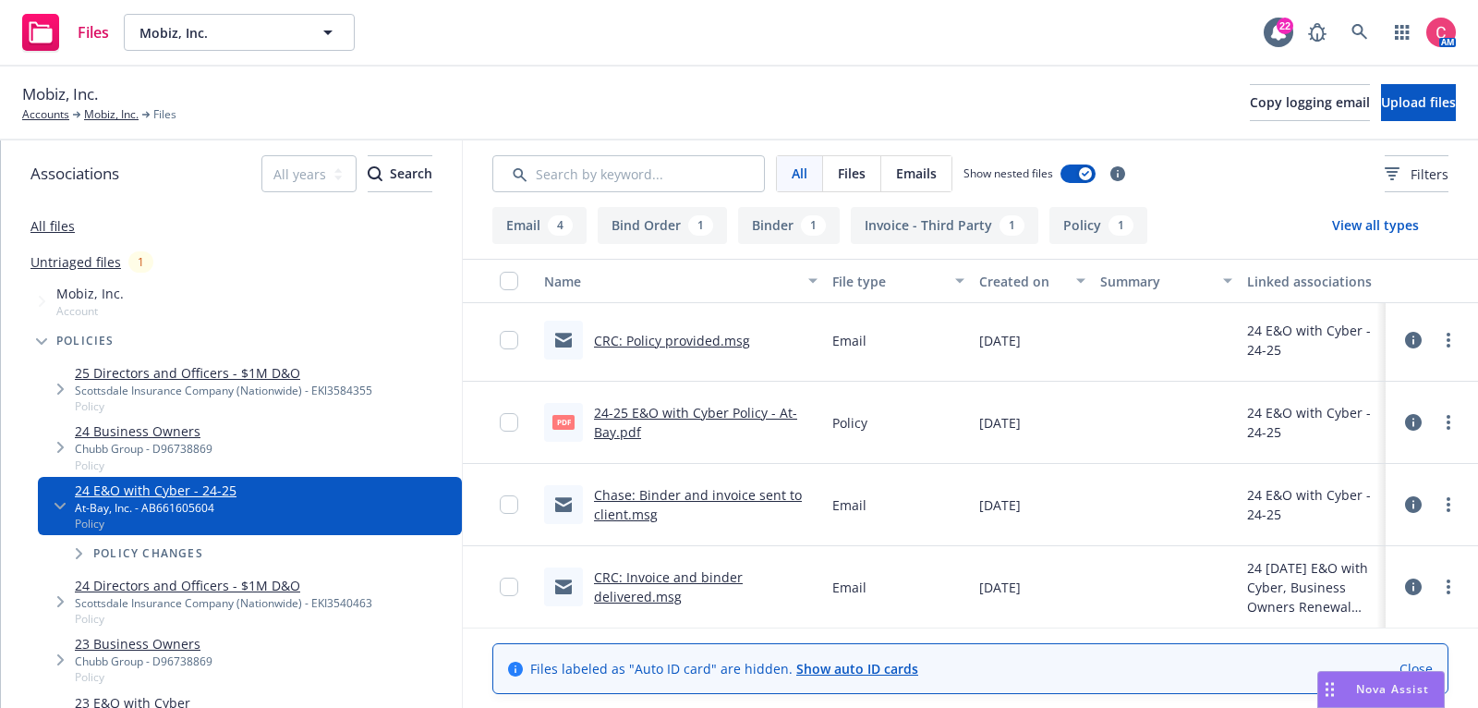
scroll to position [162, 0]
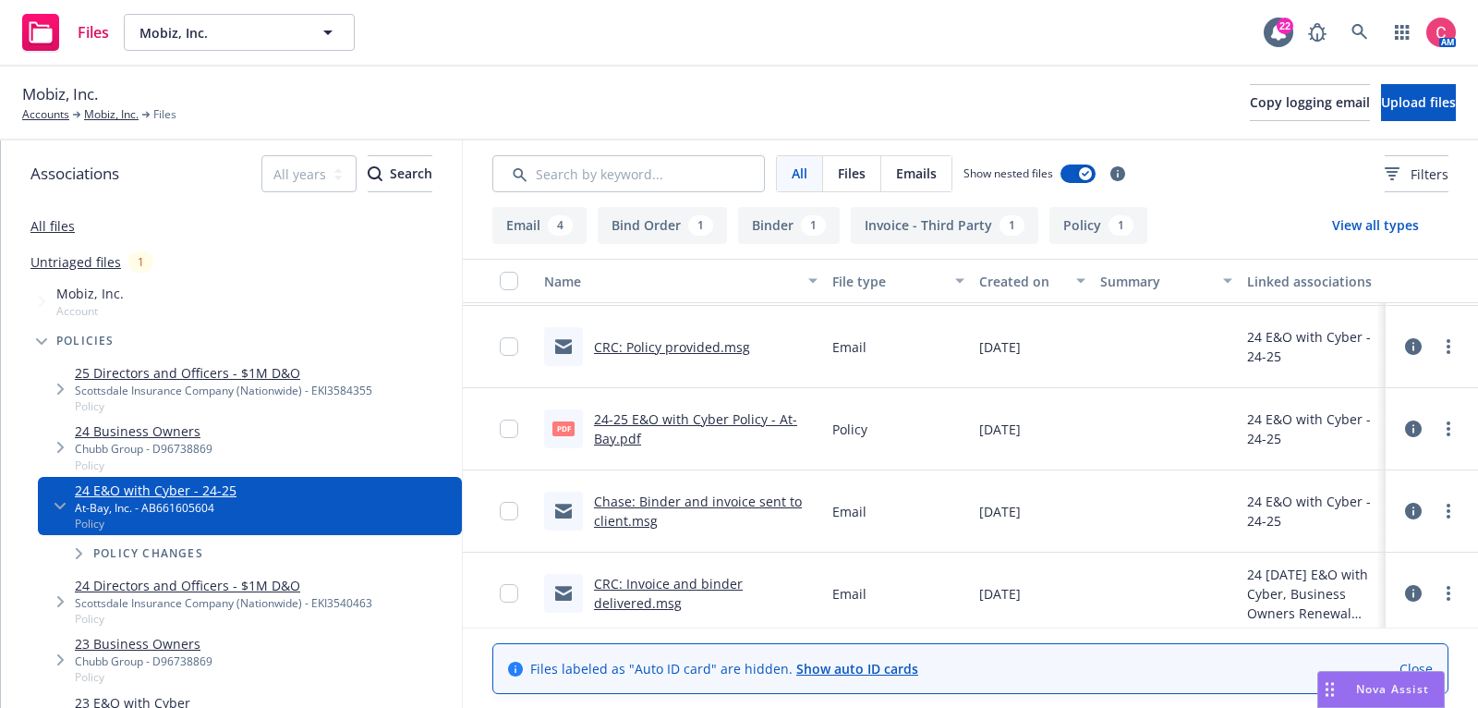
click at [723, 342] on link "CRC: Policy provided.msg" at bounding box center [672, 347] width 156 height 18
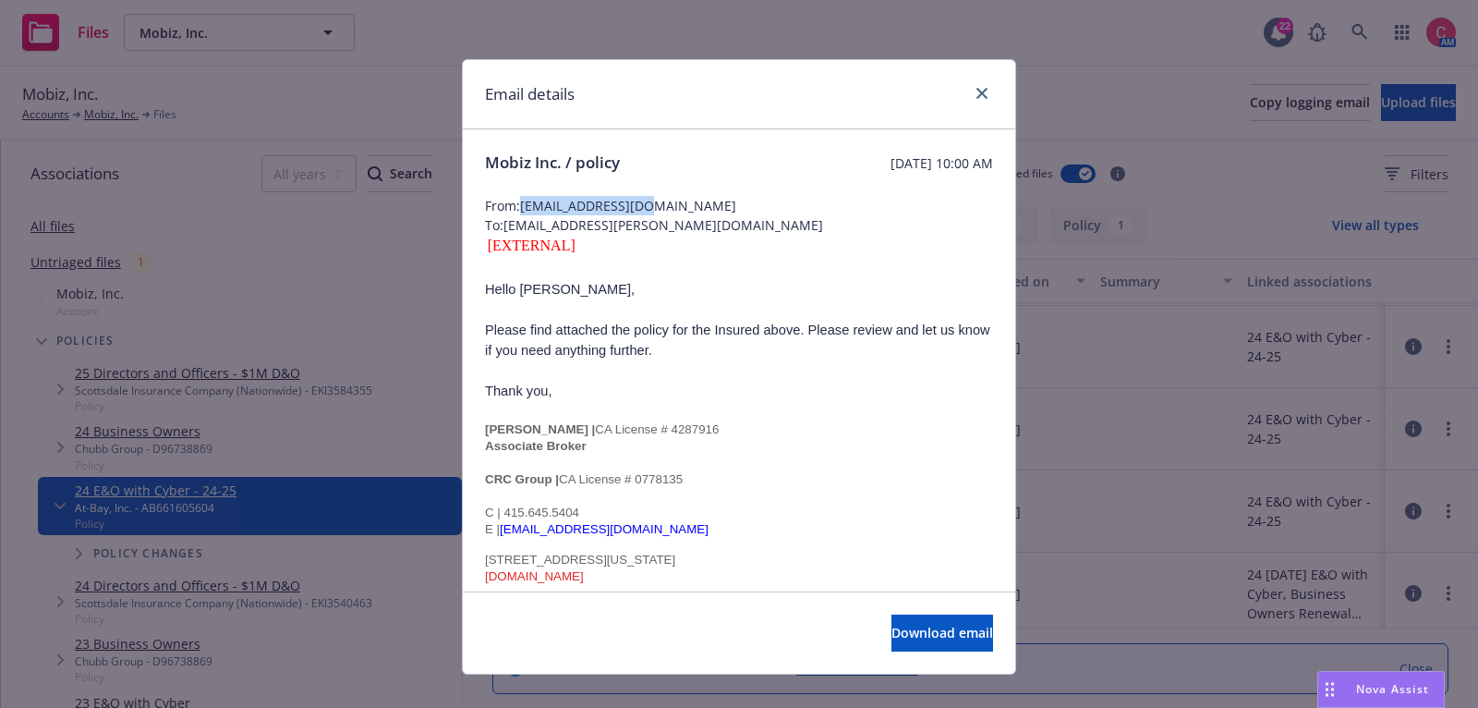
drag, startPoint x: 656, startPoint y: 202, endPoint x: 524, endPoint y: 197, distance: 132.2
click at [524, 197] on span "From: FChow@crcgroup.com" at bounding box center [739, 205] width 508 height 19
copy span "FChow@crcgroup.com"
click at [999, 90] on div "Email details" at bounding box center [739, 94] width 552 height 69
click at [990, 90] on link "close" at bounding box center [982, 93] width 22 height 22
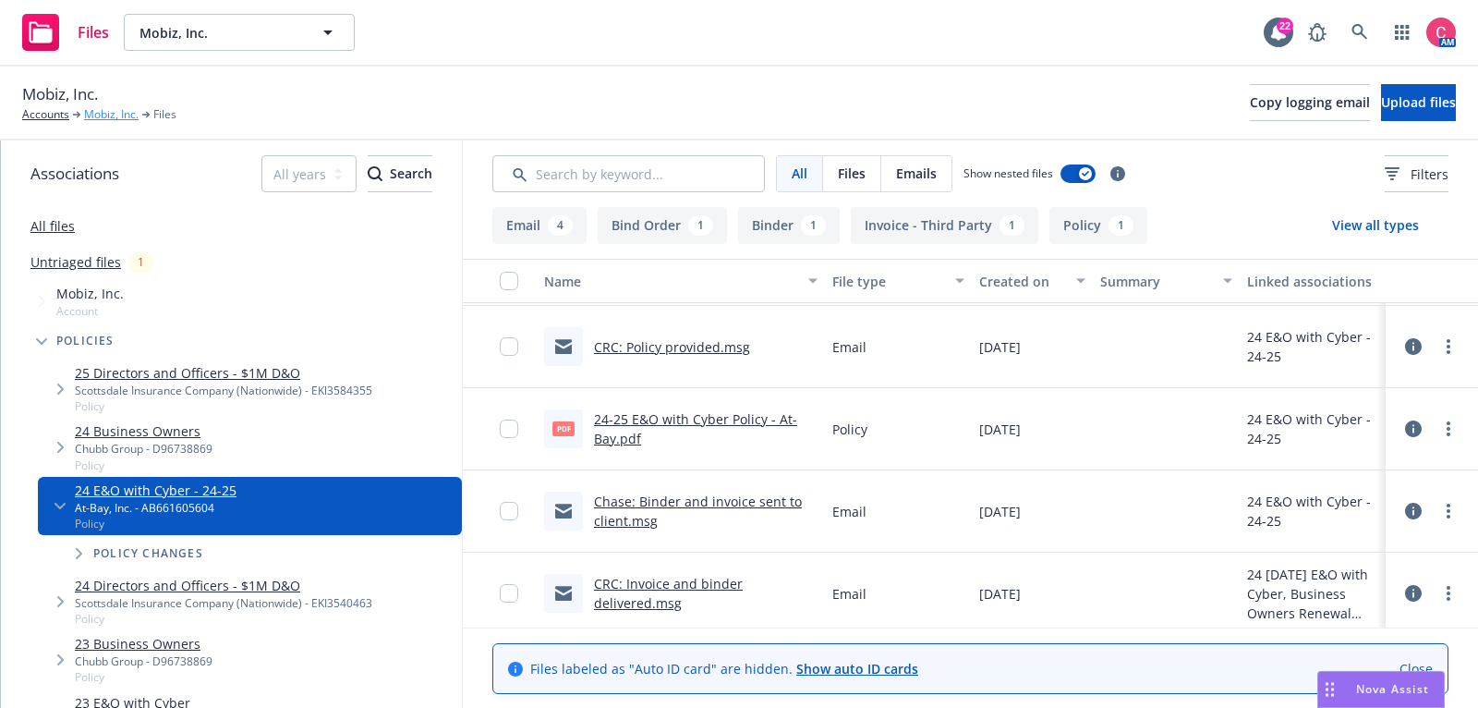
click at [91, 119] on link "Mobiz, Inc." at bounding box center [111, 114] width 55 height 17
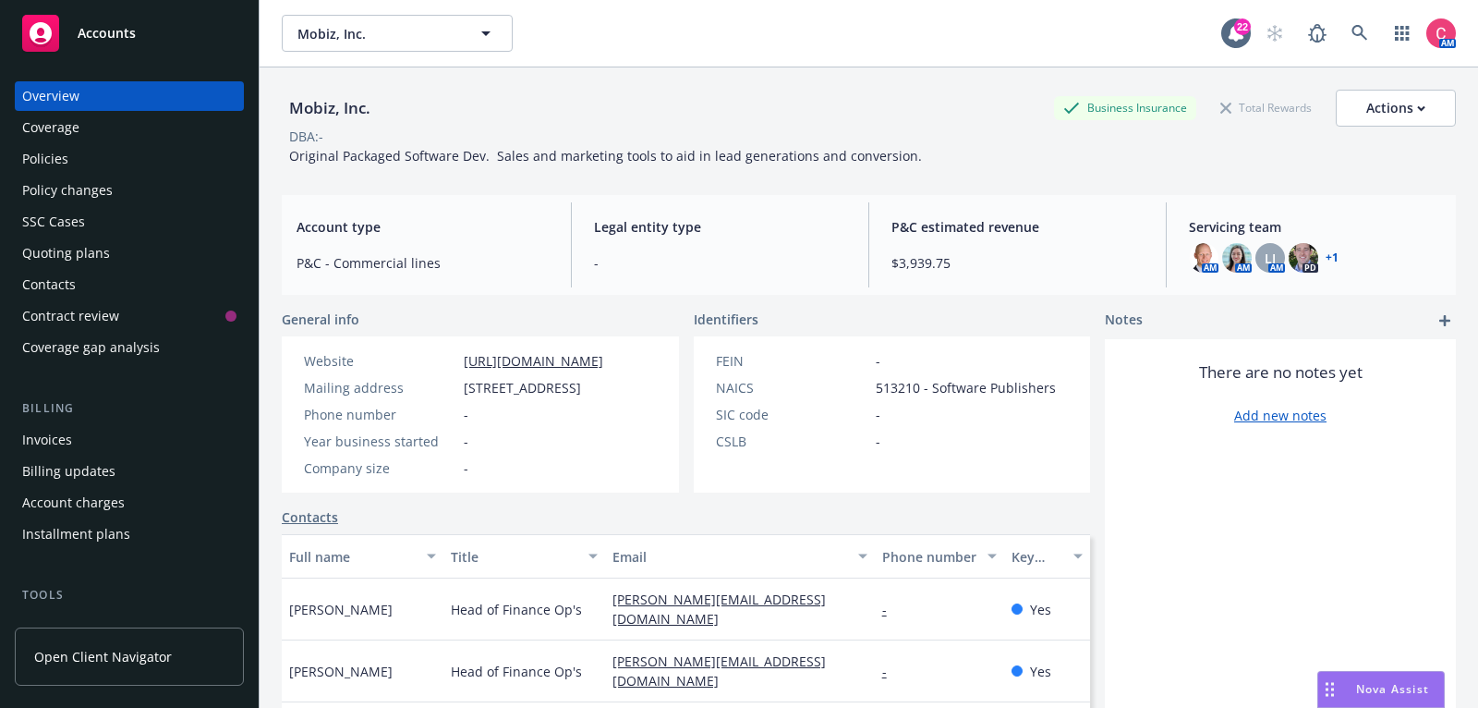
click at [137, 262] on div "Quoting plans" at bounding box center [129, 253] width 214 height 30
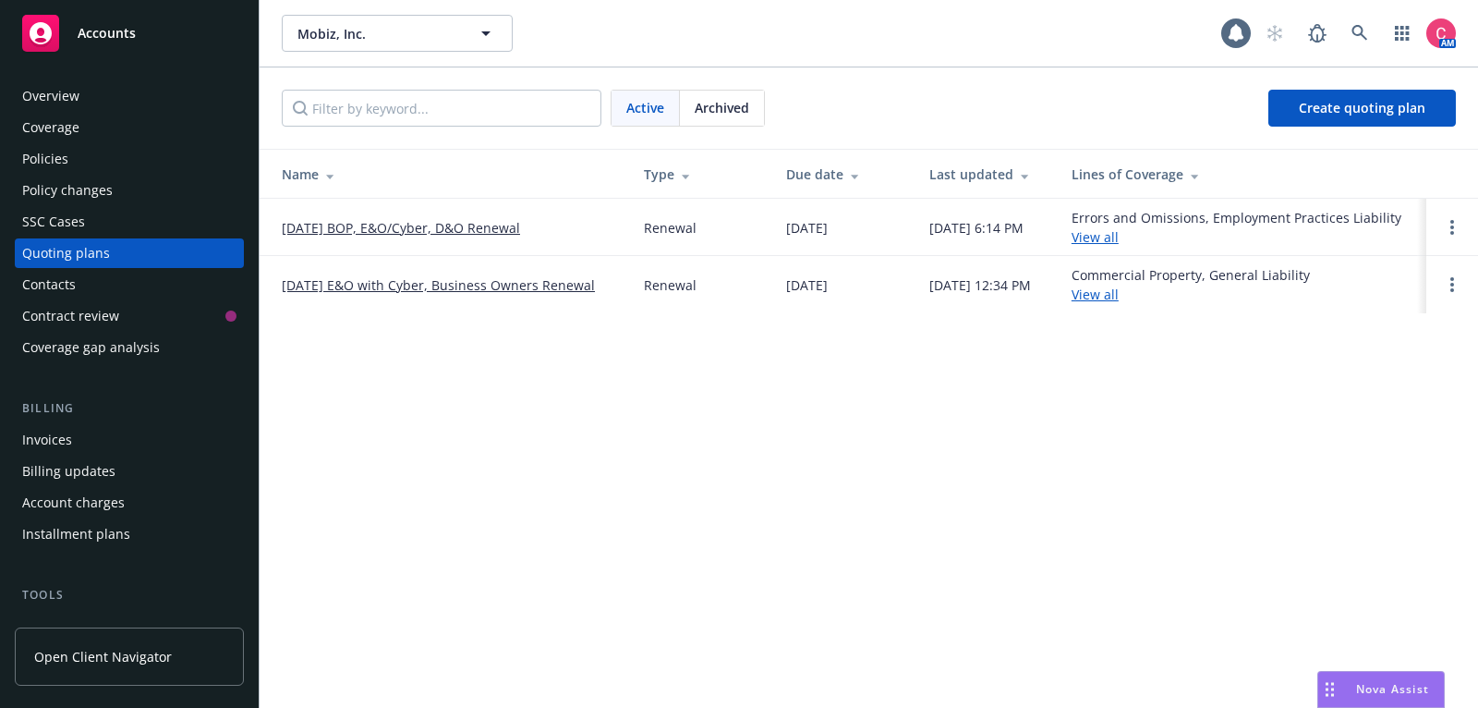
click at [318, 230] on link "[DATE] BOP, E&O/Cyber, D&O Renewal" at bounding box center [401, 227] width 238 height 19
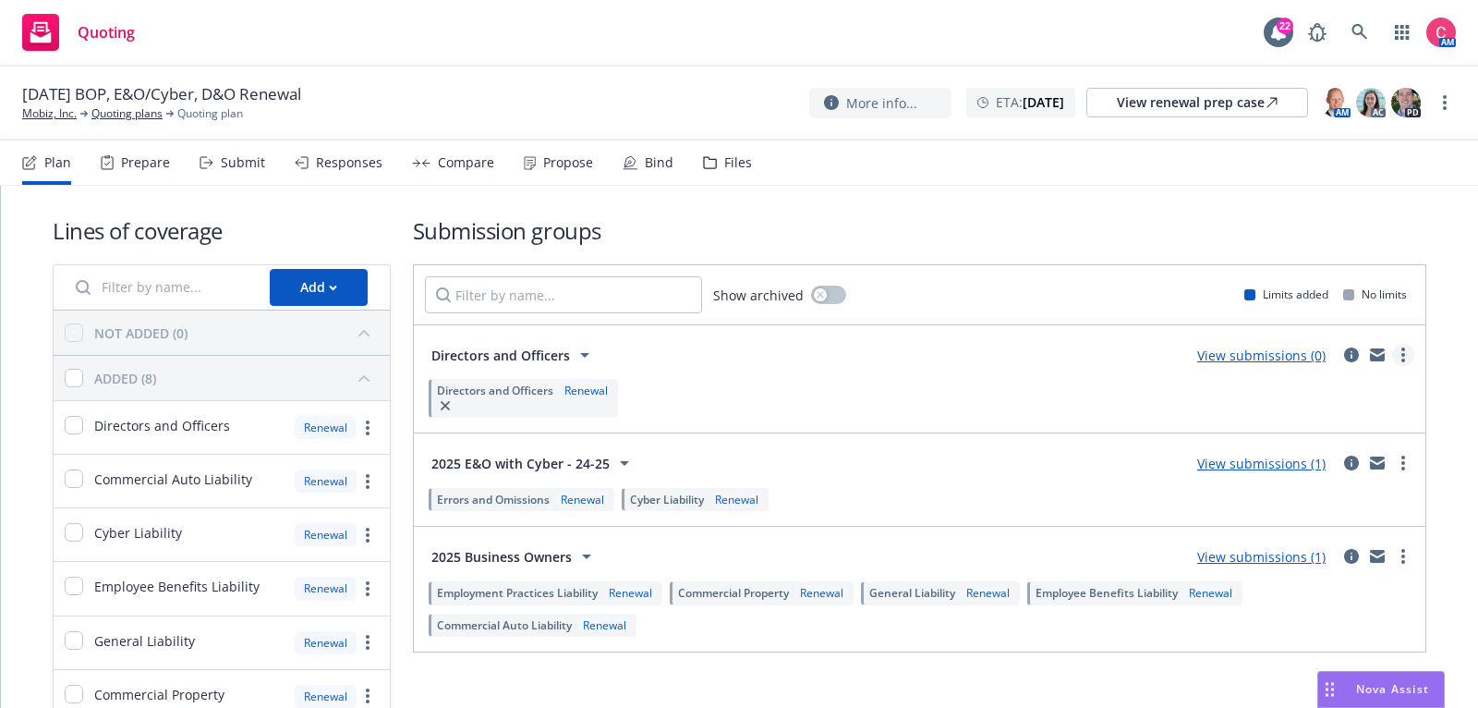
click at [1402, 361] on link "more" at bounding box center [1403, 355] width 22 height 22
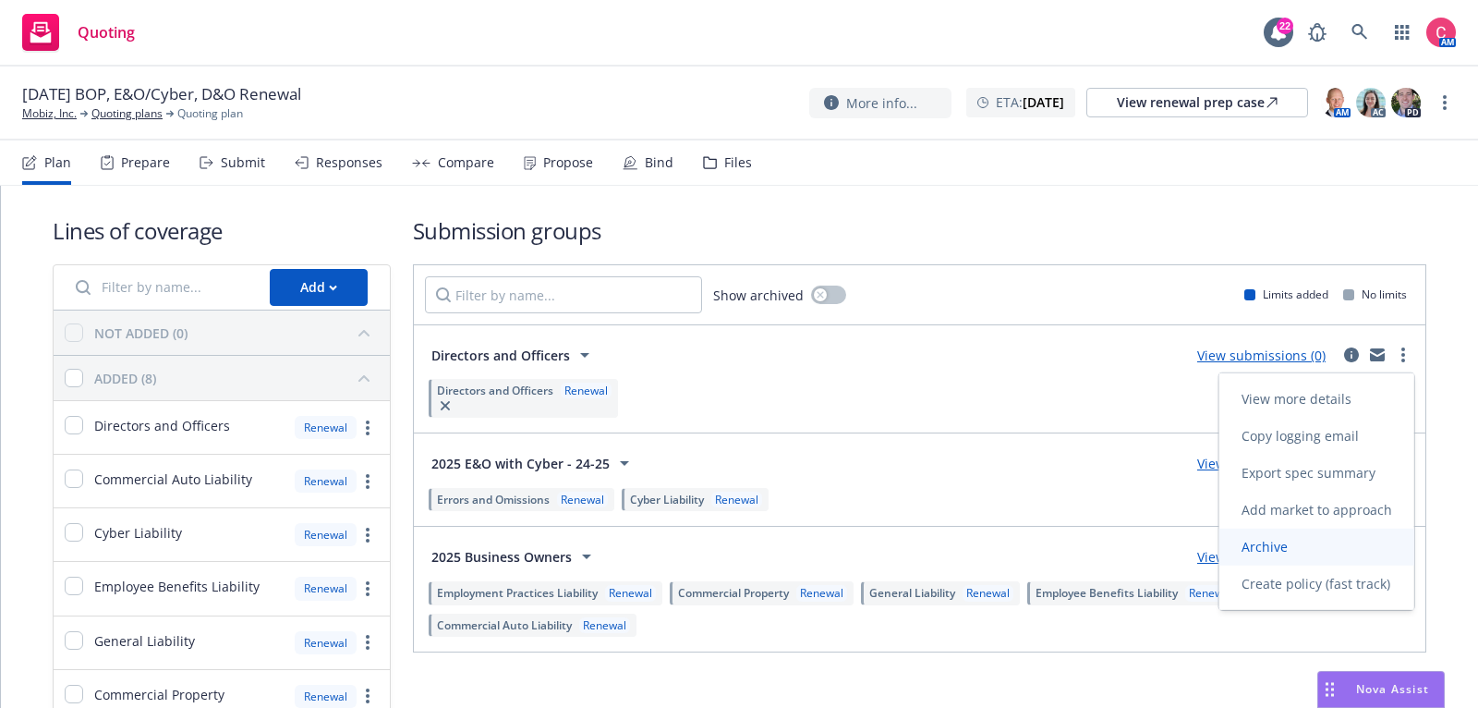
click at [1350, 539] on link "Archive" at bounding box center [1316, 546] width 195 height 37
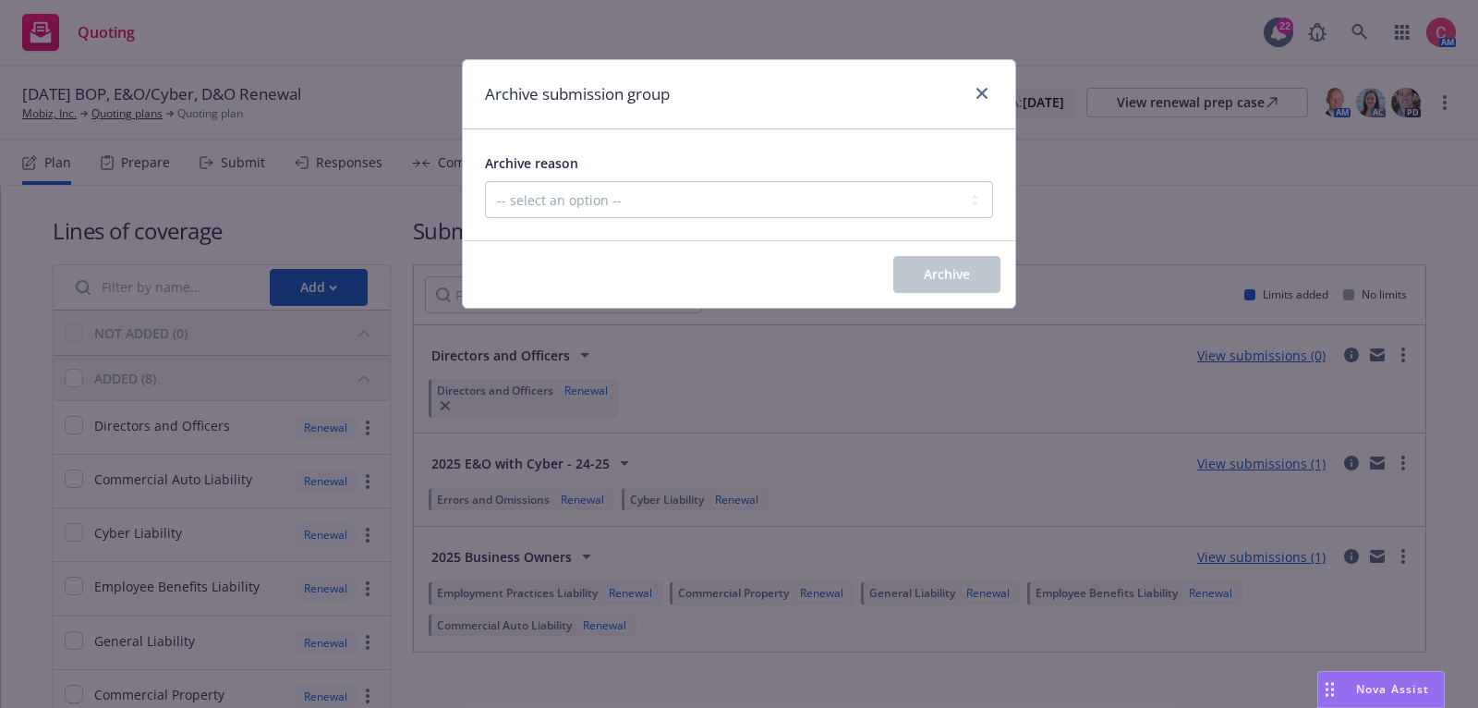
click at [960, 173] on div "Archive reason" at bounding box center [739, 163] width 508 height 22
click at [952, 194] on select "-- select an option -- Customer no longer needs this coverage Duplicate Histori…" at bounding box center [739, 199] width 508 height 37
select select "MADE_BY_MISTAKE"
click at [485, 181] on select "-- select an option -- Customer no longer needs this coverage Duplicate Histori…" at bounding box center [739, 199] width 508 height 37
click at [917, 276] on button "Archive" at bounding box center [946, 274] width 107 height 37
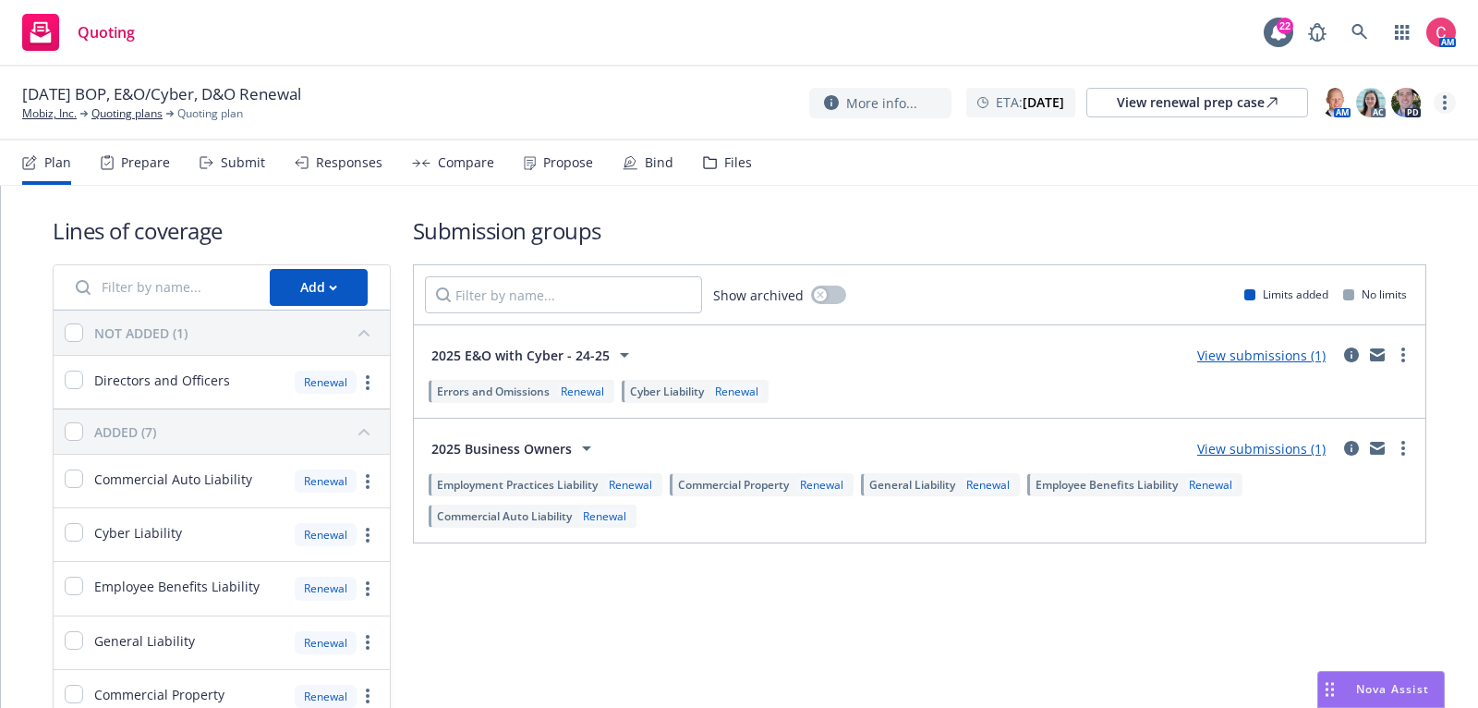
click at [1444, 103] on circle "more" at bounding box center [1445, 103] width 4 height 4
click at [1399, 189] on link "Rename quoting plan" at bounding box center [1352, 177] width 206 height 37
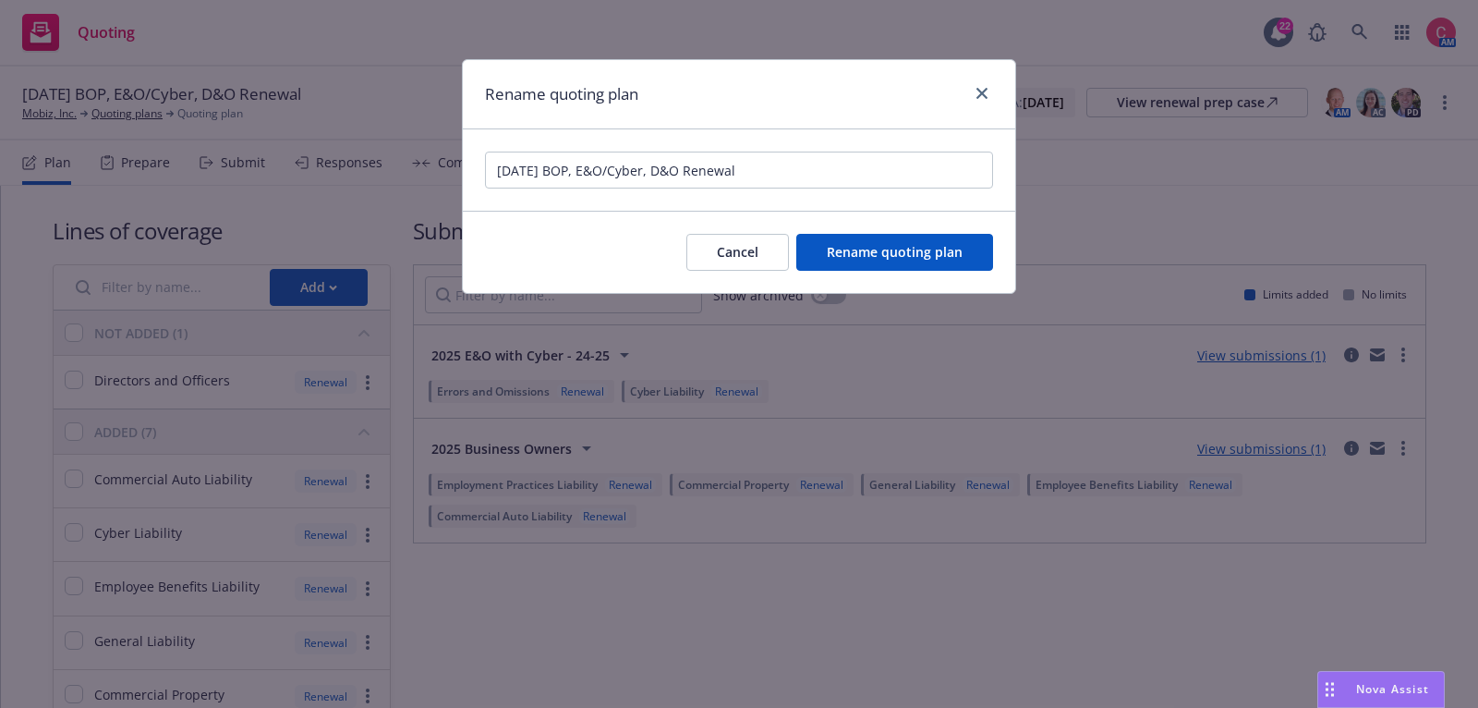
drag, startPoint x: 689, startPoint y: 167, endPoint x: 651, endPoint y: 167, distance: 37.9
click at [651, 168] on input "12/15/25 BOP, E&O/Cyber, D&O Renewal" at bounding box center [739, 170] width 508 height 37
type input "12/15/25 BOP, E&O/Cyber Renewal"
click at [850, 249] on span "Rename quoting plan" at bounding box center [895, 252] width 136 height 18
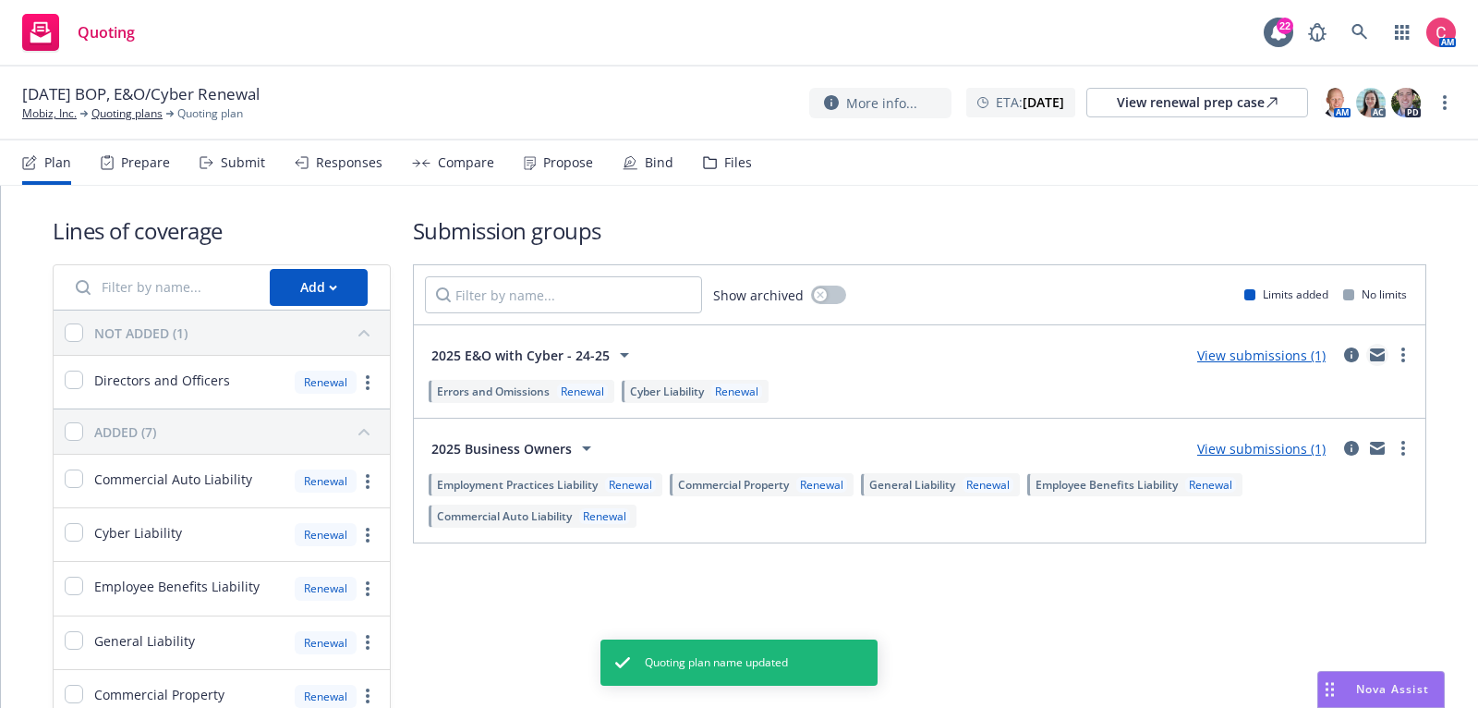
click at [1377, 355] on icon "mail" at bounding box center [1377, 357] width 15 height 8
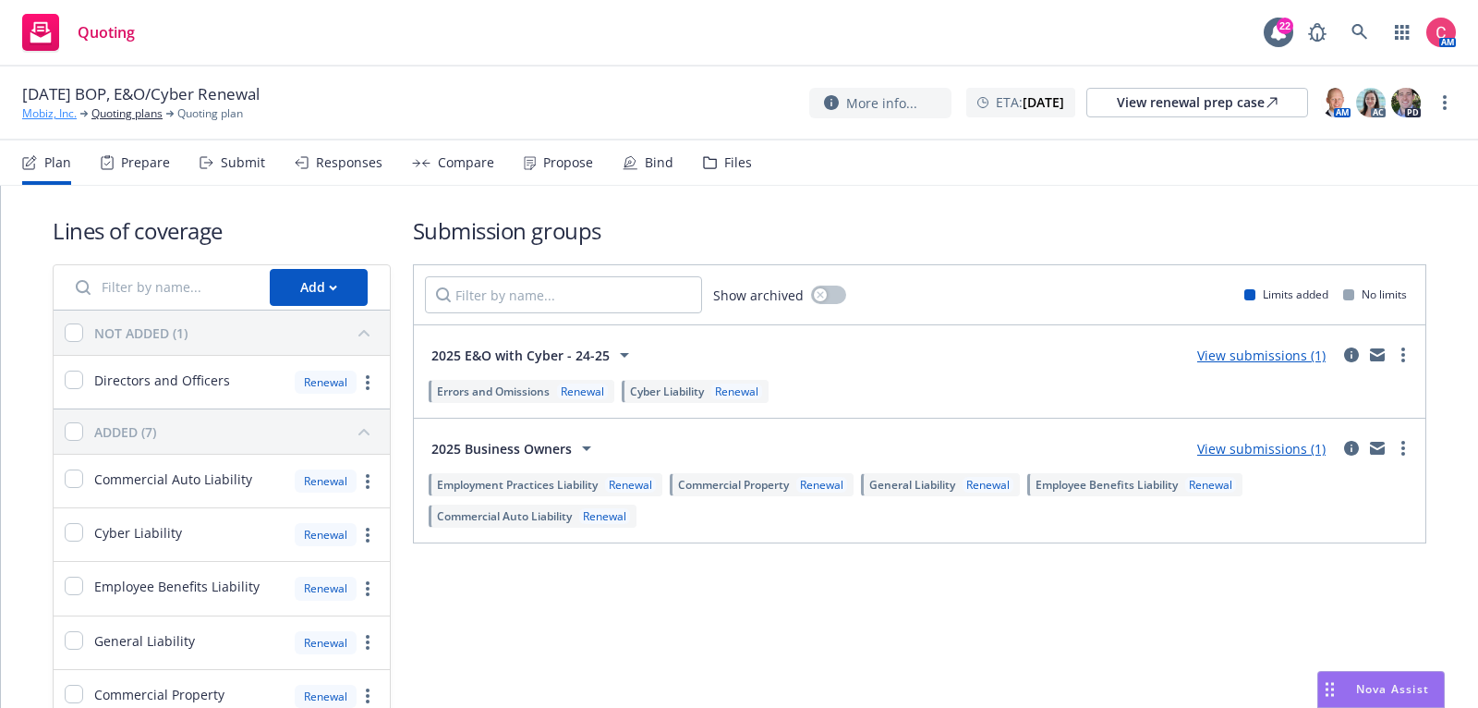
click at [59, 115] on link "Mobiz, Inc." at bounding box center [49, 113] width 55 height 17
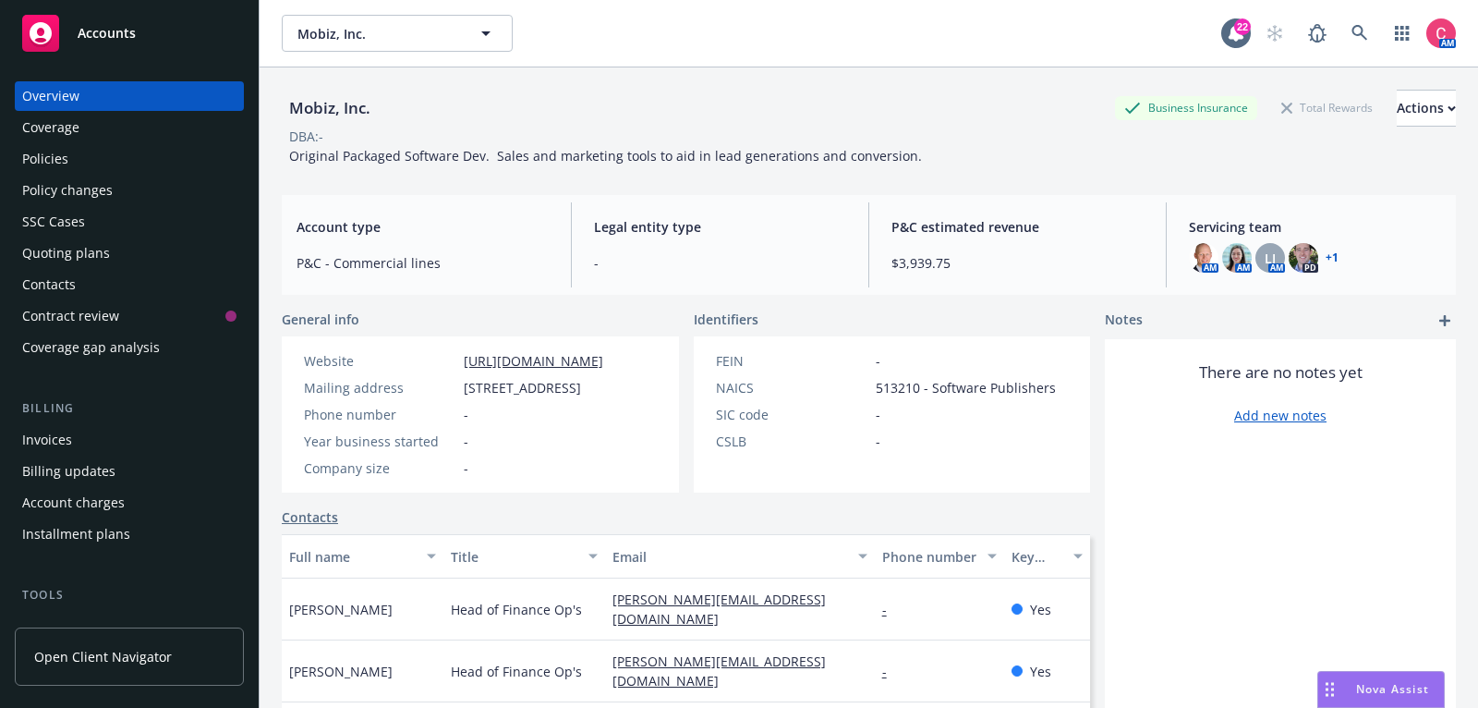
click at [64, 148] on div "Policies" at bounding box center [45, 159] width 46 height 30
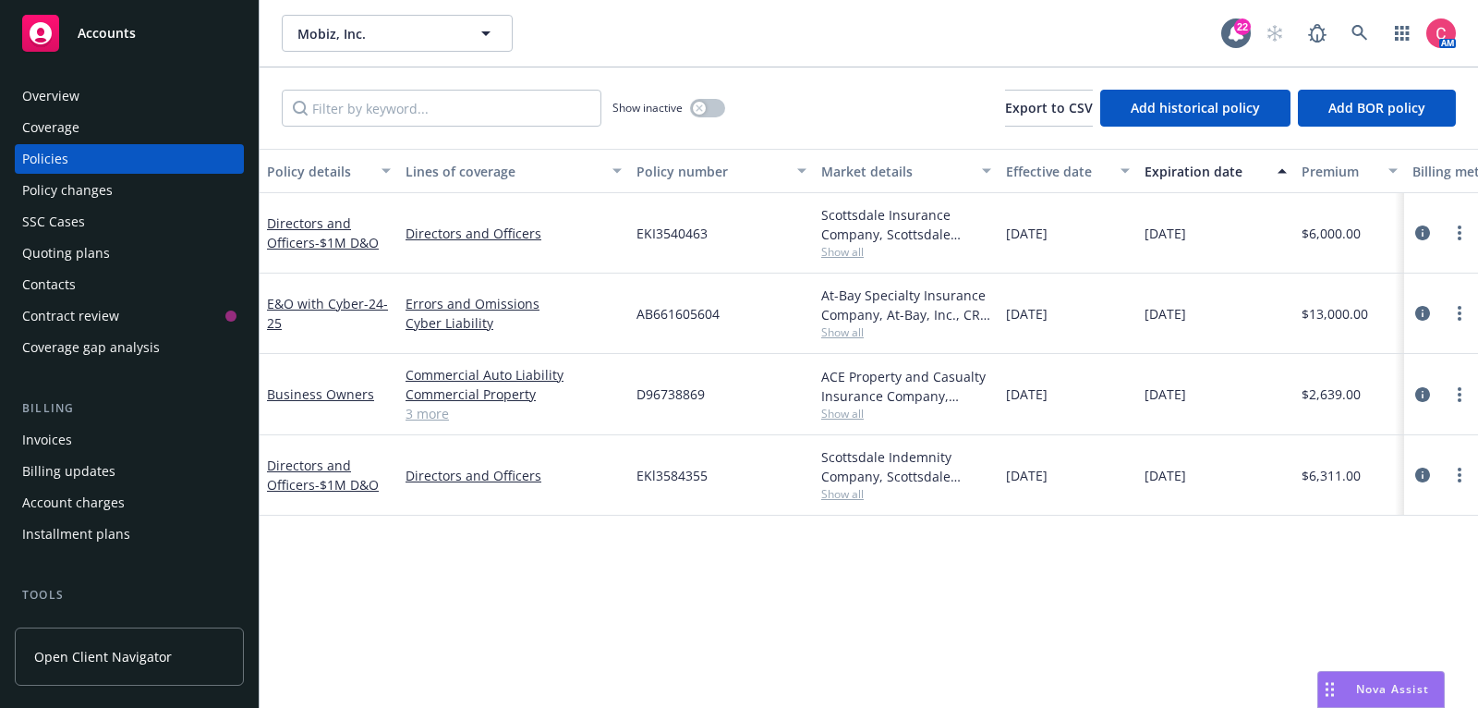
click at [652, 309] on span "AB661605604" at bounding box center [678, 313] width 83 height 19
copy span "AB661605604"
click at [1341, 41] on span at bounding box center [1359, 33] width 37 height 37
click at [1358, 35] on icon at bounding box center [1360, 33] width 16 height 16
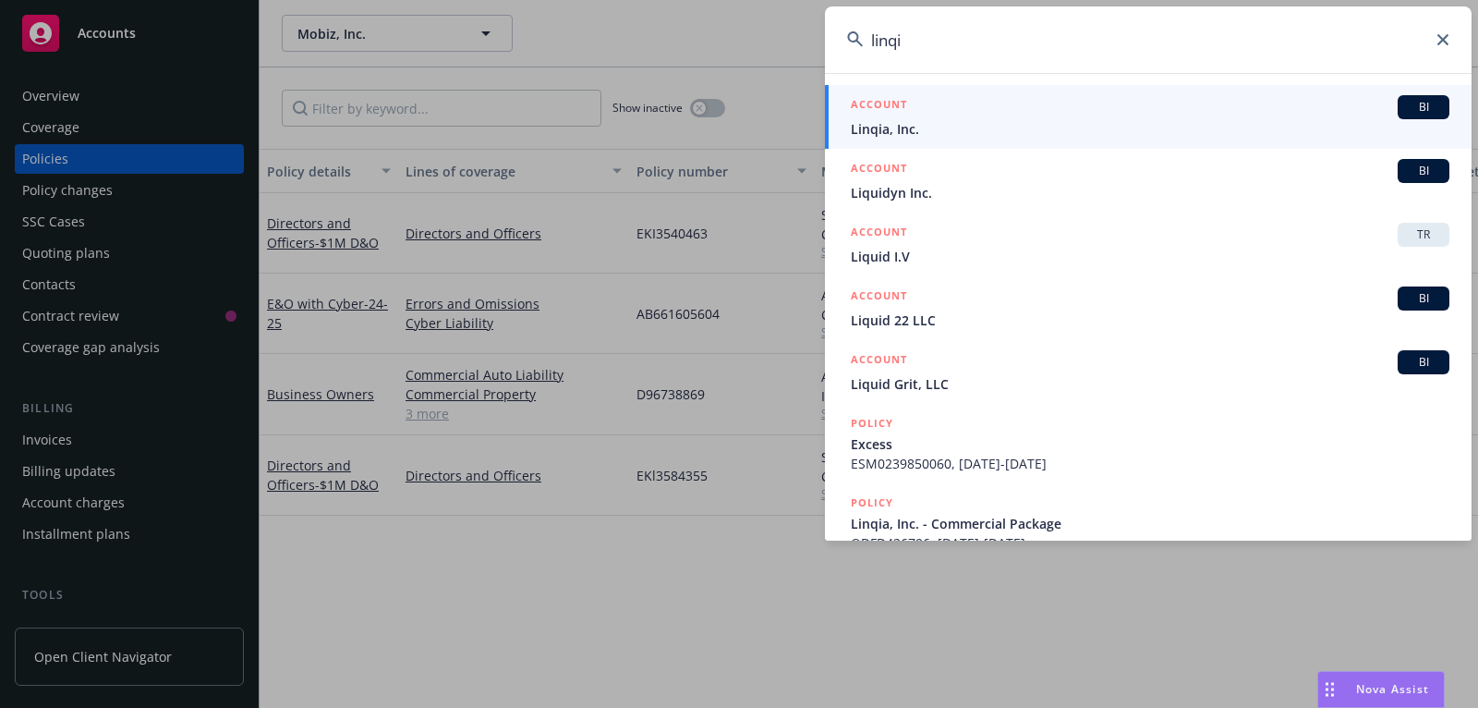
type input "linqia"
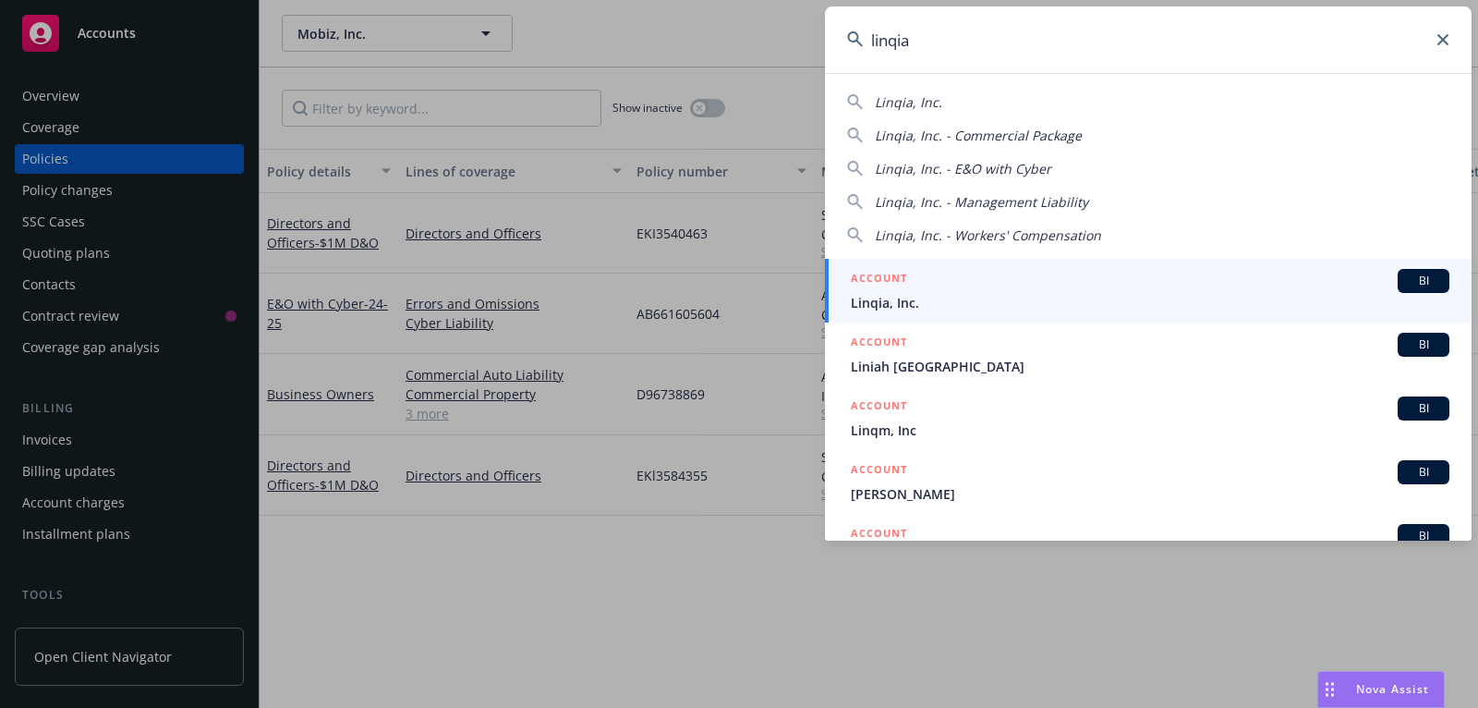
click at [1205, 296] on span "Linqia, Inc." at bounding box center [1150, 302] width 599 height 19
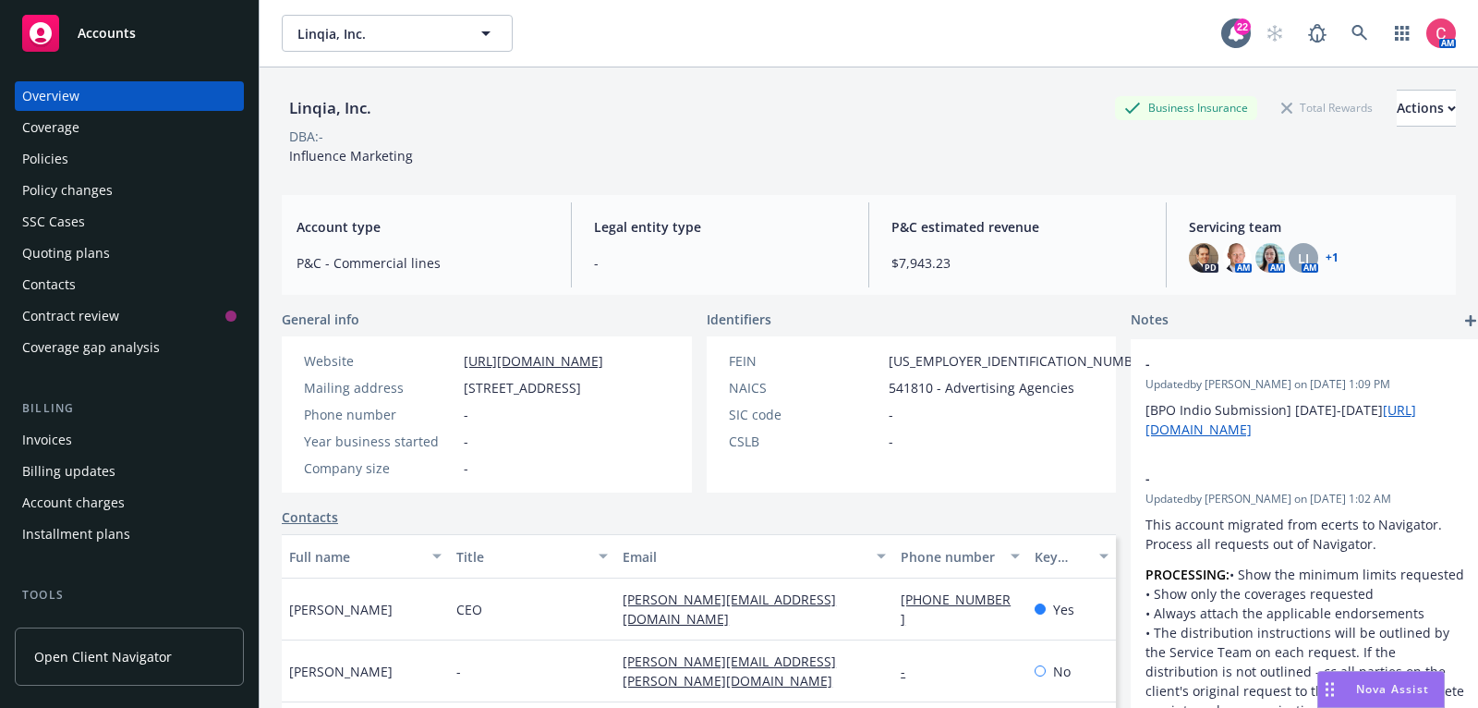
click at [207, 157] on div "Policies" at bounding box center [129, 159] width 214 height 30
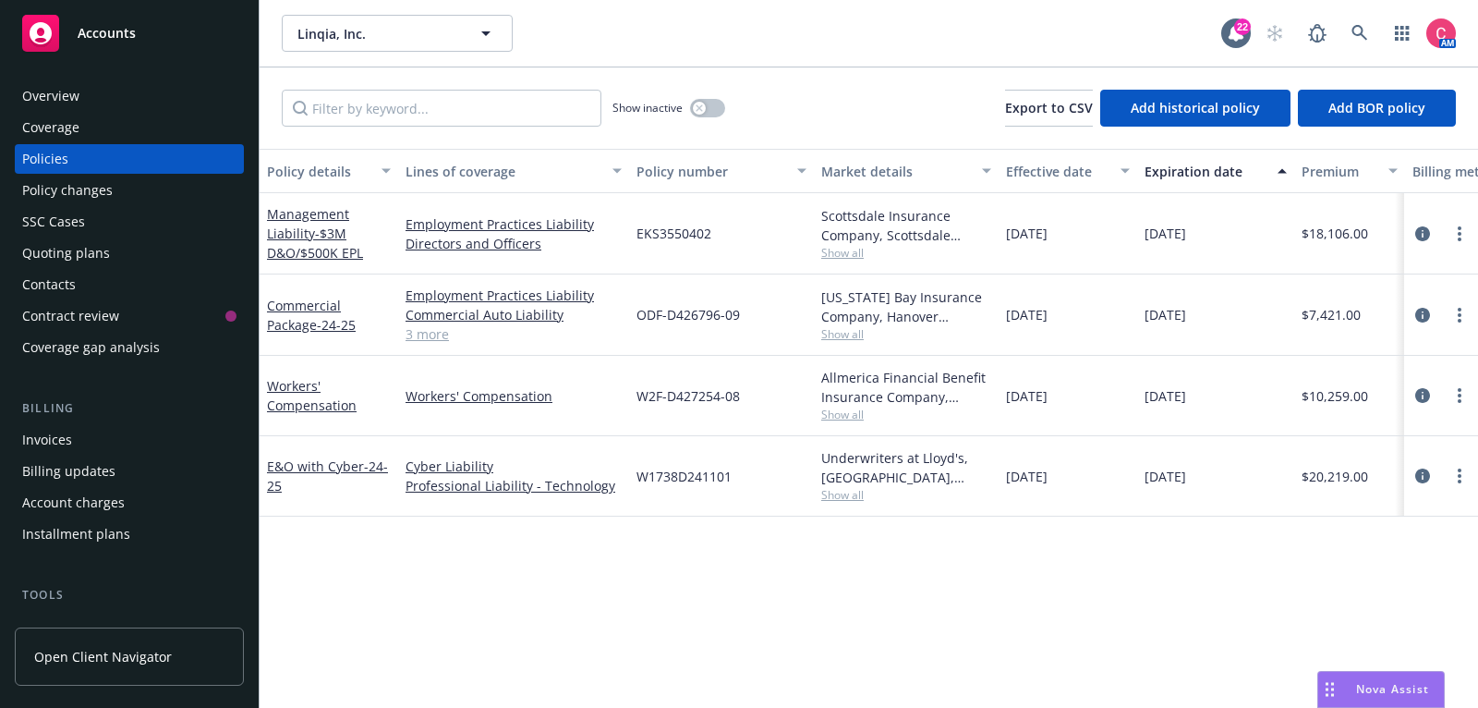
click at [685, 471] on span "W1738D241101" at bounding box center [684, 476] width 95 height 19
copy span "W1738D241101"
click at [110, 93] on div "Overview" at bounding box center [129, 96] width 214 height 30
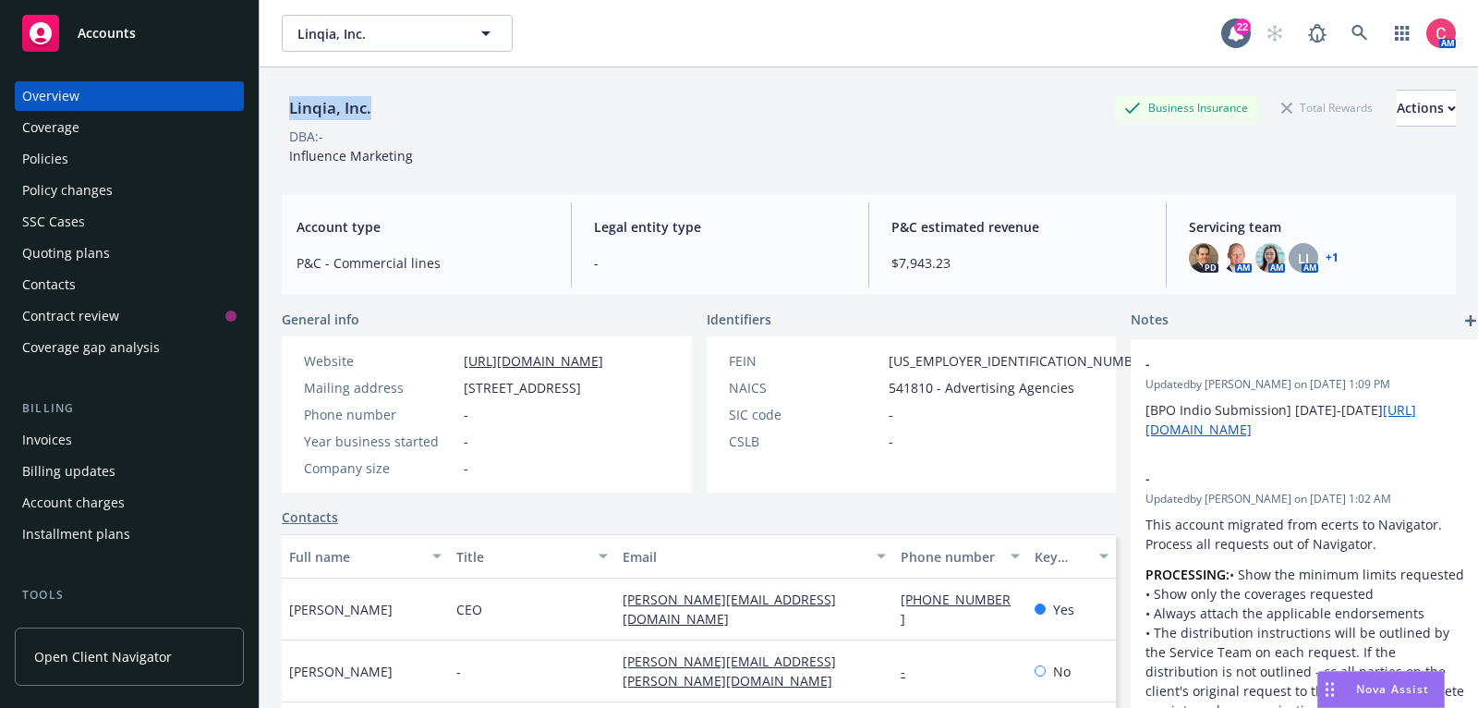
drag, startPoint x: 285, startPoint y: 103, endPoint x: 375, endPoint y: 110, distance: 89.9
click at [375, 110] on div "Linqia, Inc." at bounding box center [330, 108] width 97 height 24
copy div "Linqia, Inc."
click at [139, 155] on div "Policies" at bounding box center [129, 159] width 214 height 30
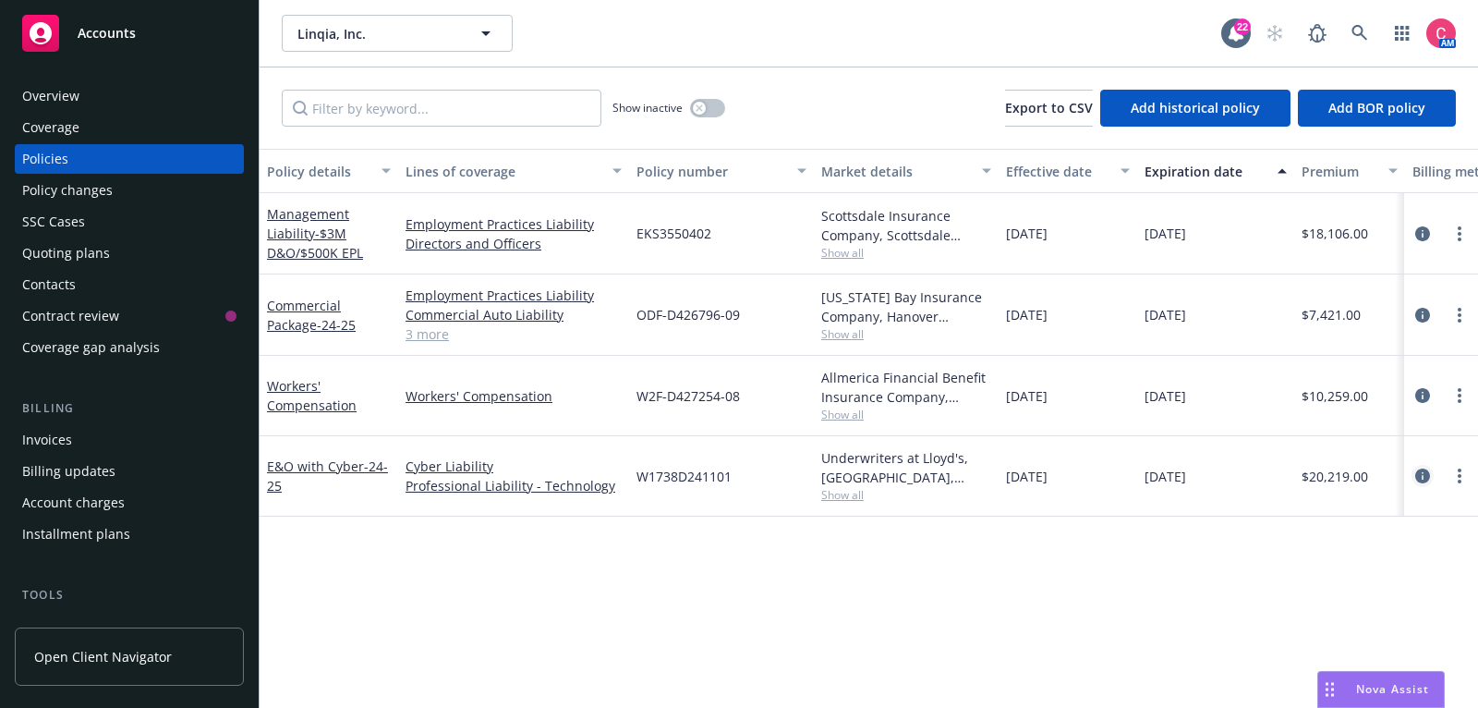
click at [1432, 475] on link "circleInformation" at bounding box center [1423, 476] width 22 height 22
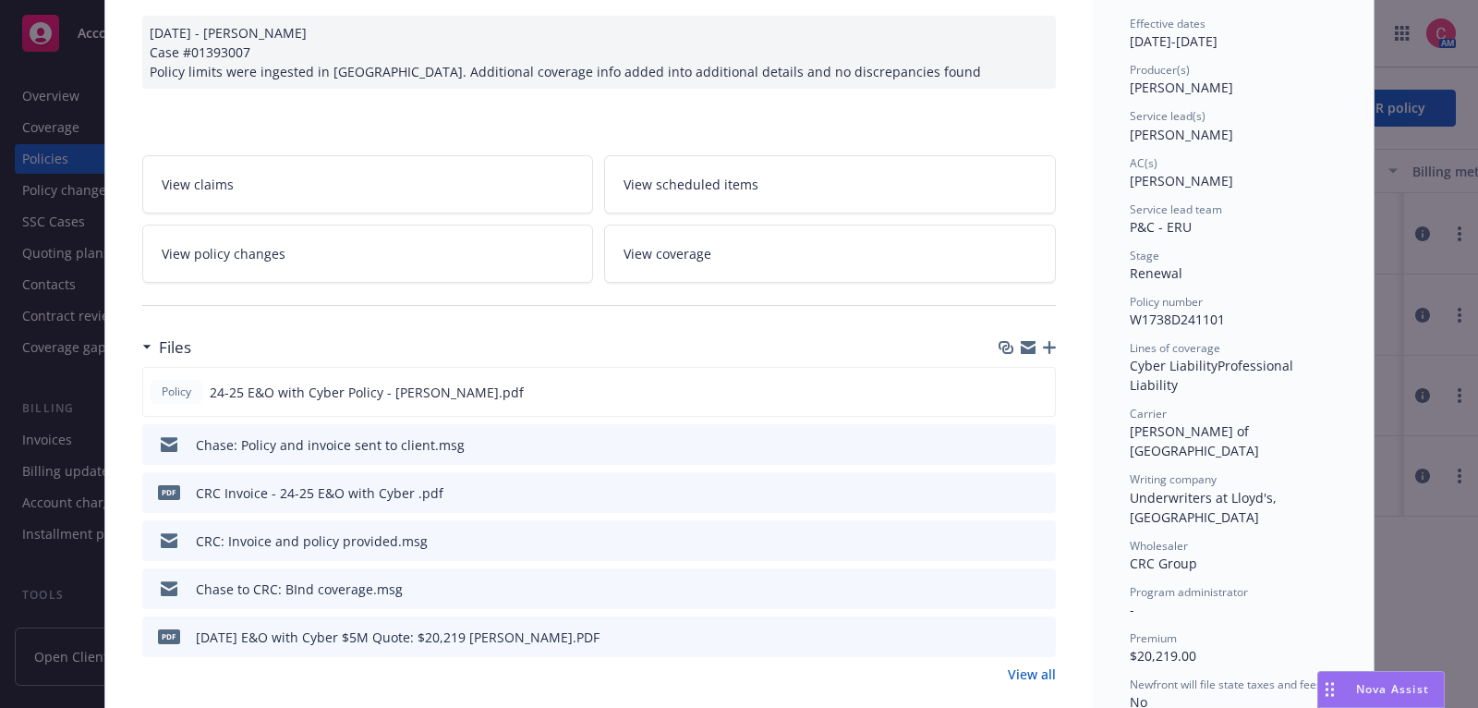
scroll to position [186, 0]
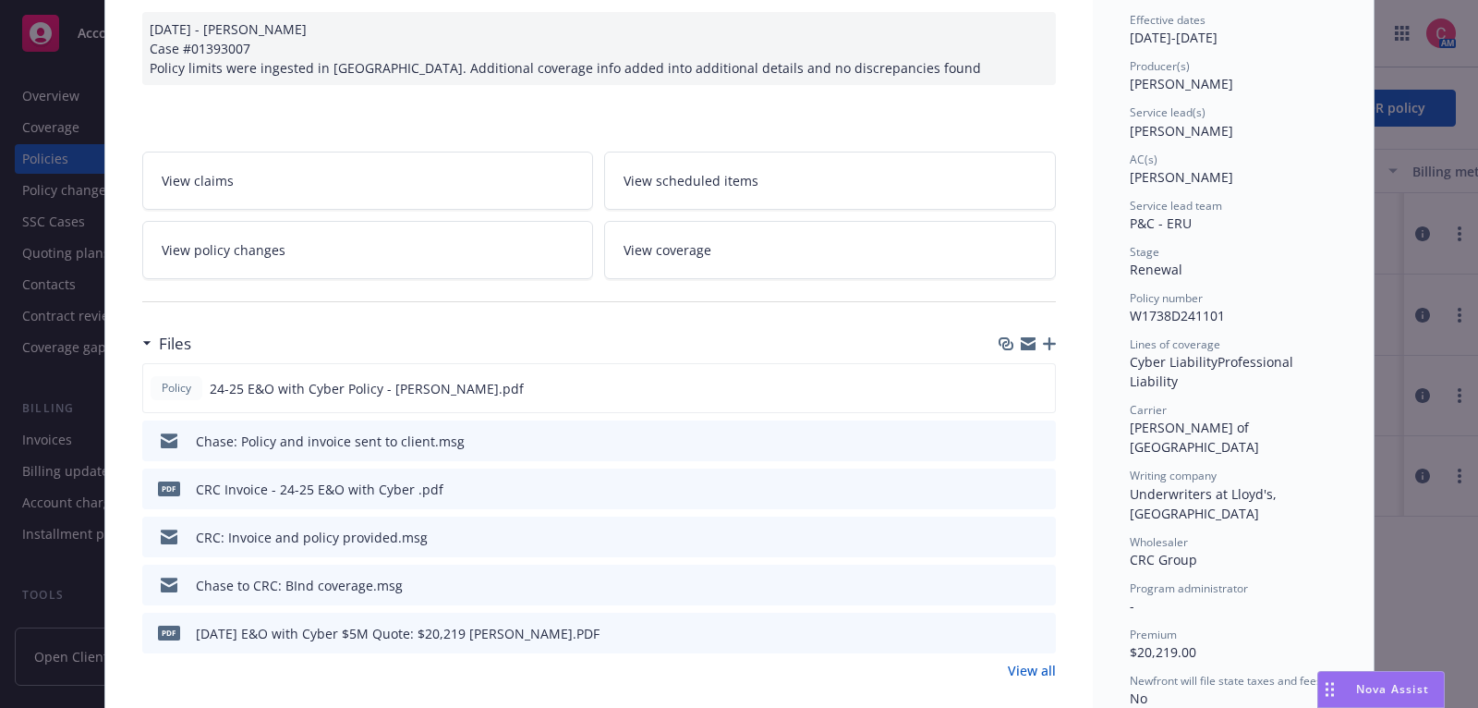
click at [1039, 533] on icon "preview file" at bounding box center [1038, 535] width 17 height 13
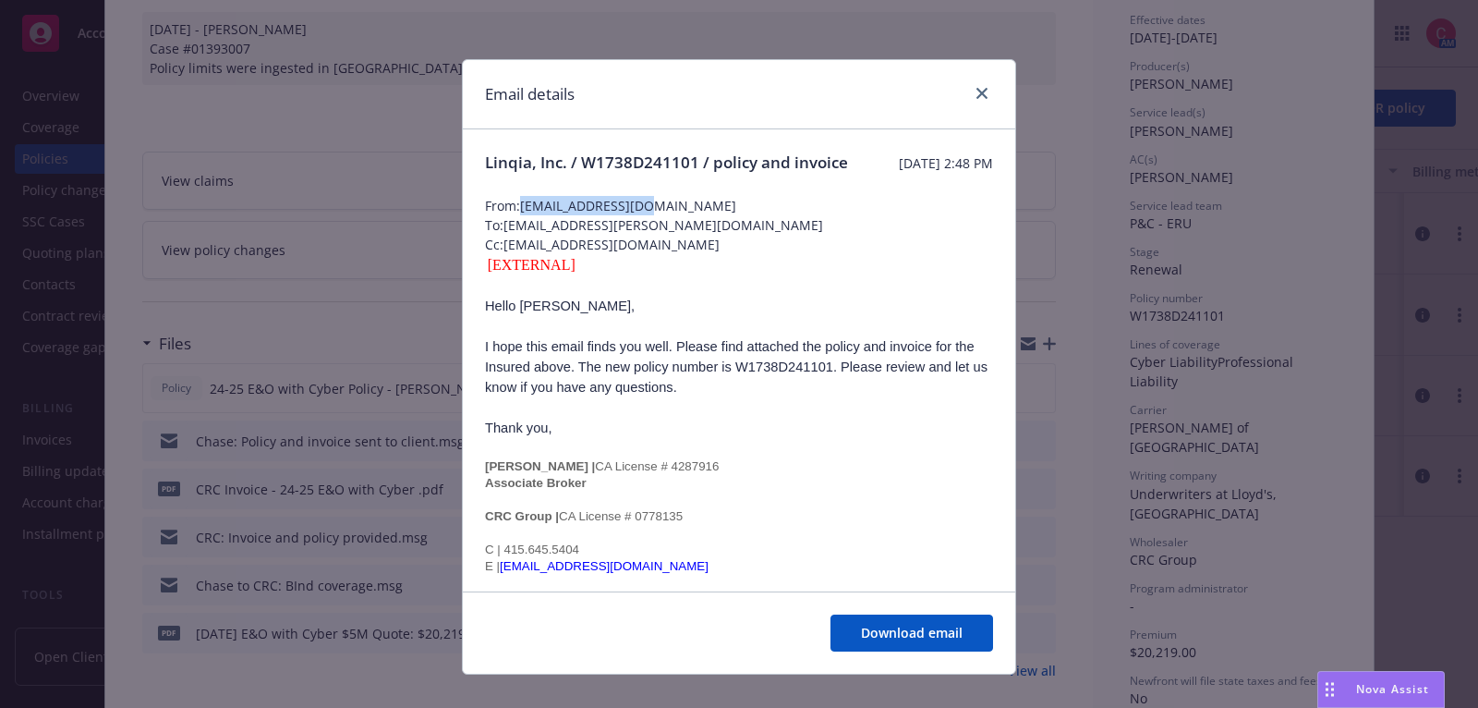
drag, startPoint x: 663, startPoint y: 224, endPoint x: 525, endPoint y: 225, distance: 138.6
click at [525, 215] on span "From: [EMAIL_ADDRESS][DOMAIN_NAME]" at bounding box center [739, 205] width 508 height 19
copy span "[EMAIL_ADDRESS][DOMAIN_NAME]"
drag, startPoint x: 677, startPoint y: 270, endPoint x: 505, endPoint y: 274, distance: 171.9
click at [505, 254] on span "Cc: [EMAIL_ADDRESS][DOMAIN_NAME]" at bounding box center [739, 244] width 508 height 19
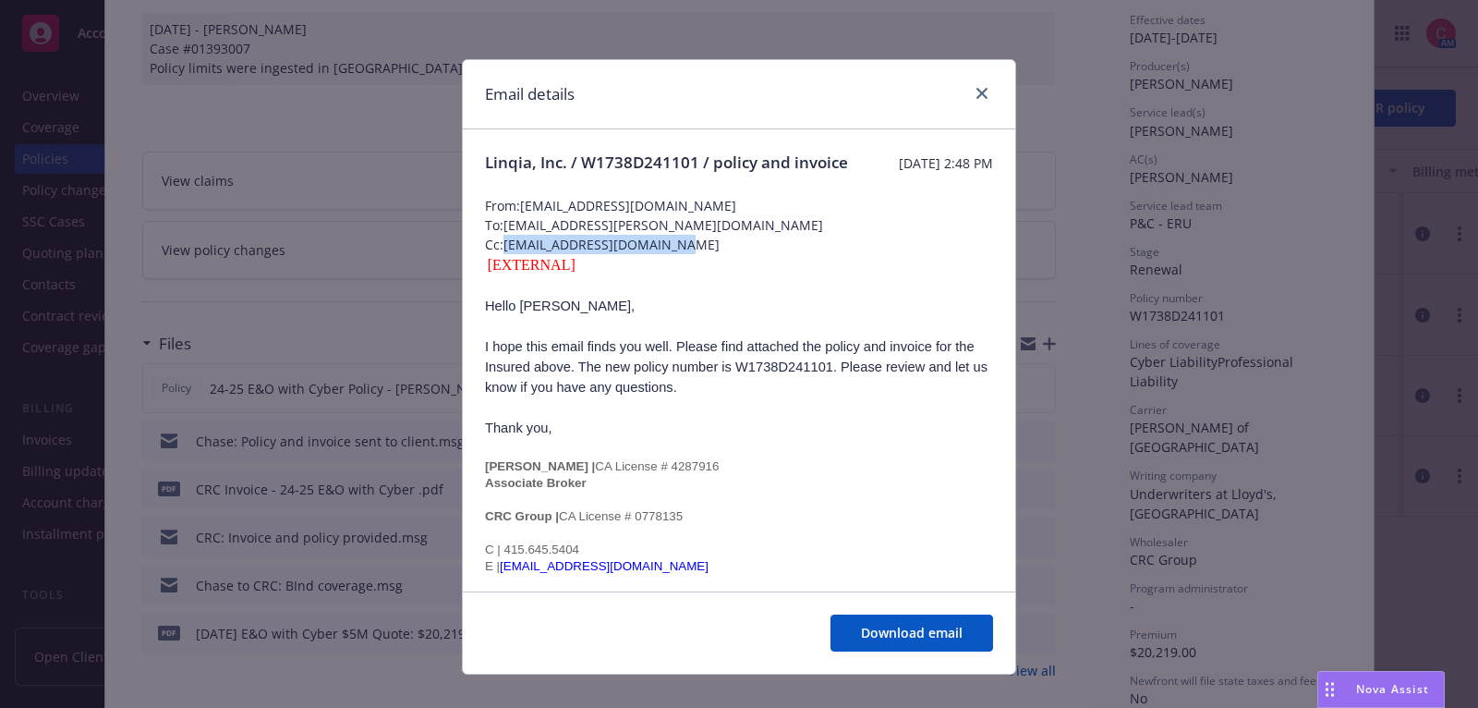
copy span "[EMAIL_ADDRESS][DOMAIN_NAME]"
click at [981, 88] on icon "close" at bounding box center [981, 93] width 11 height 11
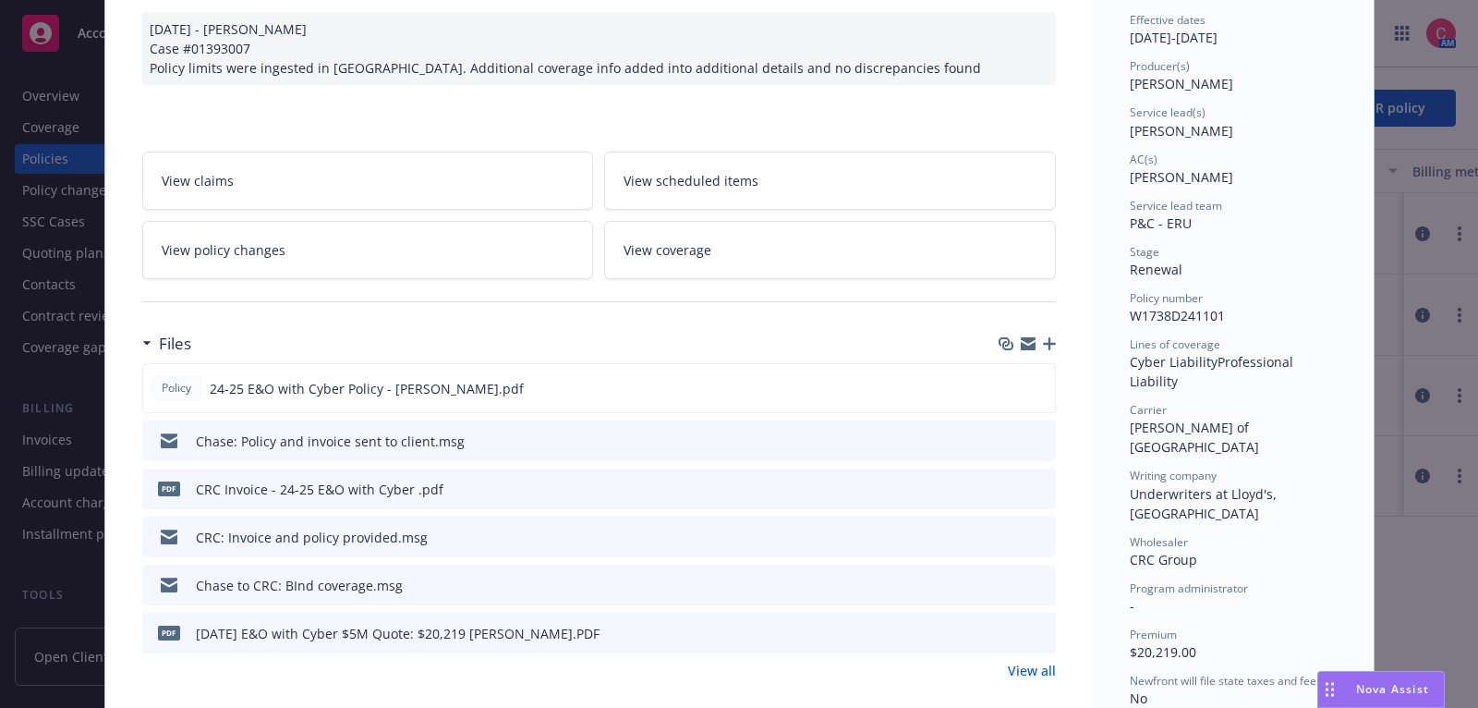
scroll to position [0, 0]
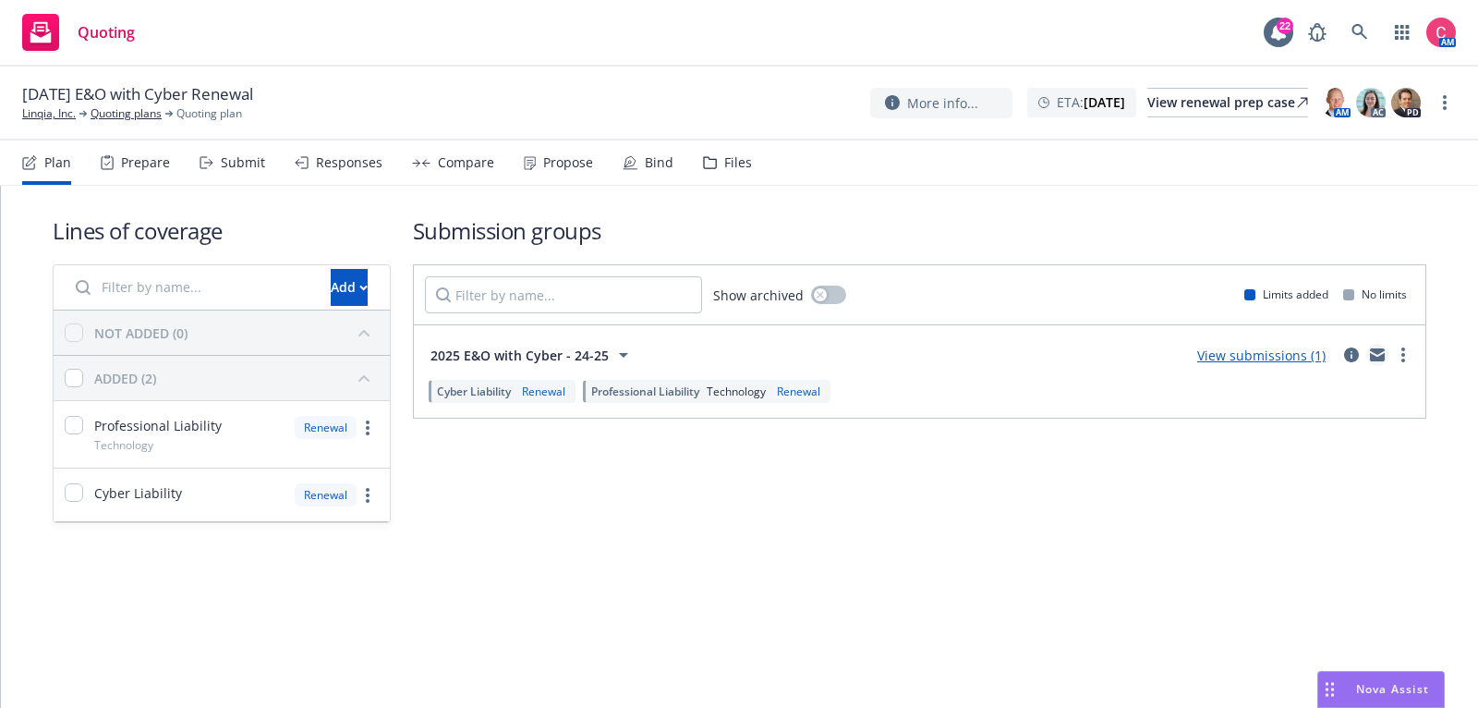
click at [1369, 358] on link "mail" at bounding box center [1377, 355] width 22 height 22
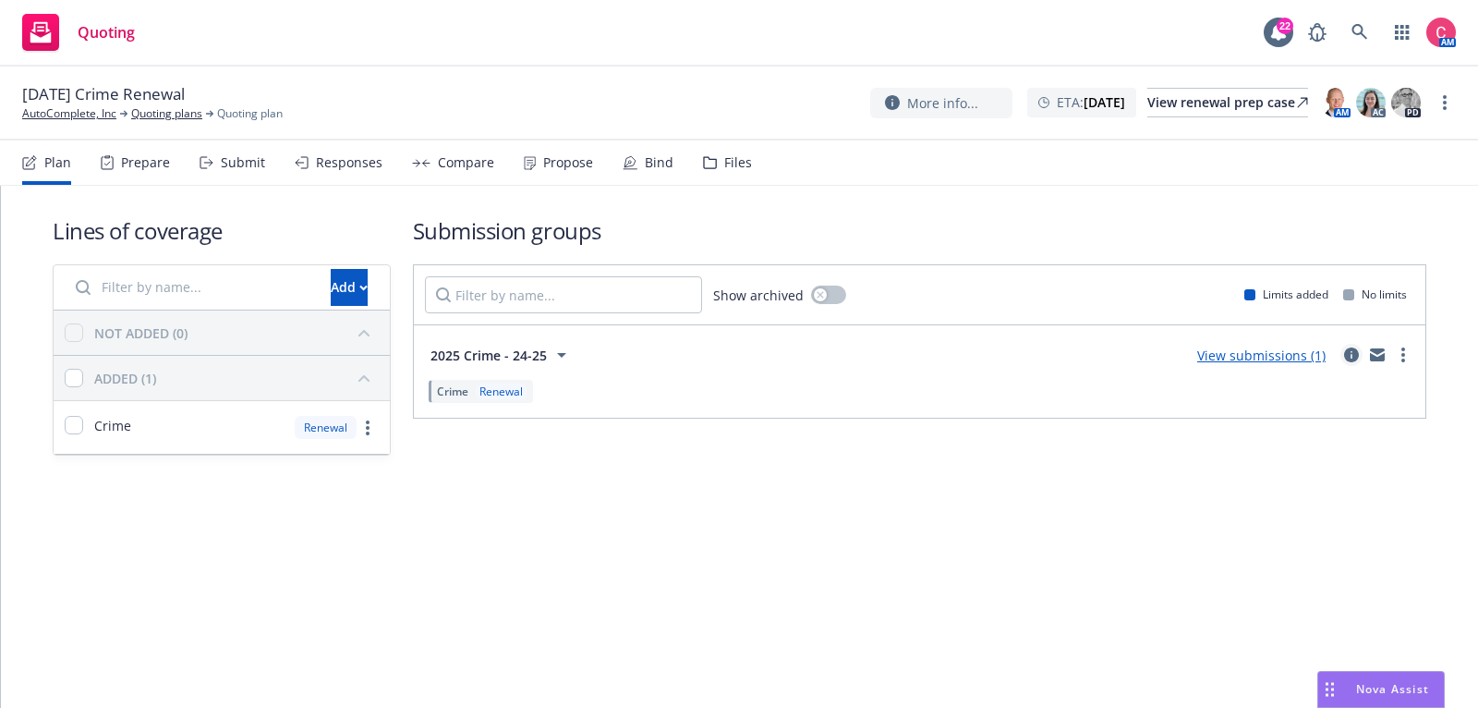
click at [1356, 354] on icon "circleInformation" at bounding box center [1351, 354] width 15 height 15
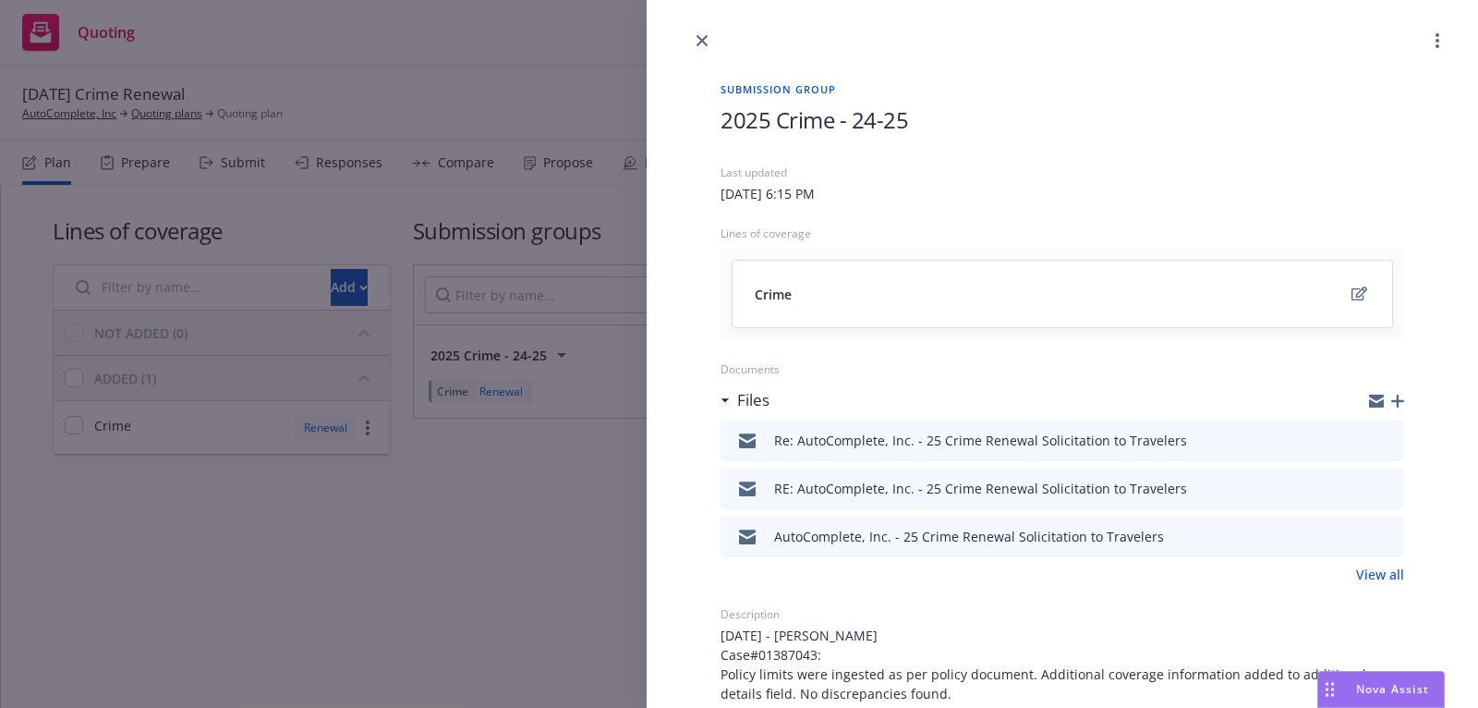
click at [1377, 434] on div at bounding box center [1374, 441] width 46 height 22
click at [1393, 444] on icon "preview file" at bounding box center [1386, 439] width 17 height 13
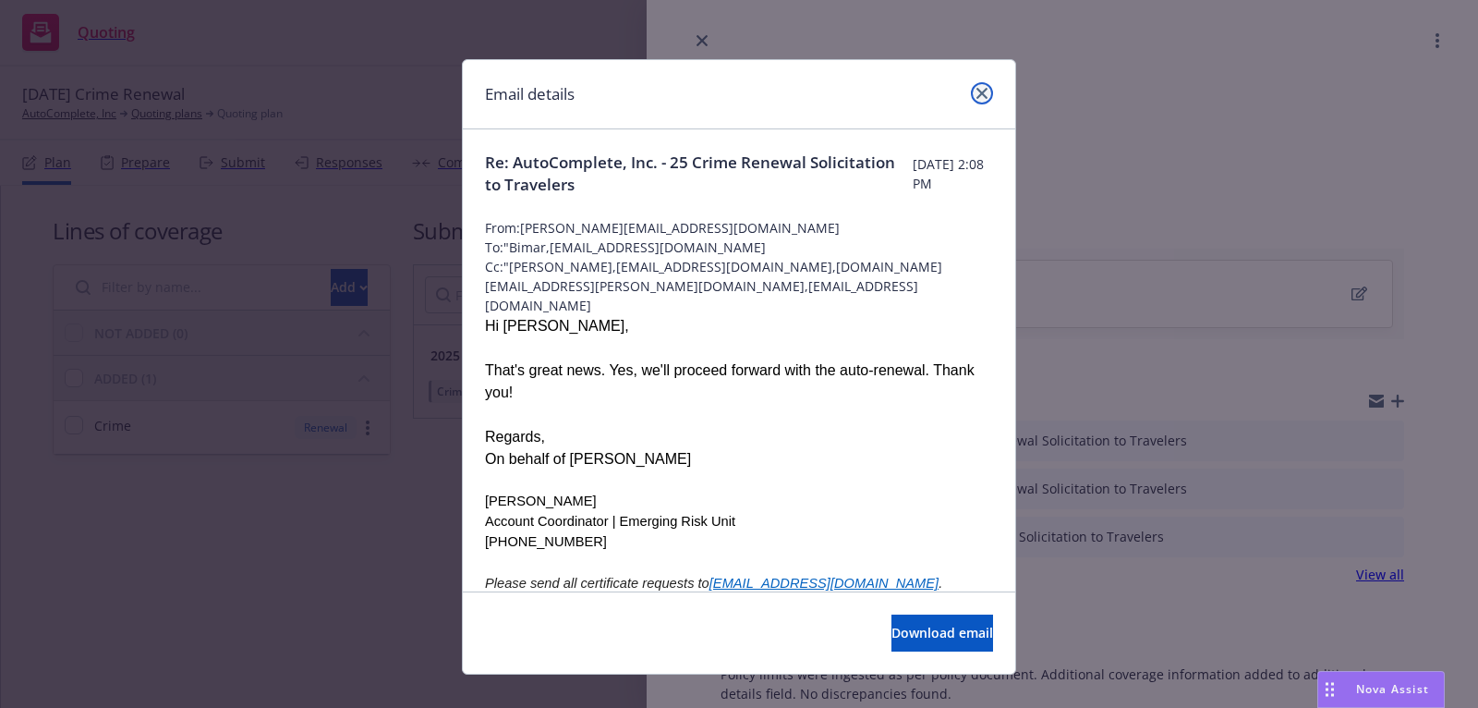
click at [978, 92] on icon "close" at bounding box center [981, 93] width 11 height 11
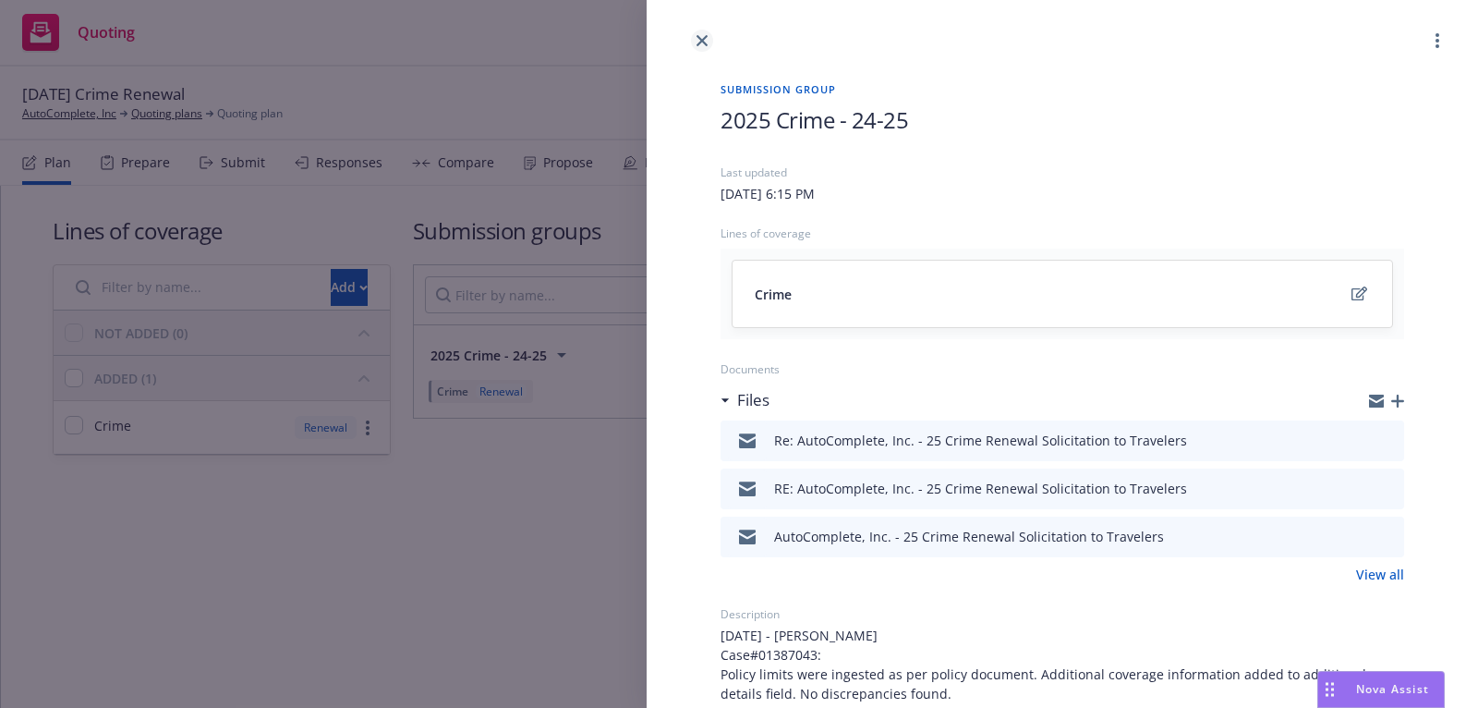
click at [706, 38] on icon "close" at bounding box center [702, 40] width 11 height 11
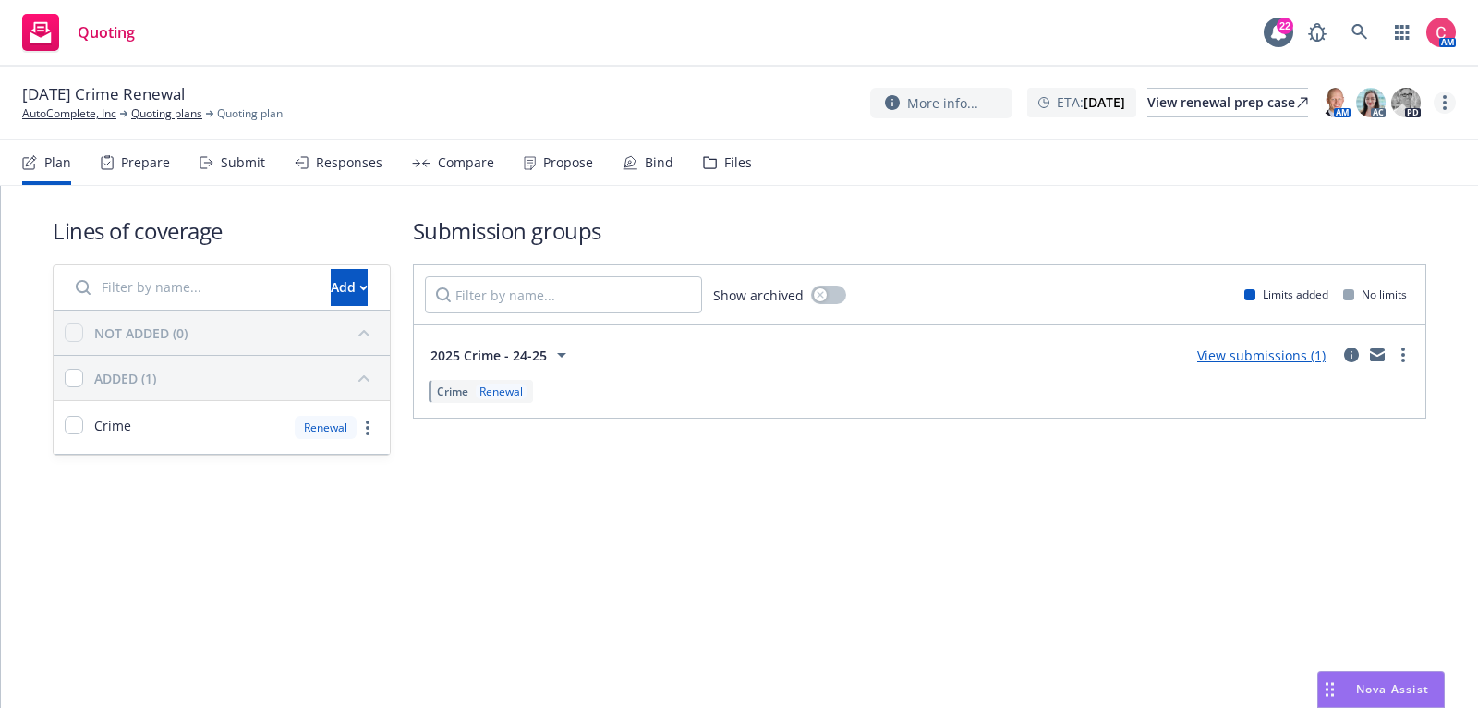
click at [1451, 97] on link "more" at bounding box center [1445, 102] width 22 height 22
click at [1389, 176] on link "Rename quoting plan" at bounding box center [1352, 177] width 206 height 37
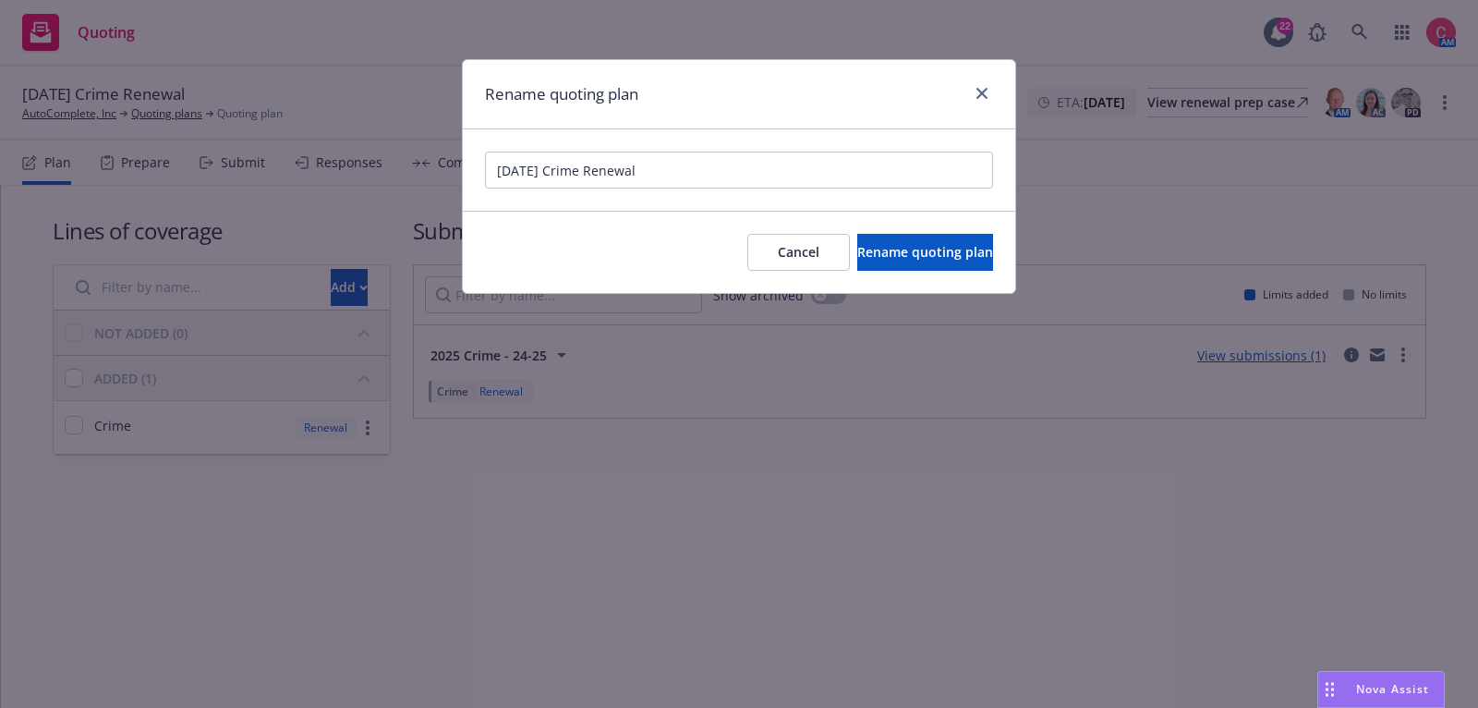
click at [495, 165] on input "[DATE] Crime Renewal" at bounding box center [739, 170] width 508 height 37
type input "[Auto-Renewal] [DATE] Crime Renewal"
click at [857, 243] on span "Rename quoting plan" at bounding box center [925, 252] width 136 height 18
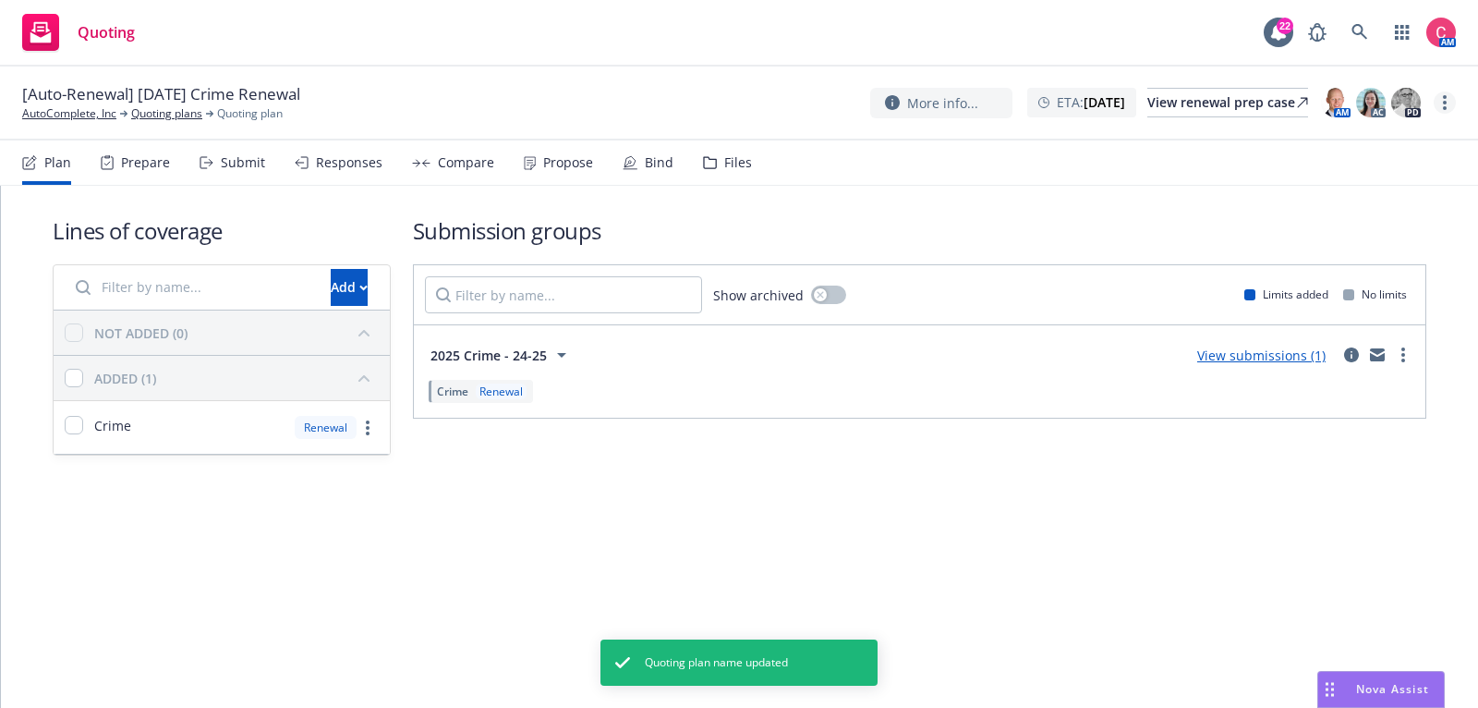
click at [1439, 111] on link "more" at bounding box center [1445, 102] width 22 height 22
click at [1340, 255] on link "Archive quoting plan" at bounding box center [1352, 251] width 206 height 37
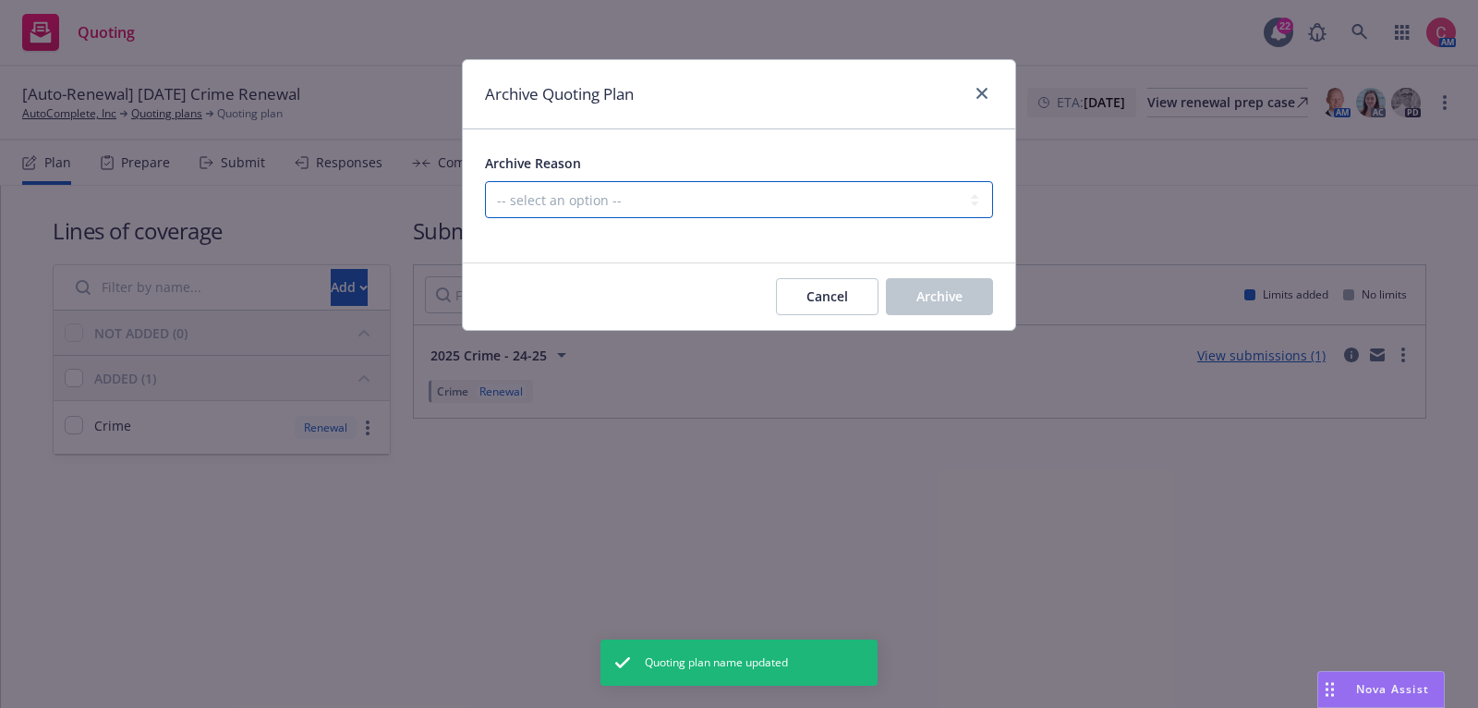
click at [704, 188] on select "-- select an option -- All policies in this renewal plan are auto-renewed Creat…" at bounding box center [739, 199] width 508 height 37
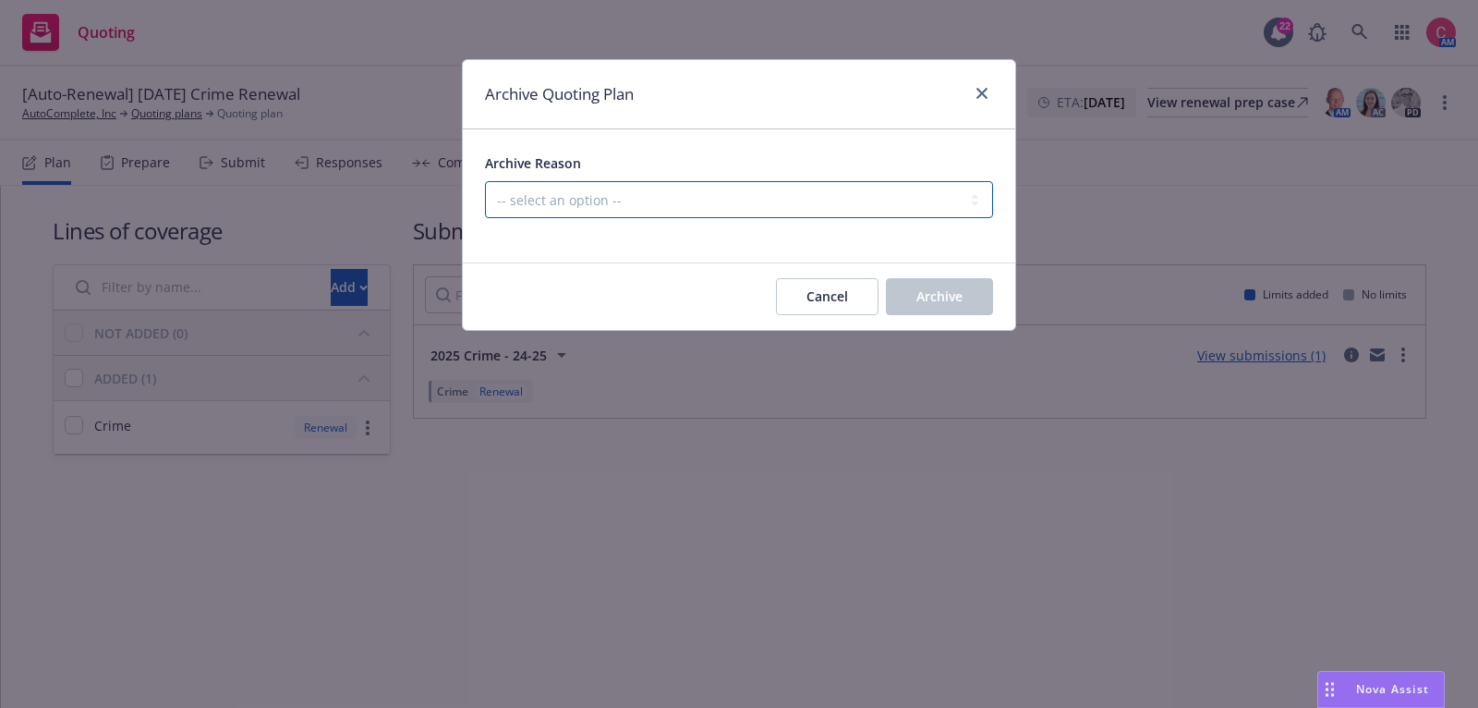
select select "ARCHIVED_RENEWAL_POLICY_AUTO_RENEWED"
click at [485, 181] on select "-- select an option -- All policies in this renewal plan are auto-renewed Creat…" at bounding box center [739, 199] width 508 height 37
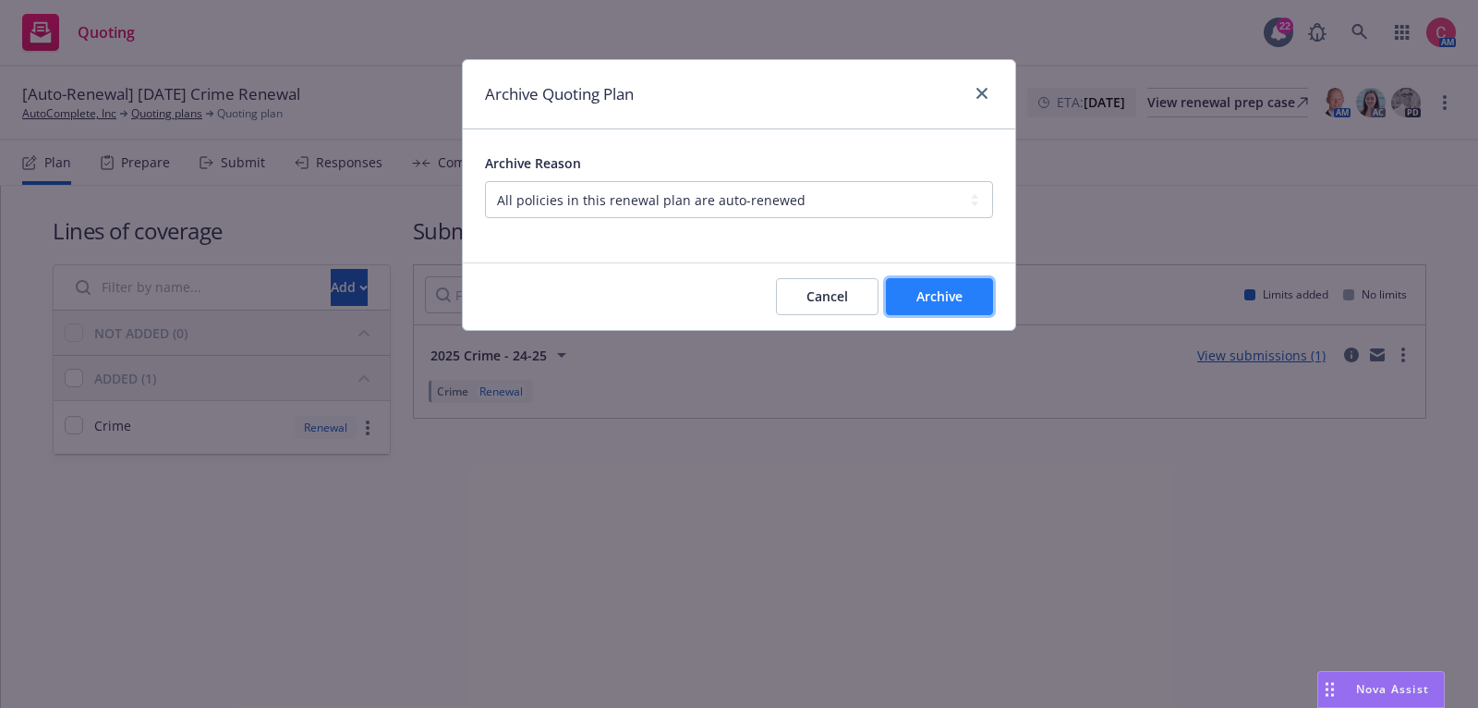
click at [965, 309] on button "Archive" at bounding box center [939, 296] width 107 height 37
